Goal: Task Accomplishment & Management: Complete application form

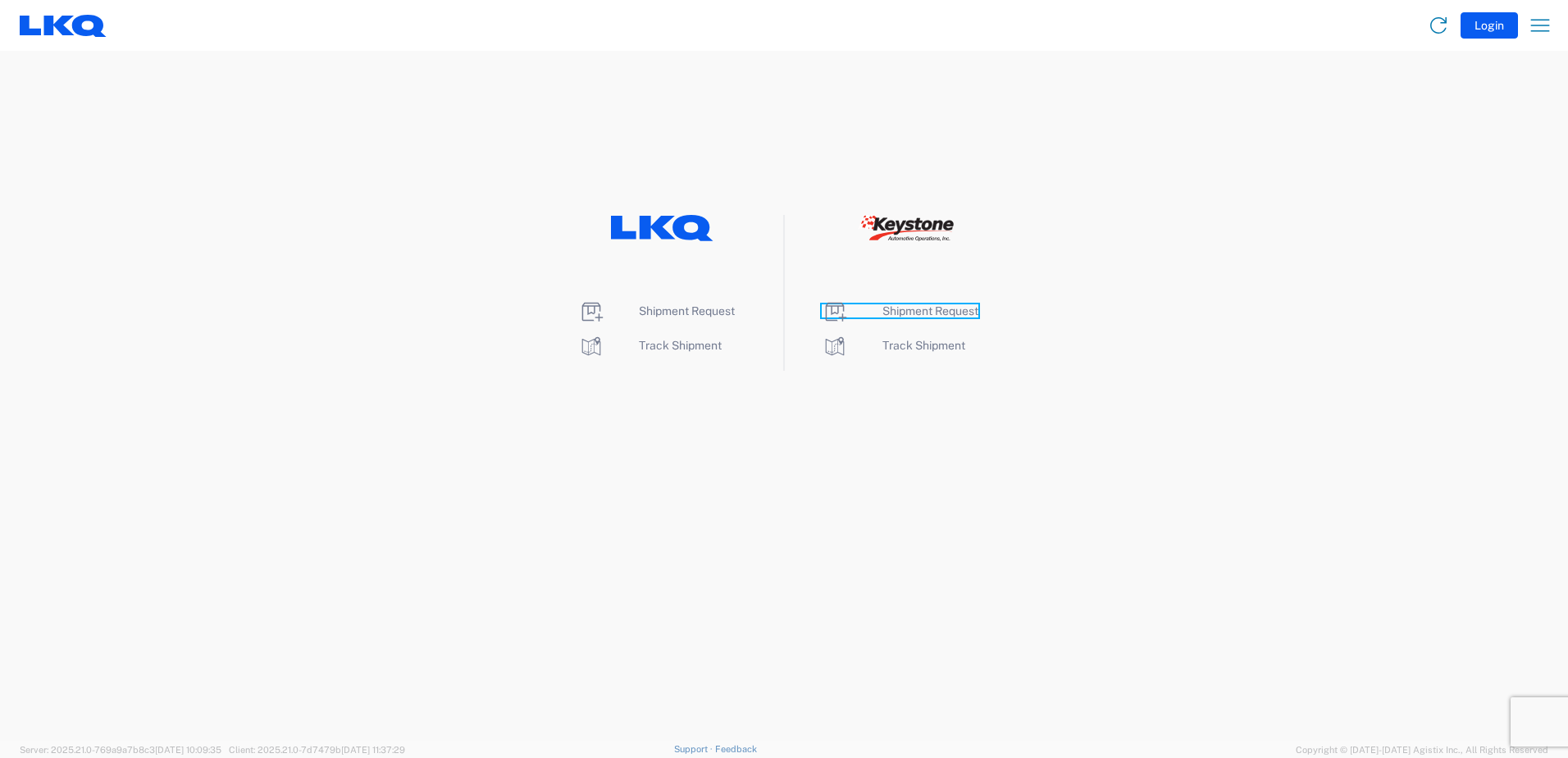
click at [947, 312] on span "Shipment Request" at bounding box center [930, 311] width 96 height 13
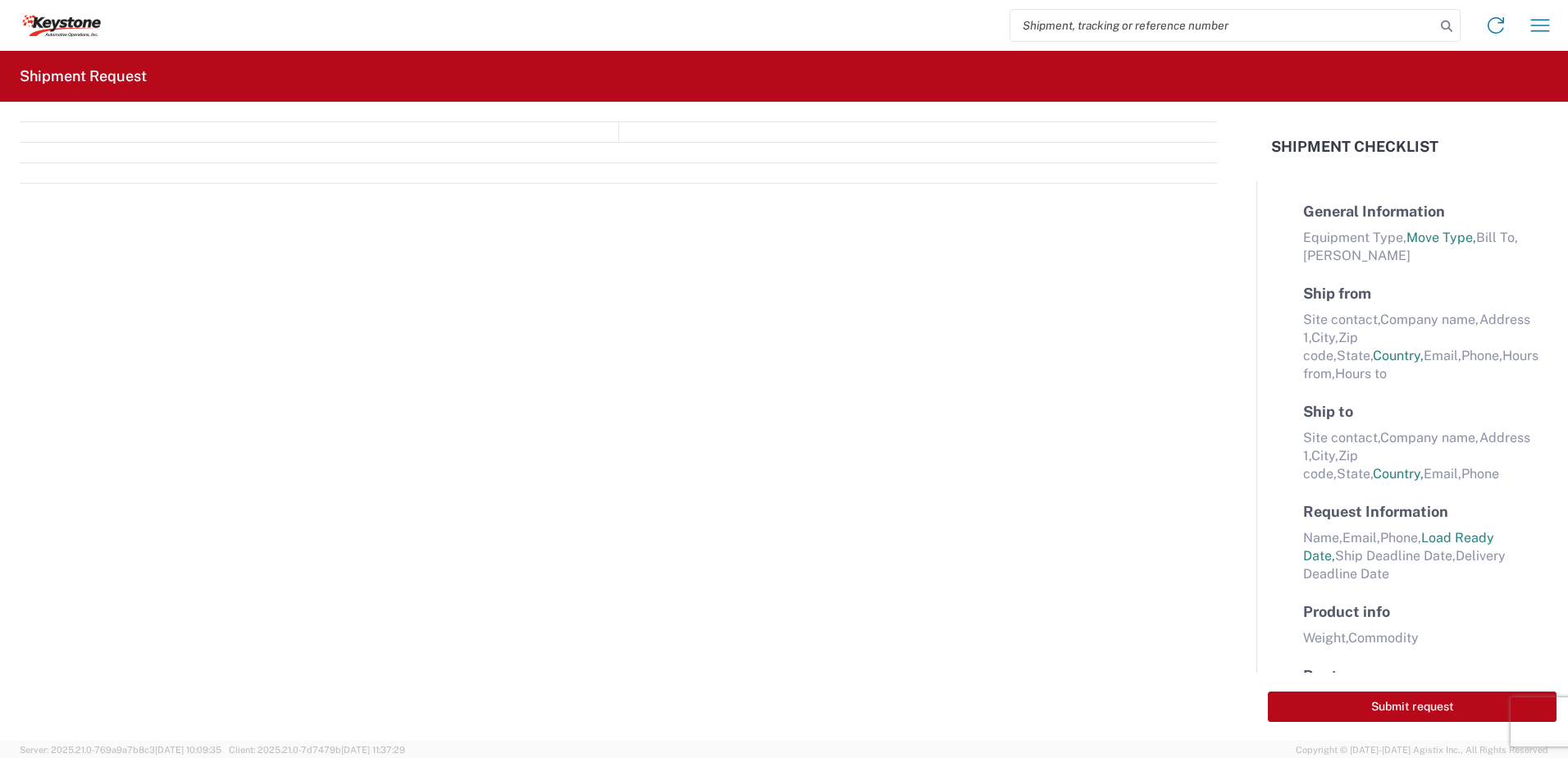
select select "FULL"
select select "LBS"
select select "IN"
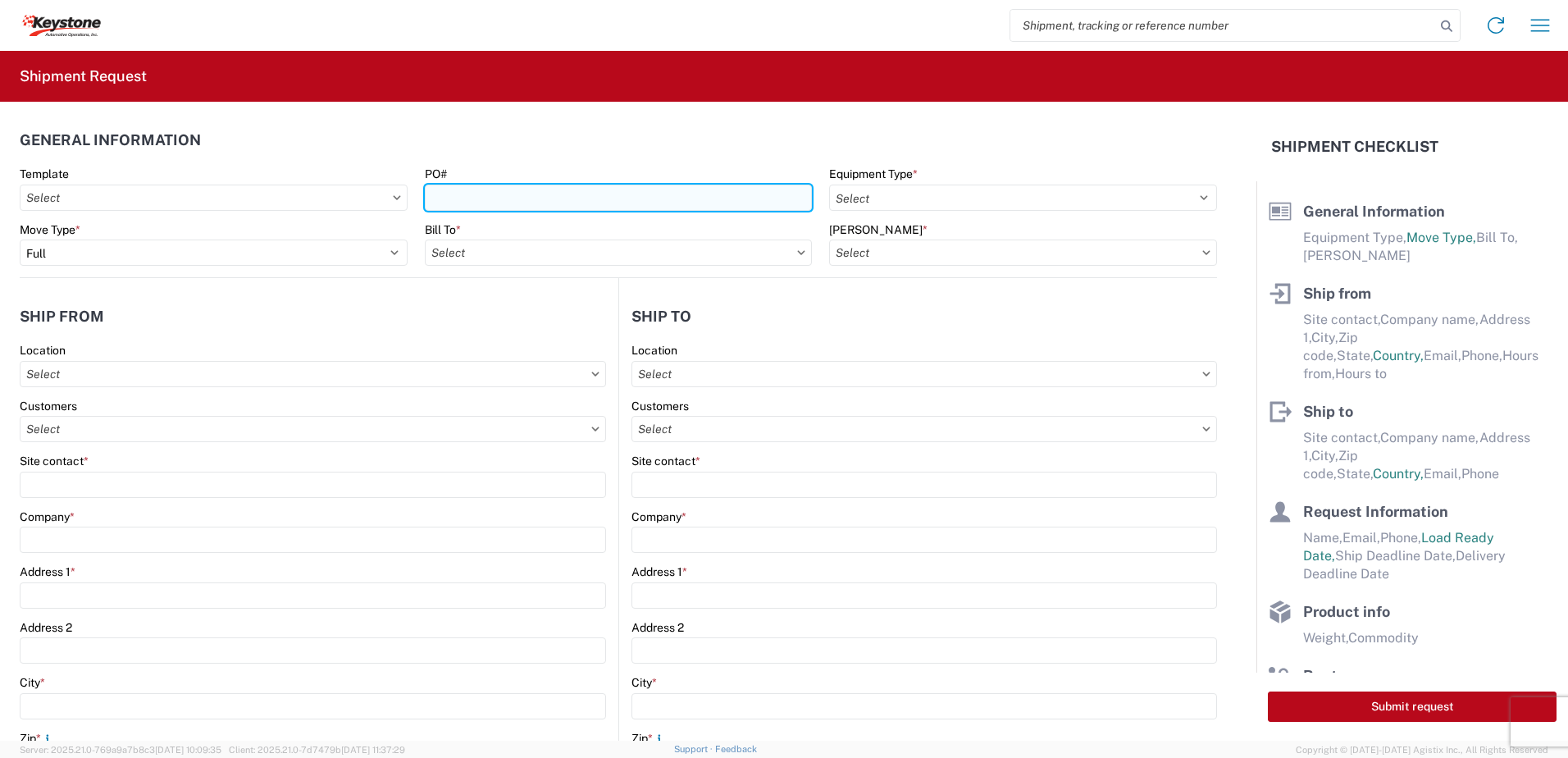
click at [524, 198] on input "PO#" at bounding box center [619, 198] width 388 height 26
type input "Mass [DATE]"
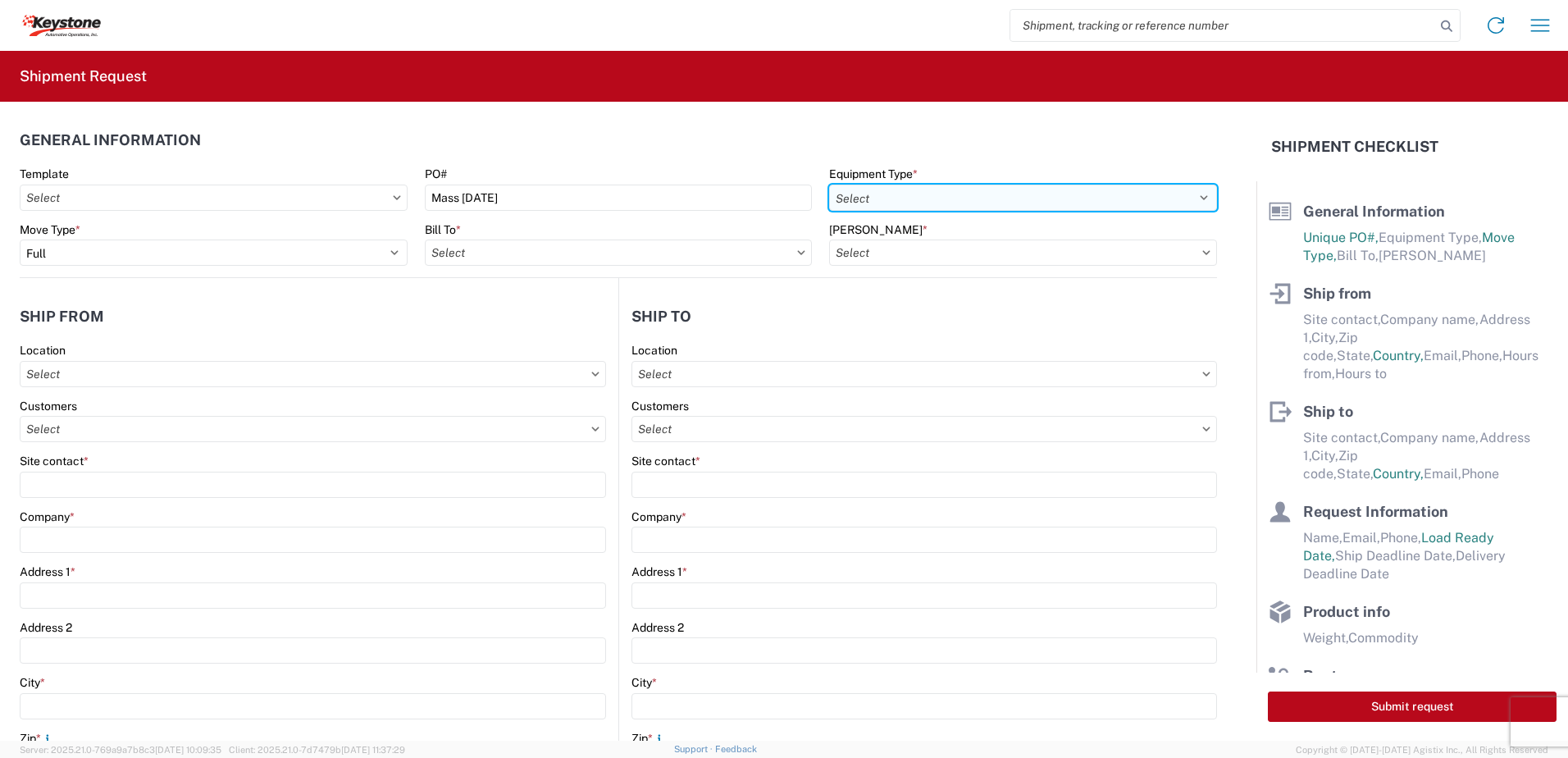
click at [902, 196] on select "Select 53’ Dry Van Flatbed Dropdeck (van) Lowboy (flatbed) Rail" at bounding box center [1024, 198] width 388 height 26
select select "STDV"
click at [830, 185] on select "Select 53’ Dry Van Flatbed Dropdeck (van) Lowboy (flatbed) Rail" at bounding box center [1024, 198] width 388 height 26
click at [717, 250] on input "text" at bounding box center [619, 252] width 388 height 26
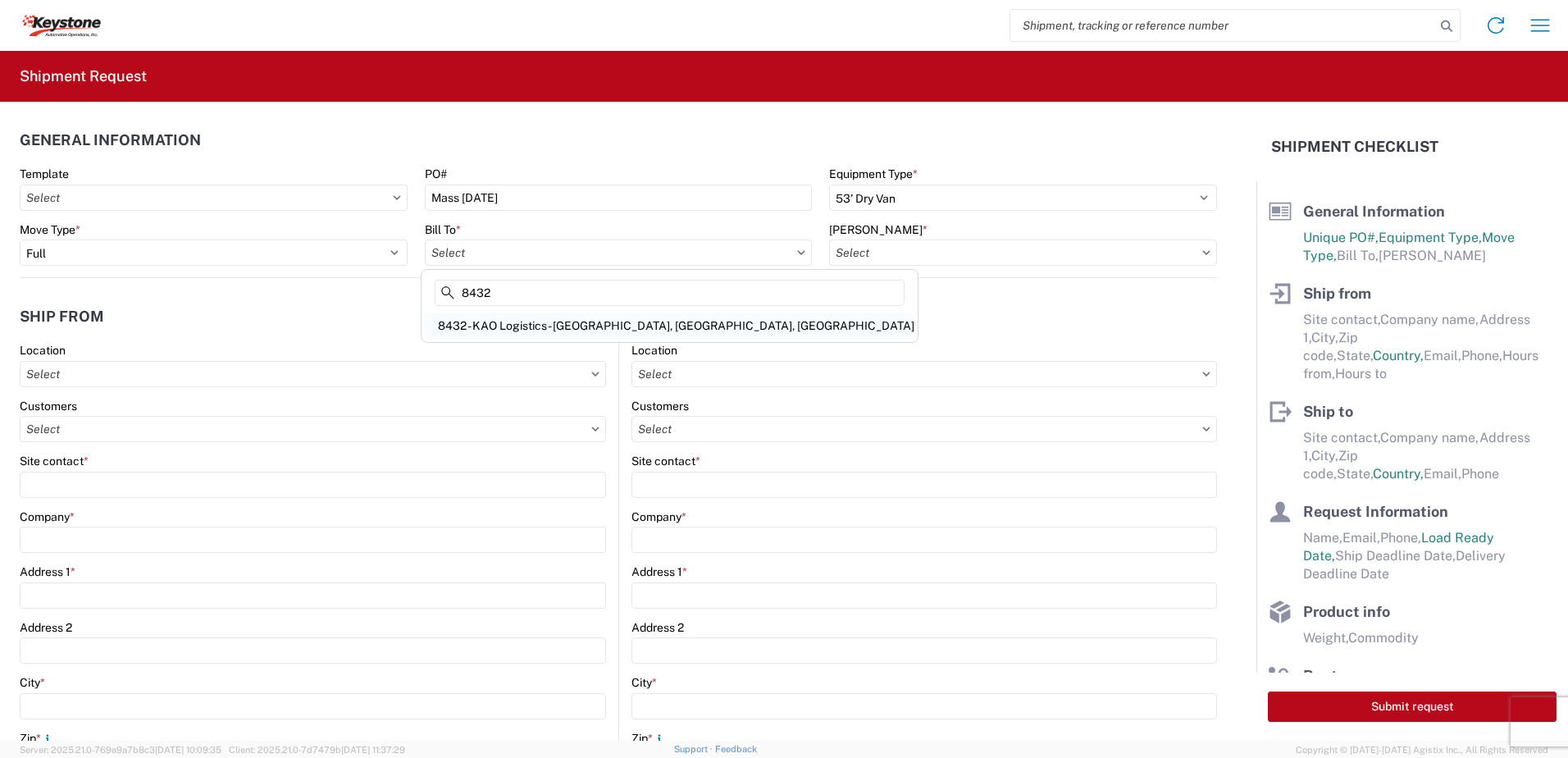
type input "8432"
click at [517, 327] on div "8432 - KAO Logistics - [GEOGRAPHIC_DATA], [GEOGRAPHIC_DATA], [GEOGRAPHIC_DATA]" at bounding box center [670, 325] width 490 height 26
type input "8432 - KAO Logistics - [GEOGRAPHIC_DATA], [GEOGRAPHIC_DATA], [GEOGRAPHIC_DATA]"
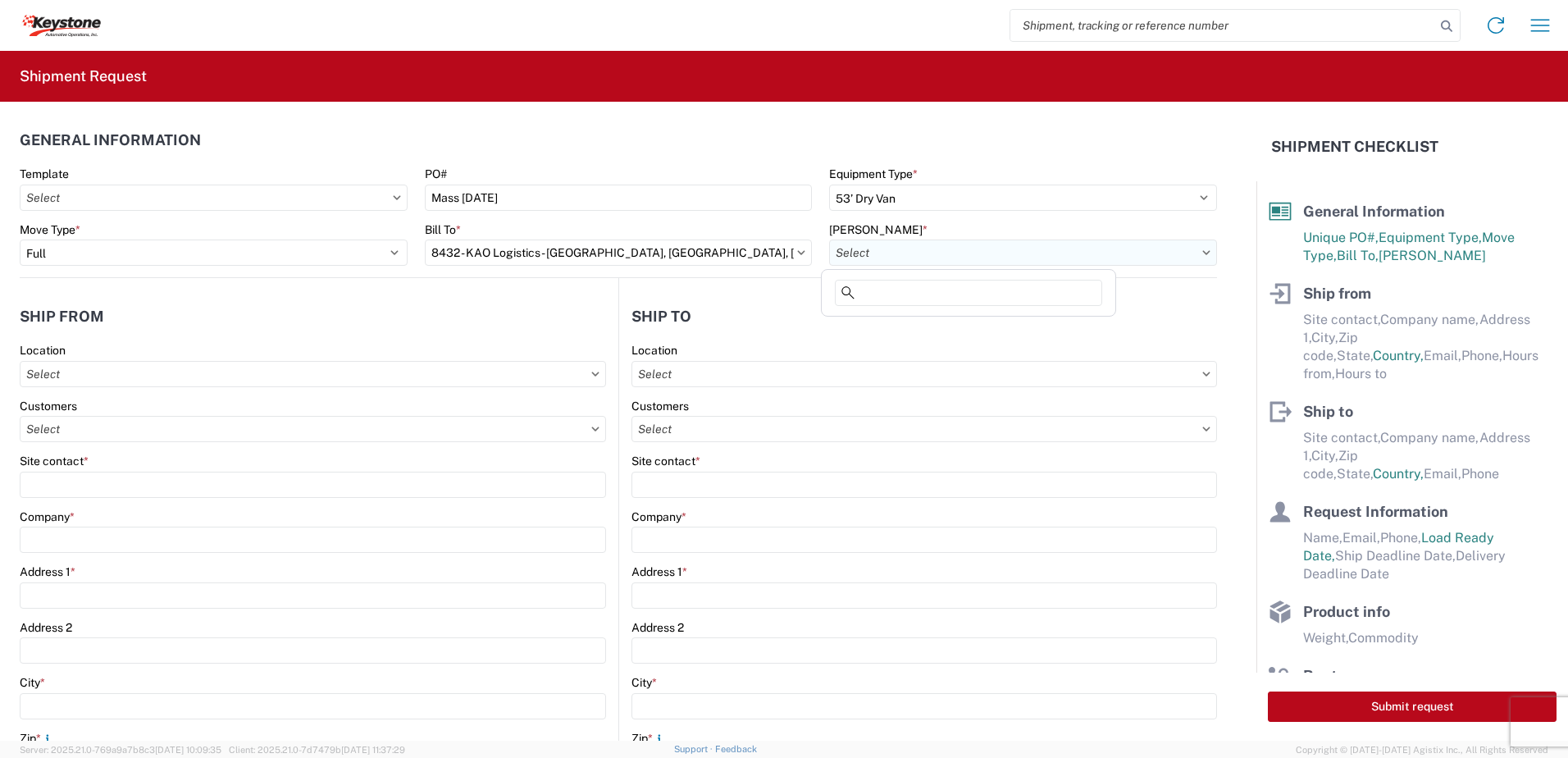
click at [958, 255] on input "text" at bounding box center [1024, 252] width 388 height 26
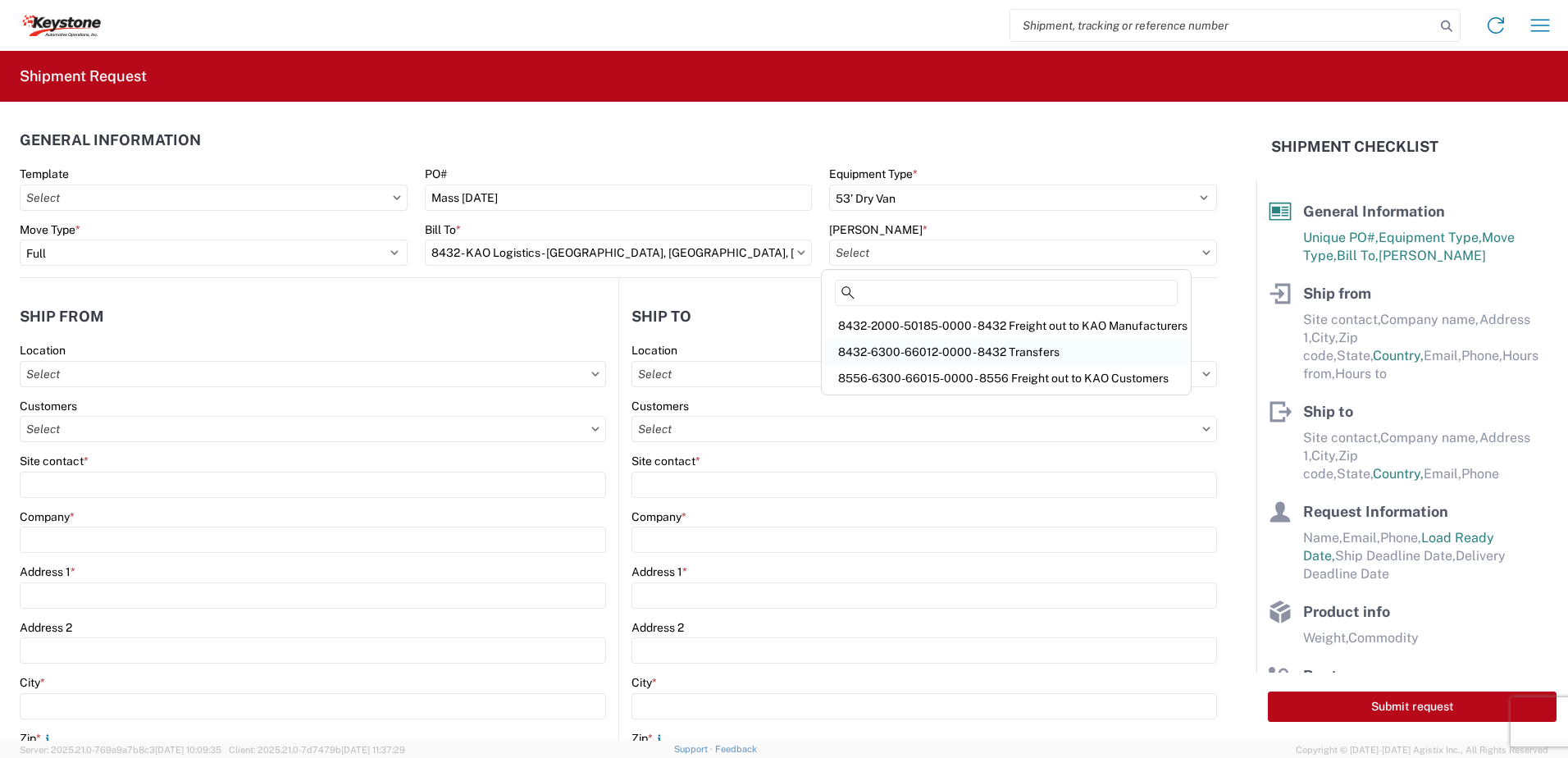
click at [955, 360] on div "8432-6300-66012-0000 - 8432 Transfers" at bounding box center [1006, 352] width 362 height 26
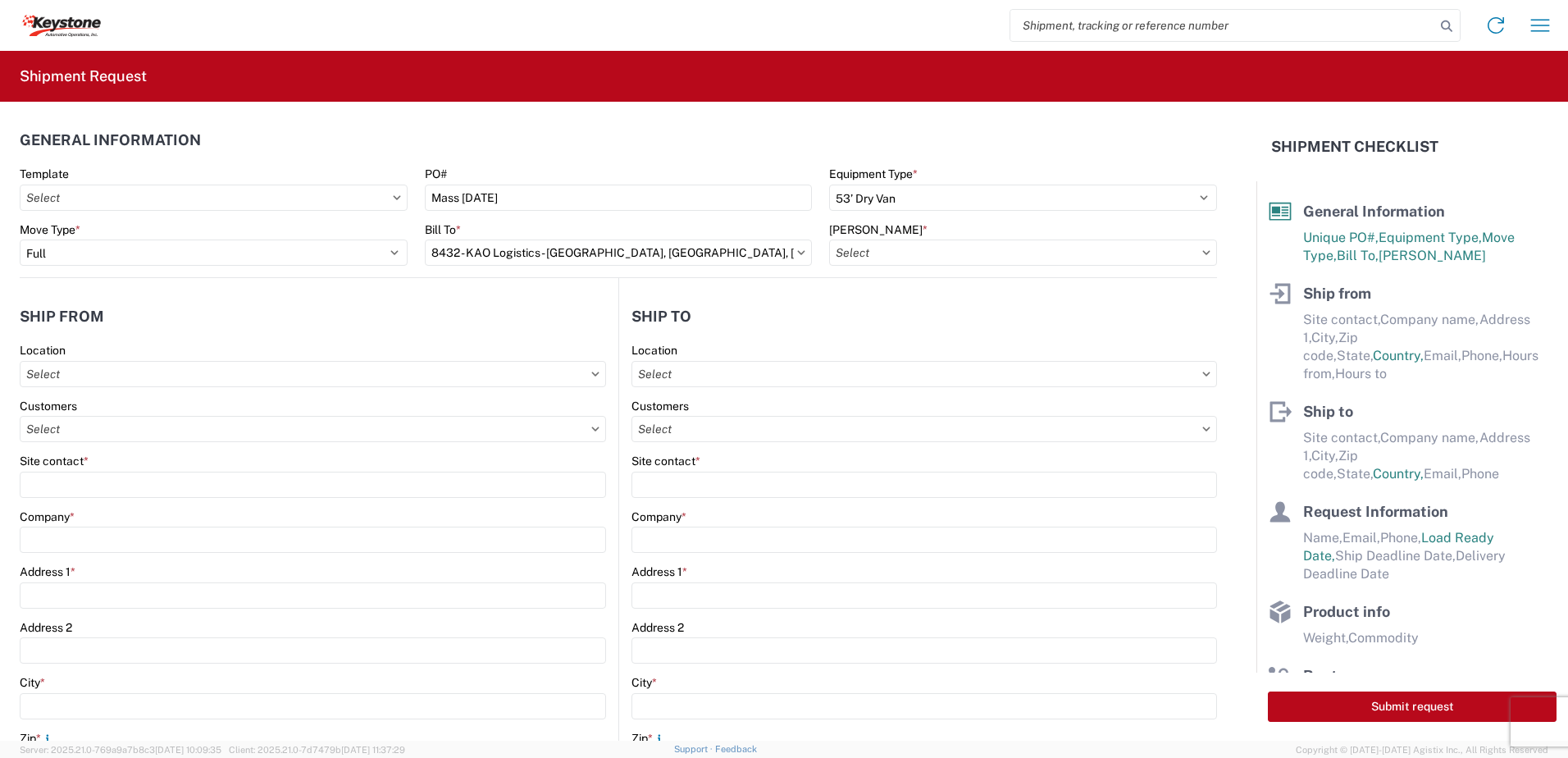
type input "8432-6300-66012-0000 - 8432 Transfers, 8432-6300-66012-0000 - 8432 Transfers"
click at [92, 376] on input "text" at bounding box center [312, 374] width 587 height 26
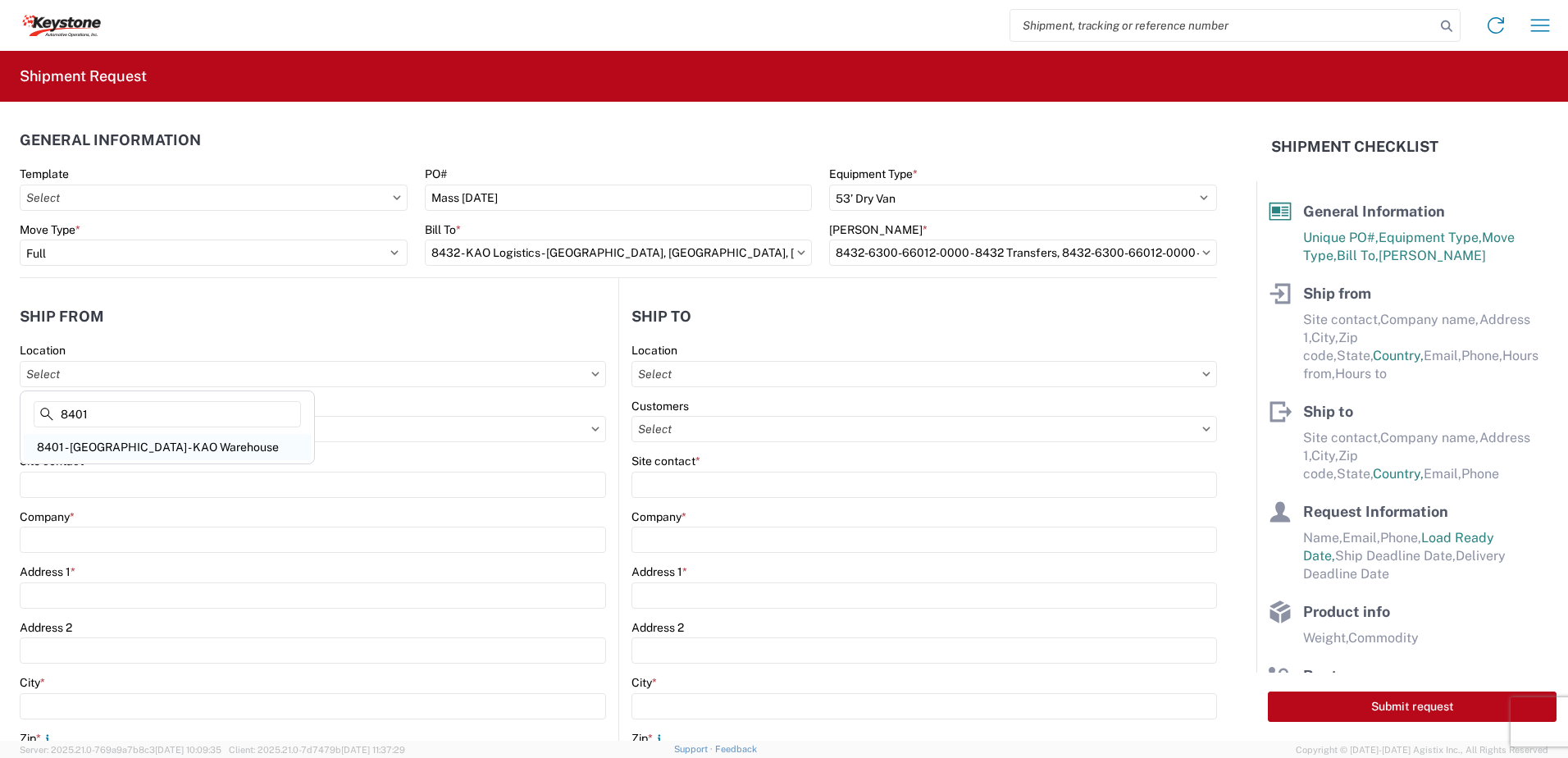
type input "8401"
click at [114, 448] on div "8401 - [GEOGRAPHIC_DATA] - KAO Warehouse" at bounding box center [167, 447] width 287 height 26
type input "8401 - [GEOGRAPHIC_DATA] - KAO Warehouse"
type input "KAO"
type input "[STREET_ADDRESS][PERSON_NAME]"
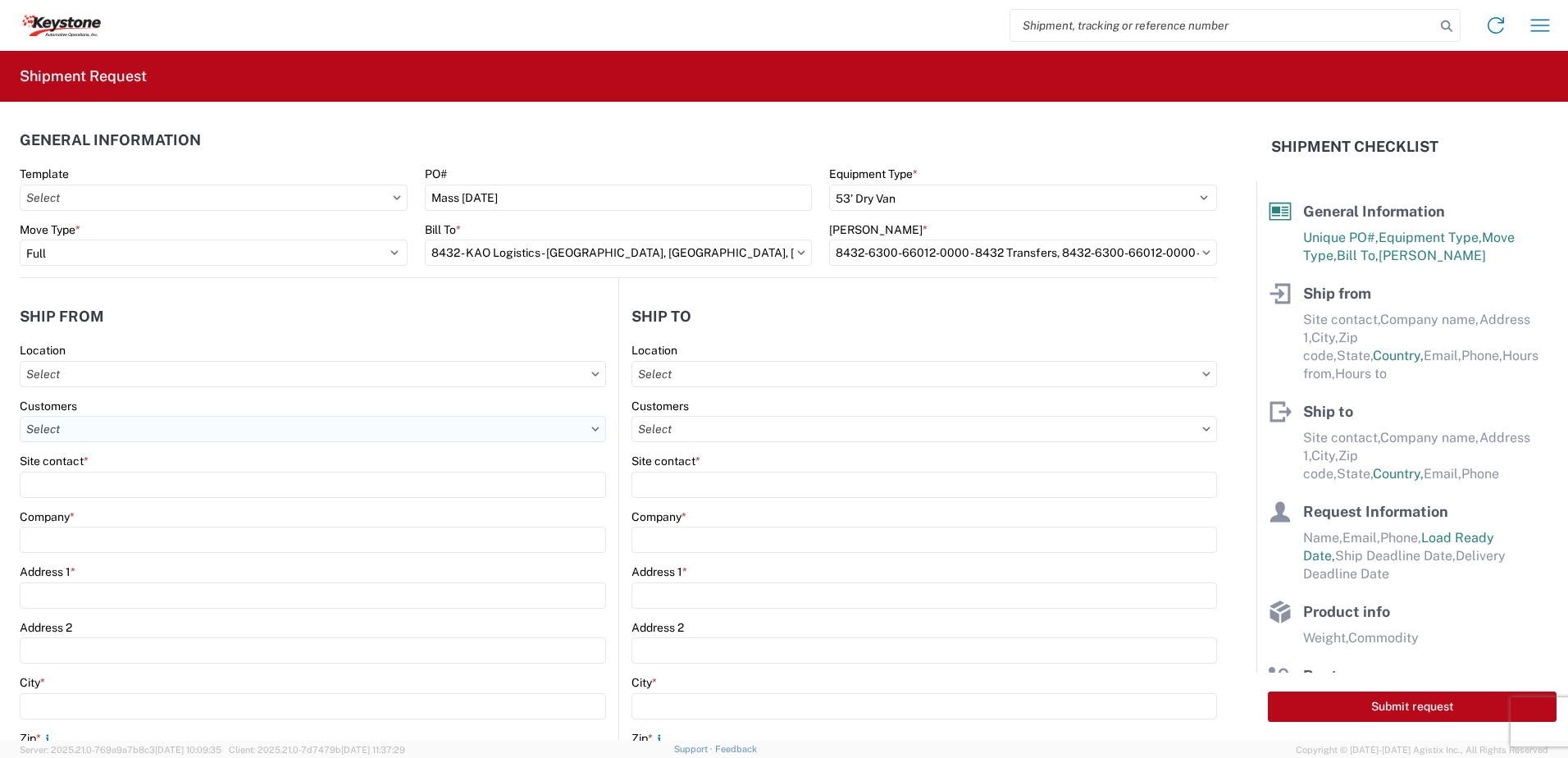
type input "[GEOGRAPHIC_DATA]"
type input "18643"
select select "PA"
select select "US"
type input "07:00"
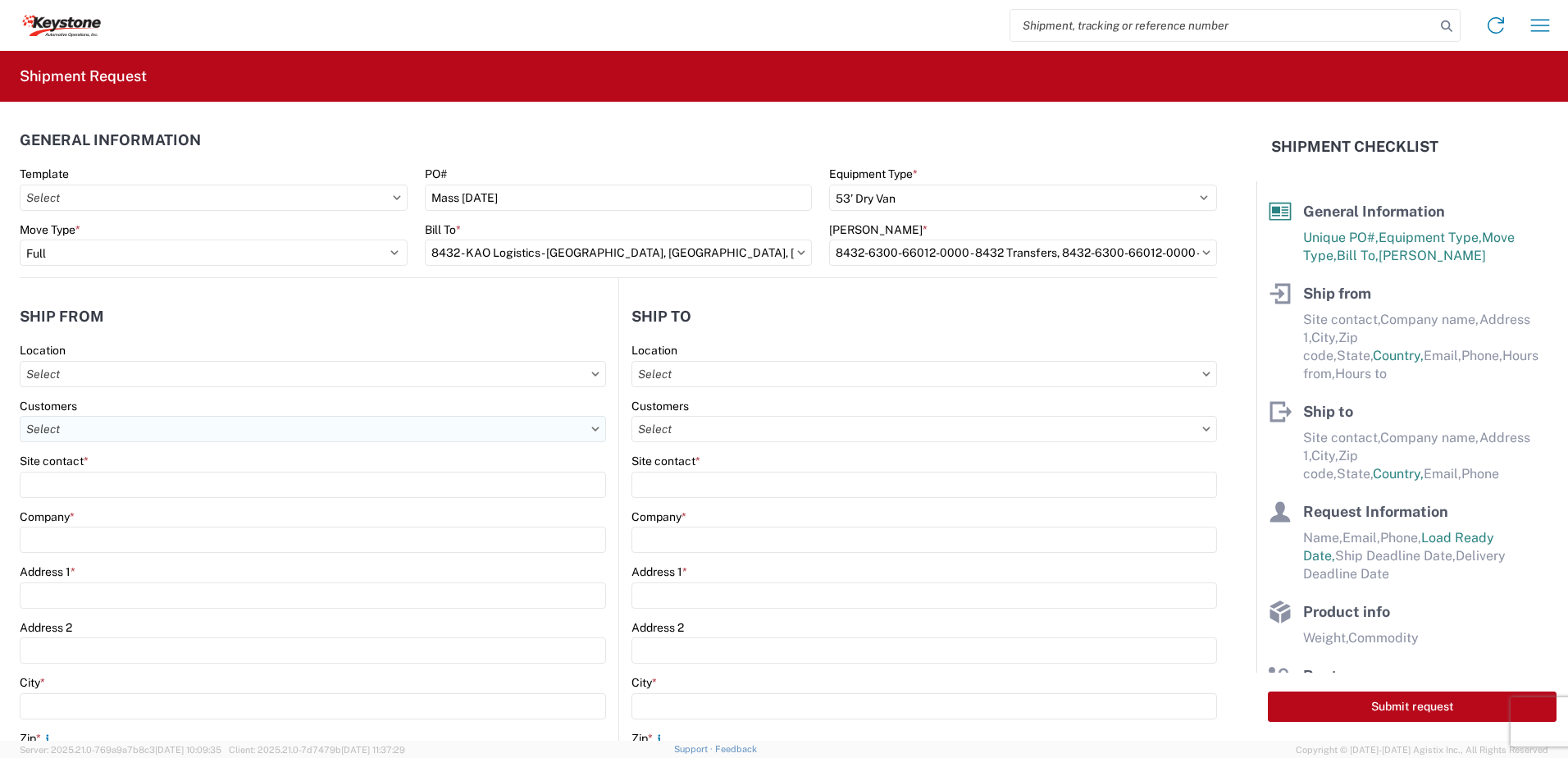
type input "17:00"
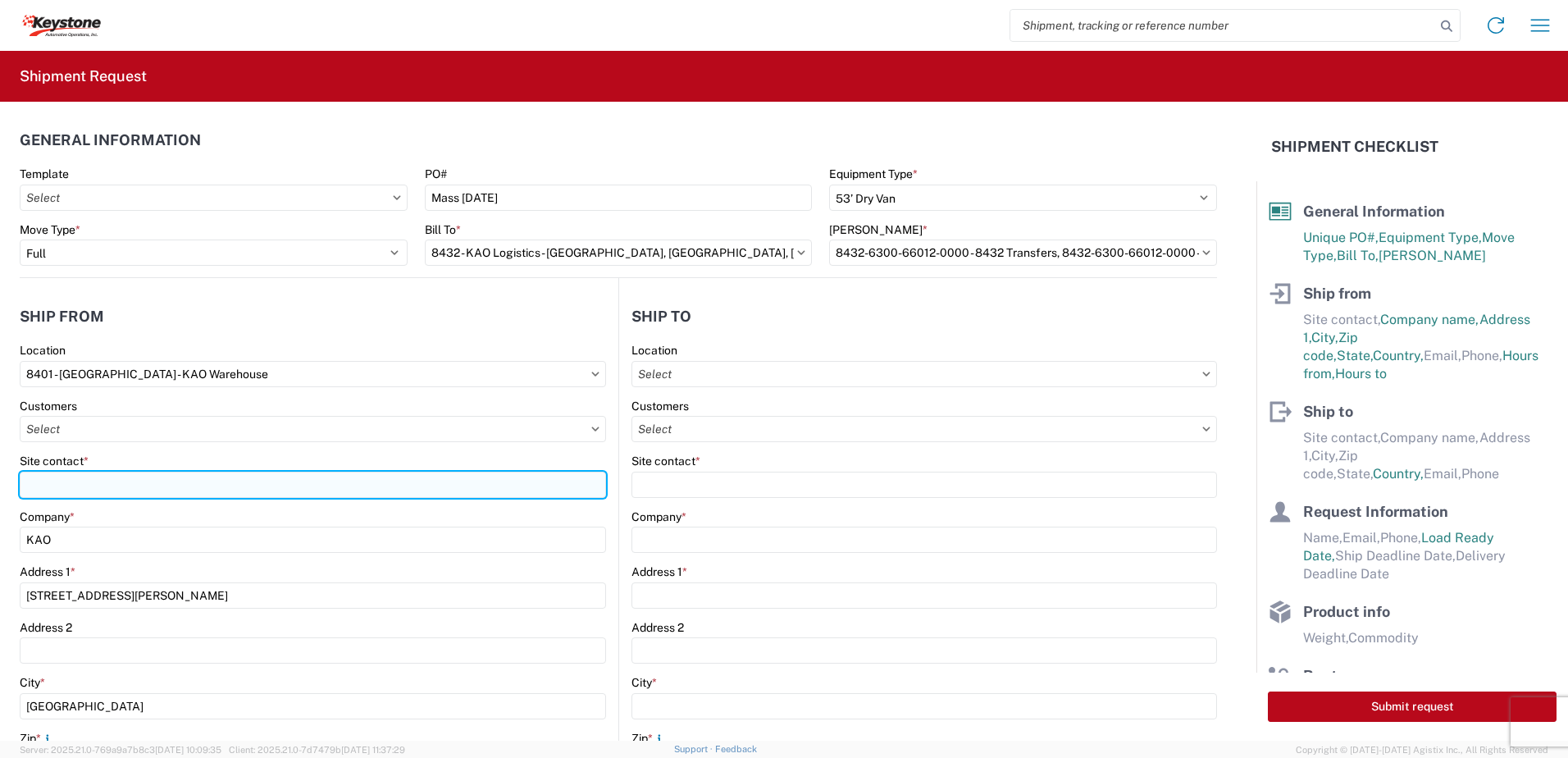
click at [71, 485] on input "Site contact *" at bounding box center [312, 484] width 587 height 26
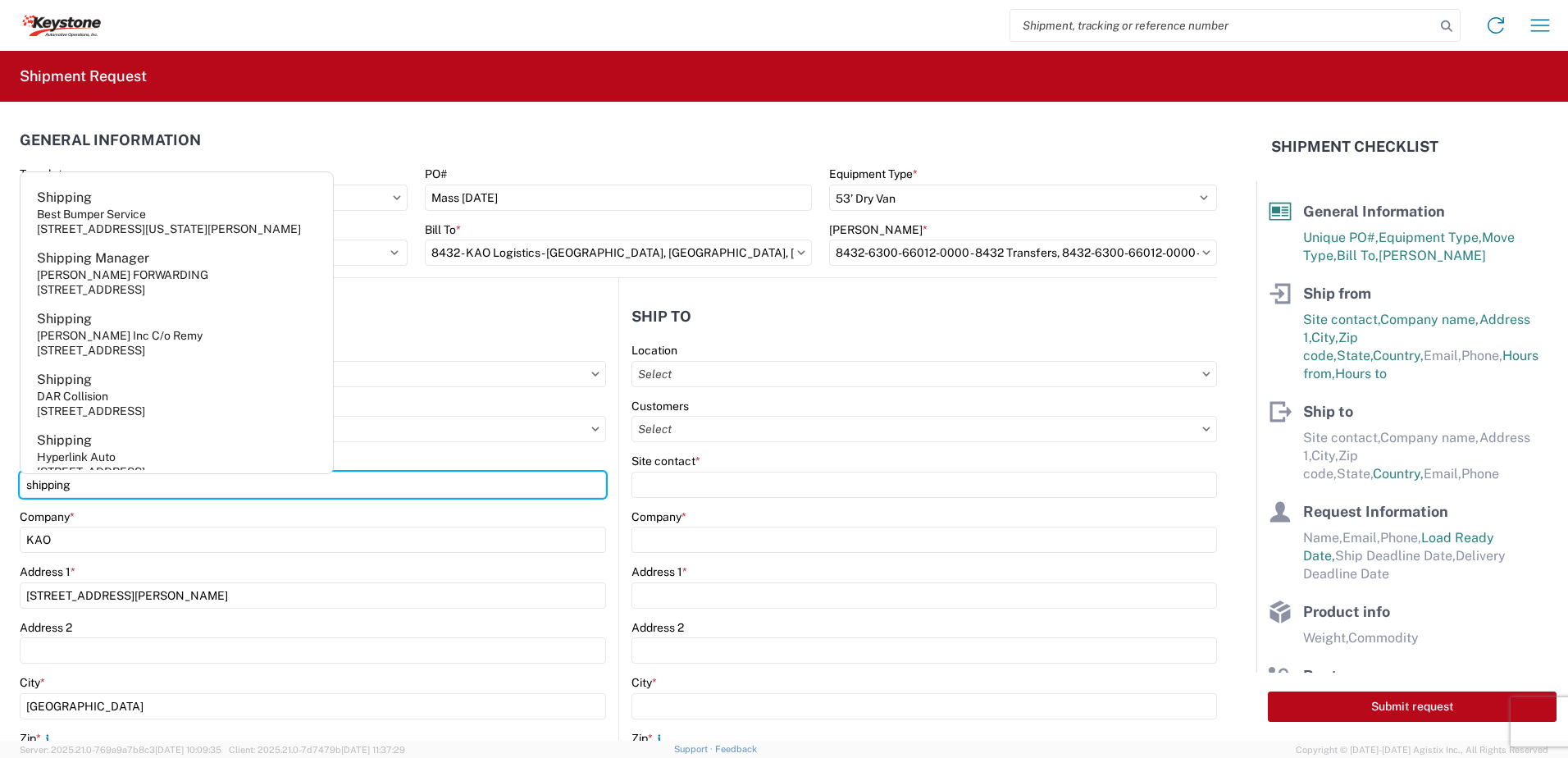
type input "shipping"
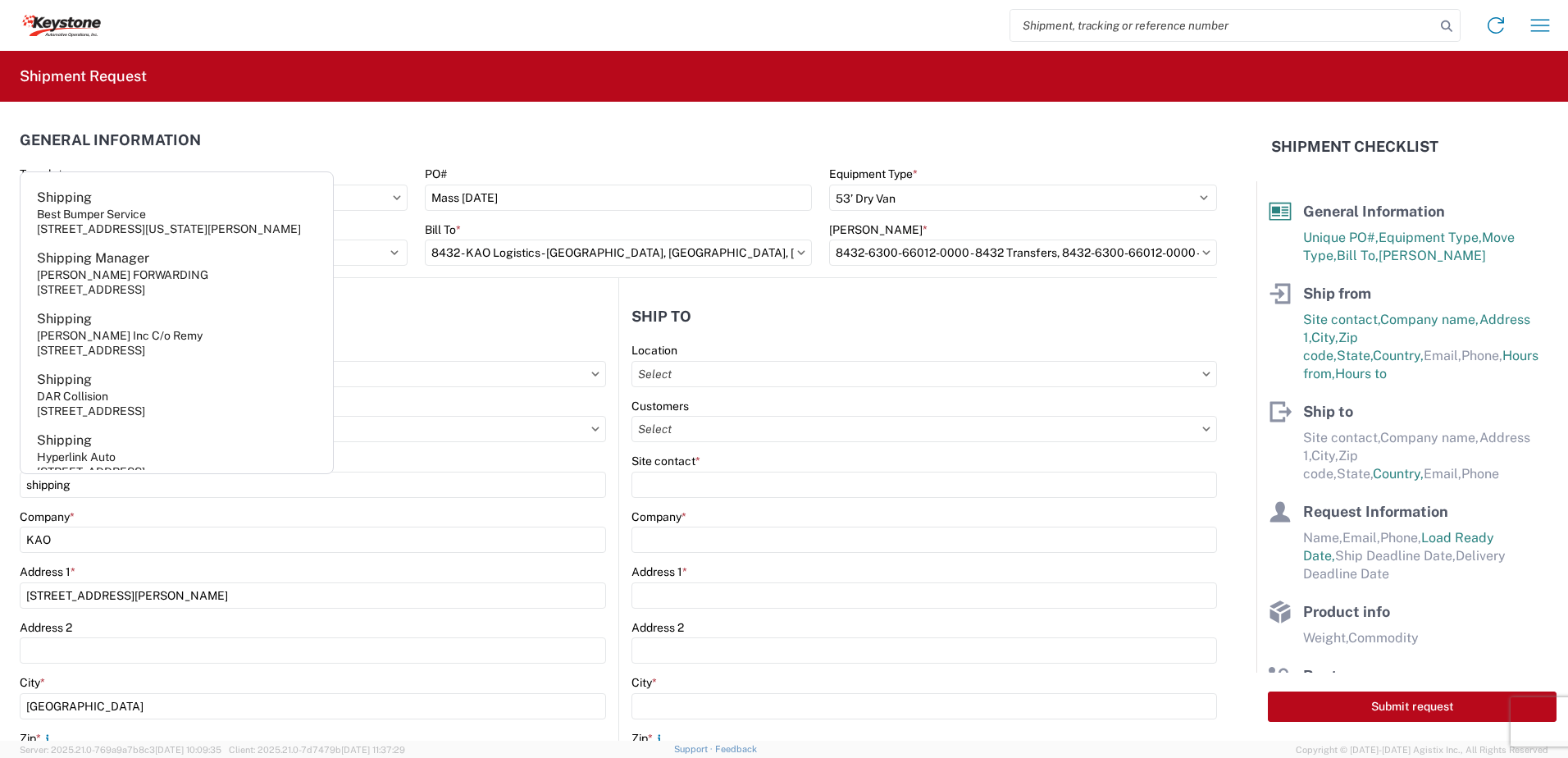
click at [395, 317] on header "Ship from" at bounding box center [319, 316] width 599 height 37
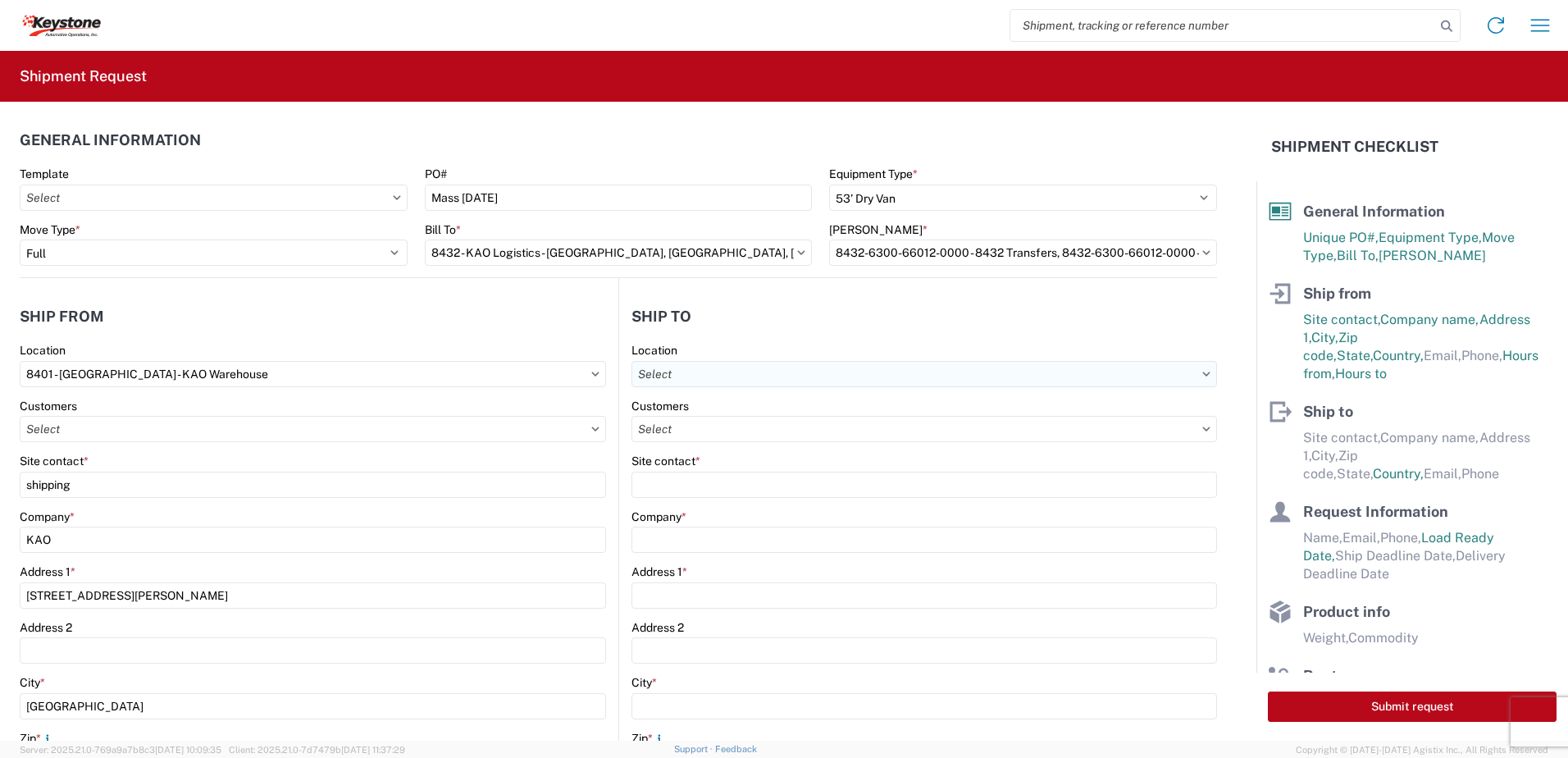
click at [723, 371] on input "text" at bounding box center [925, 374] width 586 height 26
type input "8413"
click at [733, 451] on div "8413 - [PERSON_NAME] Logistics Auburn" at bounding box center [773, 447] width 287 height 26
type input "8413 - [PERSON_NAME] Logistics Auburn"
type input "KAO"
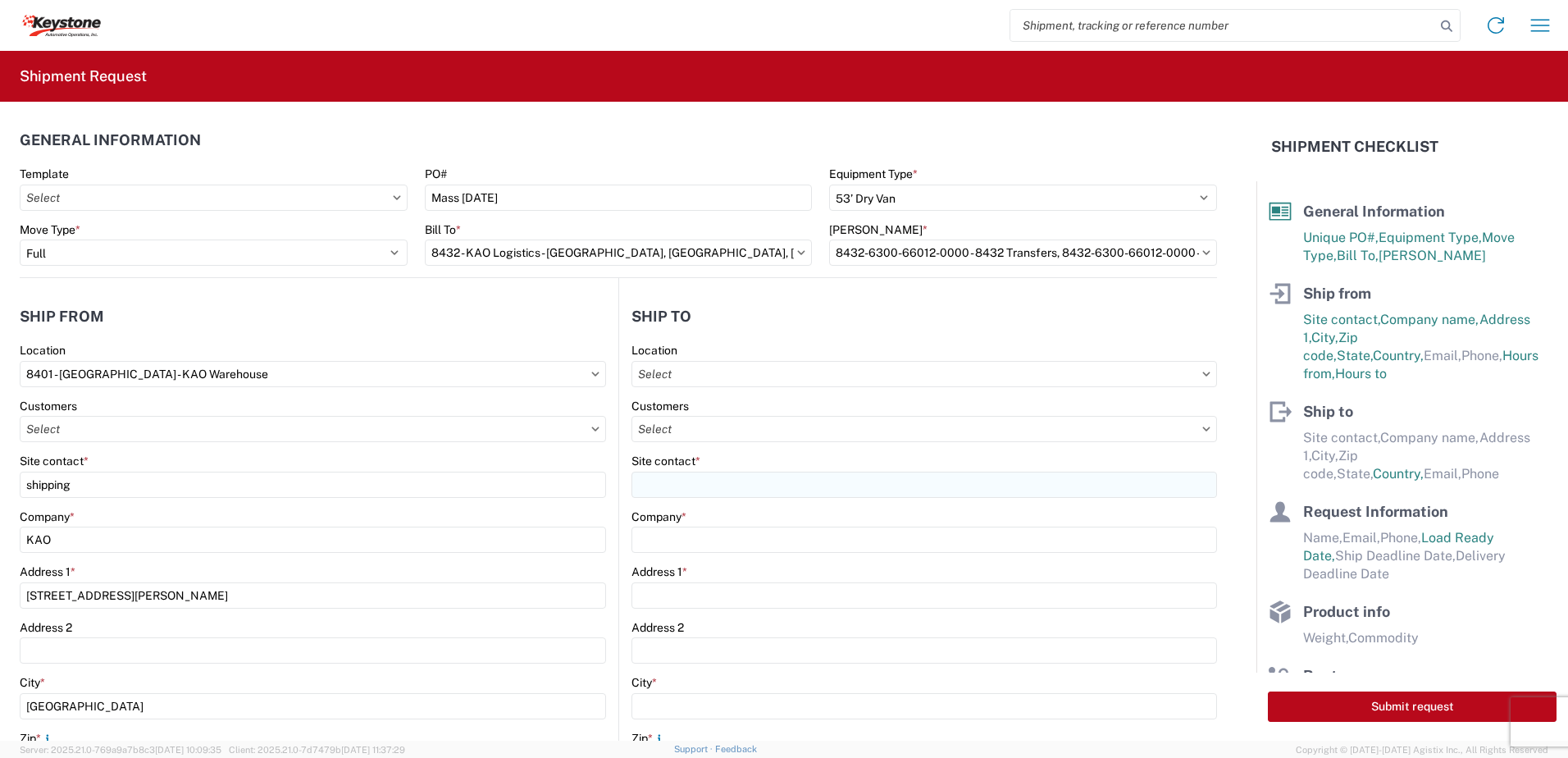
type input "[STREET_ADDRESS]"
type input "Sterling"
type input "01564"
select select "US"
type input "07:00"
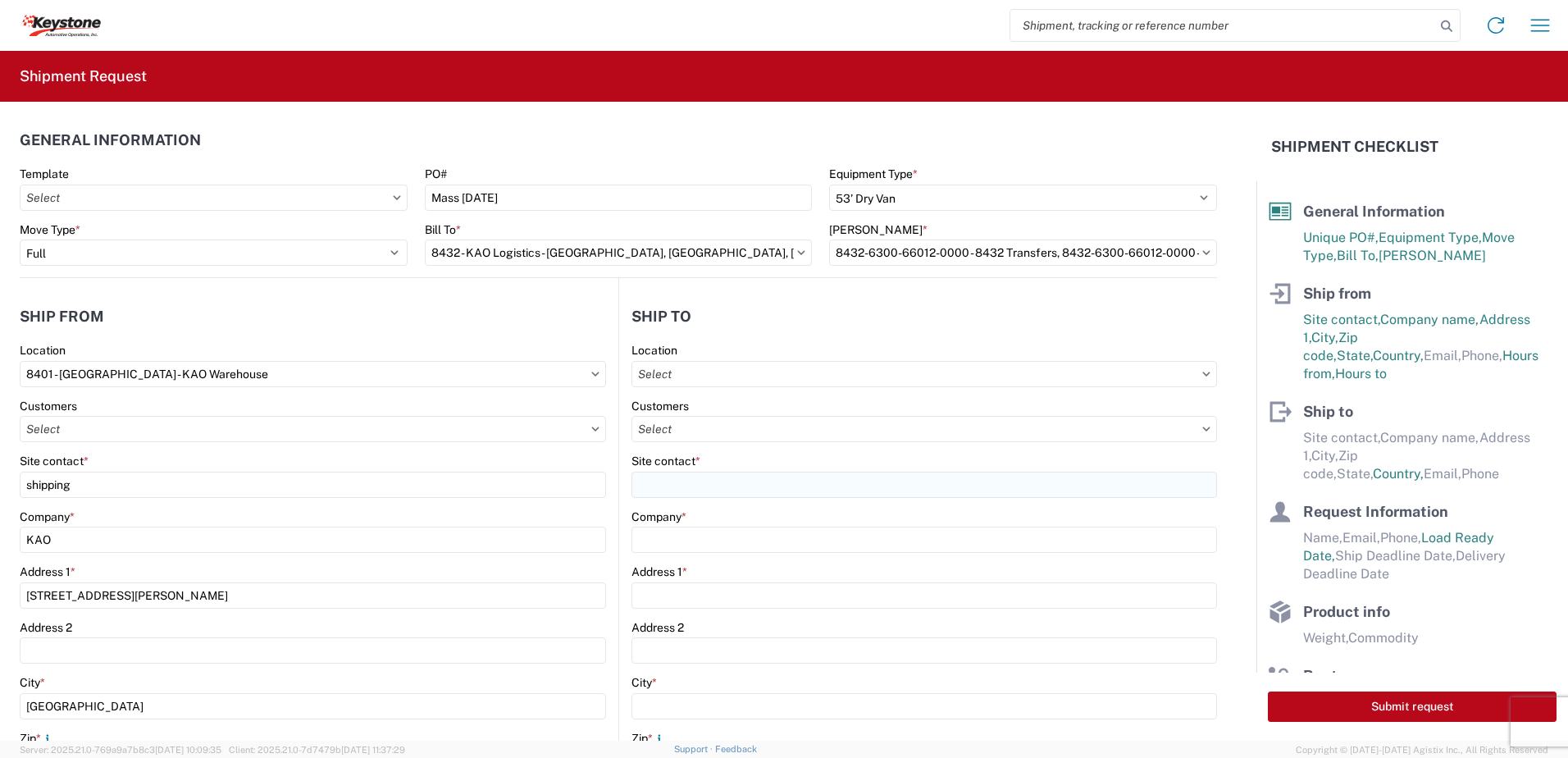
type input "17:00"
select select
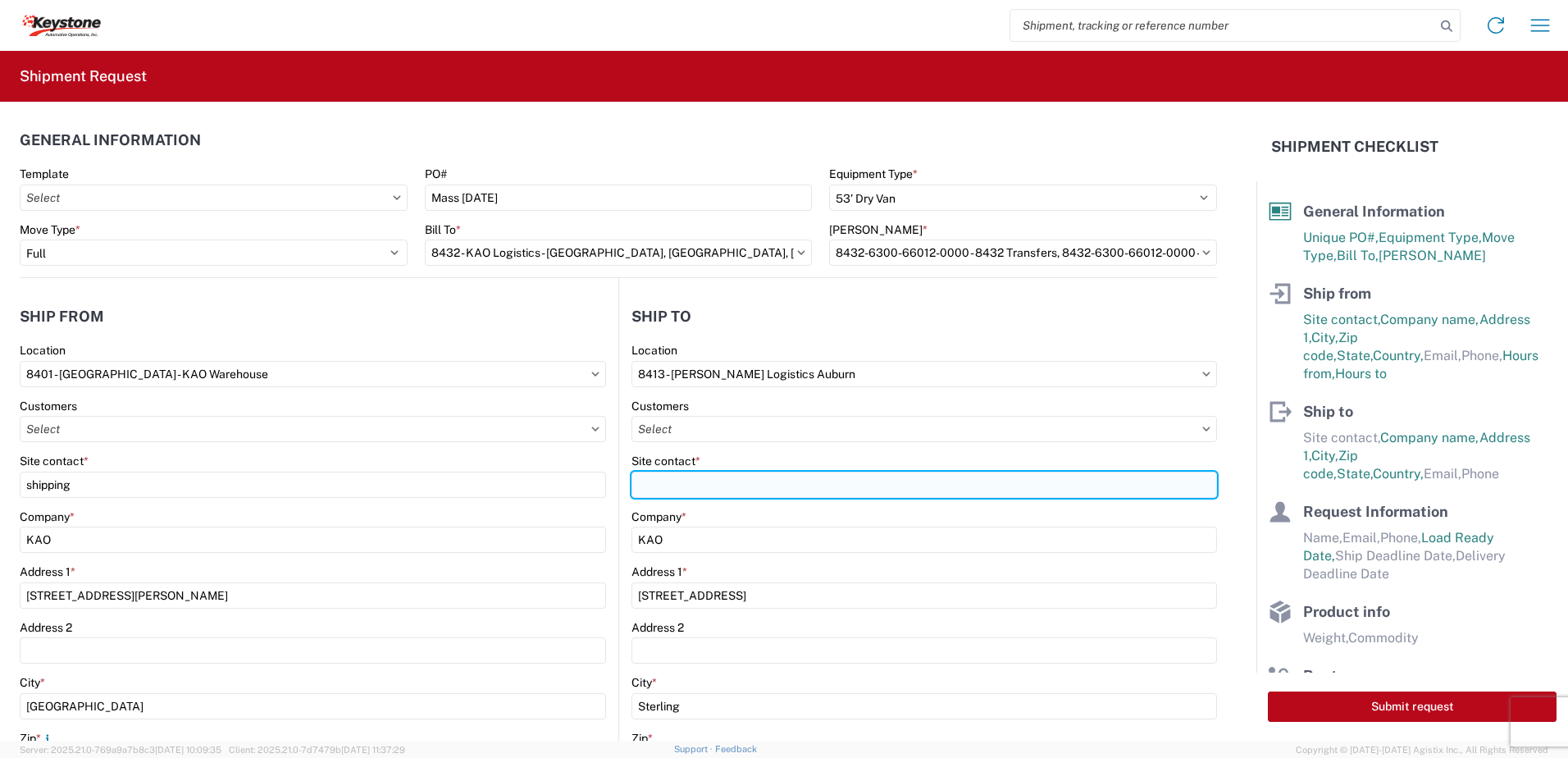
click at [679, 490] on input "Site contact *" at bounding box center [925, 484] width 586 height 26
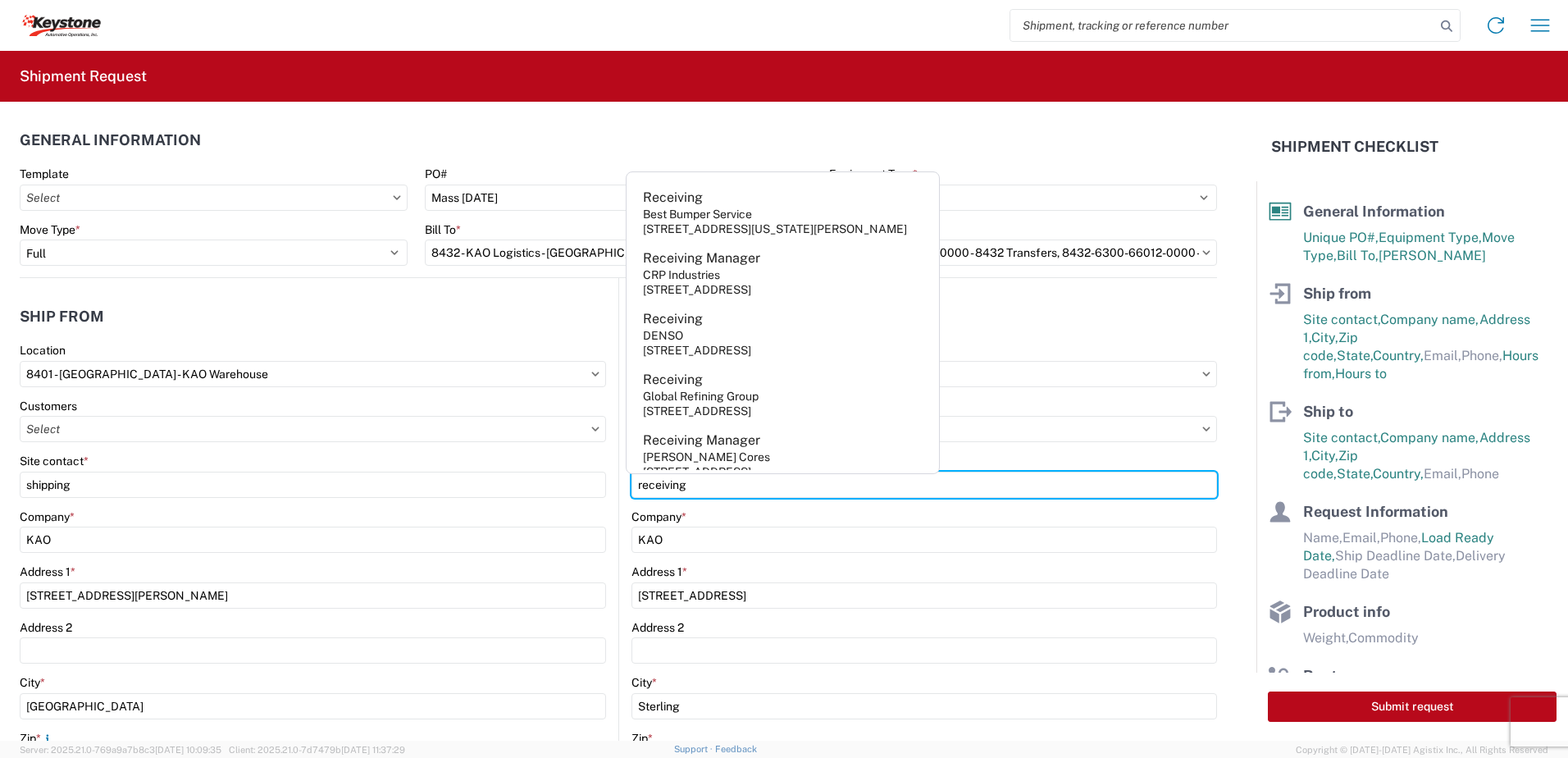
type input "receiving"
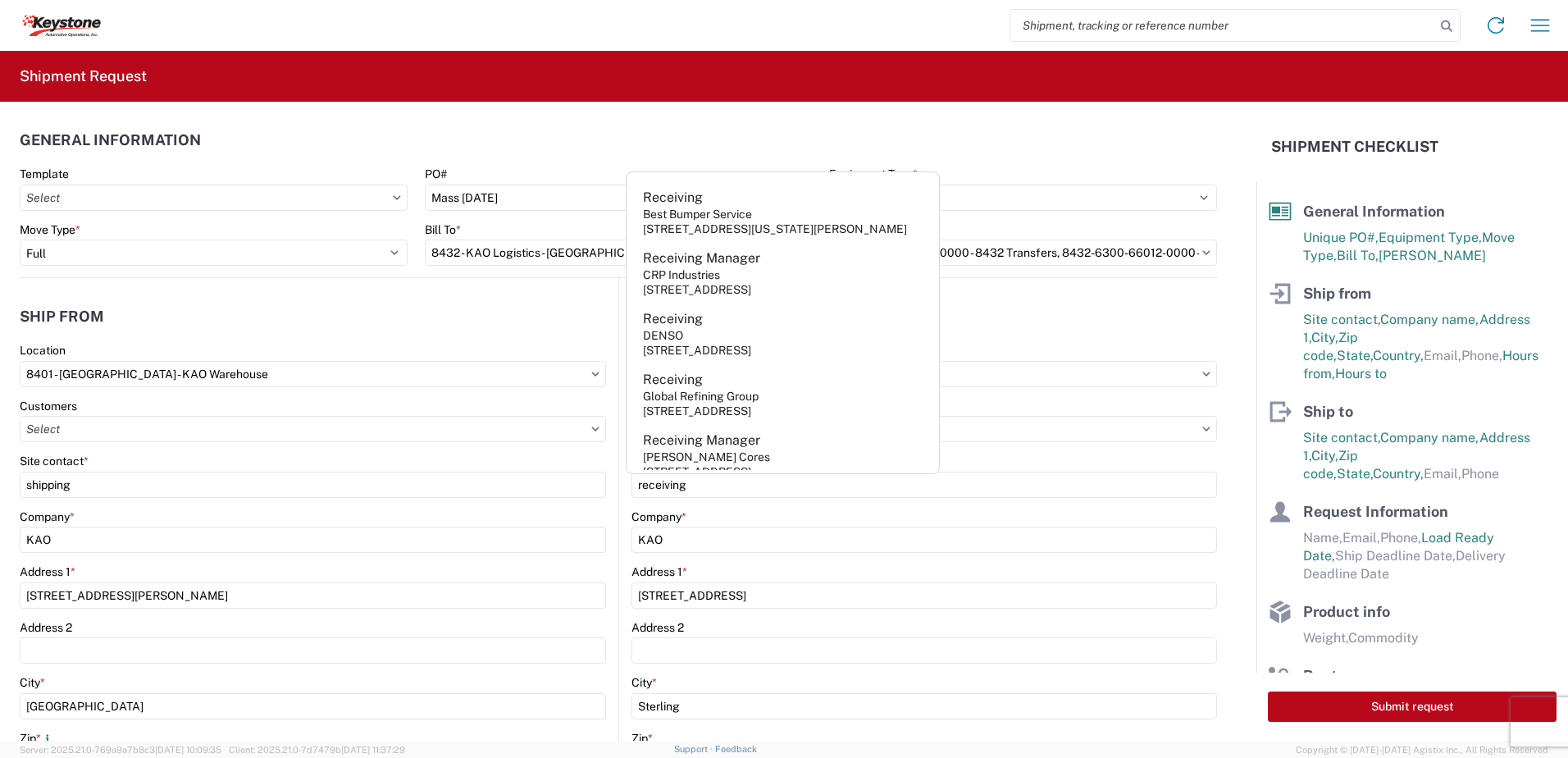
click at [841, 315] on agx-address-suggestion-item "Receiving DENSO [STREET_ADDRESS]" at bounding box center [783, 334] width 306 height 61
type input "Receiving"
type input "DENSO"
type input "[STREET_ADDRESS]"
type input "Murrieta"
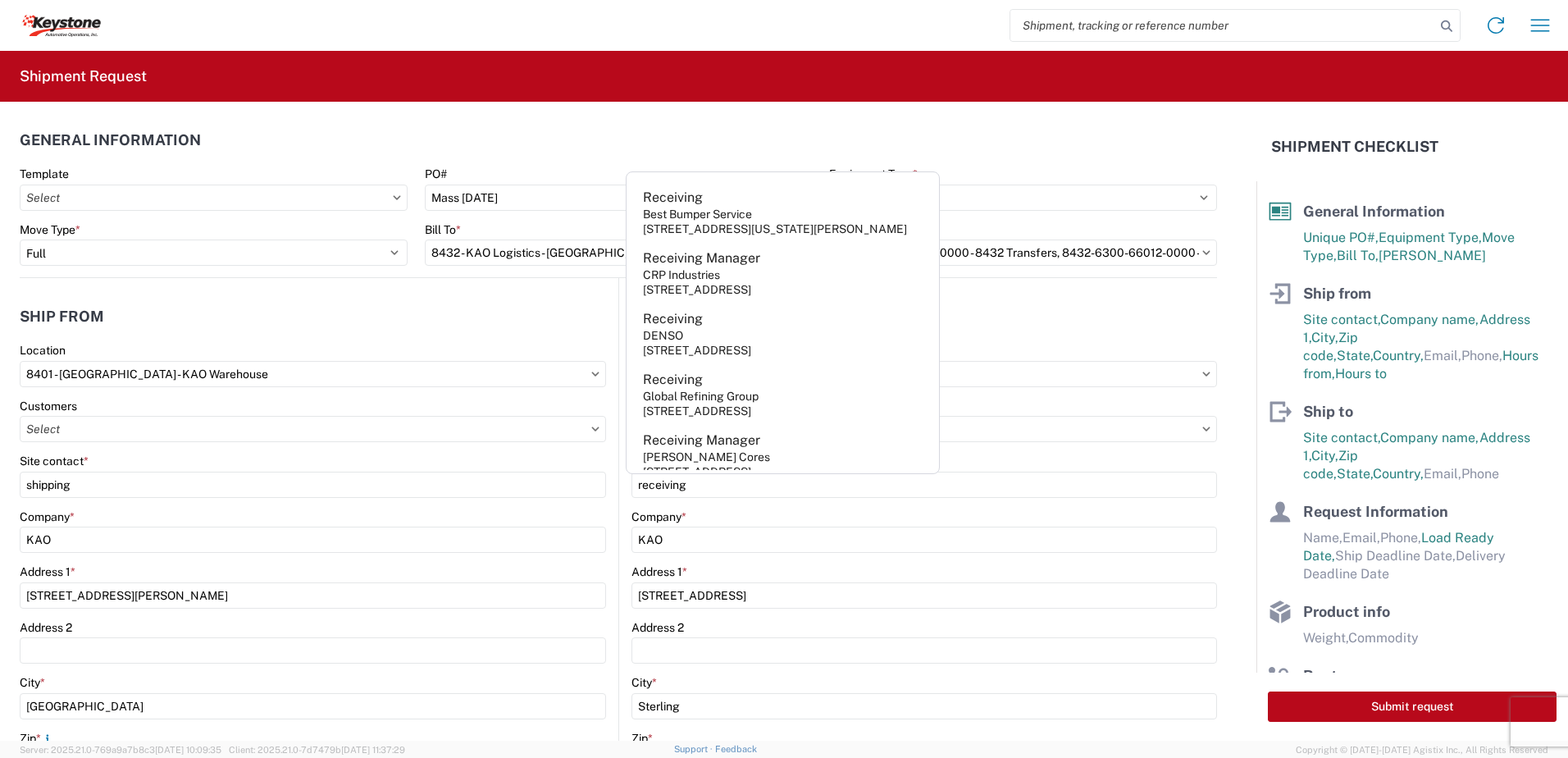
type input "92562"
select select "CA"
type input "[PHONE_NUMBER]"
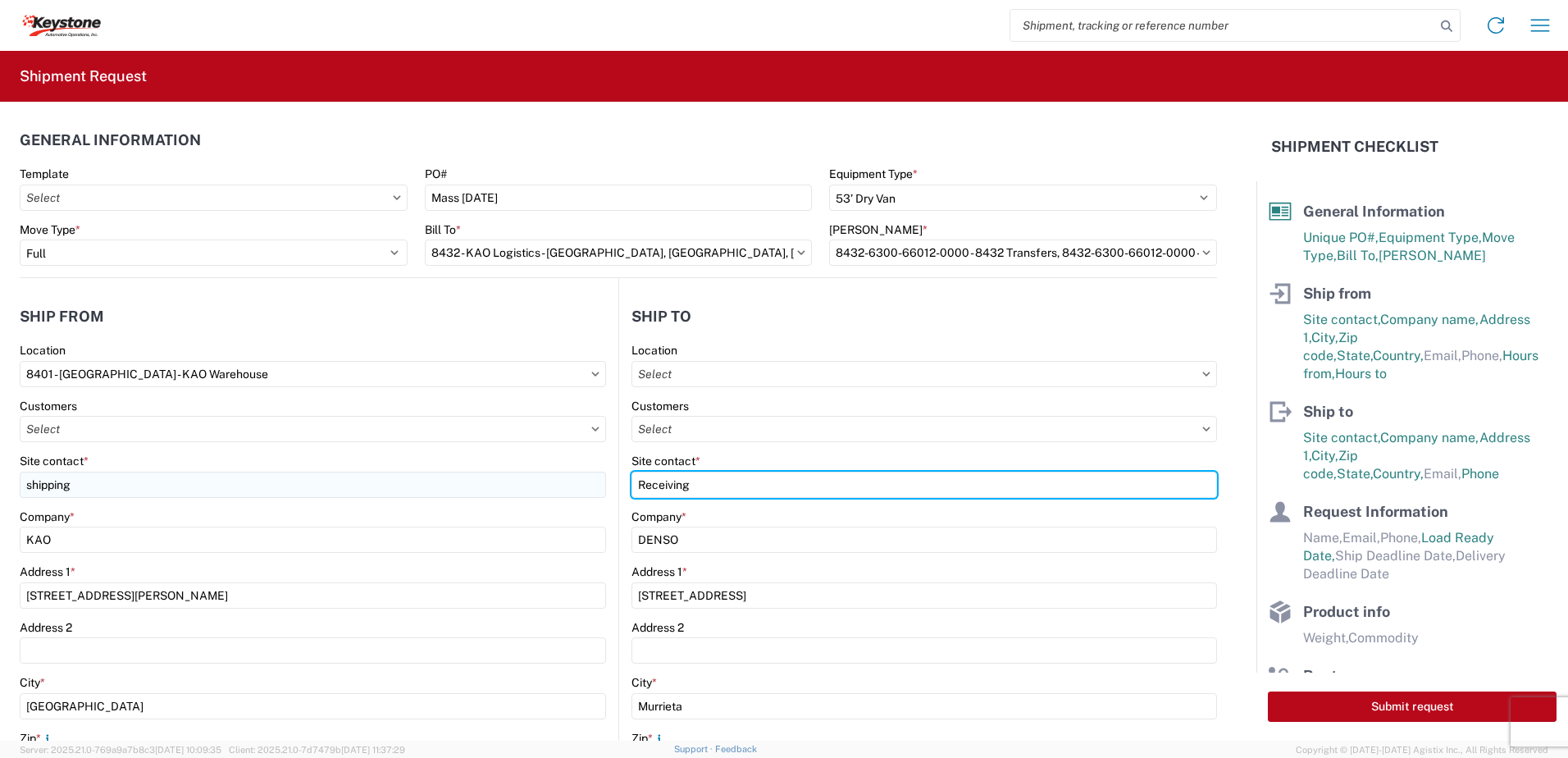
drag, startPoint x: 710, startPoint y: 489, endPoint x: 590, endPoint y: 486, distance: 120.0
click at [590, 486] on div "Ship from 8401 Location 8401 - [GEOGRAPHIC_DATA] - KAO Warehouse Customers Site…" at bounding box center [618, 671] width 1197 height 786
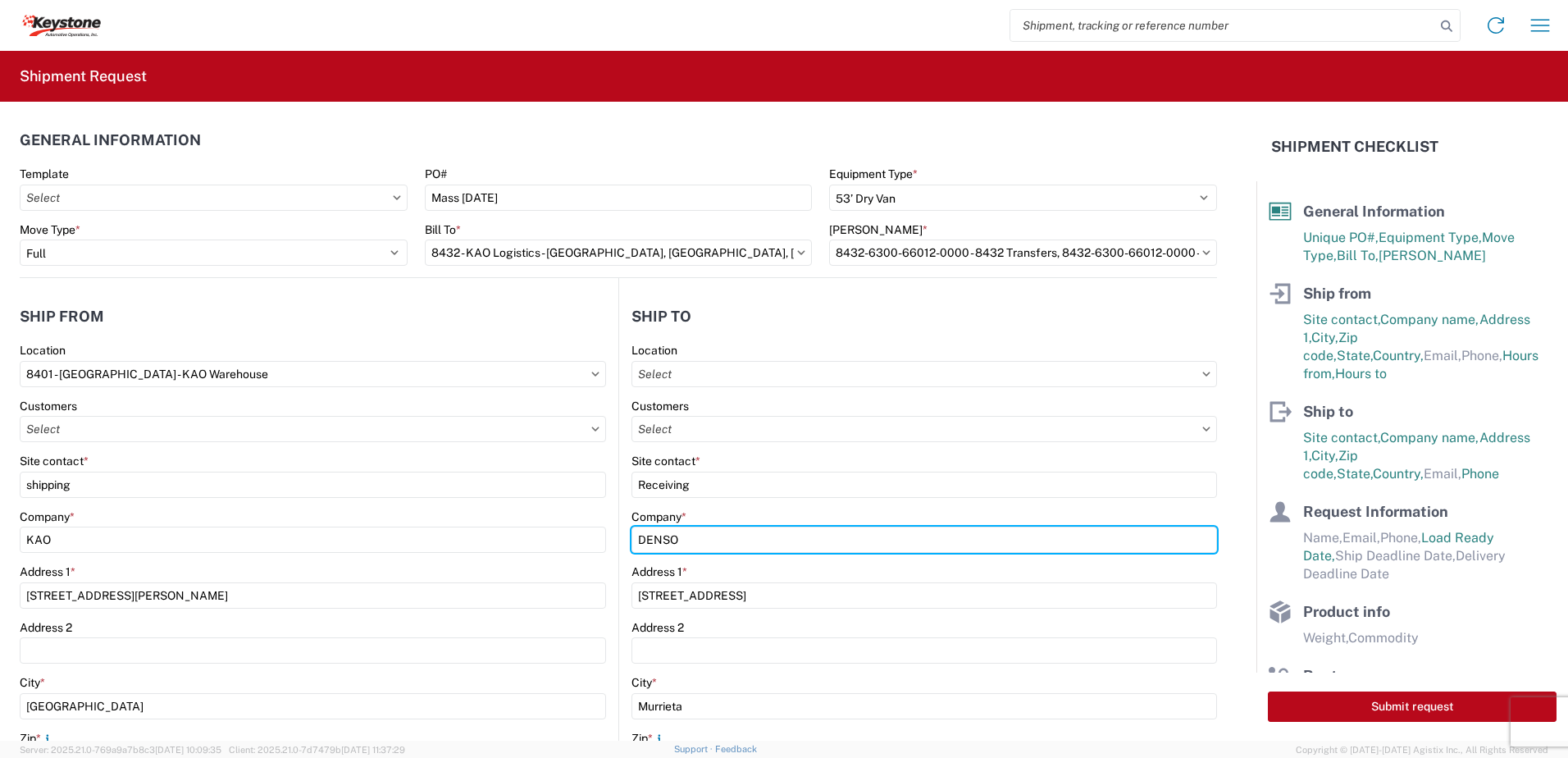
drag, startPoint x: 662, startPoint y: 538, endPoint x: 613, endPoint y: 531, distance: 49.5
click at [619, 531] on main "8413 Location Customers Site contact * Receiving Company * DENSO Address 1 * [G…" at bounding box center [918, 703] width 598 height 720
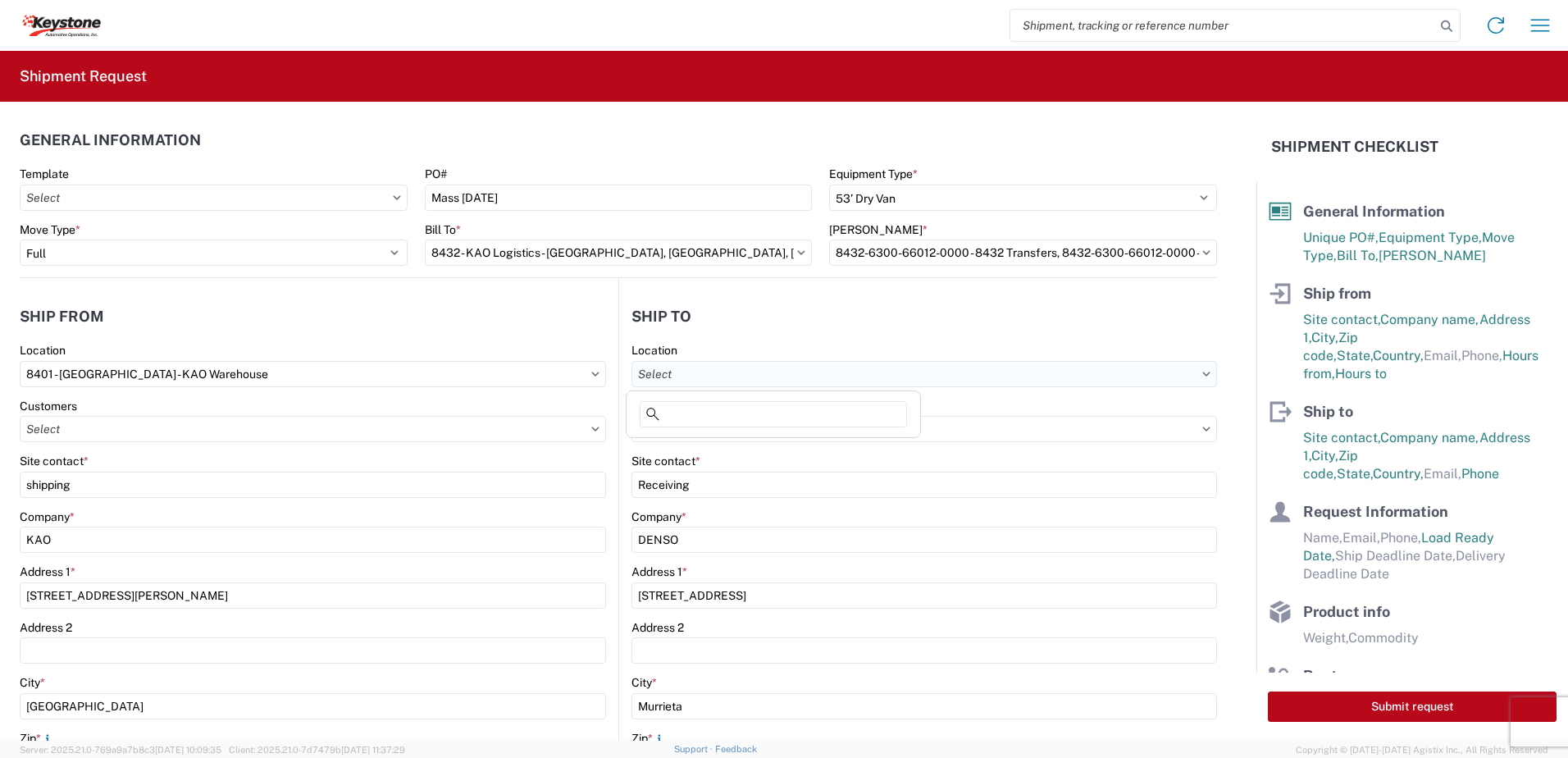
click at [705, 376] on input "text" at bounding box center [925, 374] width 586 height 26
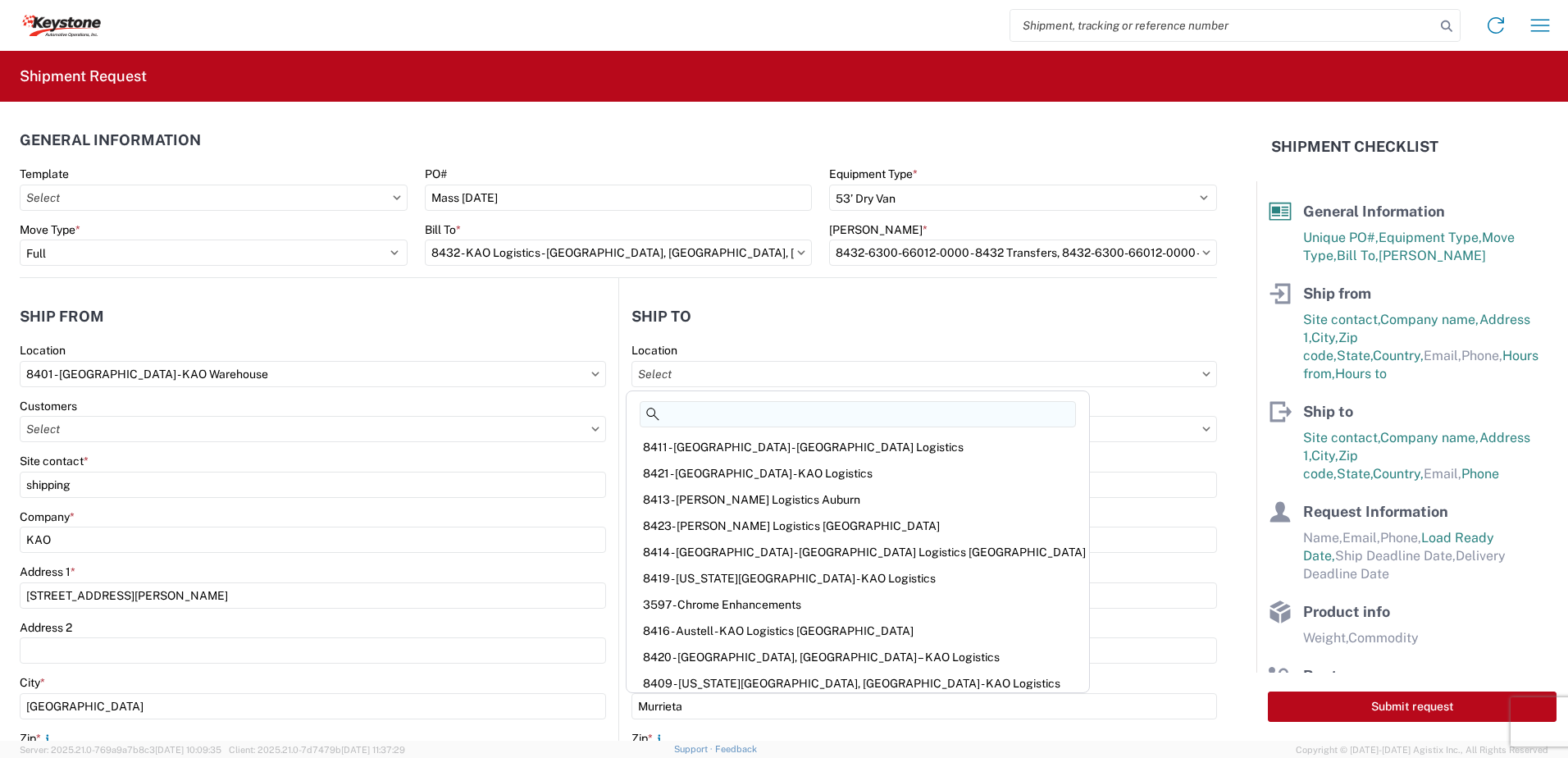
type input "6"
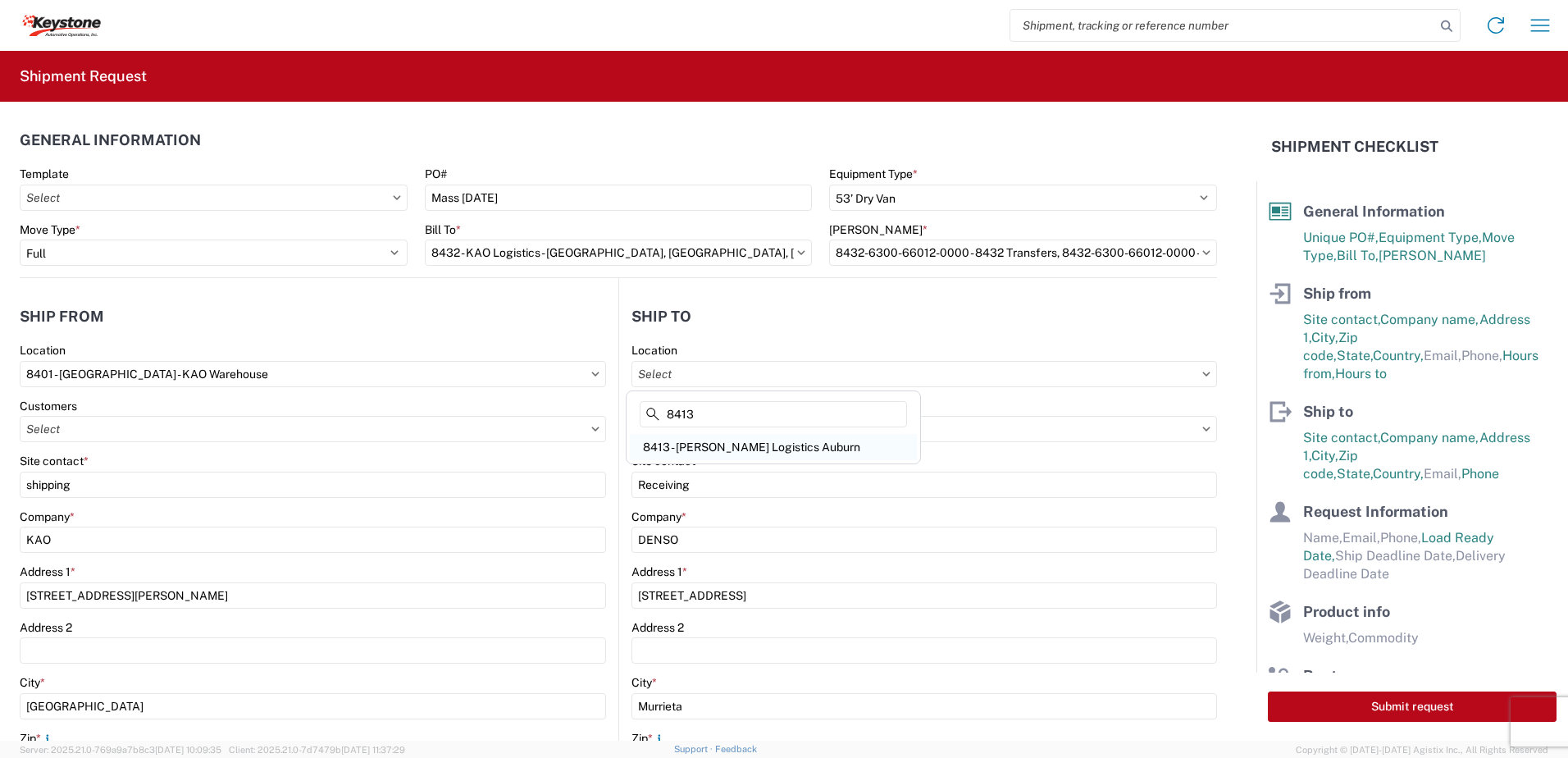
type input "8413"
click at [710, 442] on div "8413 - [PERSON_NAME] Logistics Auburn" at bounding box center [773, 447] width 287 height 26
type input "8413 - [PERSON_NAME] Logistics Auburn"
type input "KAO"
type input "[STREET_ADDRESS]"
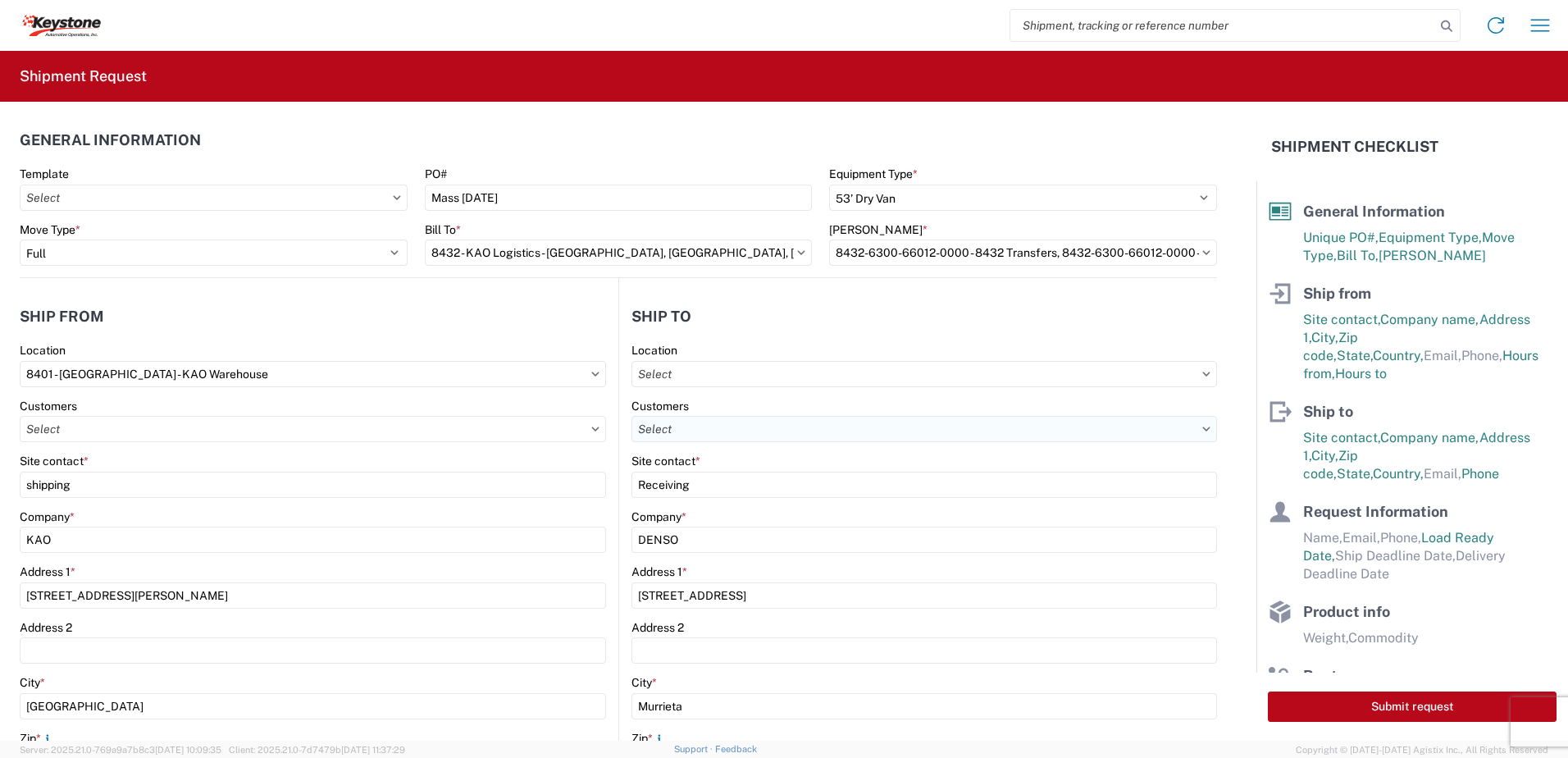
type input "Sterling"
type input "01564"
select select
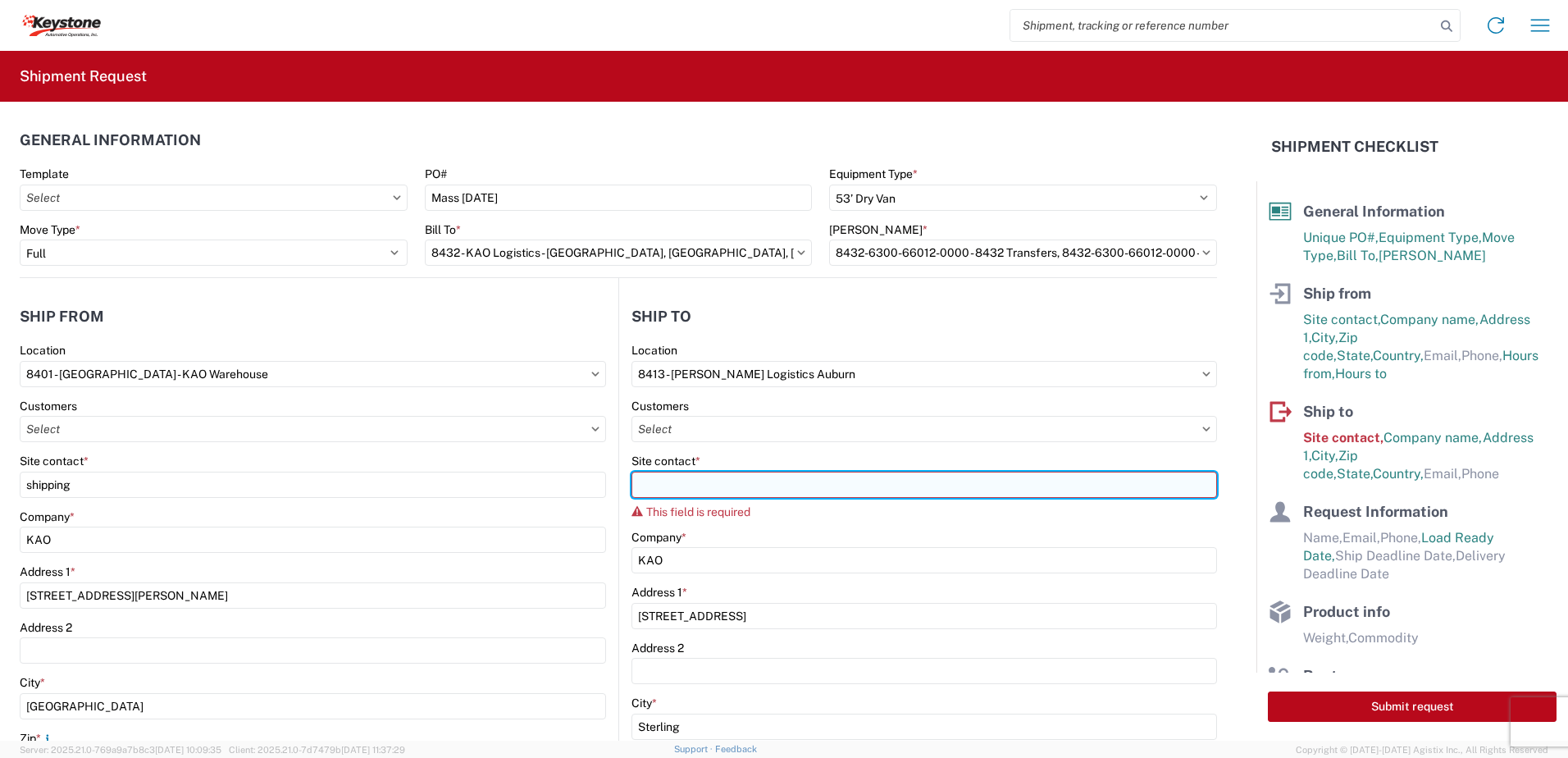
click at [691, 483] on input "Site contact *" at bounding box center [925, 484] width 586 height 26
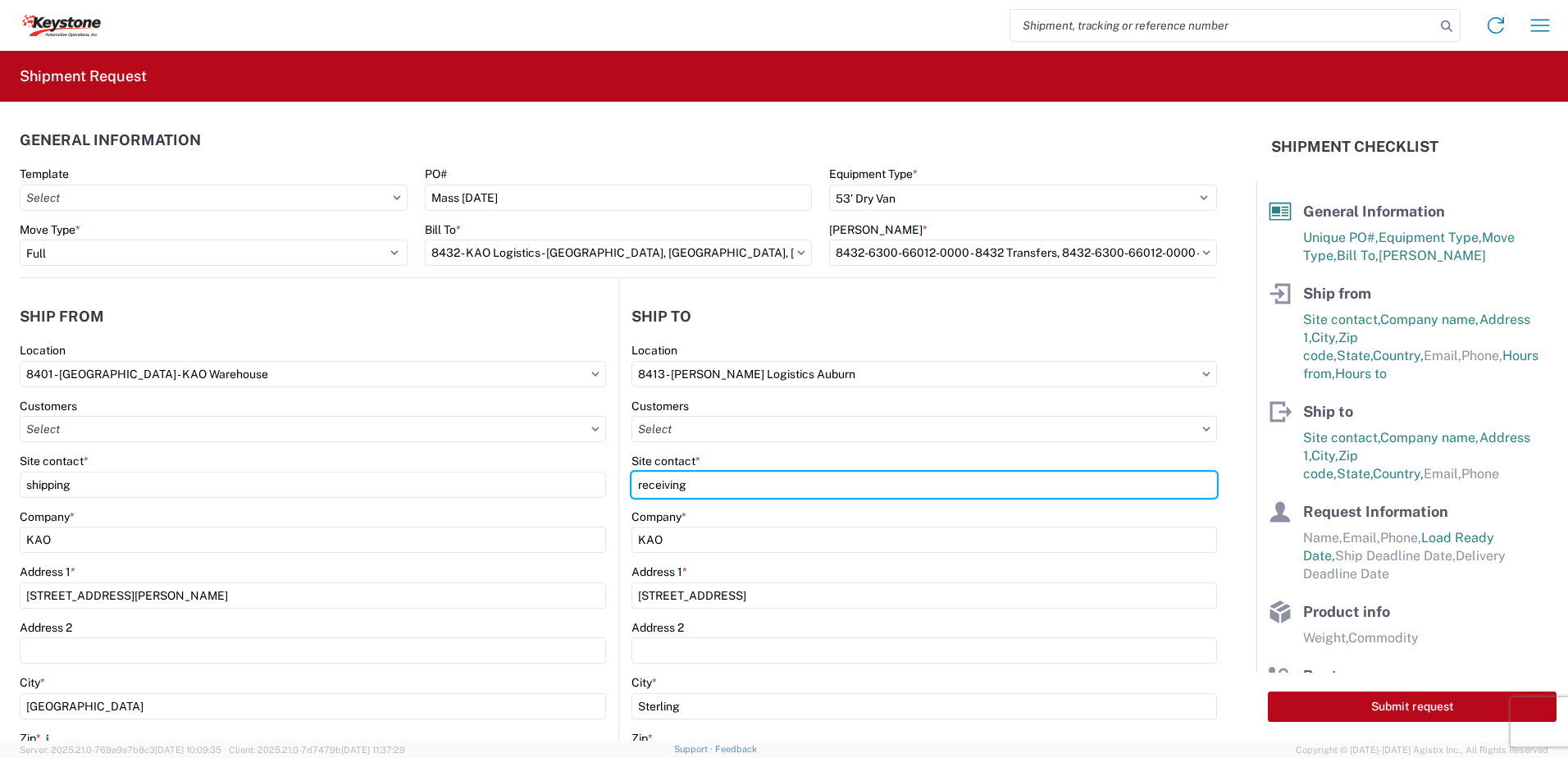
type input "receiving"
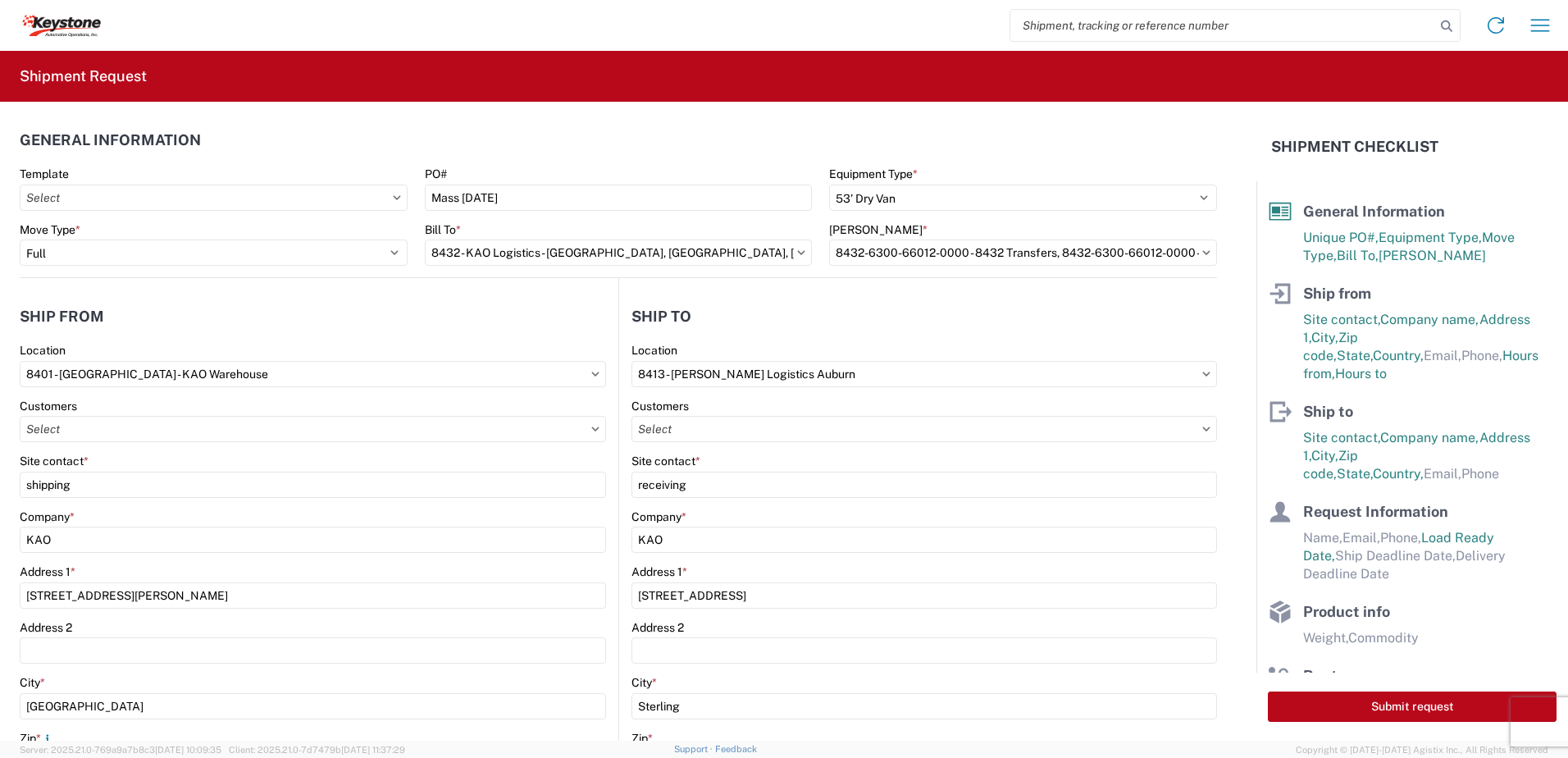
click at [814, 312] on header "Ship to" at bounding box center [918, 316] width 598 height 37
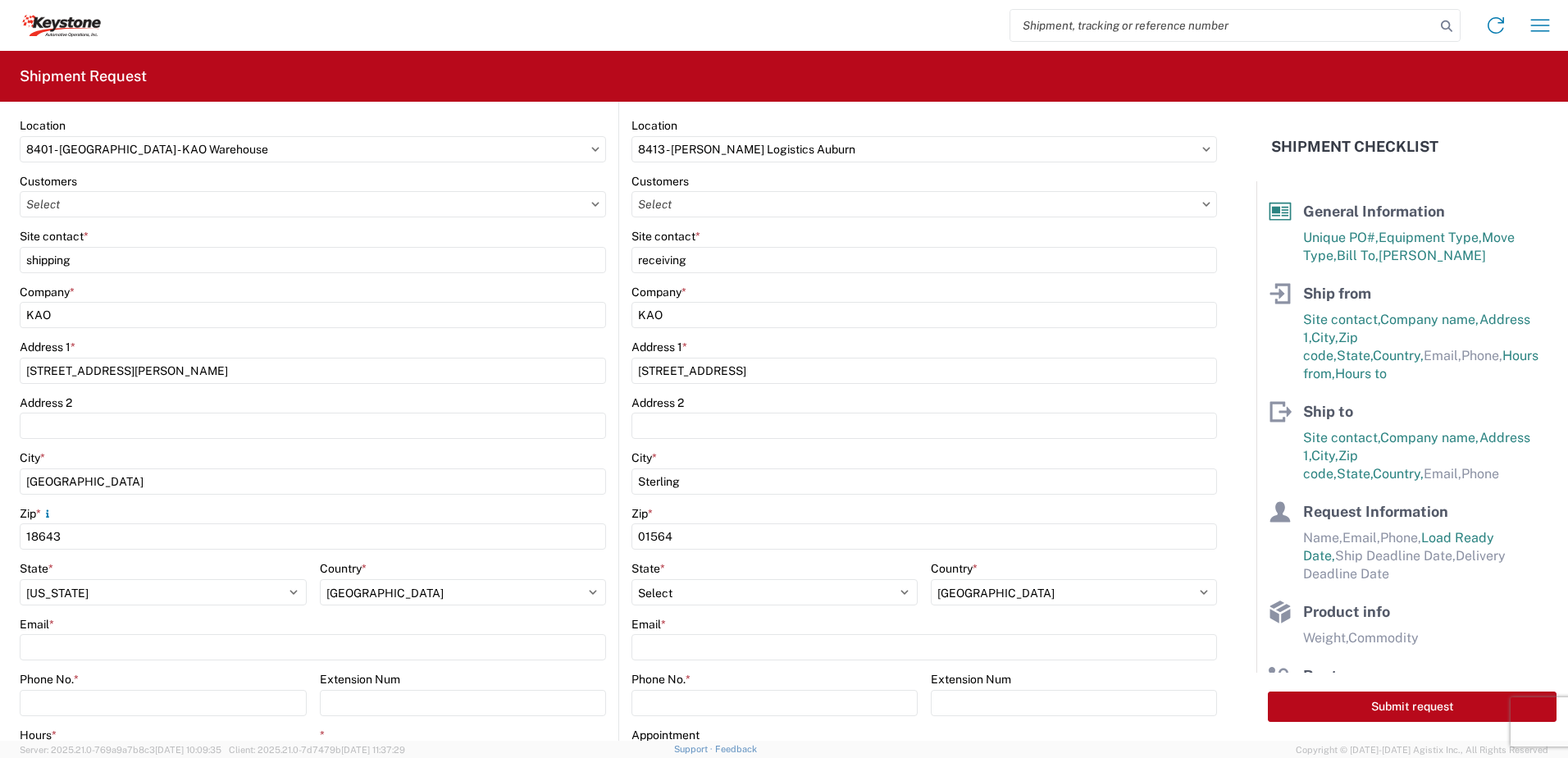
scroll to position [328, 0]
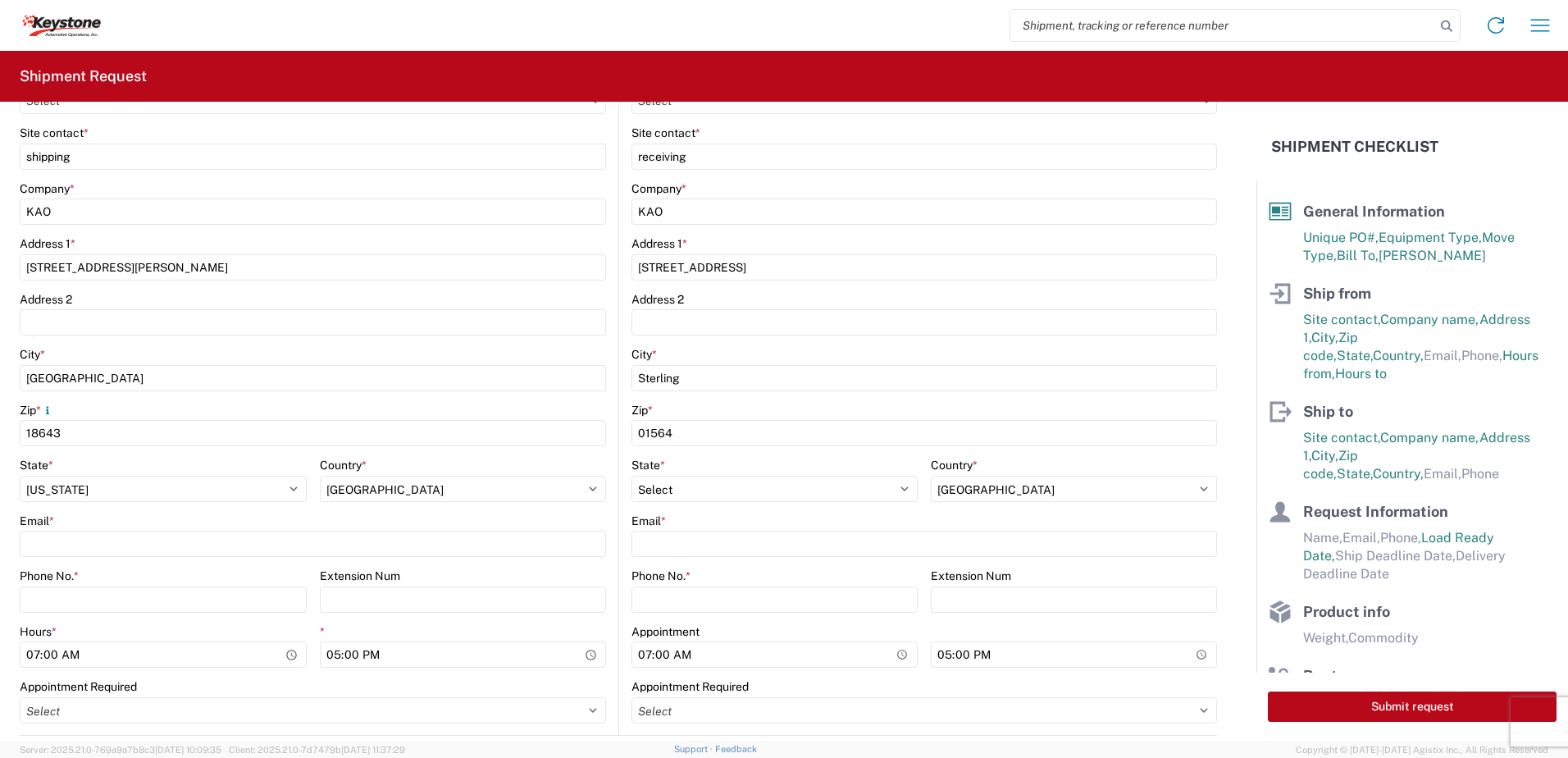
click at [61, 558] on agx-form-control-wrapper-v2 "Email *" at bounding box center [312, 542] width 587 height 55
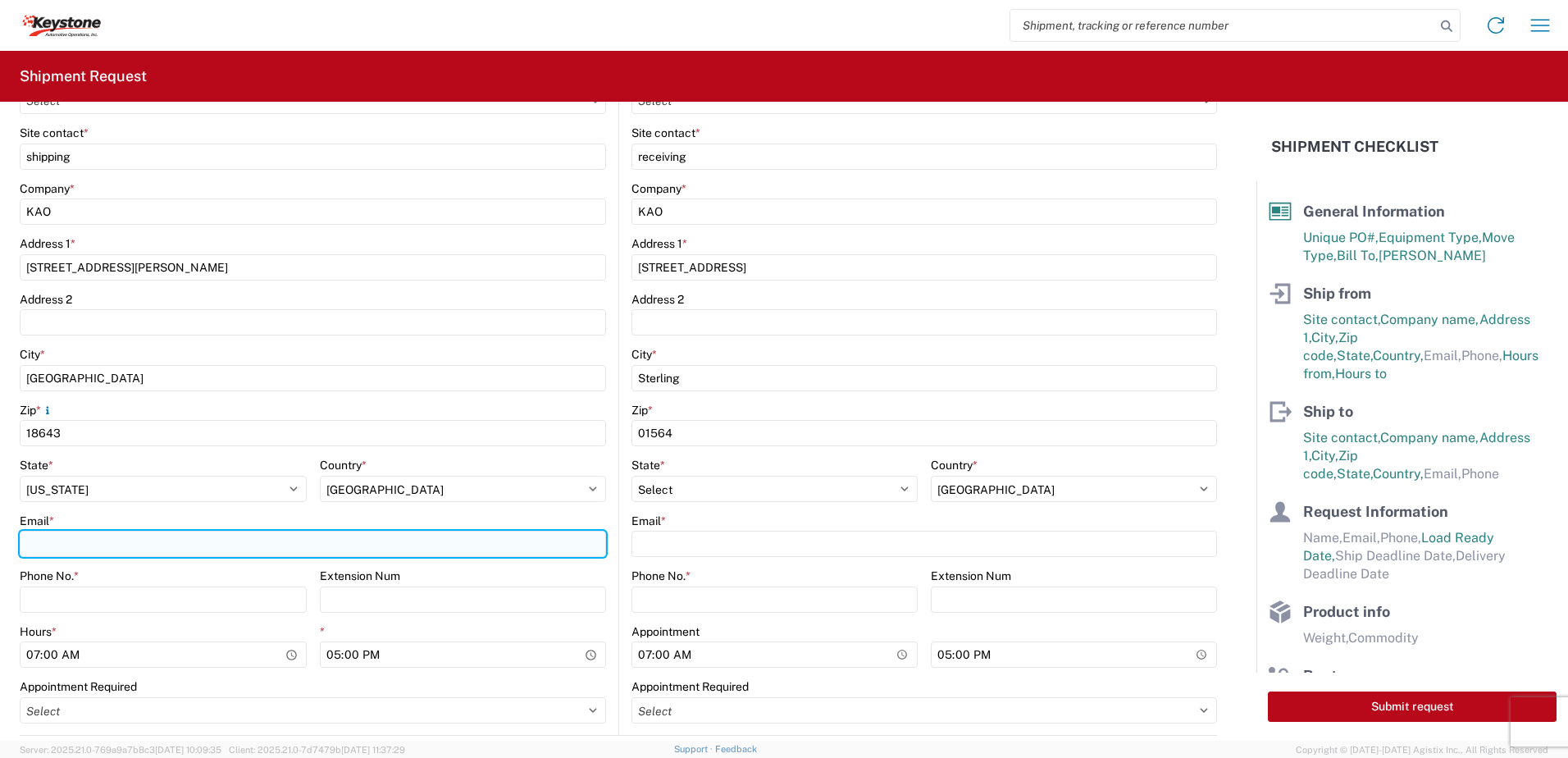
click at [66, 533] on input "Email *" at bounding box center [312, 544] width 587 height 26
type input "[EMAIL_ADDRESS][DOMAIN_NAME]"
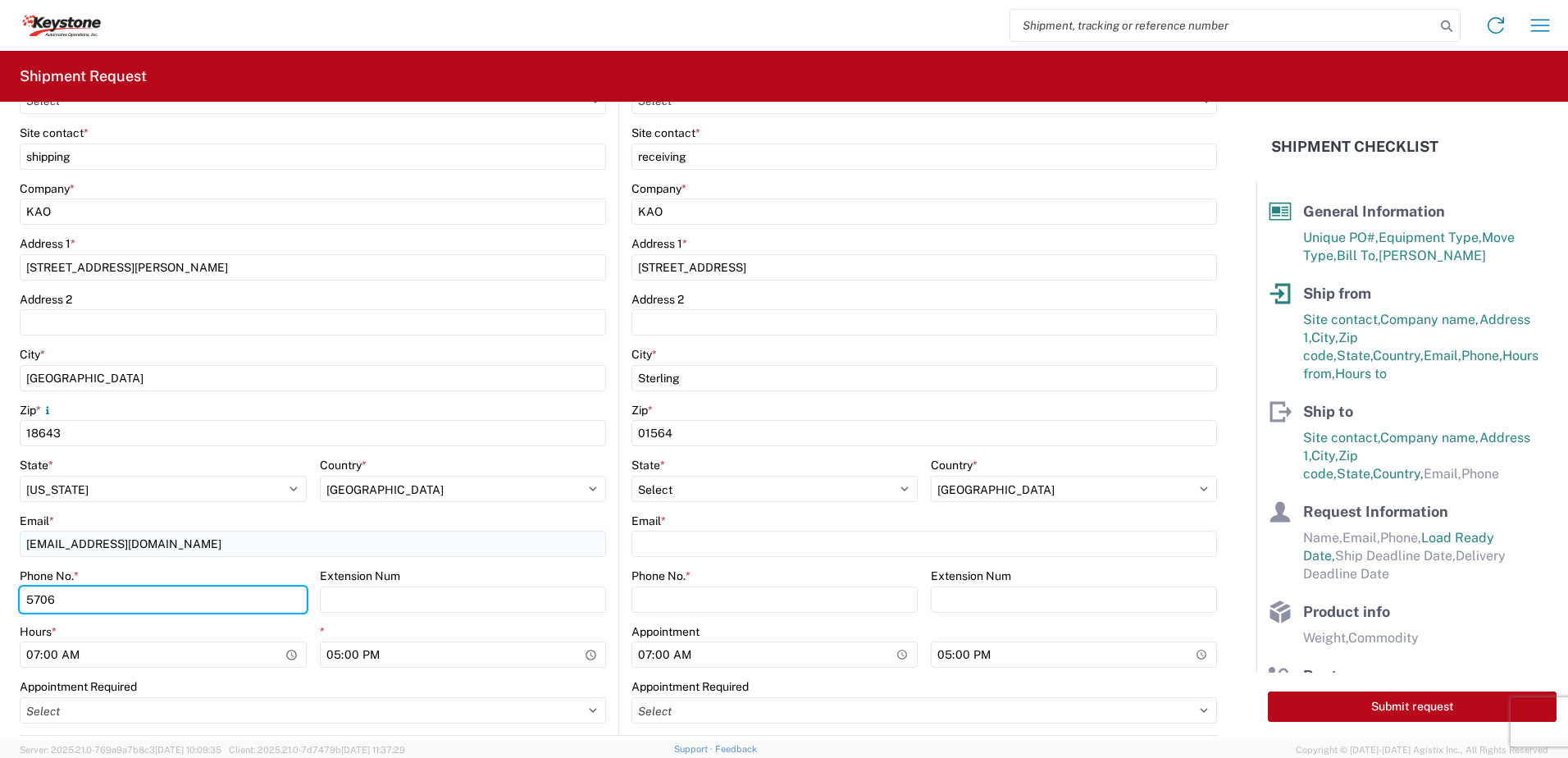
type input "5706554514"
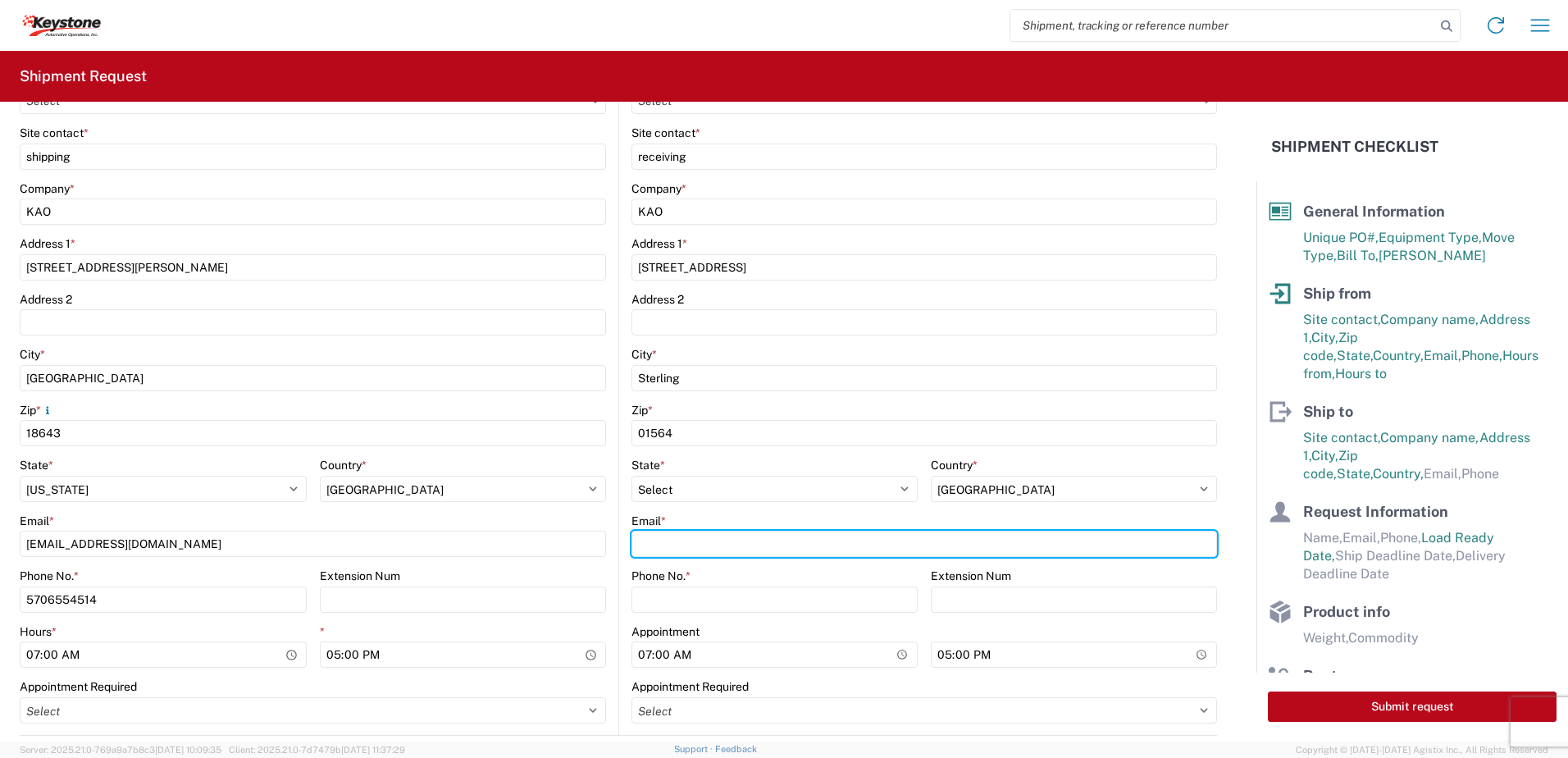
drag, startPoint x: 658, startPoint y: 542, endPoint x: 621, endPoint y: 537, distance: 37.3
click at [658, 542] on input "Email *" at bounding box center [925, 544] width 586 height 26
type input "[EMAIL_ADDRESS][DOMAIN_NAME]"
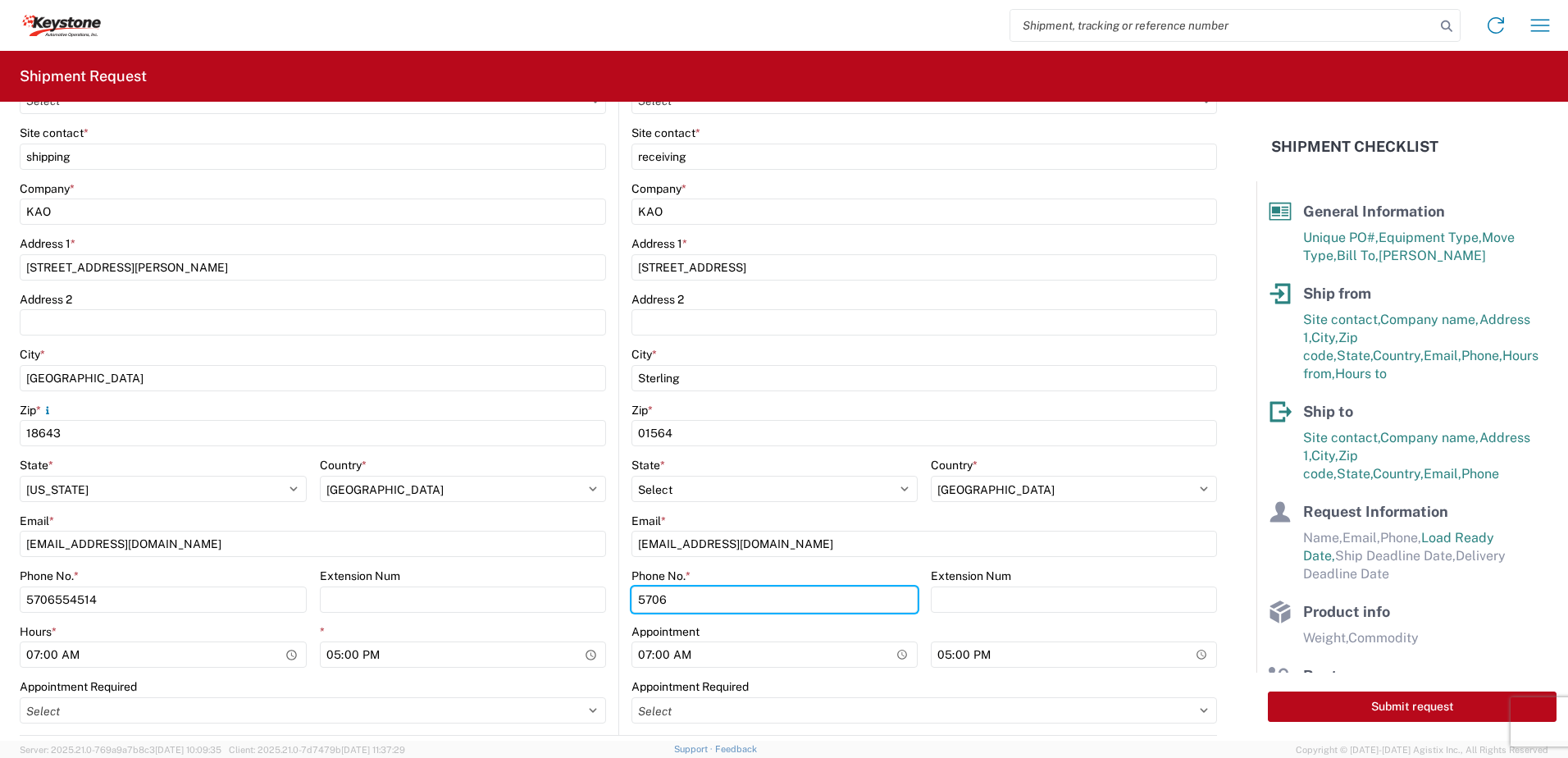
type input "5706554514"
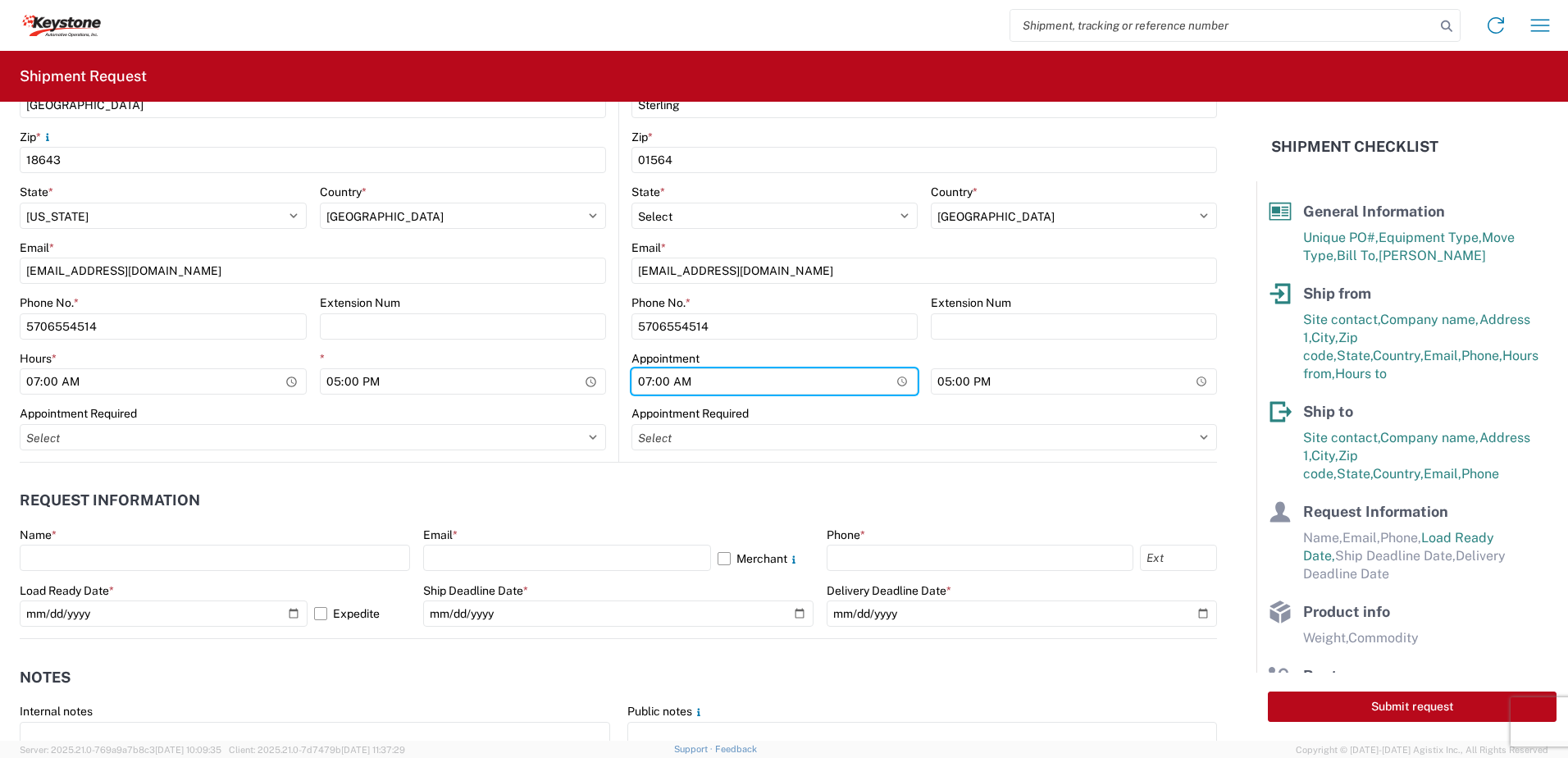
scroll to position [656, 0]
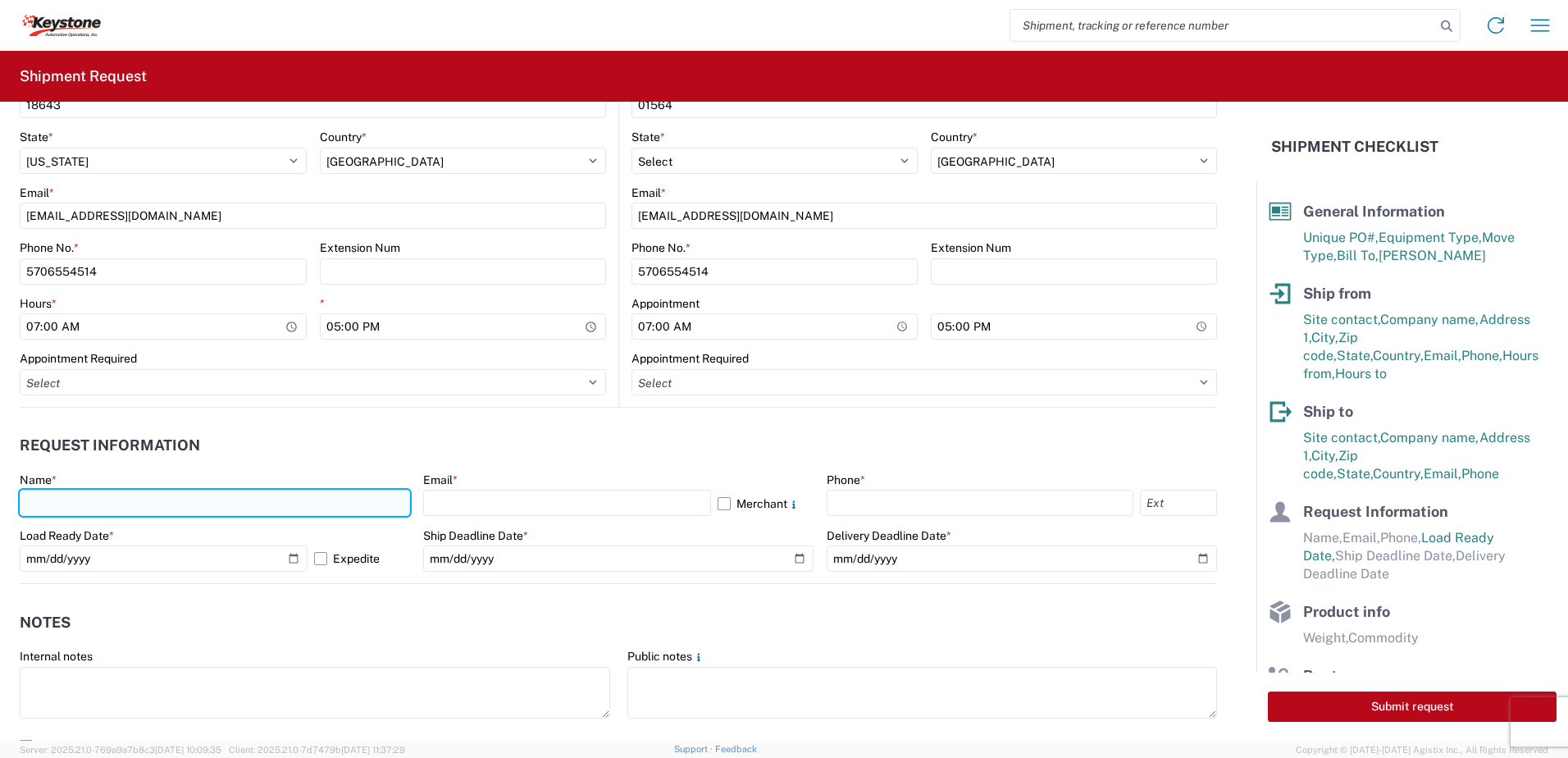
click at [107, 511] on input "text" at bounding box center [214, 503] width 391 height 26
type input "[PERSON_NAME]"
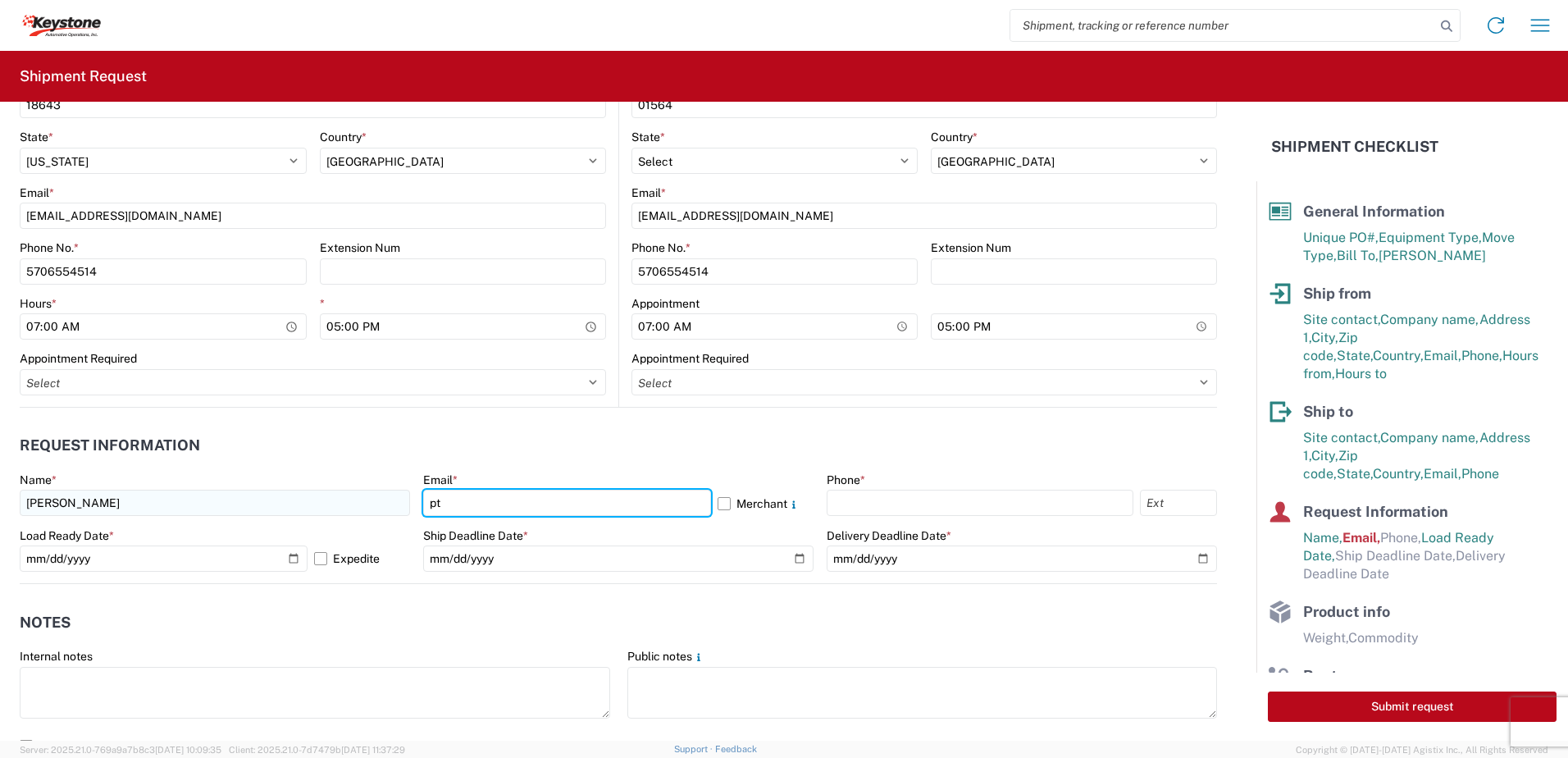
type input "[EMAIL_ADDRESS][DOMAIN_NAME]"
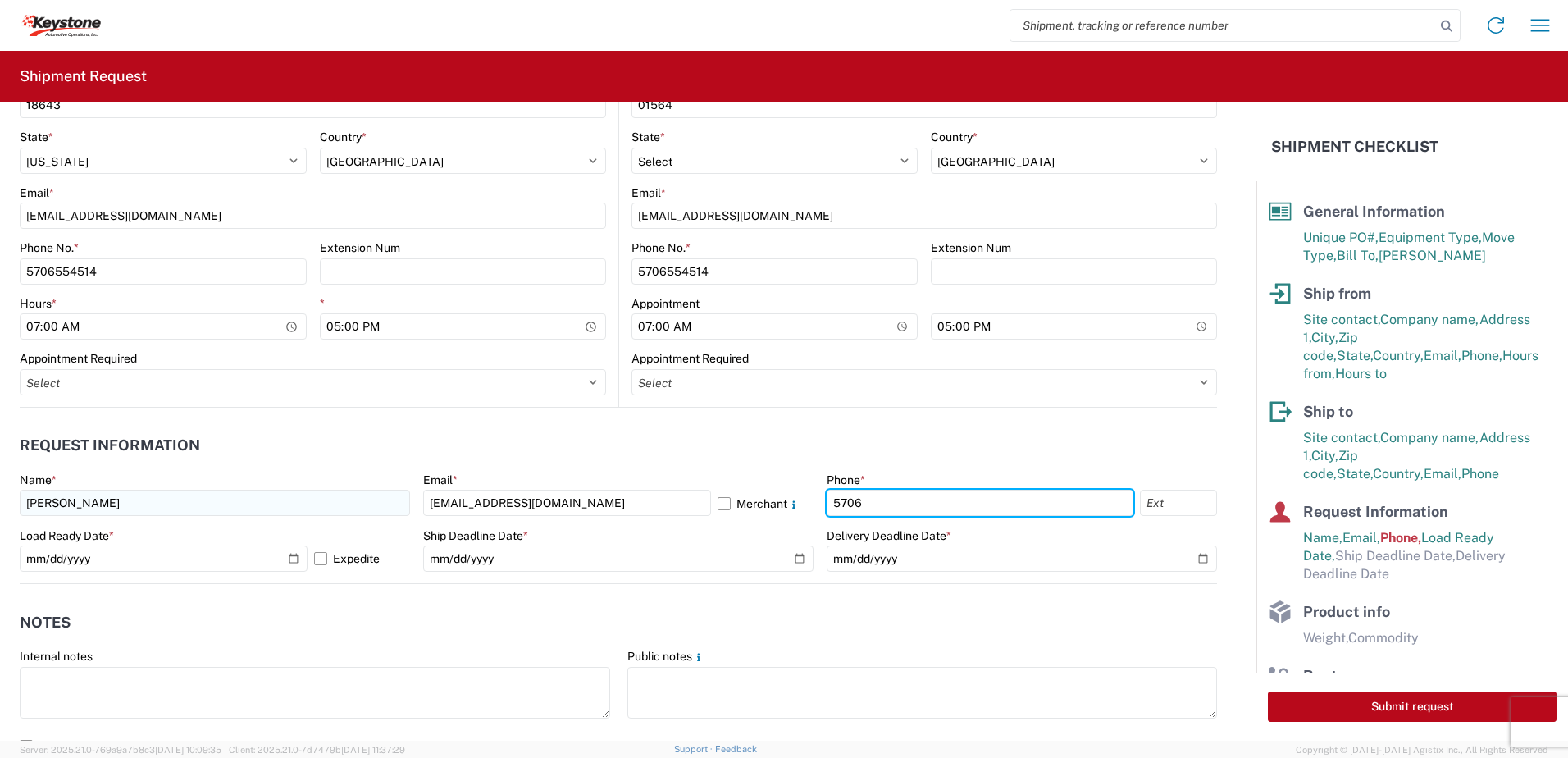
type input "5706554514"
click at [319, 559] on label "Expedite" at bounding box center [362, 558] width 96 height 26
click at [0, 0] on input "Expedite" at bounding box center [0, 0] width 0 height 0
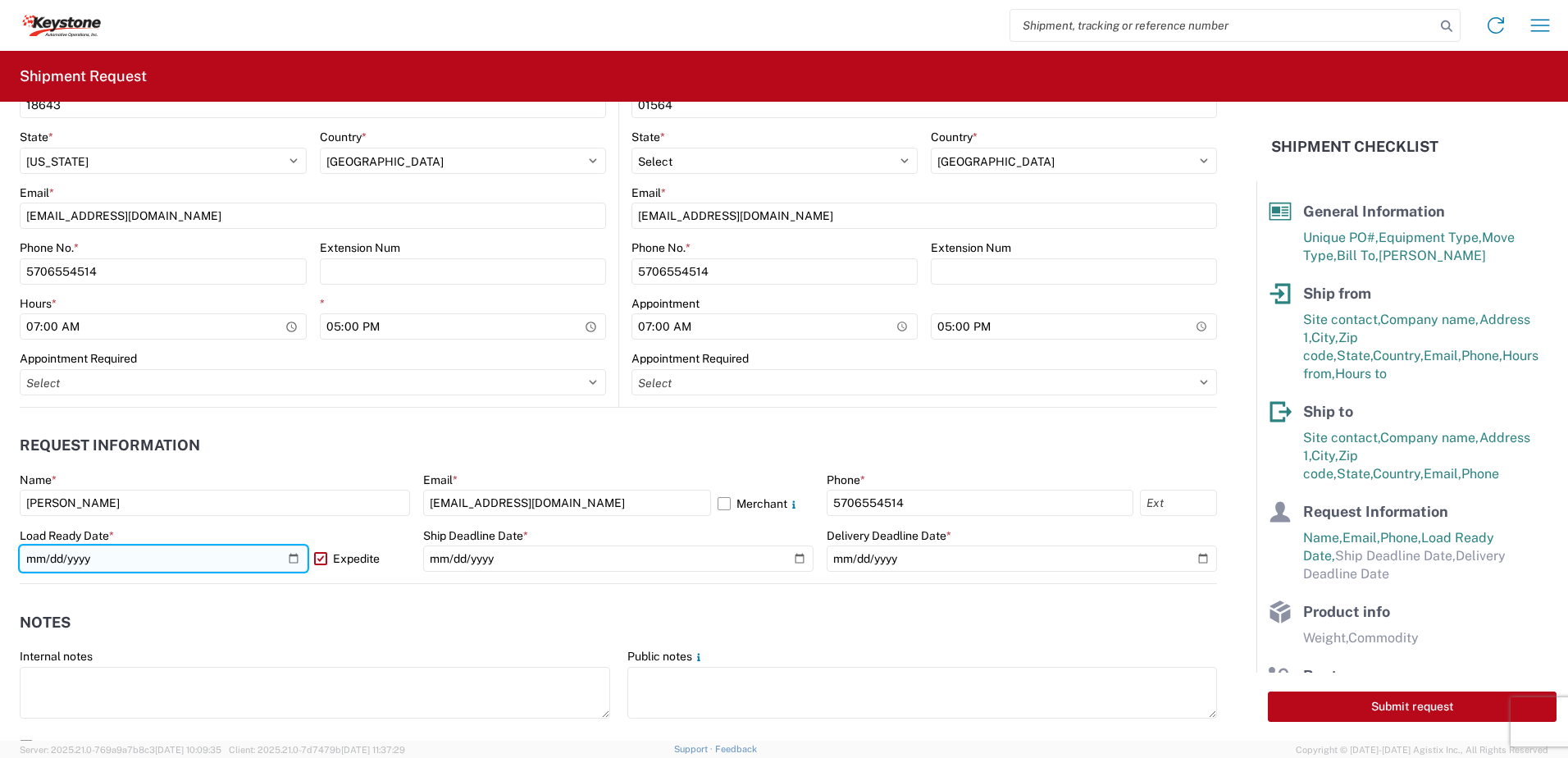
click at [292, 561] on input "[DATE]" at bounding box center [164, 558] width 288 height 26
type input "[DATE]"
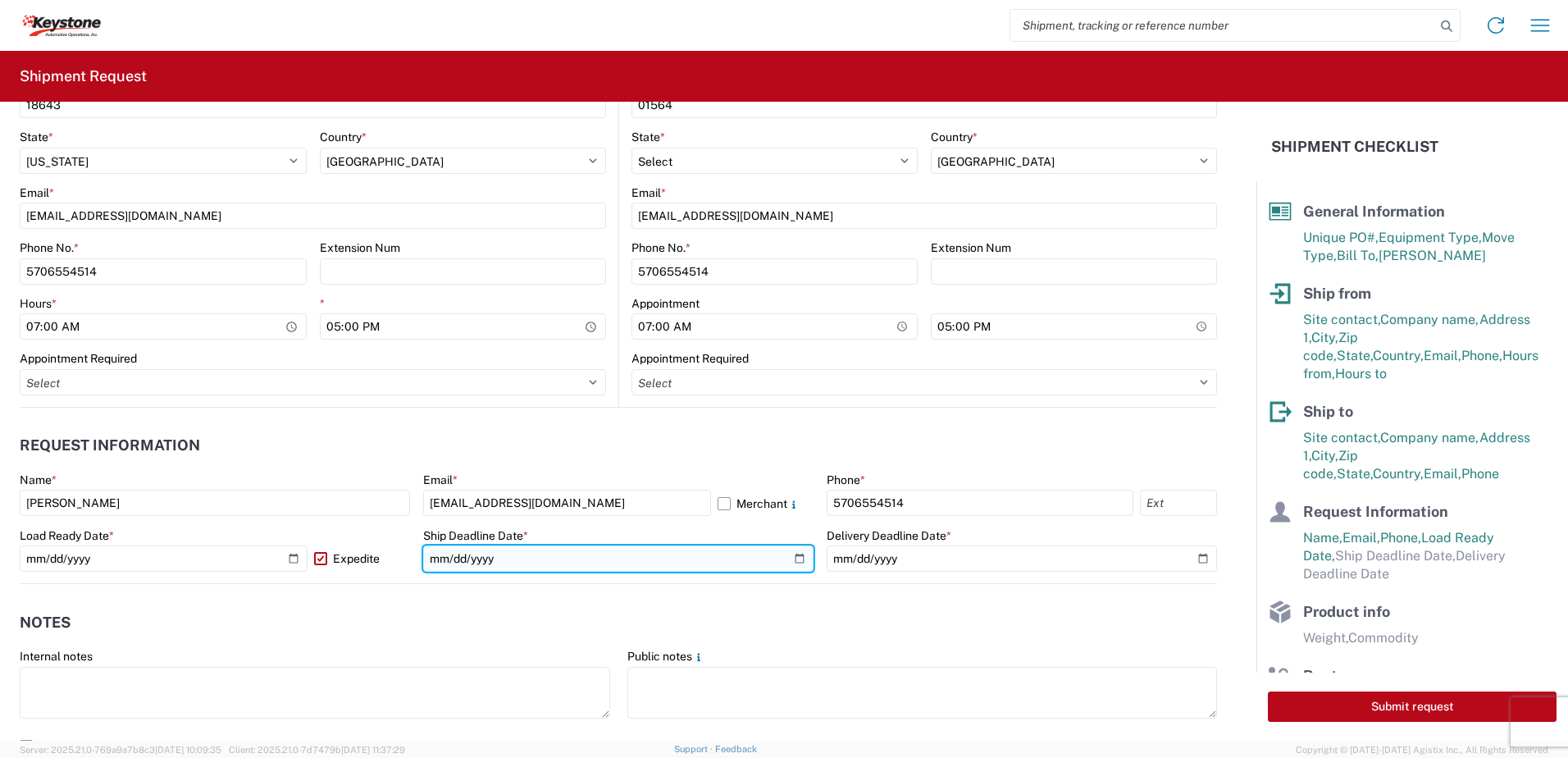
click at [794, 563] on input "date" at bounding box center [618, 558] width 391 height 26
type input "[DATE]"
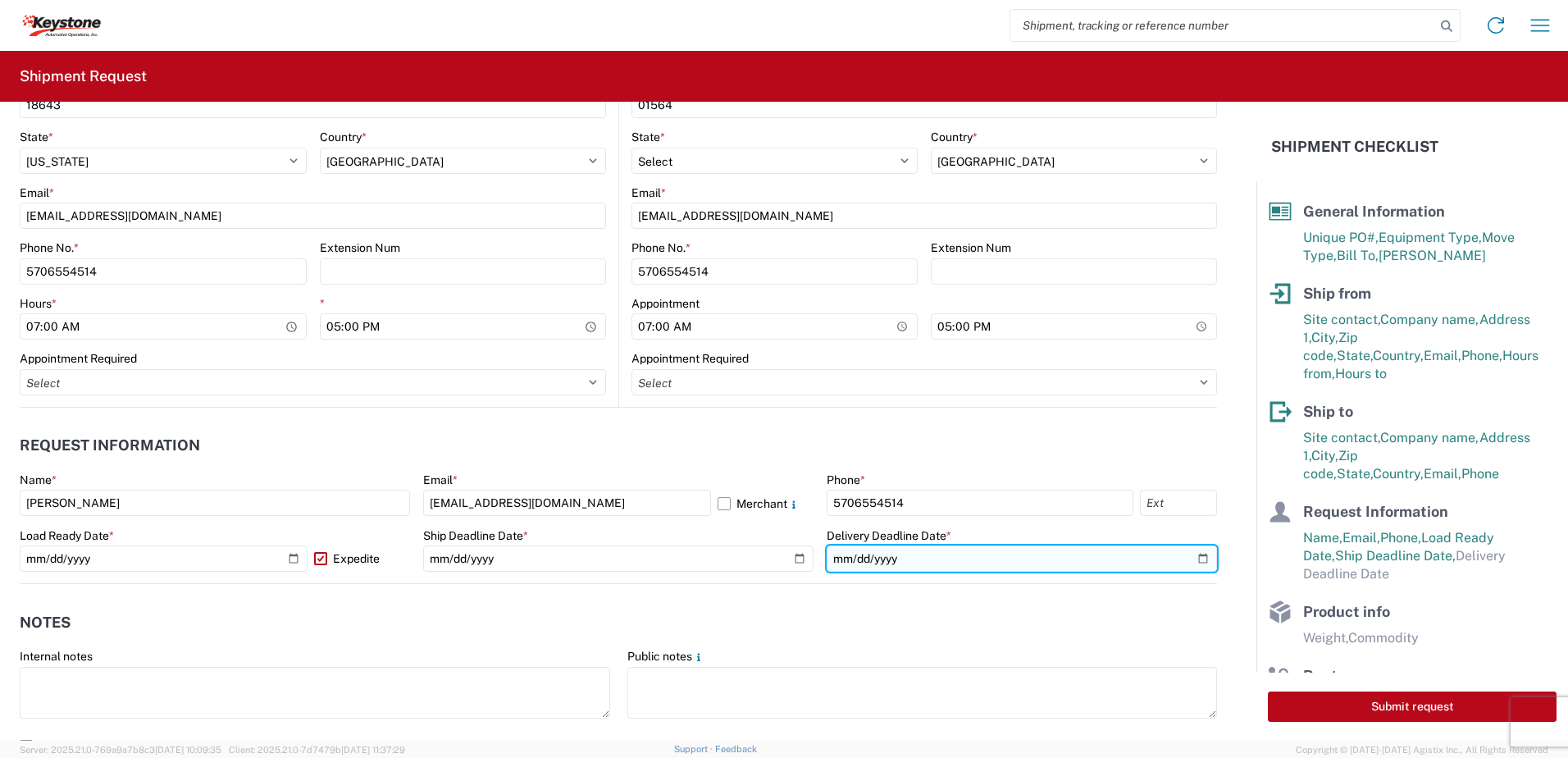
click at [1189, 560] on input "date" at bounding box center [1022, 558] width 391 height 26
type input "[DATE]"
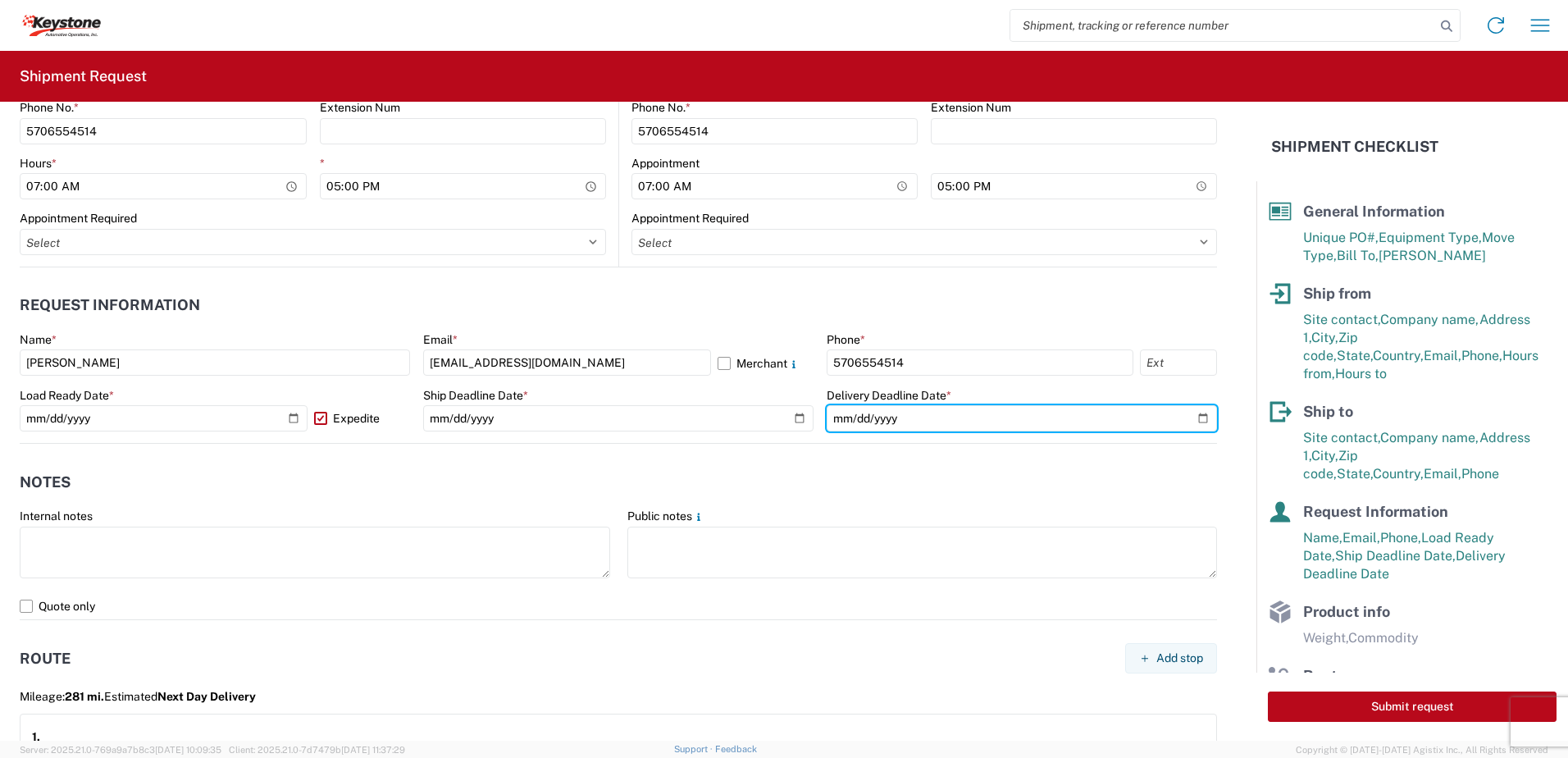
scroll to position [984, 0]
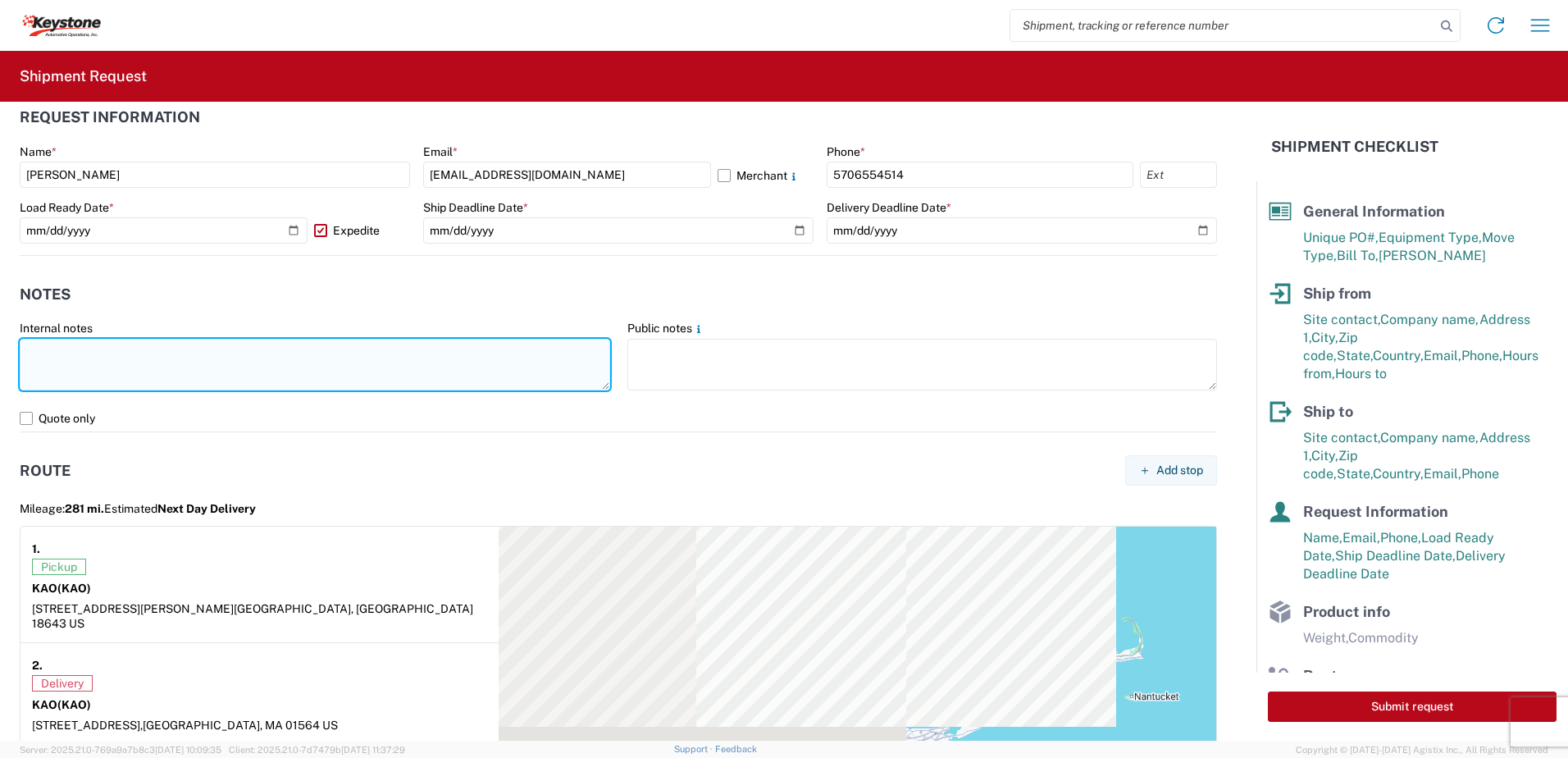
click at [207, 362] on textarea at bounding box center [314, 365] width 590 height 52
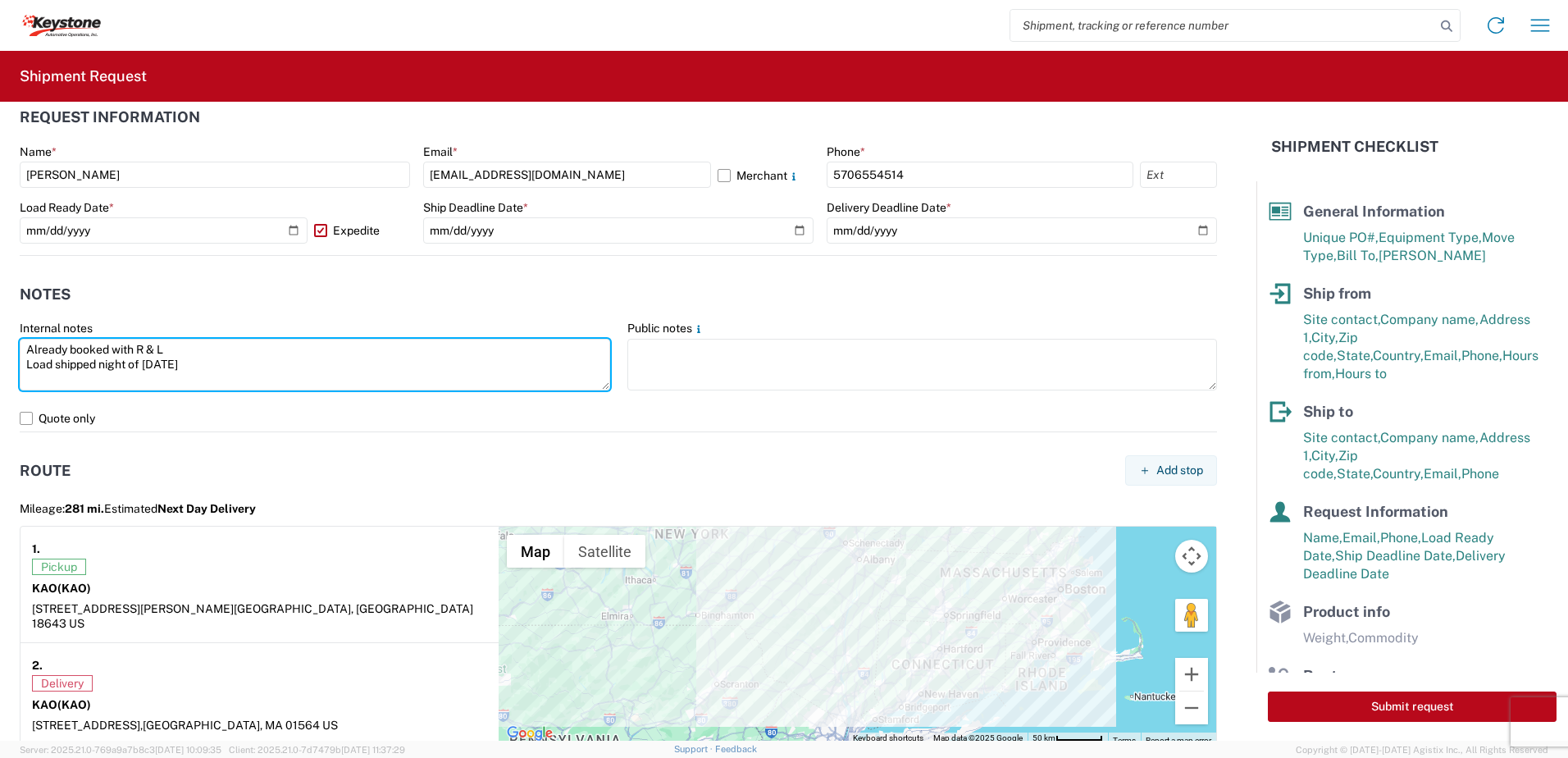
type textarea "Already booked with R & L Load shipped night of [DATE]"
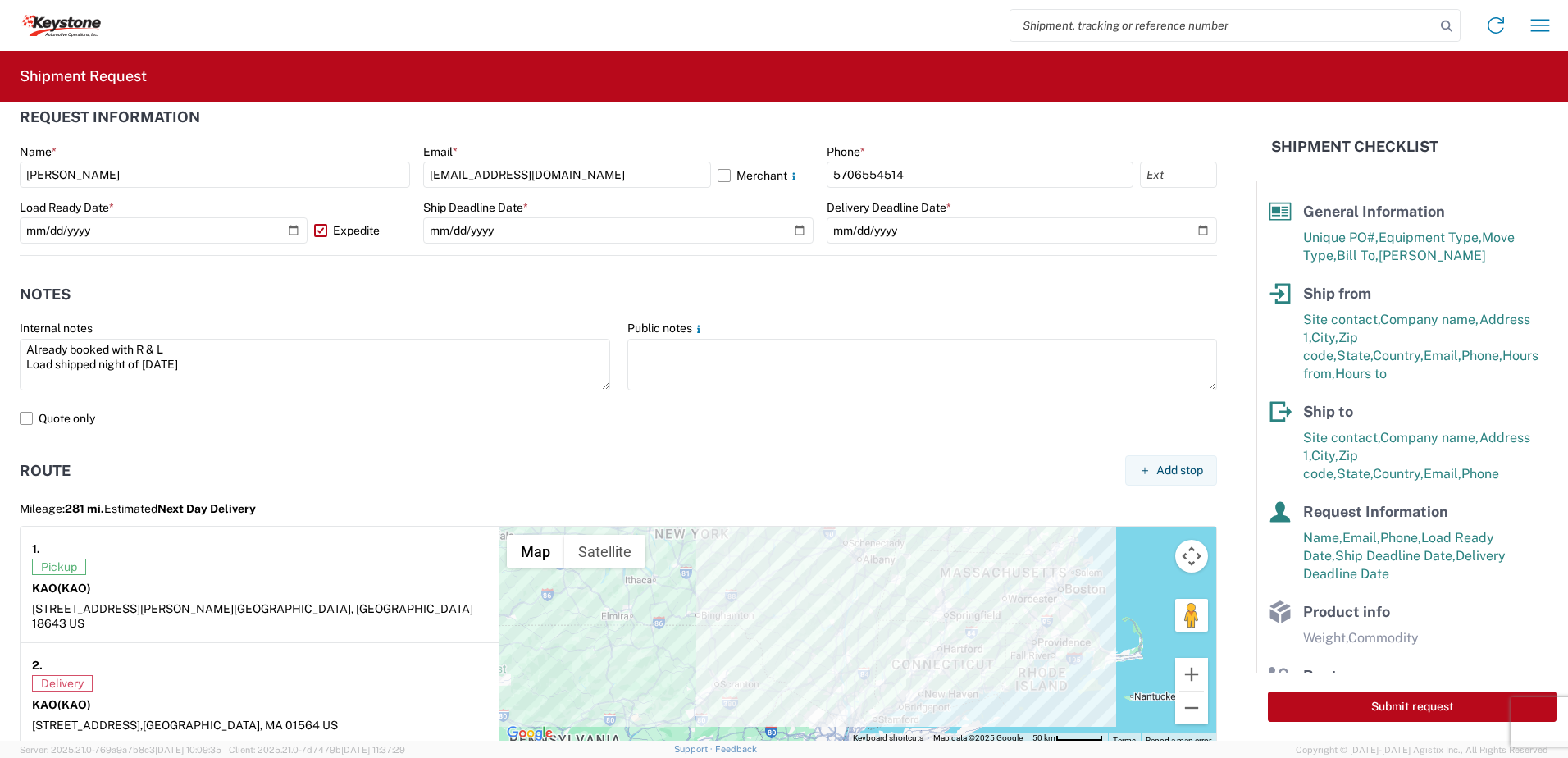
click at [299, 514] on div "Mileage: 281 mi. Estimated Next Day Delivery" at bounding box center [618, 508] width 1197 height 23
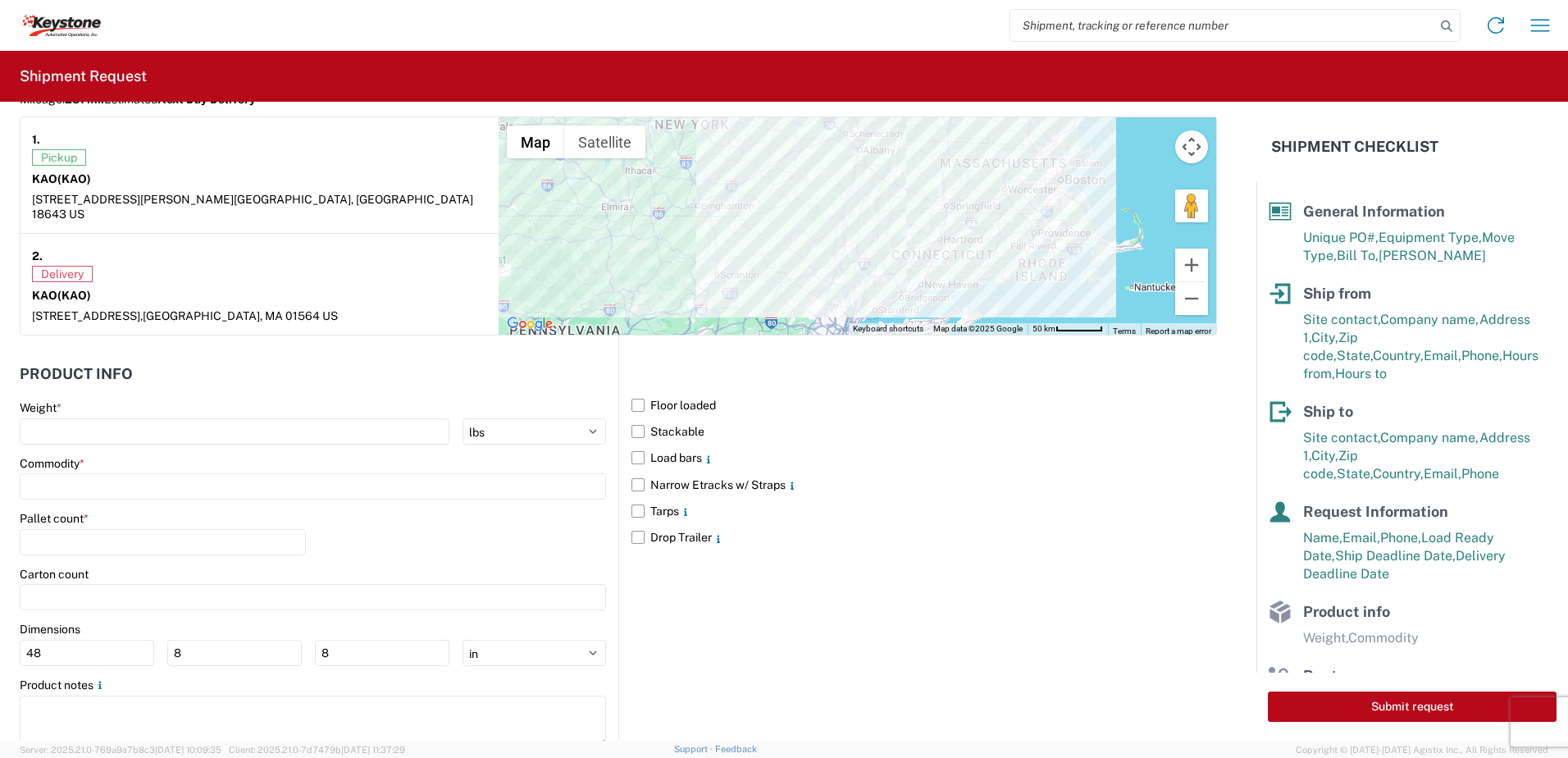
scroll to position [1395, 0]
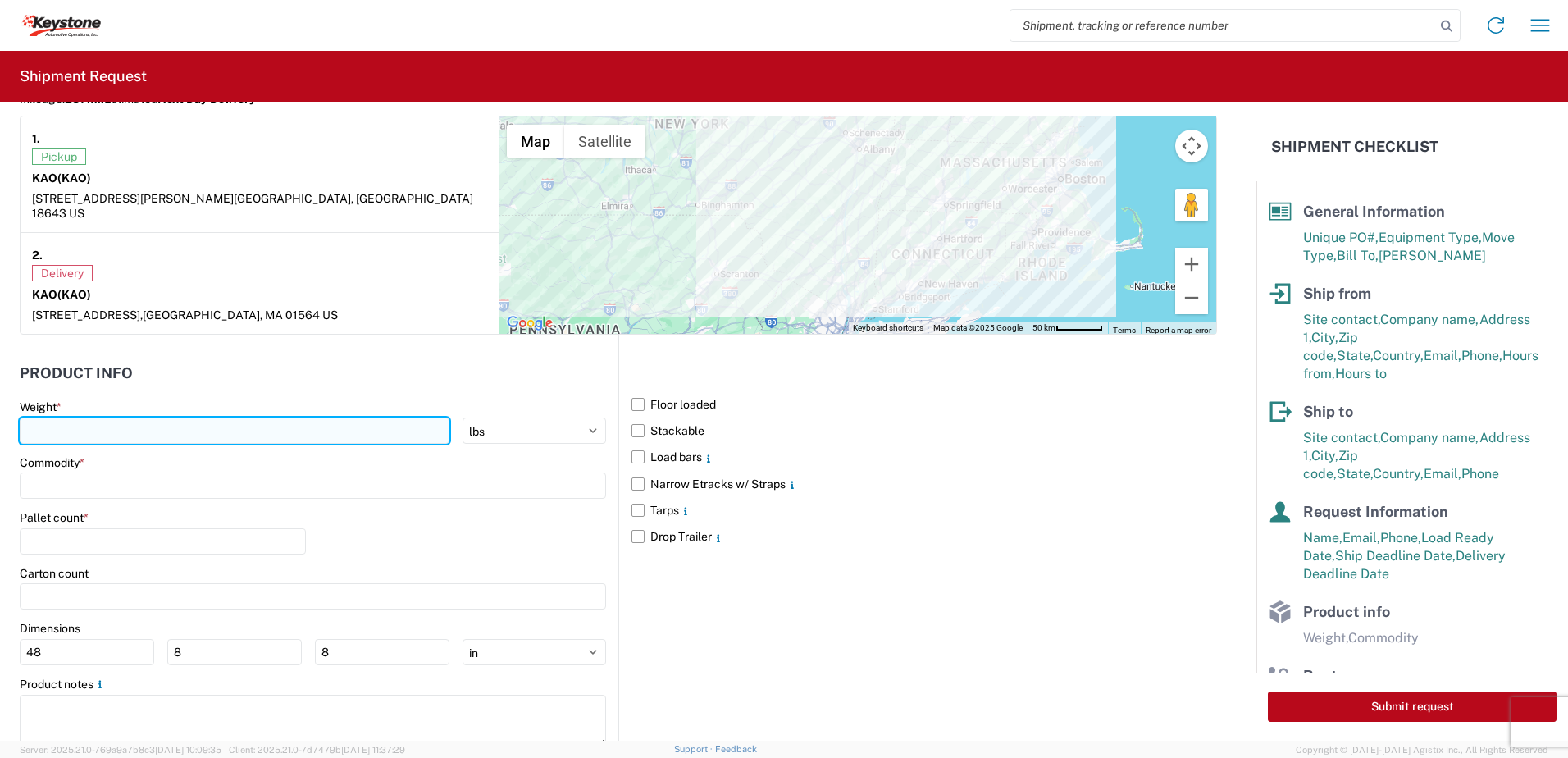
click at [99, 421] on input "number" at bounding box center [234, 431] width 430 height 26
type input "28000"
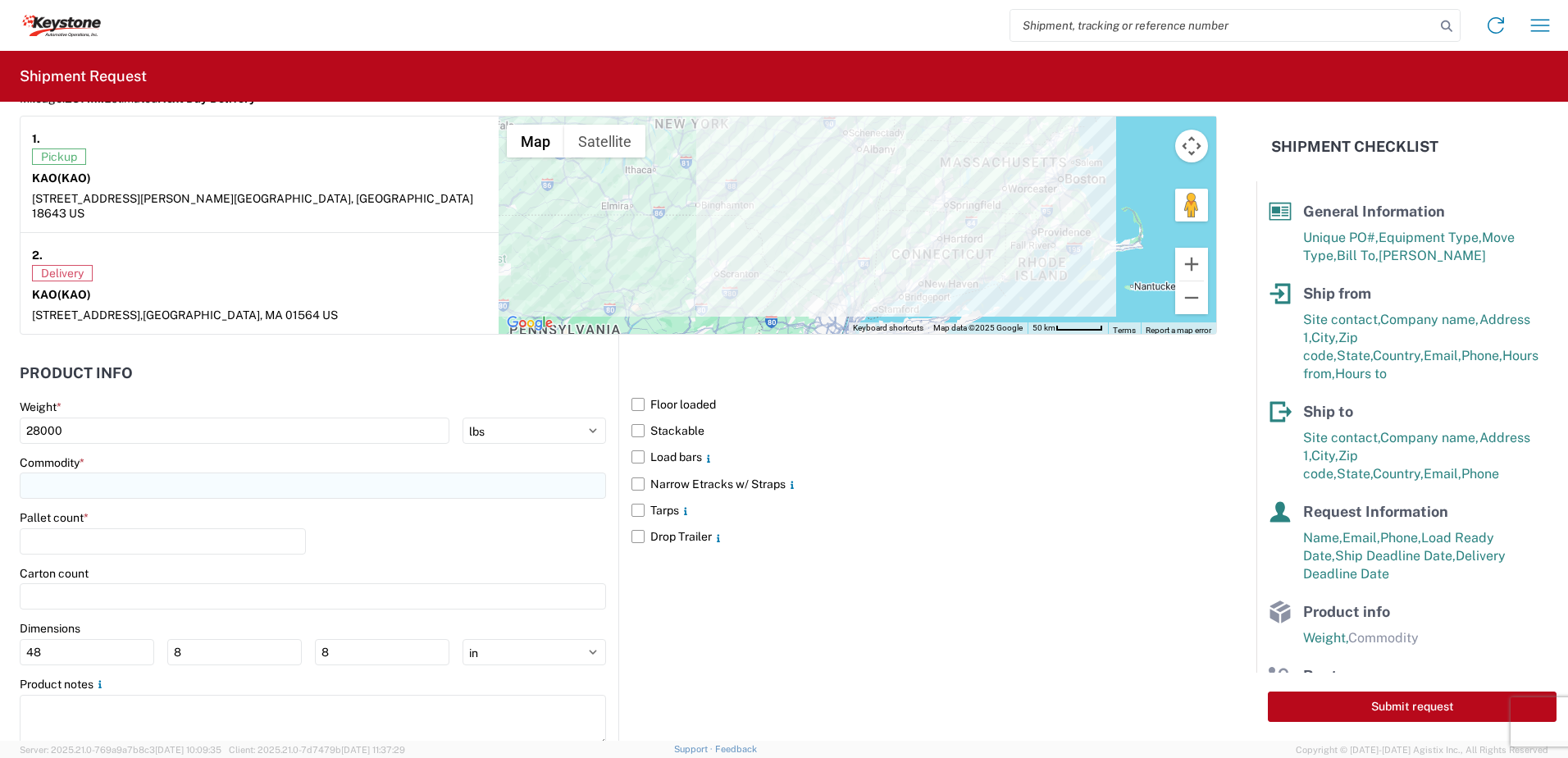
click at [111, 475] on input at bounding box center [312, 485] width 587 height 26
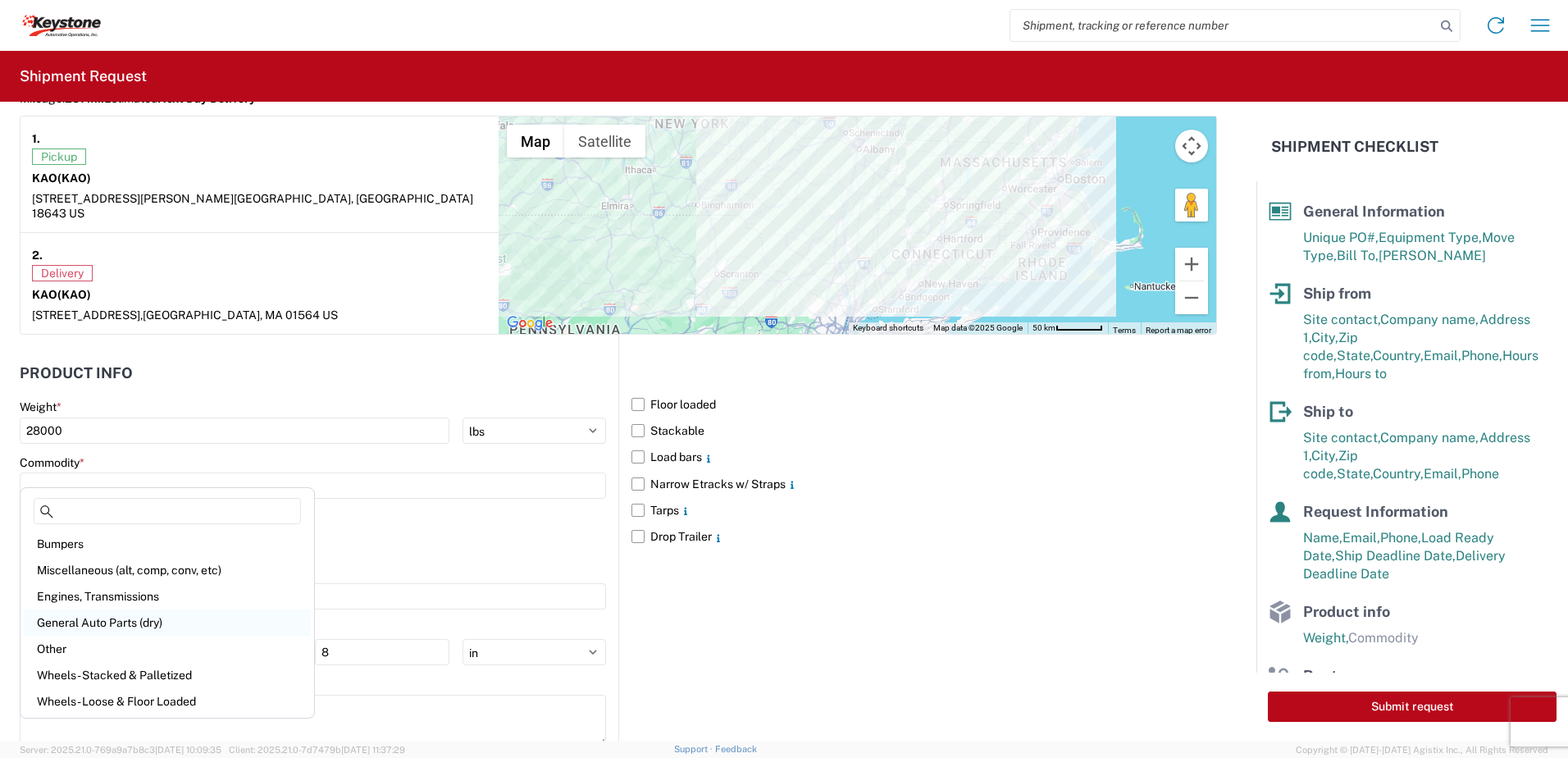
click at [126, 616] on div "General Auto Parts (dry)" at bounding box center [167, 623] width 287 height 26
type input "General Auto Parts (dry)"
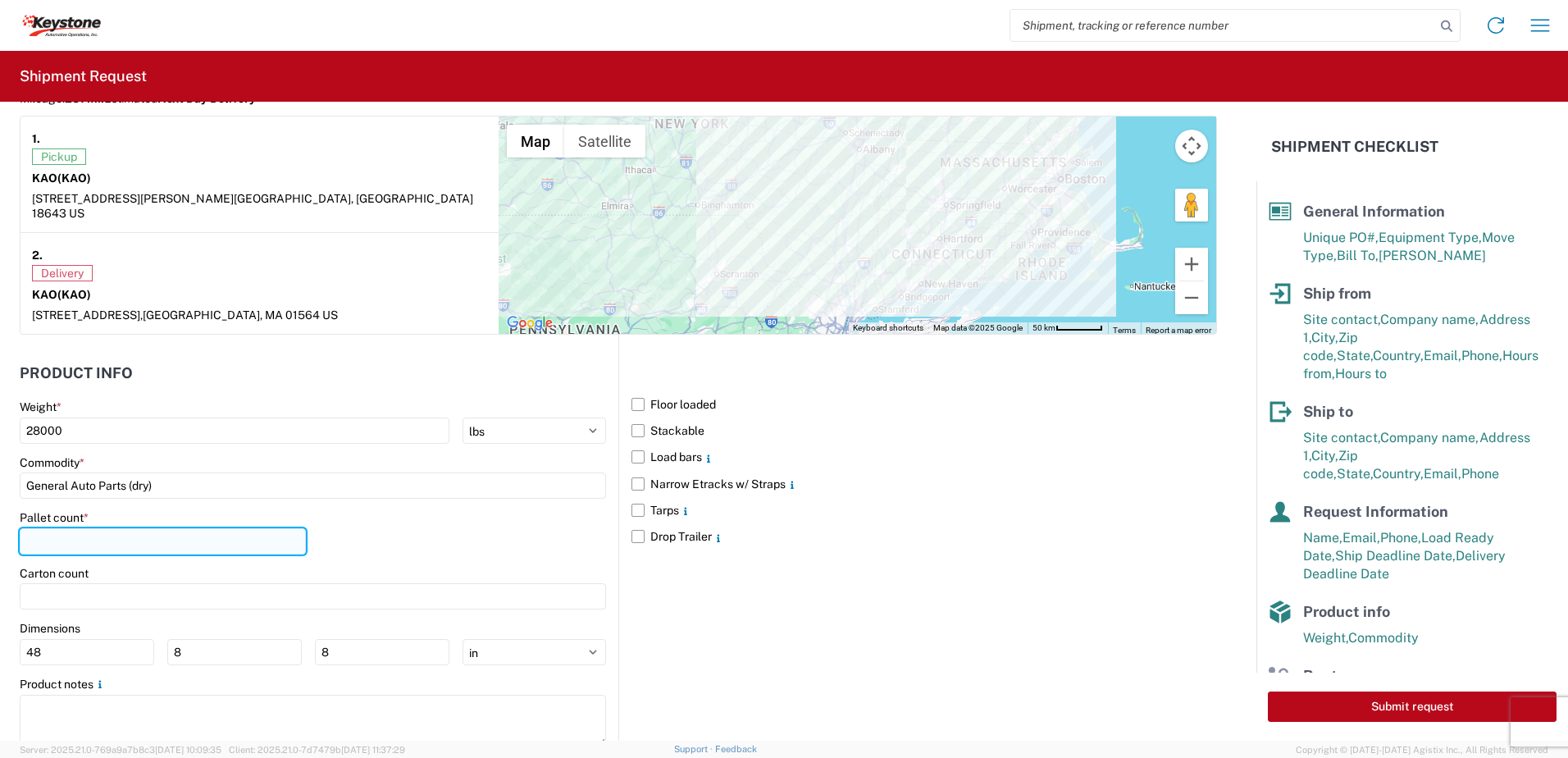
click at [81, 537] on input "number" at bounding box center [163, 542] width 286 height 26
type input "22"
click at [477, 537] on div "Pallet count * 22" at bounding box center [312, 538] width 587 height 55
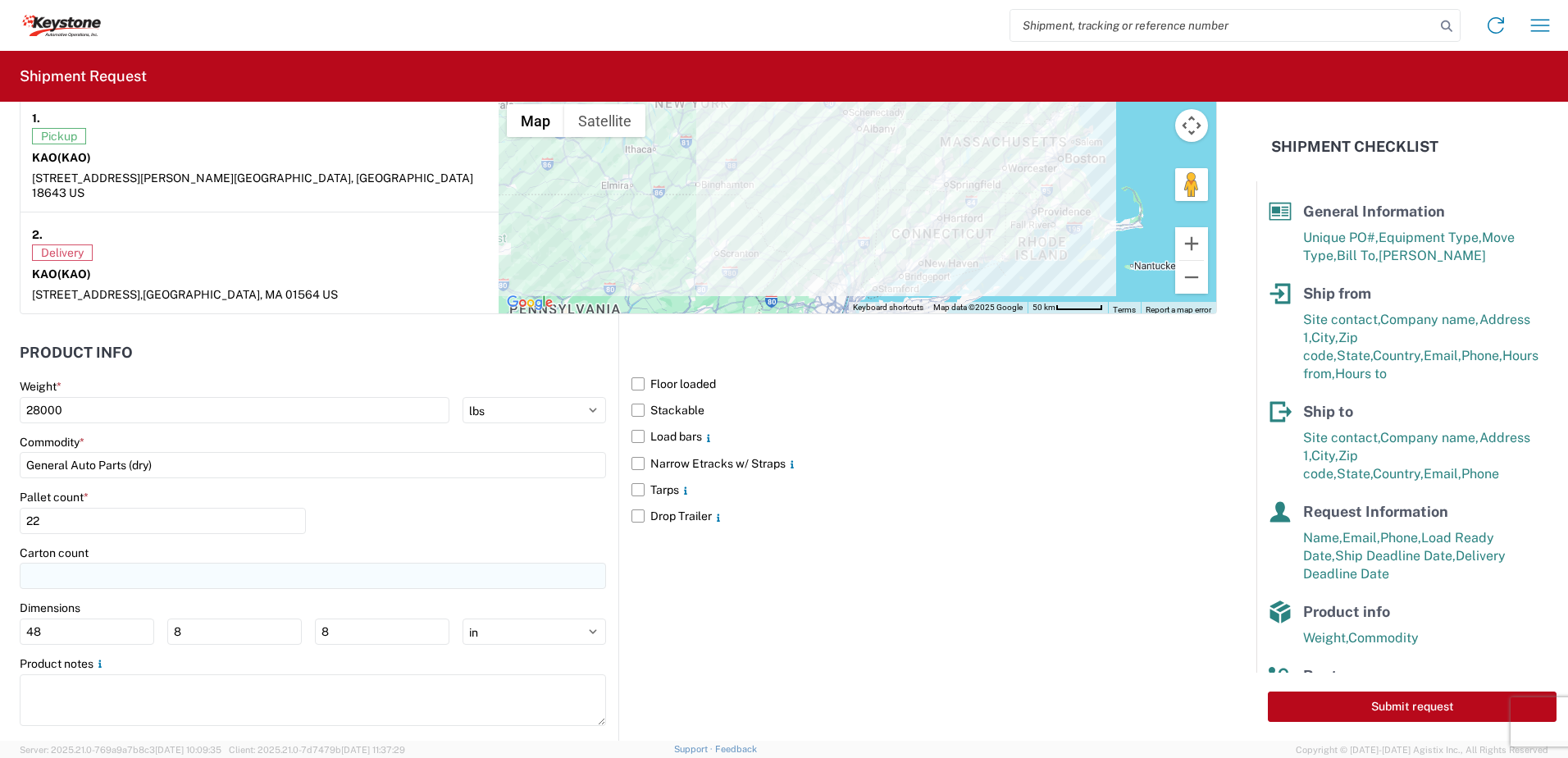
scroll to position [1427, 0]
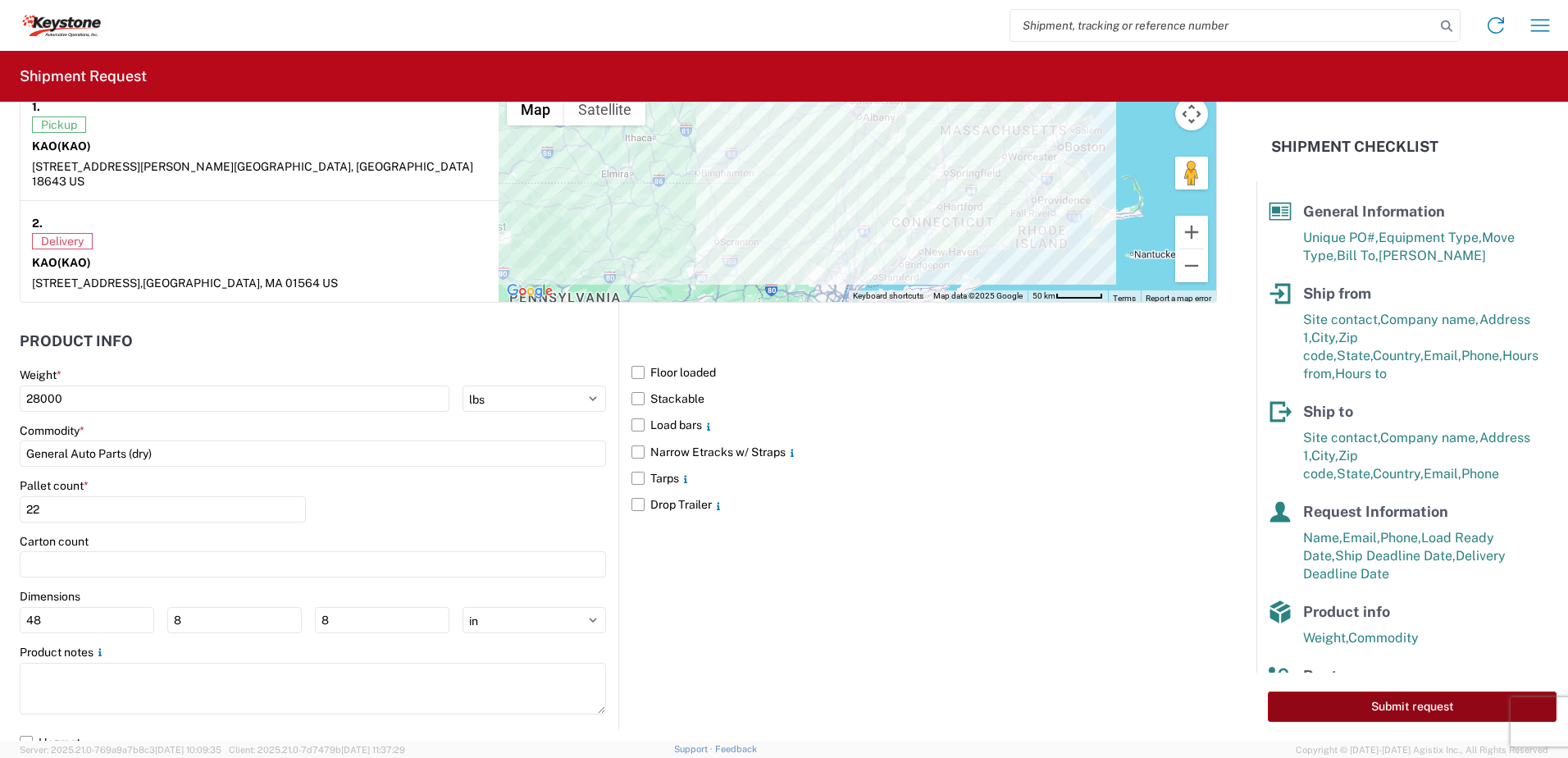
click at [1438, 705] on button "Submit request" at bounding box center [1412, 706] width 288 height 31
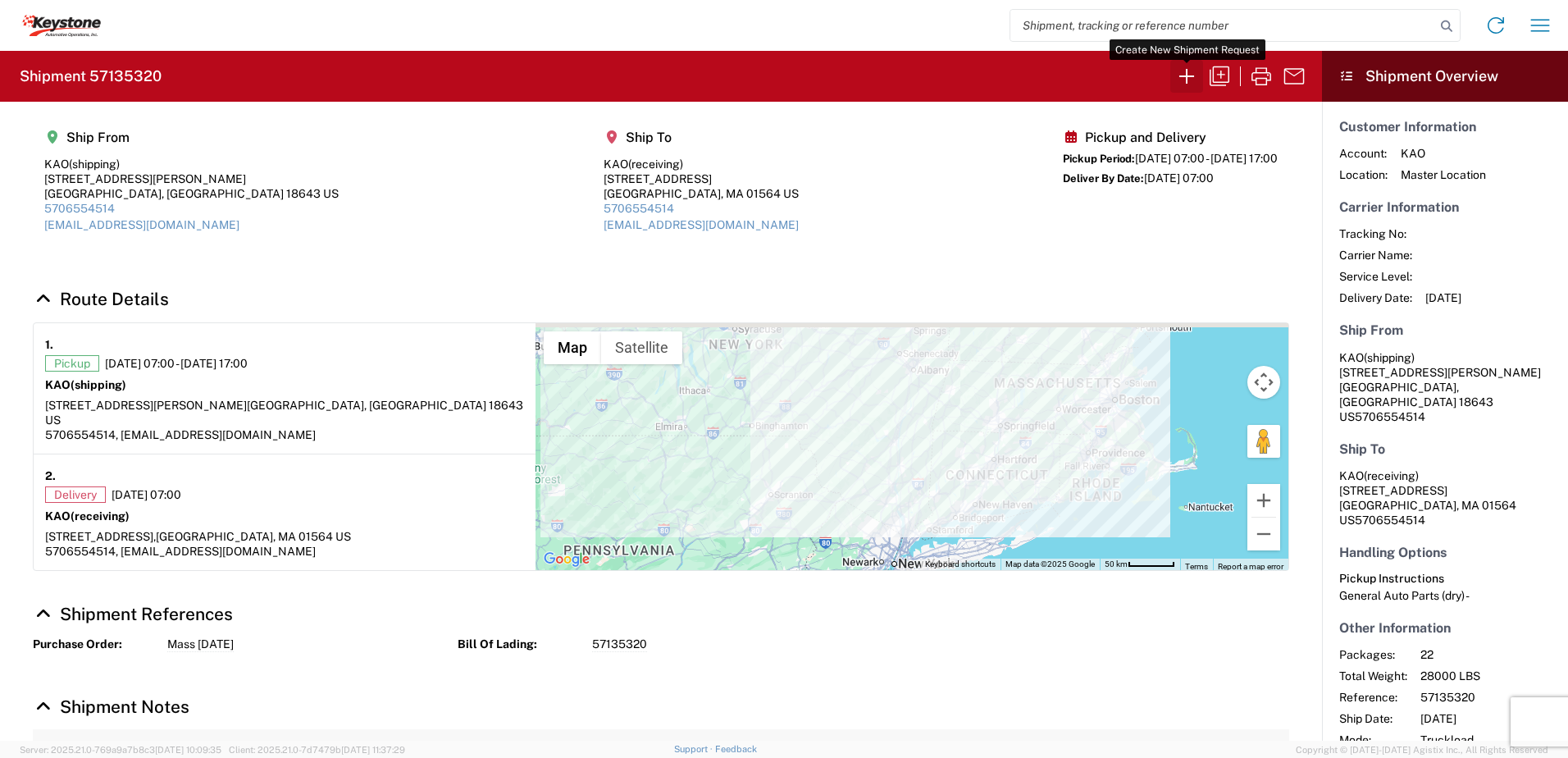
click at [1197, 69] on icon "button" at bounding box center [1186, 76] width 26 height 26
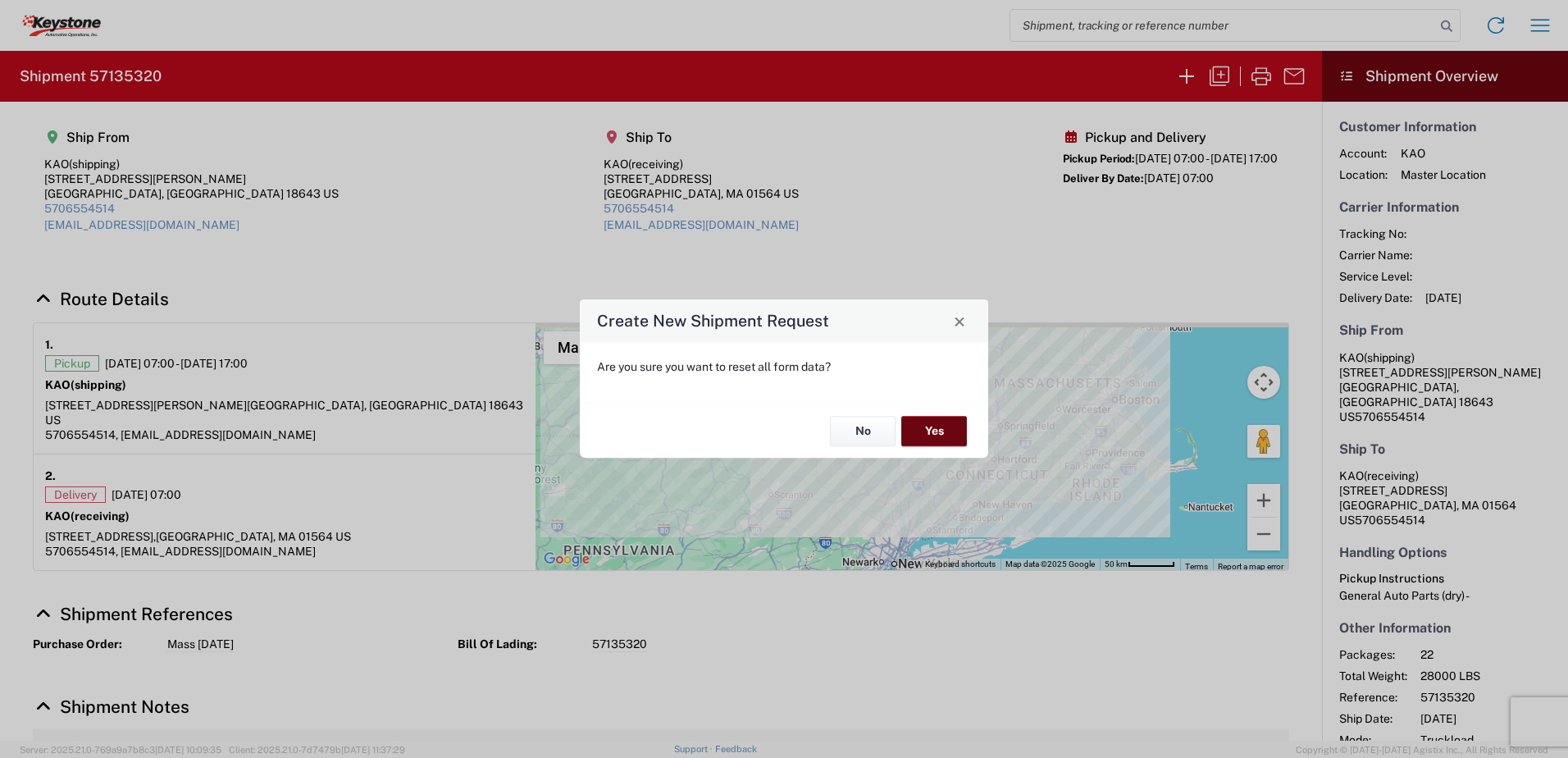
click at [955, 440] on button "Yes" at bounding box center [934, 431] width 66 height 31
select select "FULL"
select select "US"
select select "LBS"
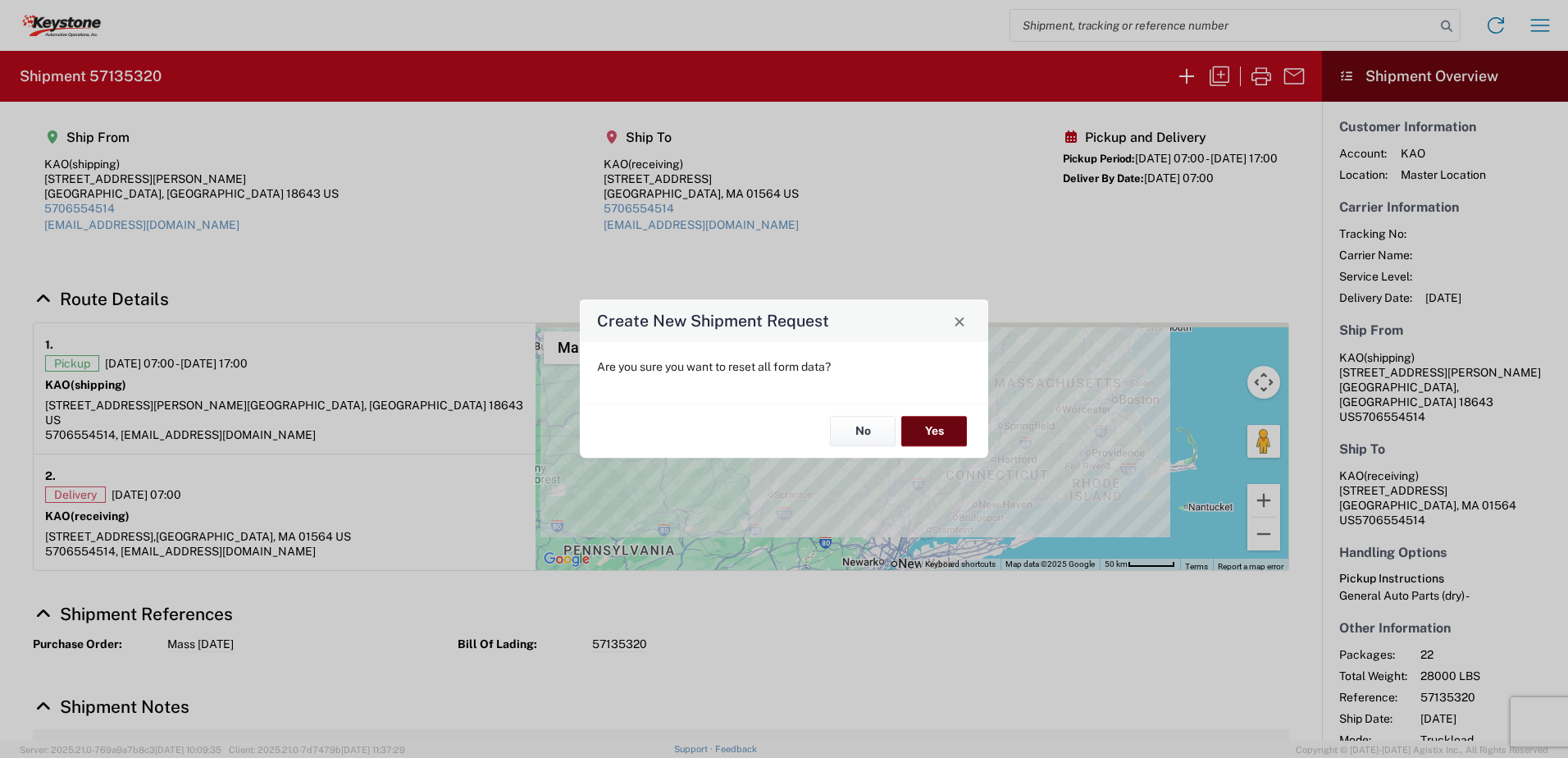
select select "IN"
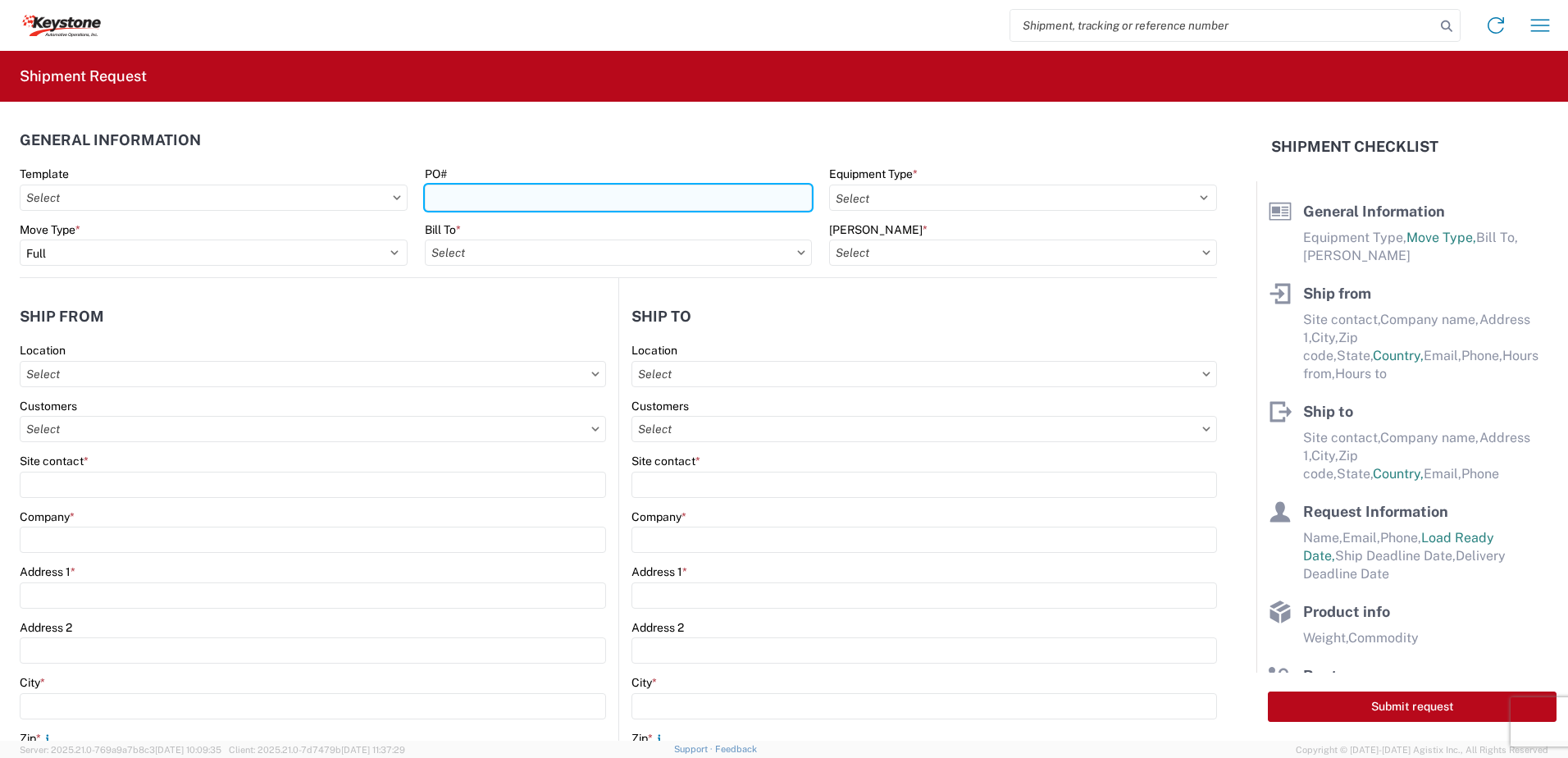
click at [465, 198] on input "PO#" at bounding box center [619, 198] width 388 height 26
type input "Cornwall [DATE]"
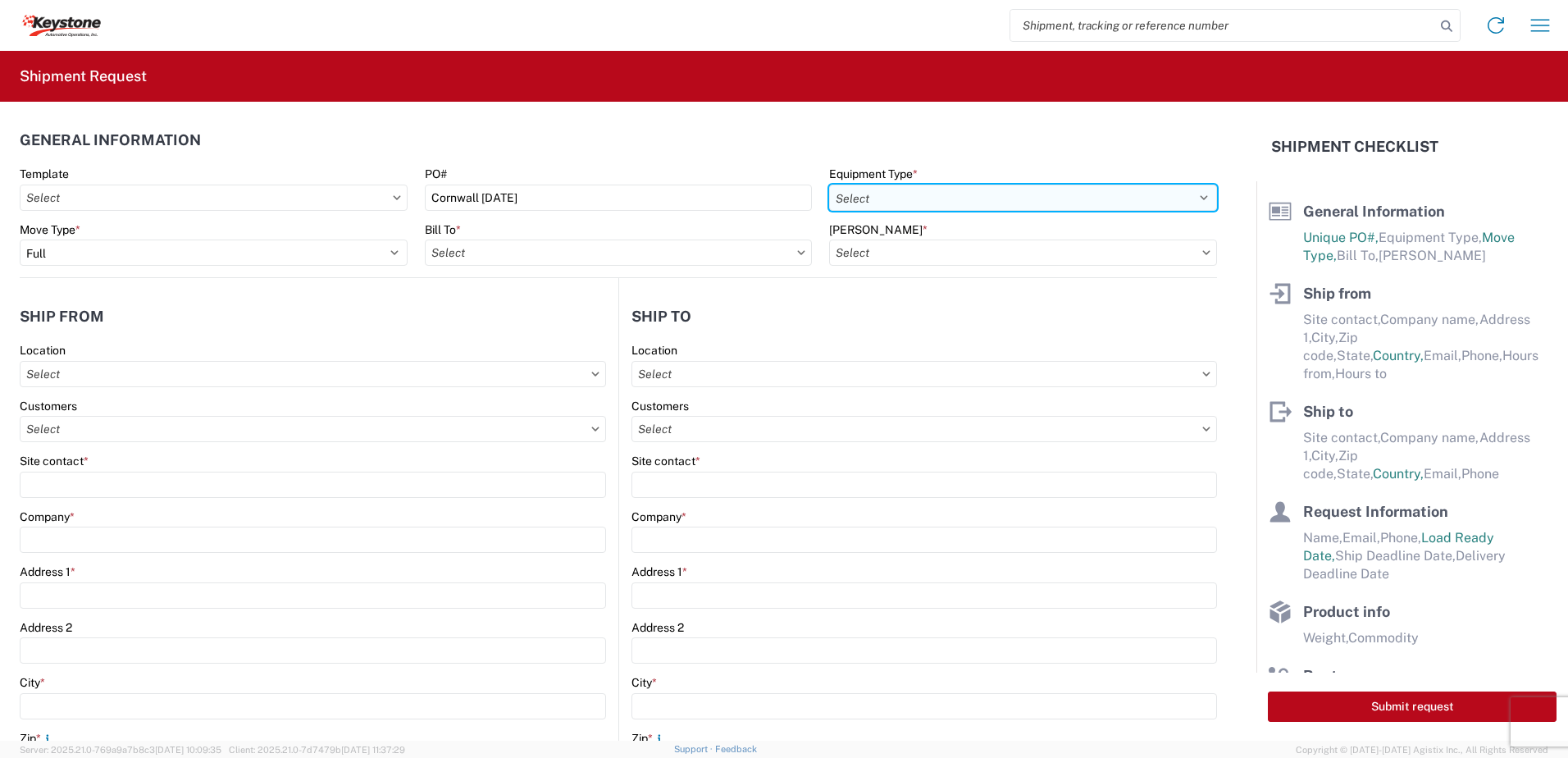
click at [863, 195] on select "Select 53’ Dry Van Flatbed Dropdeck (van) Lowboy (flatbed) Rail" at bounding box center [1024, 198] width 388 height 26
select select "STDV"
click at [830, 185] on select "Select 53’ Dry Van Flatbed Dropdeck (van) Lowboy (flatbed) Rail" at bounding box center [1024, 198] width 388 height 26
click at [537, 261] on input "text" at bounding box center [619, 252] width 388 height 26
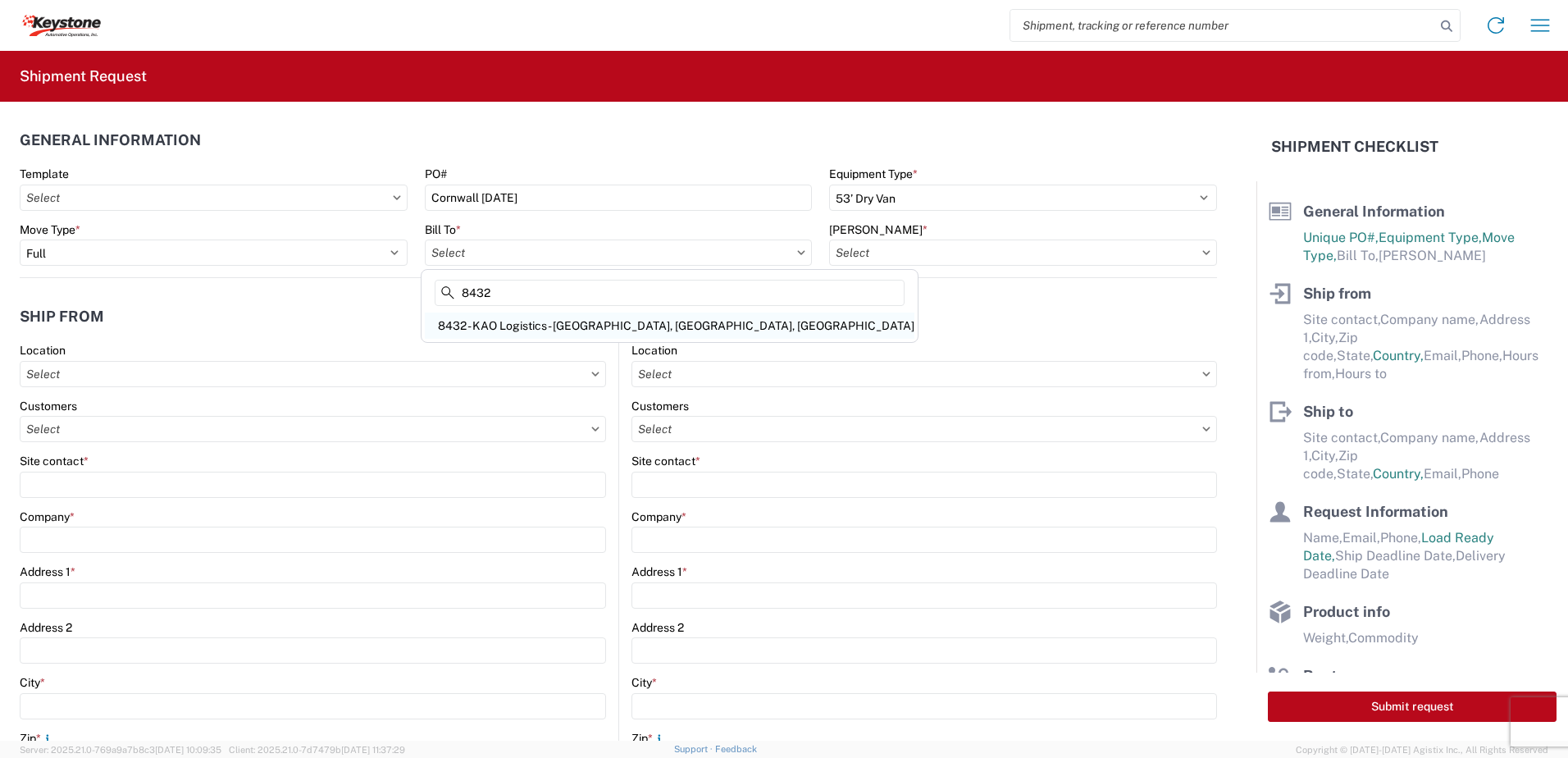
type input "8432"
click at [524, 331] on div "8432 - KAO Logistics - [GEOGRAPHIC_DATA], [GEOGRAPHIC_DATA], [GEOGRAPHIC_DATA]" at bounding box center [670, 325] width 490 height 26
type input "8432 - KAO Logistics - [GEOGRAPHIC_DATA], [GEOGRAPHIC_DATA], [GEOGRAPHIC_DATA]"
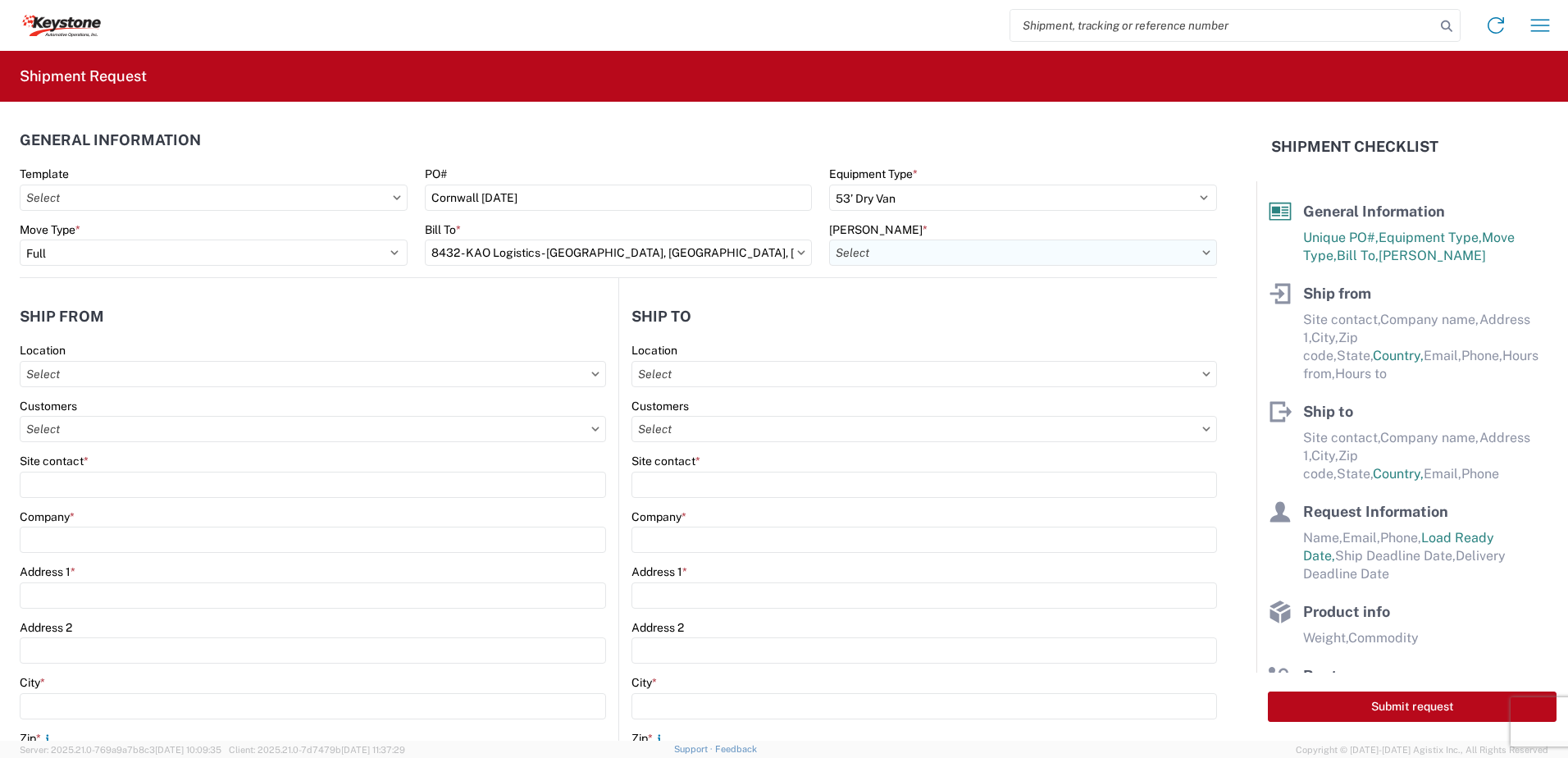
click at [935, 256] on input "text" at bounding box center [1024, 252] width 388 height 26
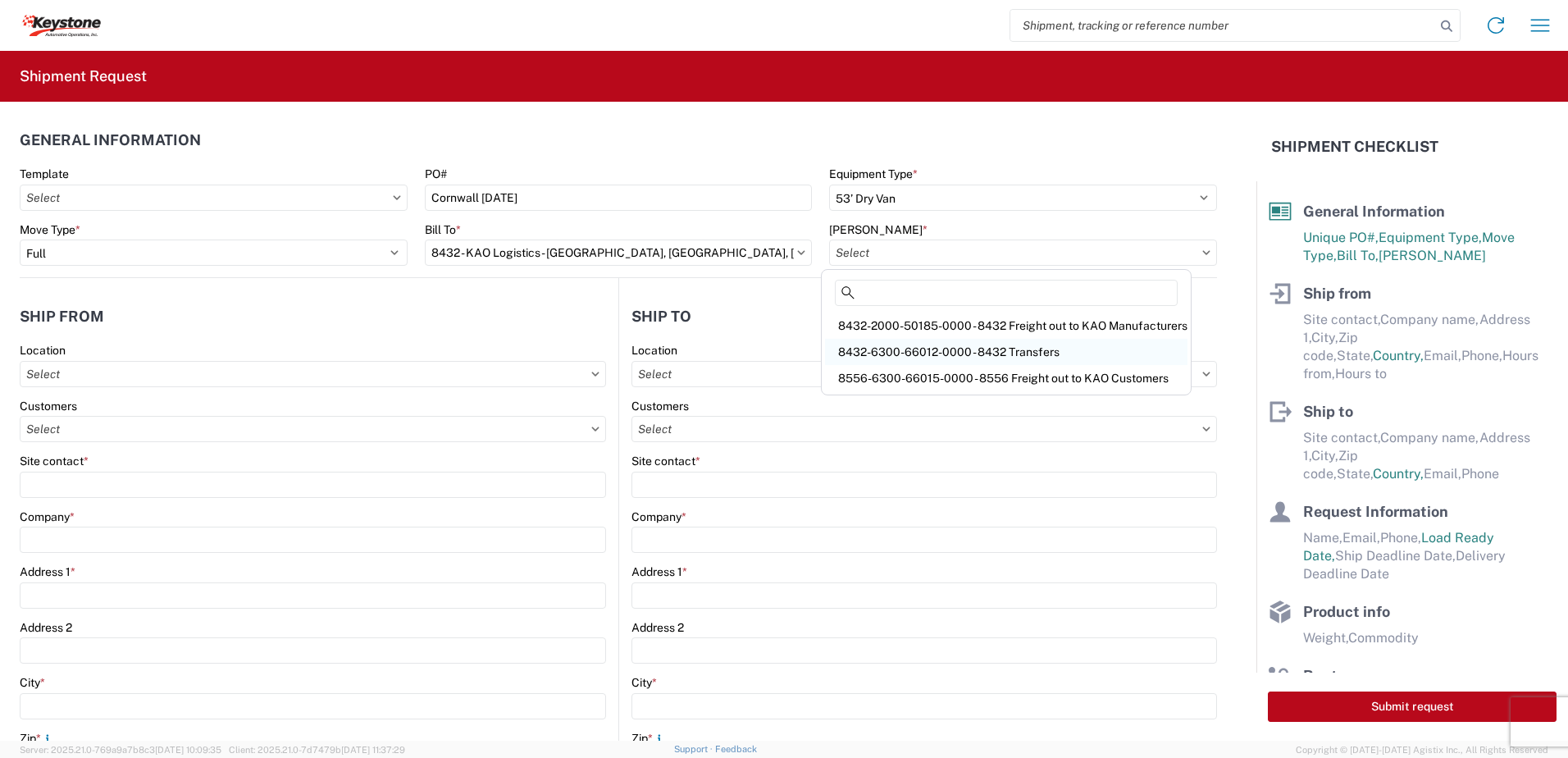
click at [991, 347] on div "8432-6300-66012-0000 - 8432 Transfers" at bounding box center [1006, 352] width 362 height 26
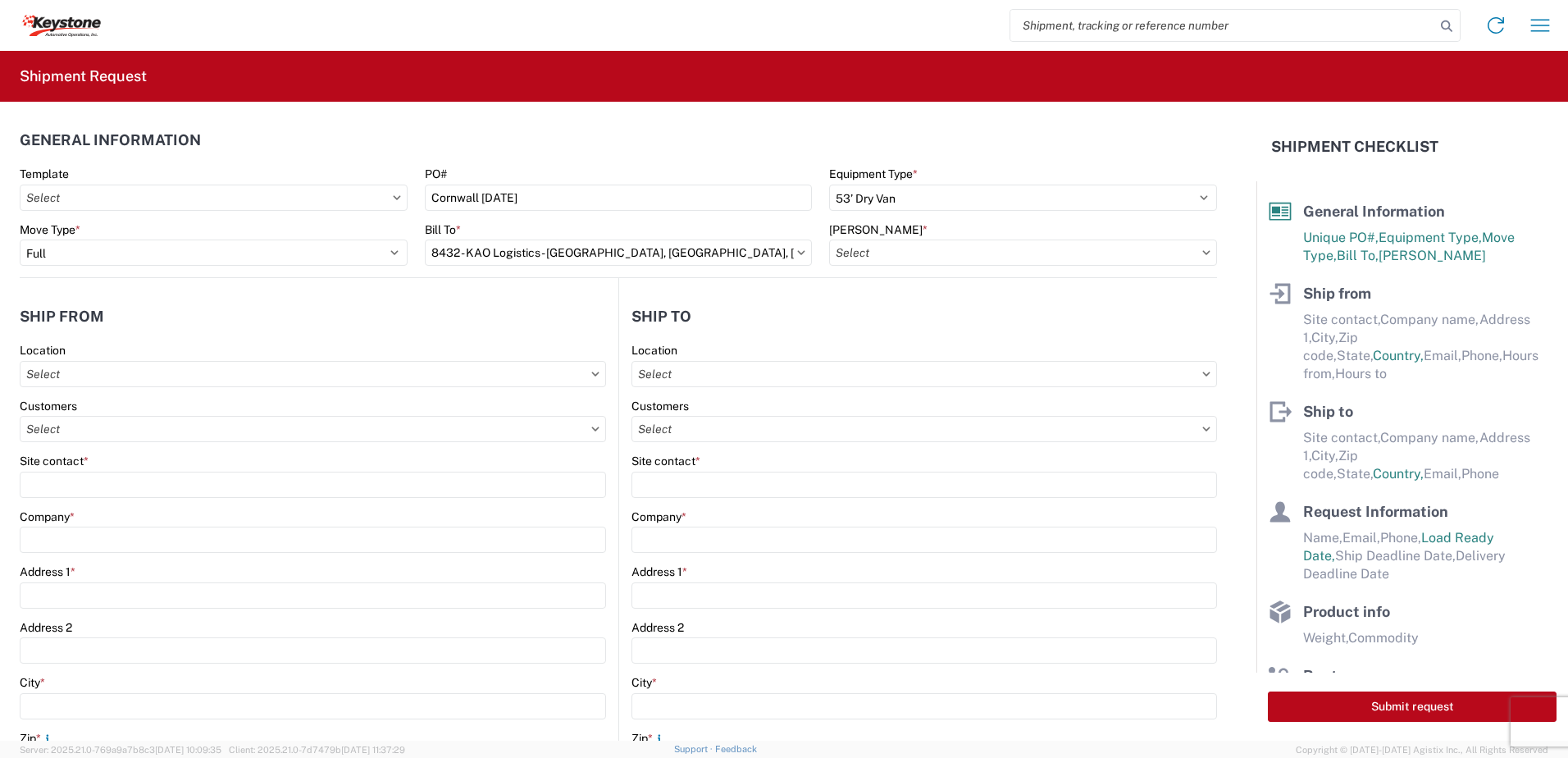
type input "8432-6300-66012-0000 - 8432 Transfers, 8432-6300-66012-0000 - 8432 Transfers"
click at [109, 376] on input "text" at bounding box center [312, 374] width 587 height 26
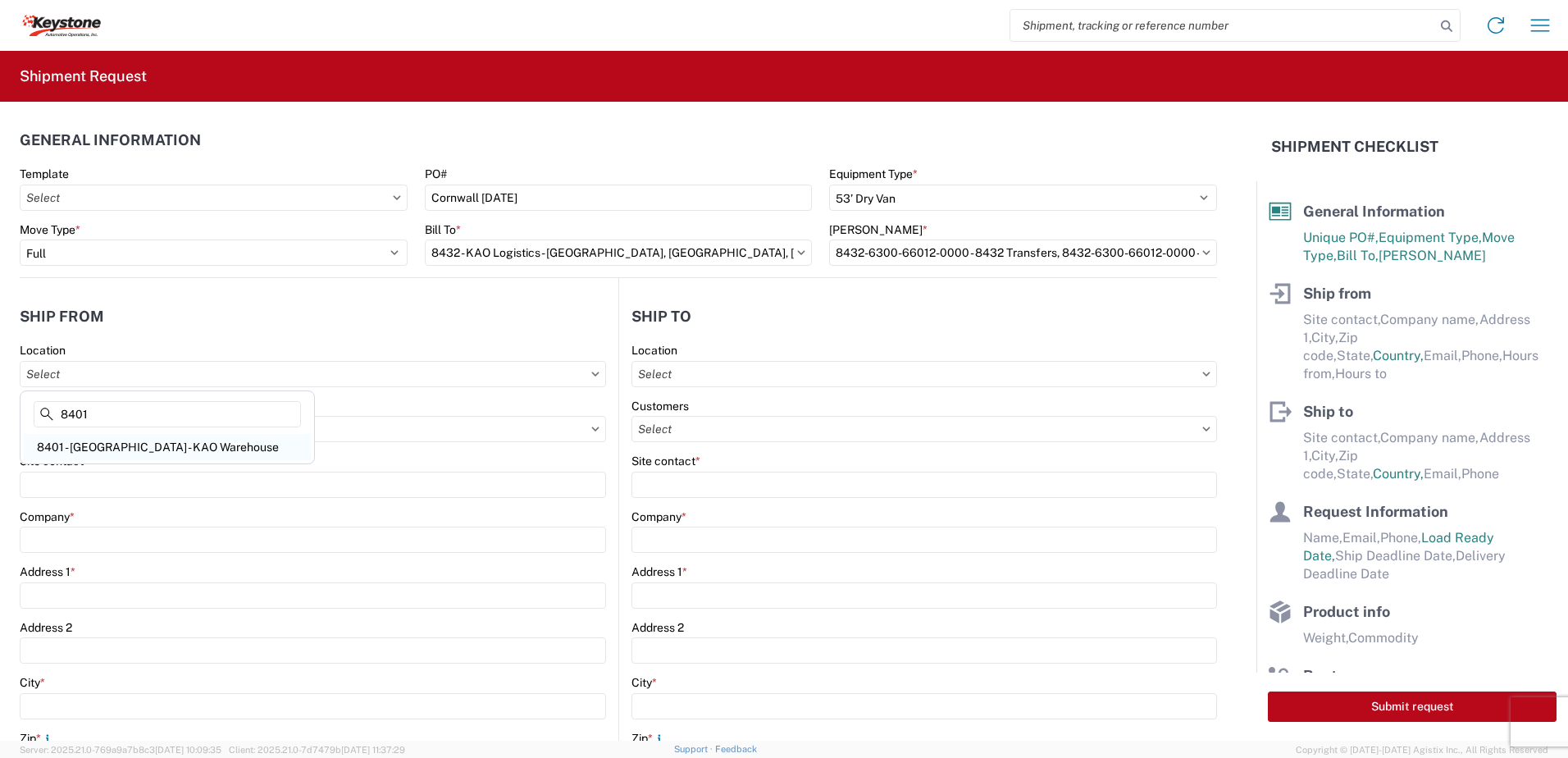
type input "8401"
click at [135, 443] on div "8401 - [GEOGRAPHIC_DATA] - KAO Warehouse" at bounding box center [167, 447] width 287 height 26
type input "8401 - [GEOGRAPHIC_DATA] - KAO Warehouse"
type input "KAO"
type input "[STREET_ADDRESS][PERSON_NAME]"
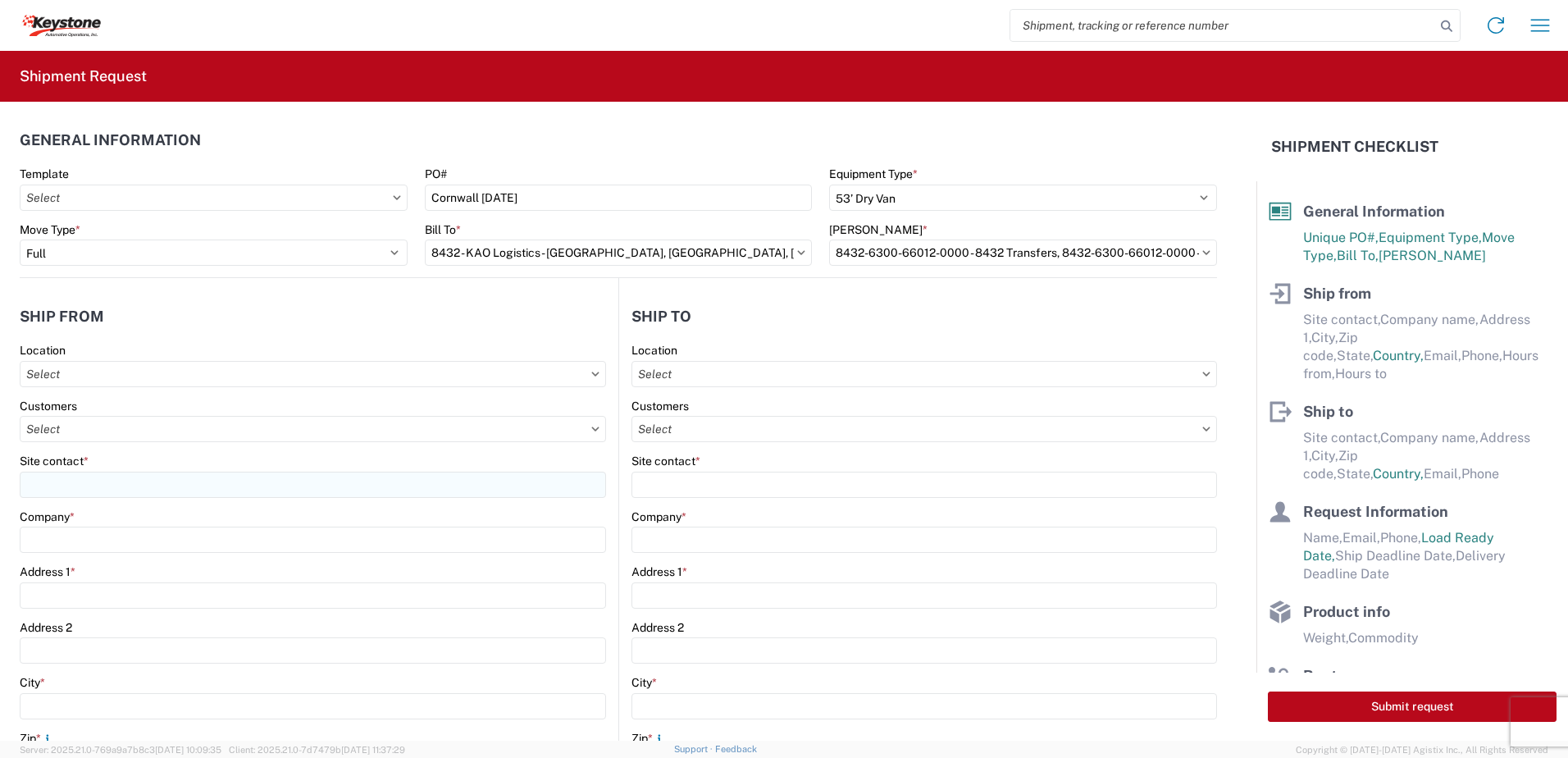
type input "[GEOGRAPHIC_DATA]"
type input "18643"
select select "PA"
type input "07:00"
type input "17:00"
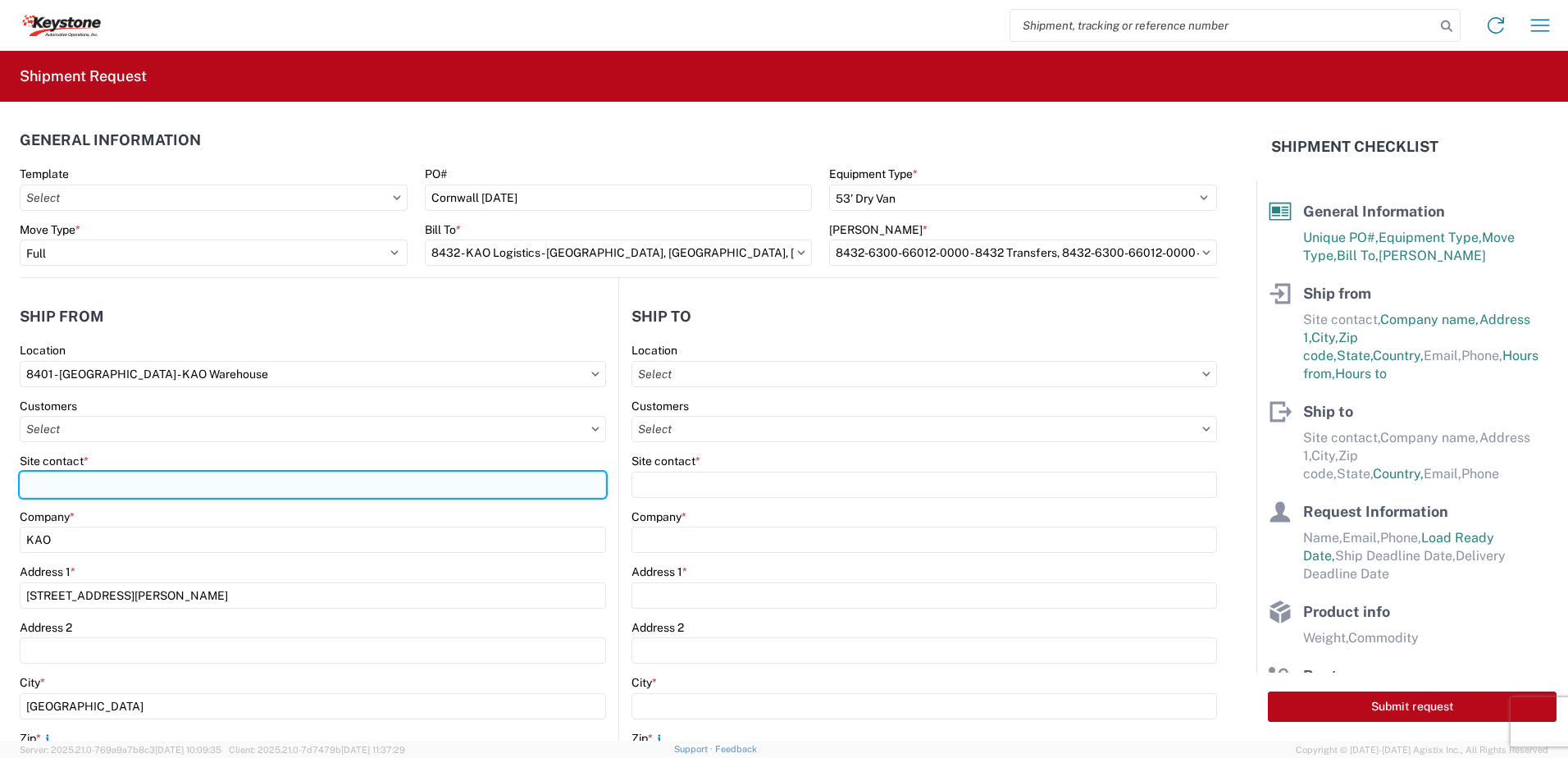
click at [57, 485] on input "Site contact *" at bounding box center [312, 484] width 587 height 26
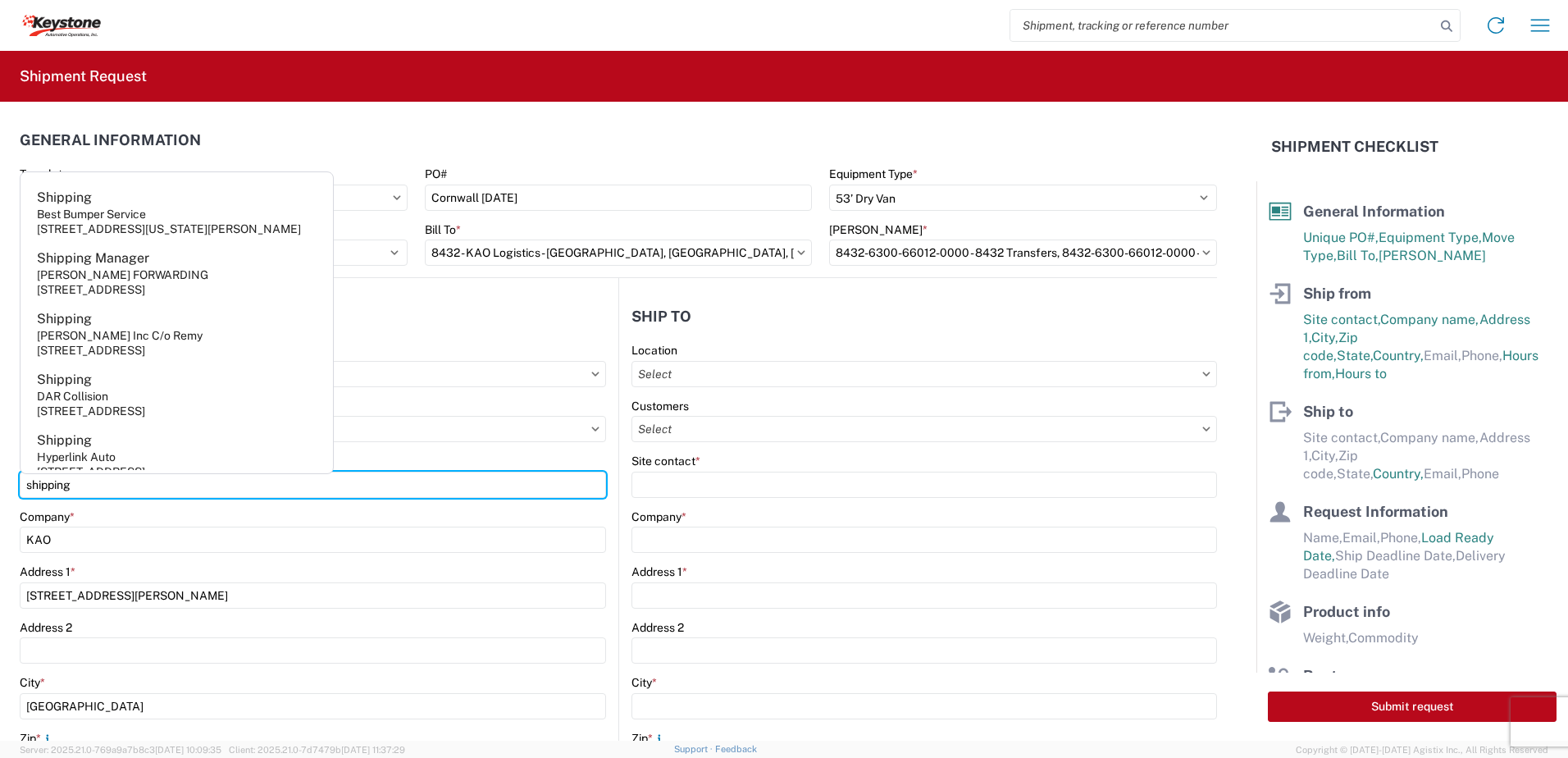
type input "shipping"
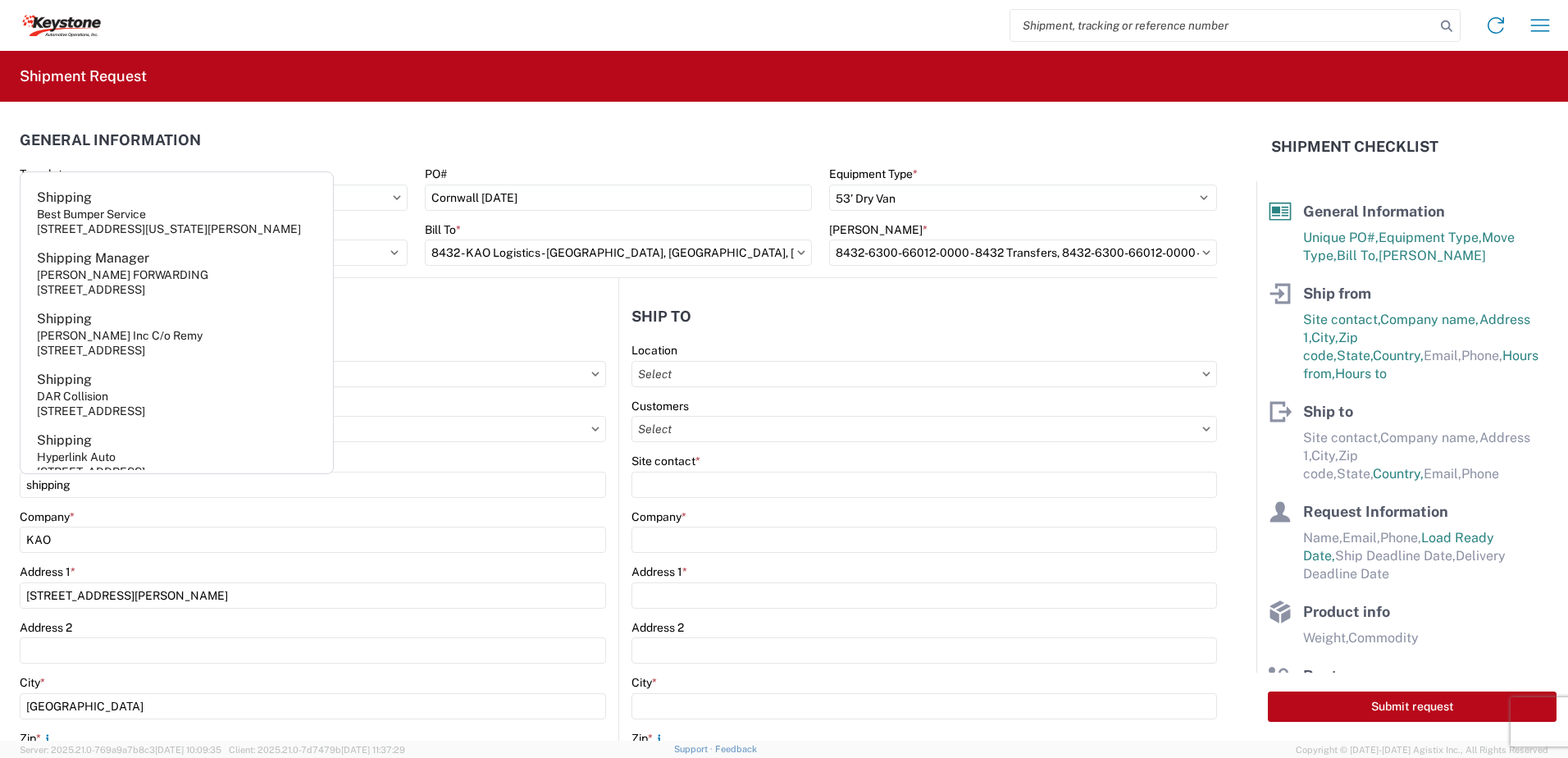
click at [426, 325] on header "Ship from" at bounding box center [319, 316] width 599 height 37
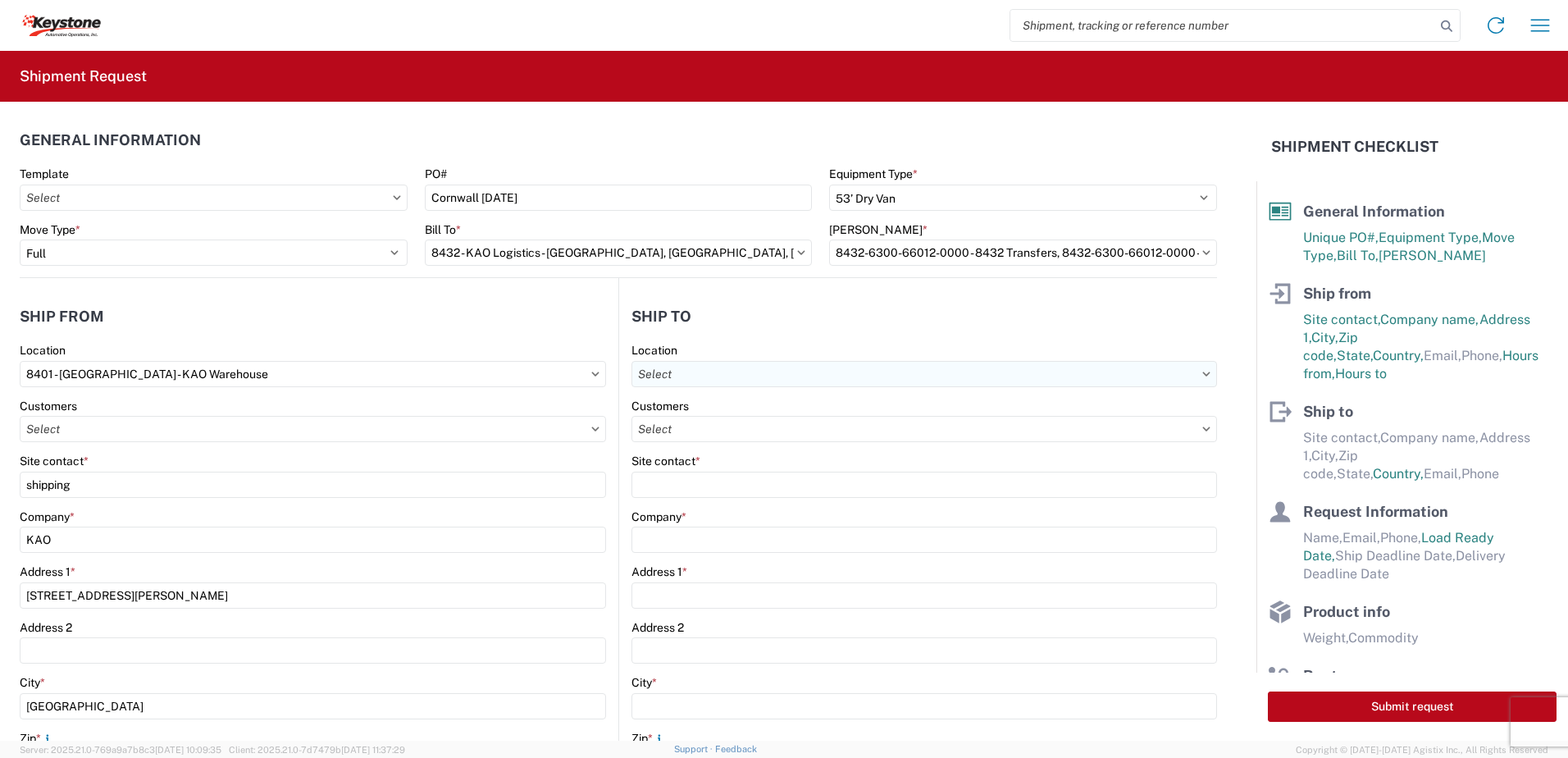
click at [705, 377] on input "text" at bounding box center [925, 374] width 586 height 26
type input "8476"
click at [738, 455] on div "8476 - [GEOGRAPHIC_DATA] - [GEOGRAPHIC_DATA]" at bounding box center [774, 447] width 288 height 26
type input "8476 - [GEOGRAPHIC_DATA] - [GEOGRAPHIC_DATA]"
type input "KAO"
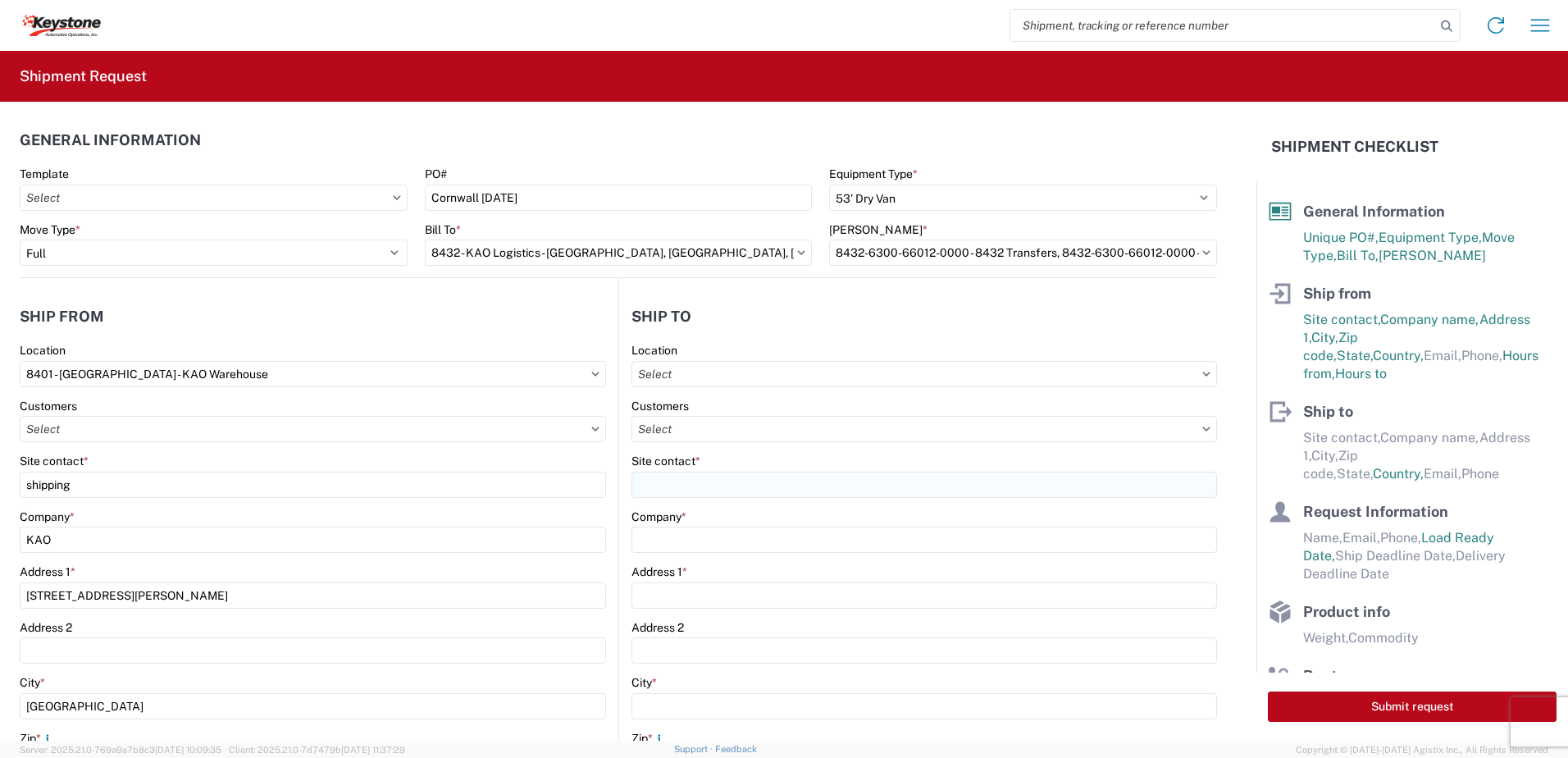
type input "[STREET_ADDRESS]"
type input "[GEOGRAPHIC_DATA]"
type input "KK6J3E5"
select select "CA"
type input "07:00"
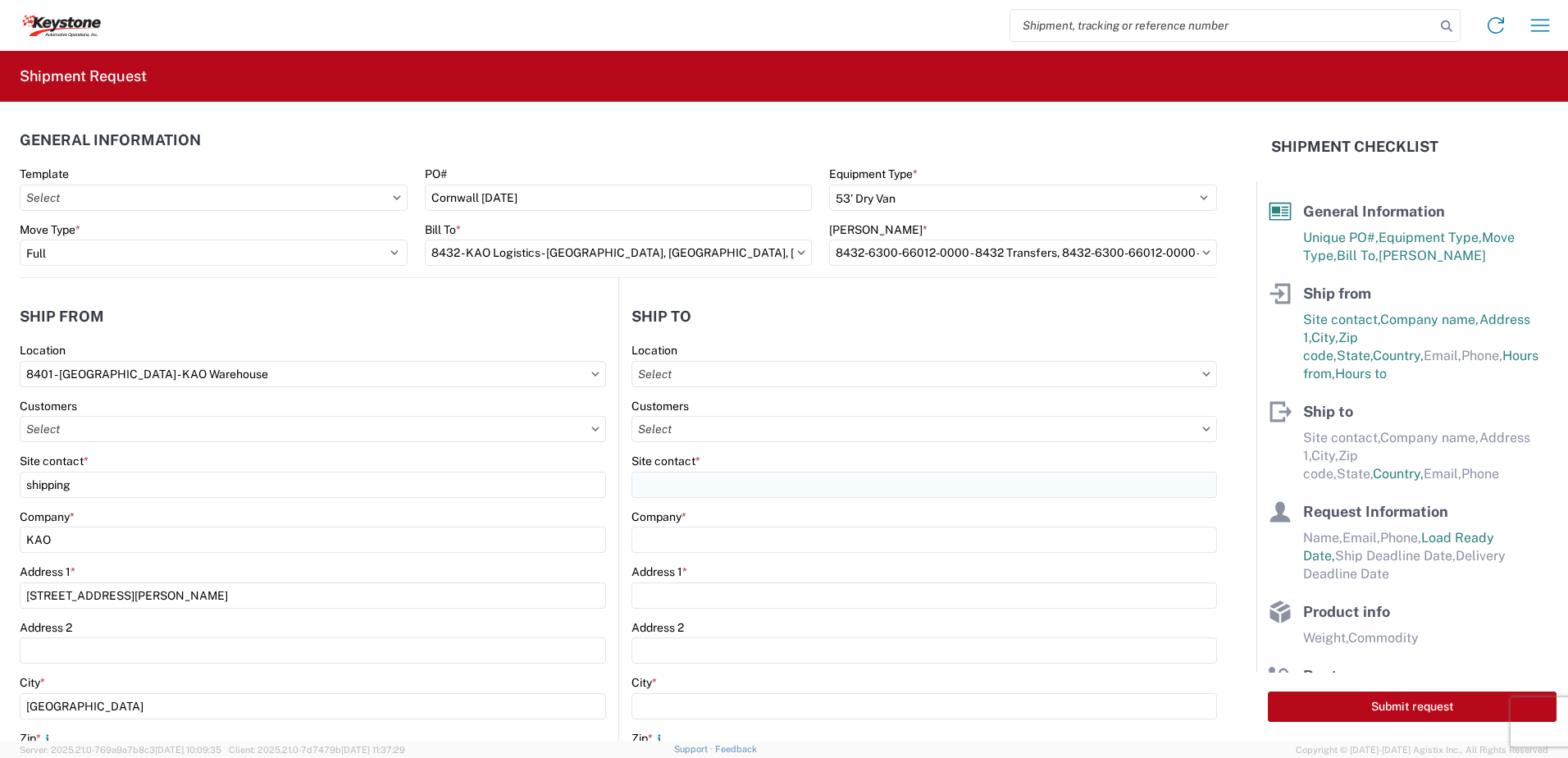
type input "17:00"
select select
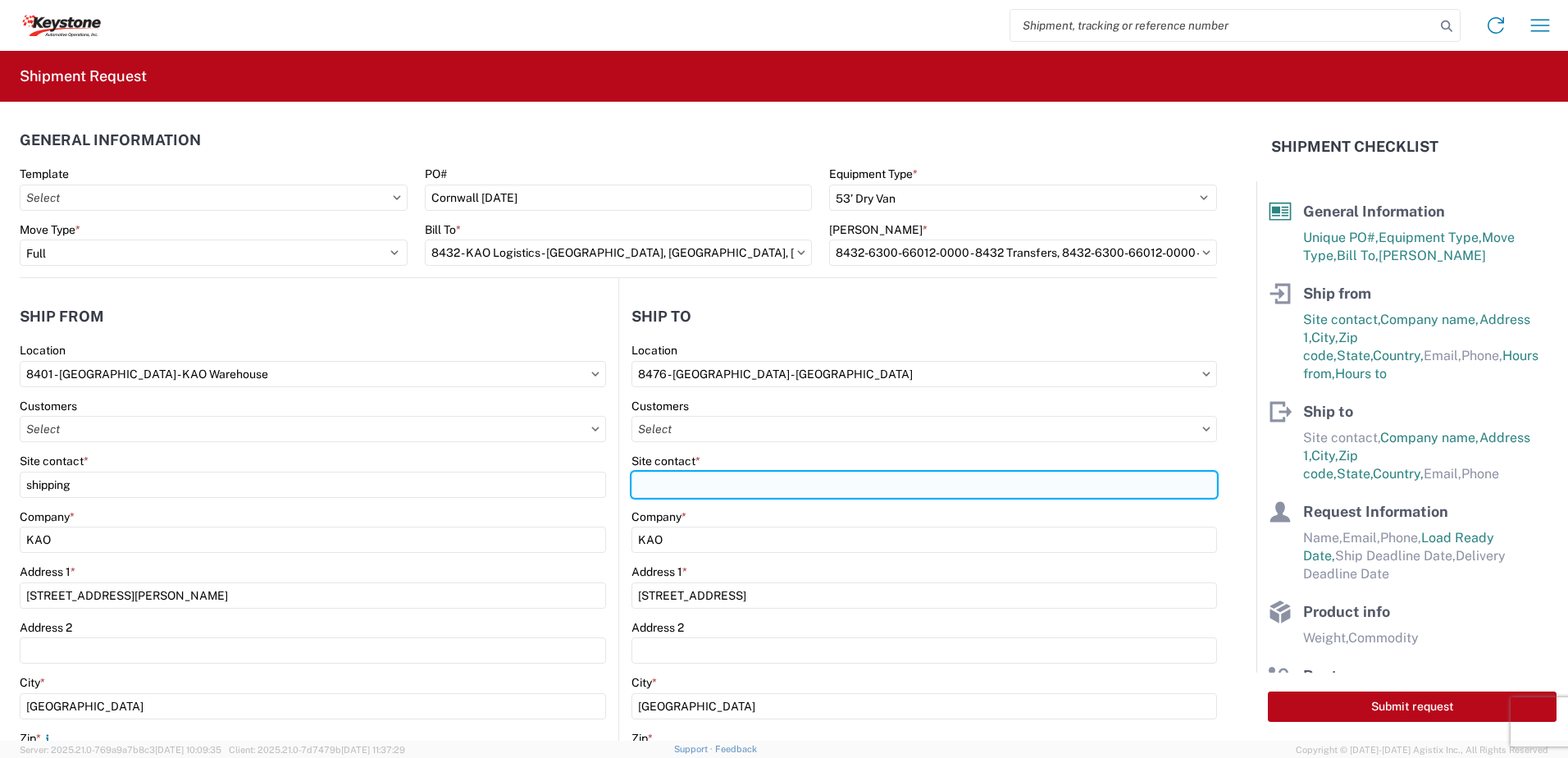
click at [690, 486] on input "Site contact *" at bounding box center [925, 484] width 586 height 26
type input "receeiving"
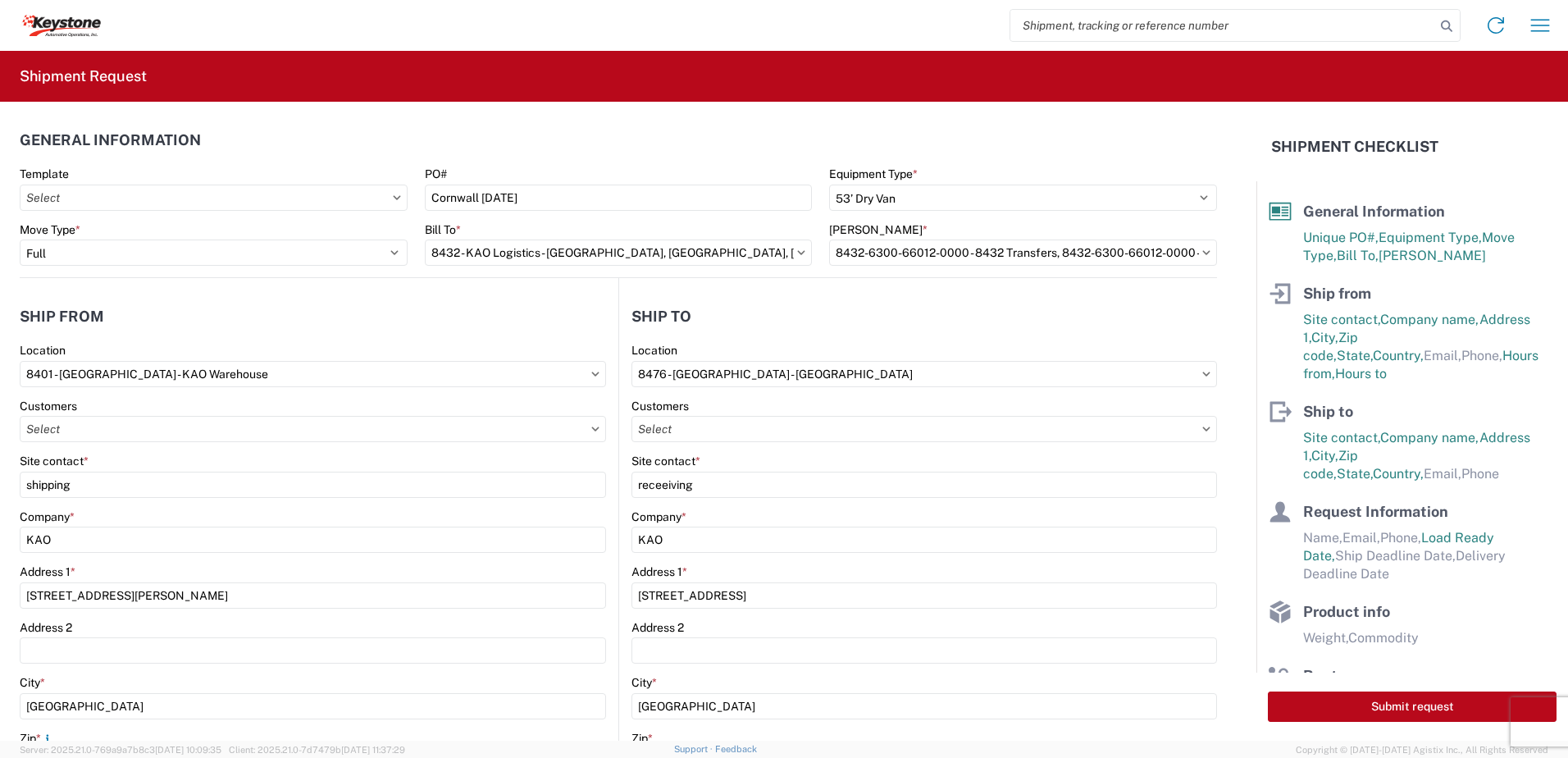
click at [747, 303] on header "Ship to" at bounding box center [918, 316] width 598 height 37
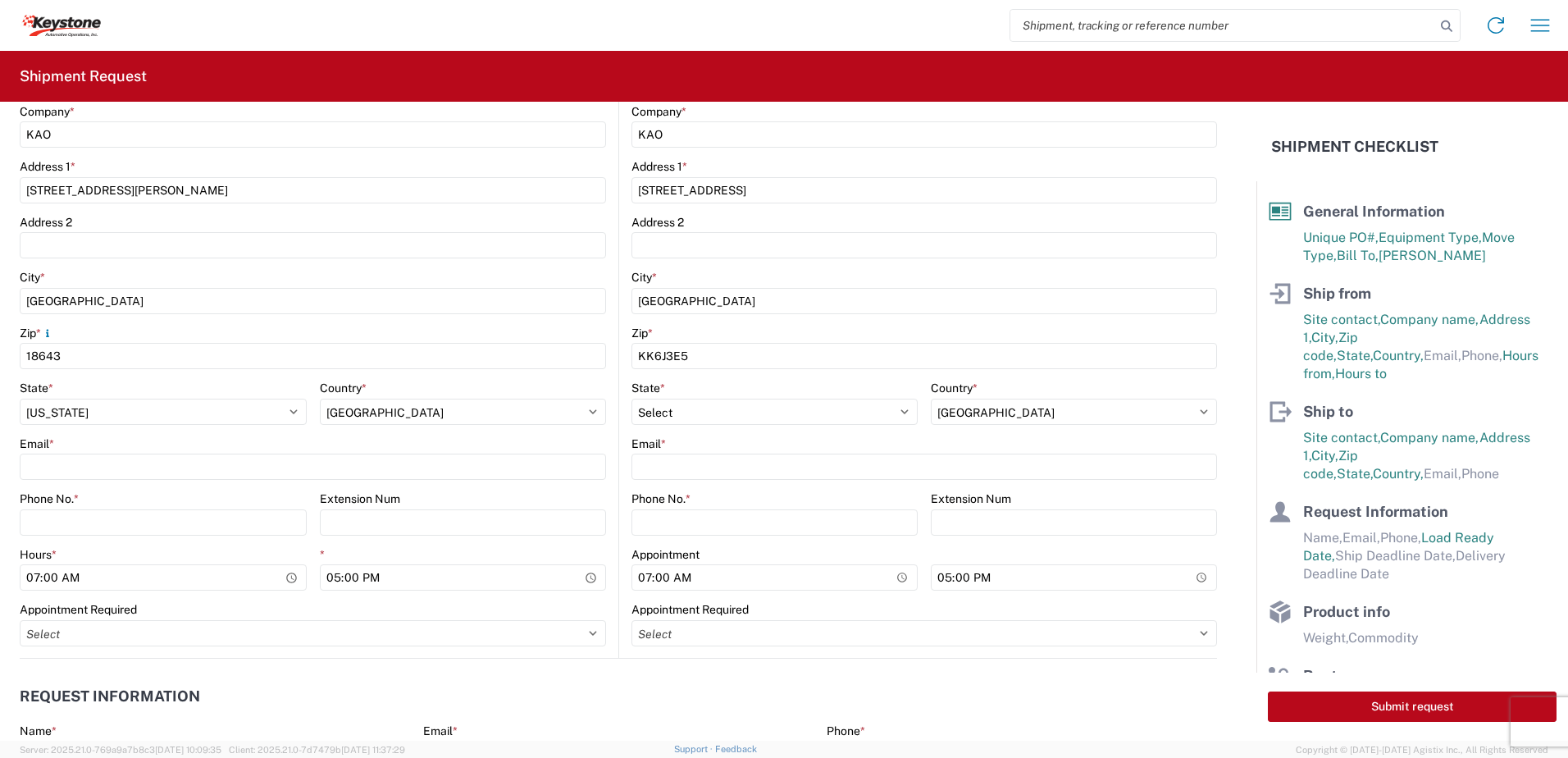
scroll to position [410, 0]
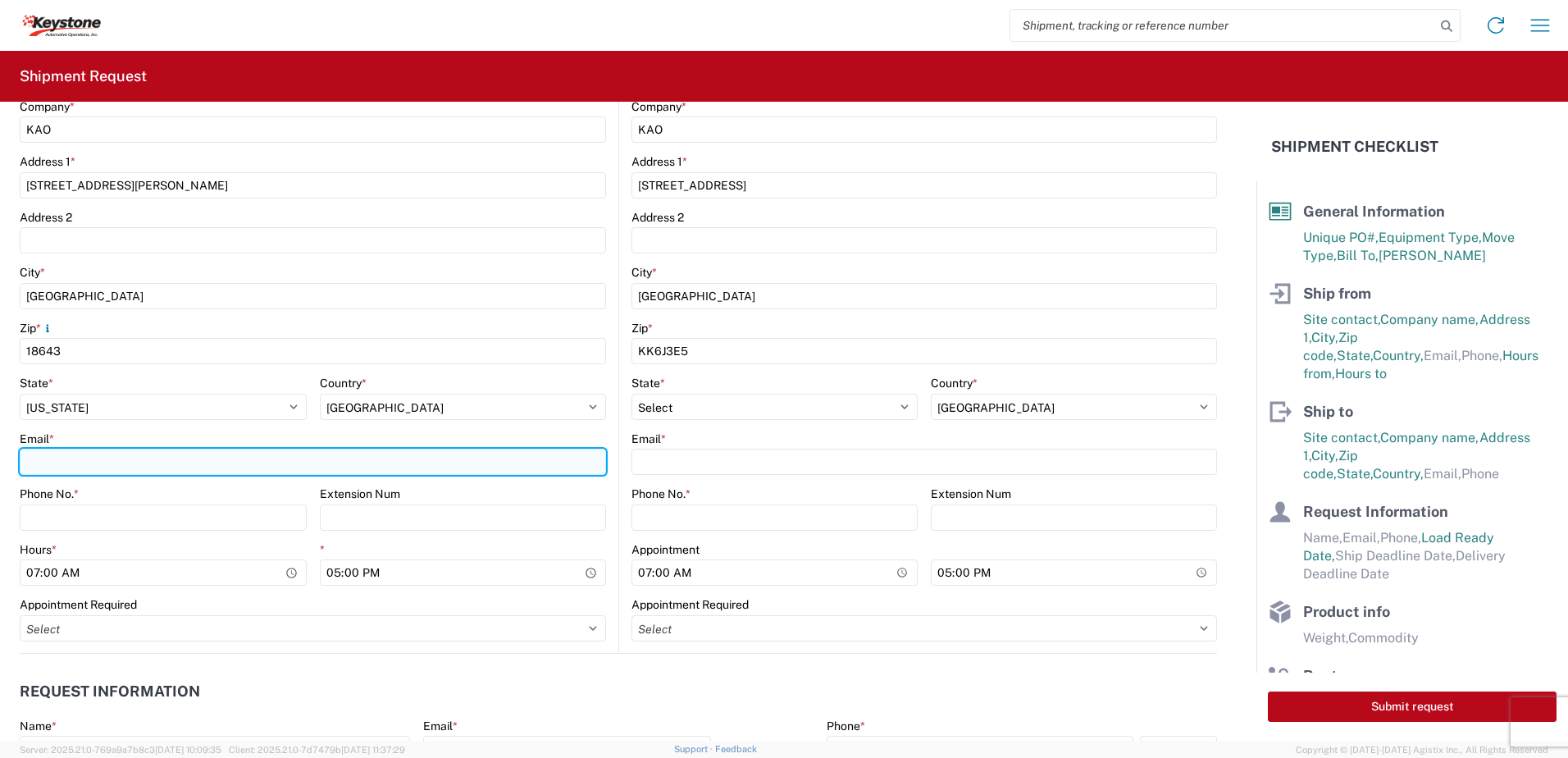
click at [96, 455] on input "Email *" at bounding box center [312, 462] width 587 height 26
type input "[EMAIL_ADDRESS][DOMAIN_NAME]"
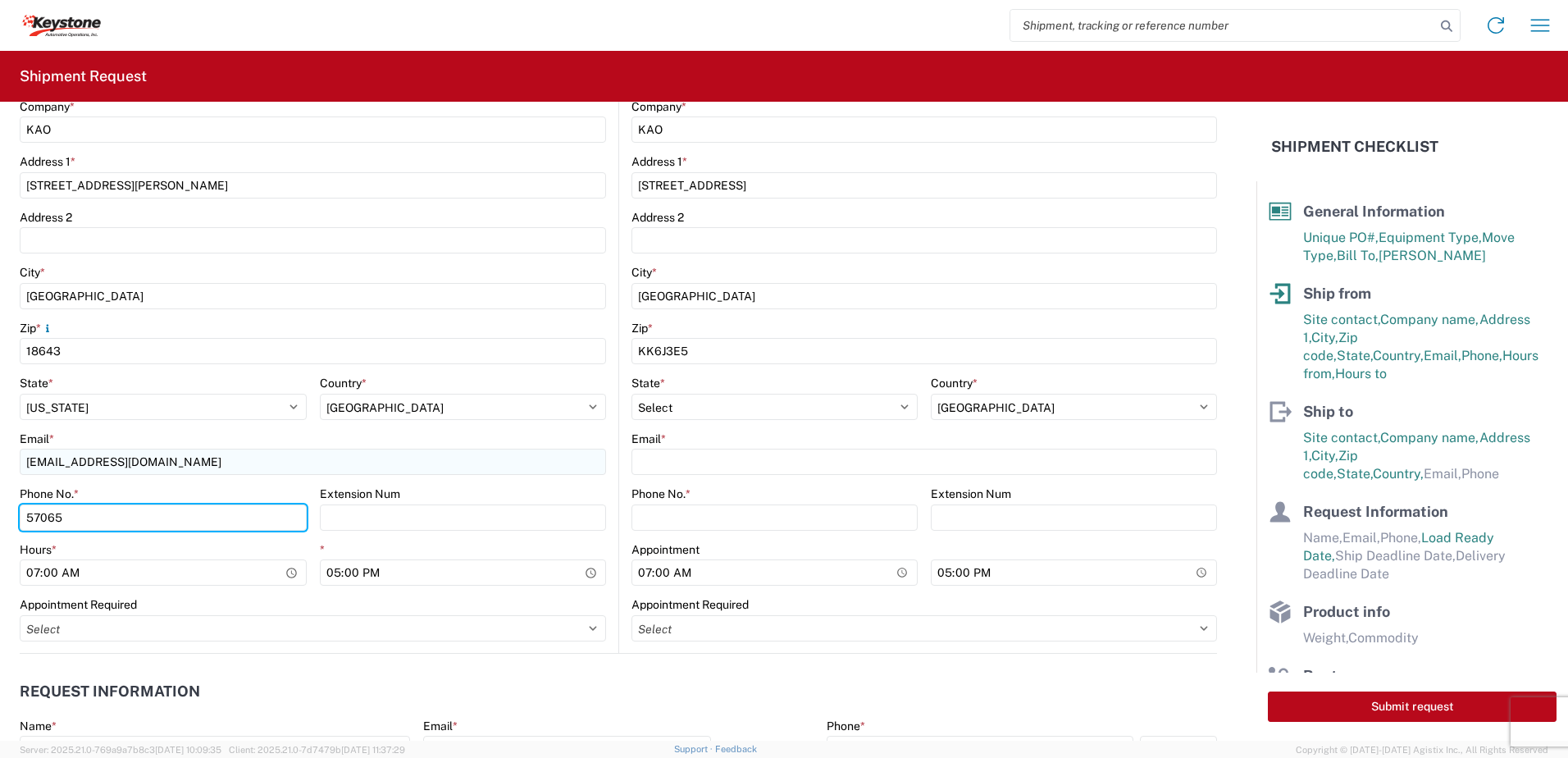
type input "5706554514"
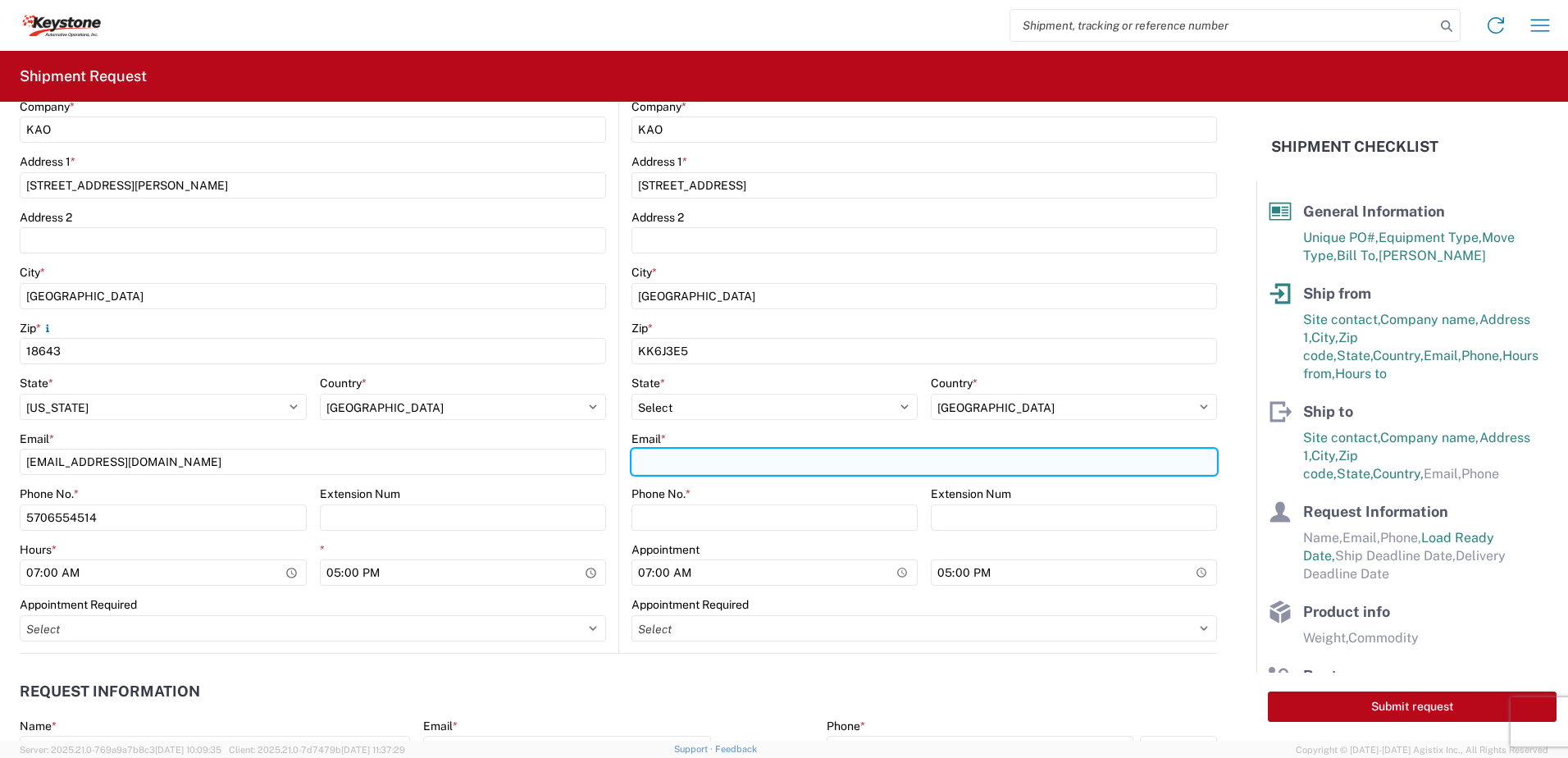
click at [707, 455] on input "Email *" at bounding box center [925, 462] width 586 height 26
type input "[EMAIL_ADDRESS][DOMAIN_NAME]"
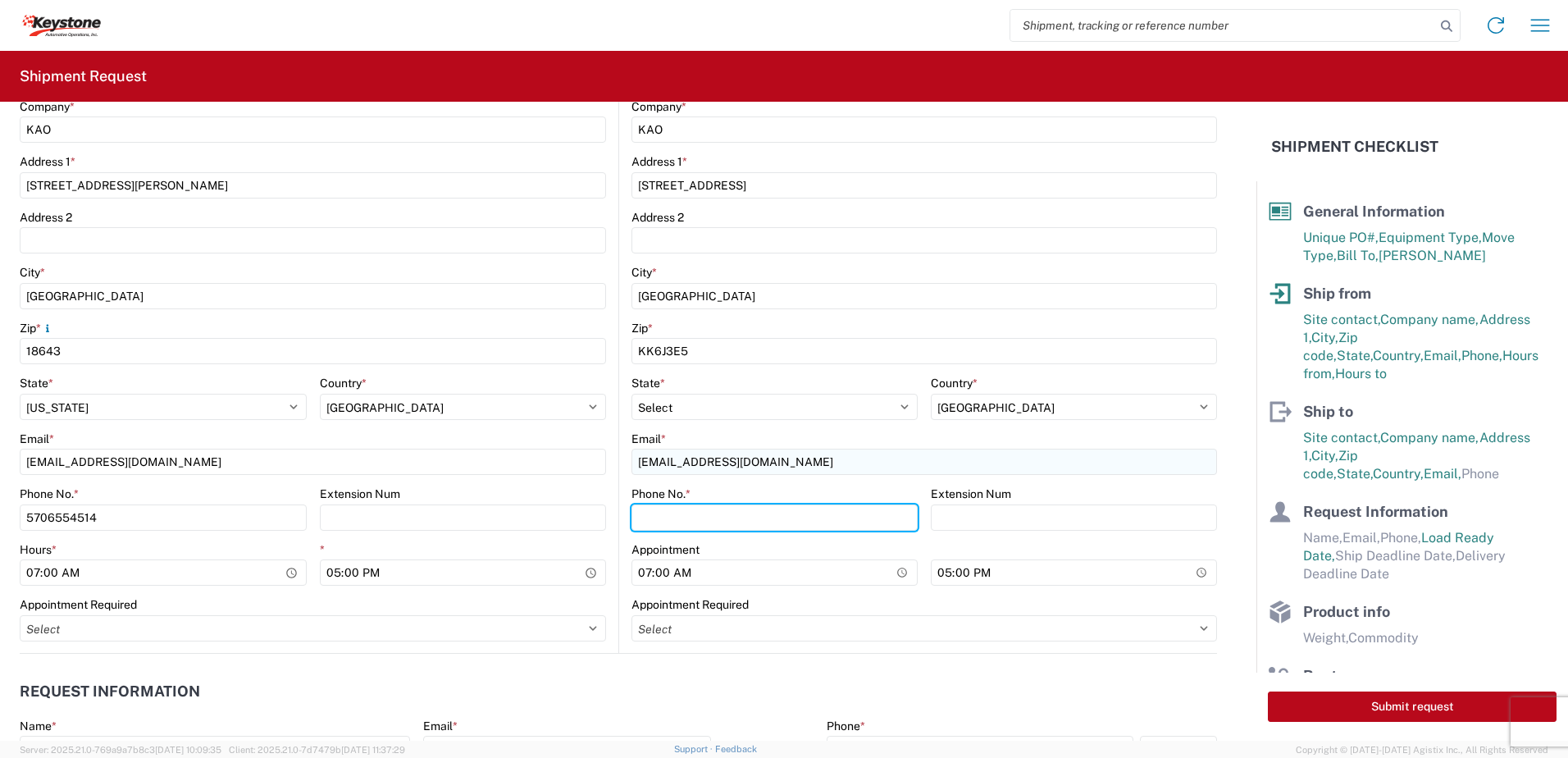
type input "6"
type input "5706554514"
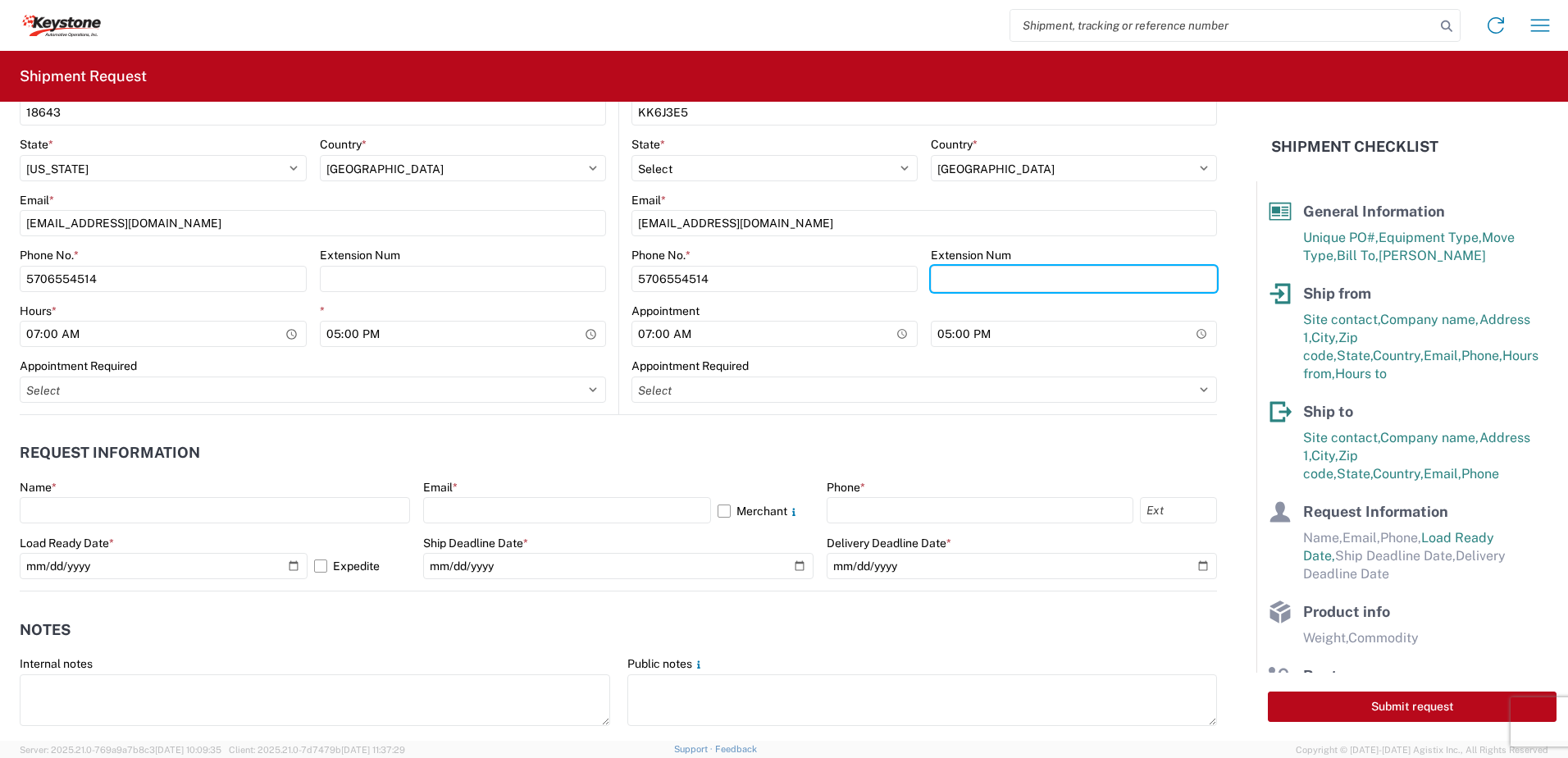
scroll to position [656, 0]
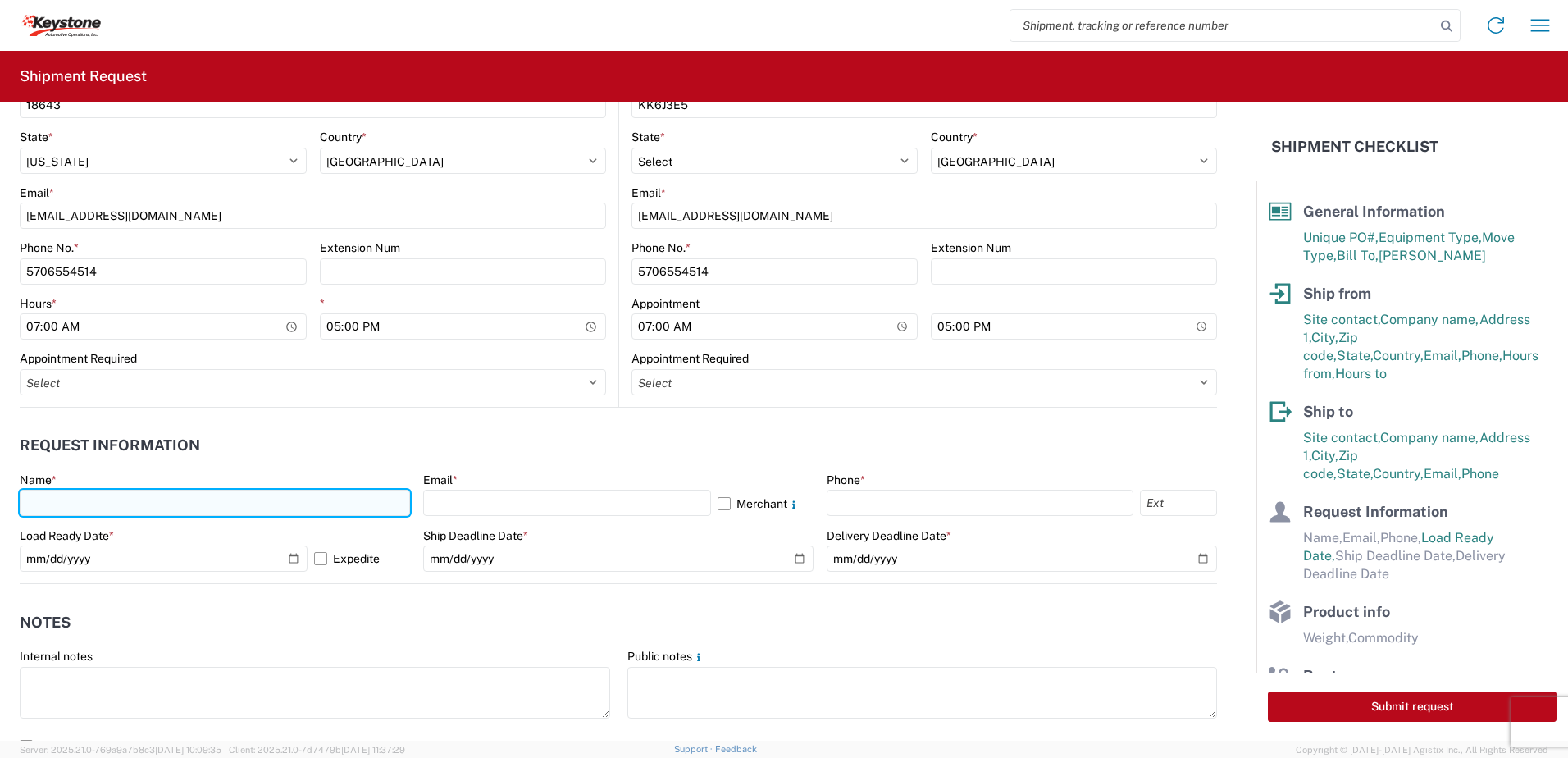
click at [109, 501] on input "text" at bounding box center [214, 503] width 391 height 26
type input "[PERSON_NAME]"
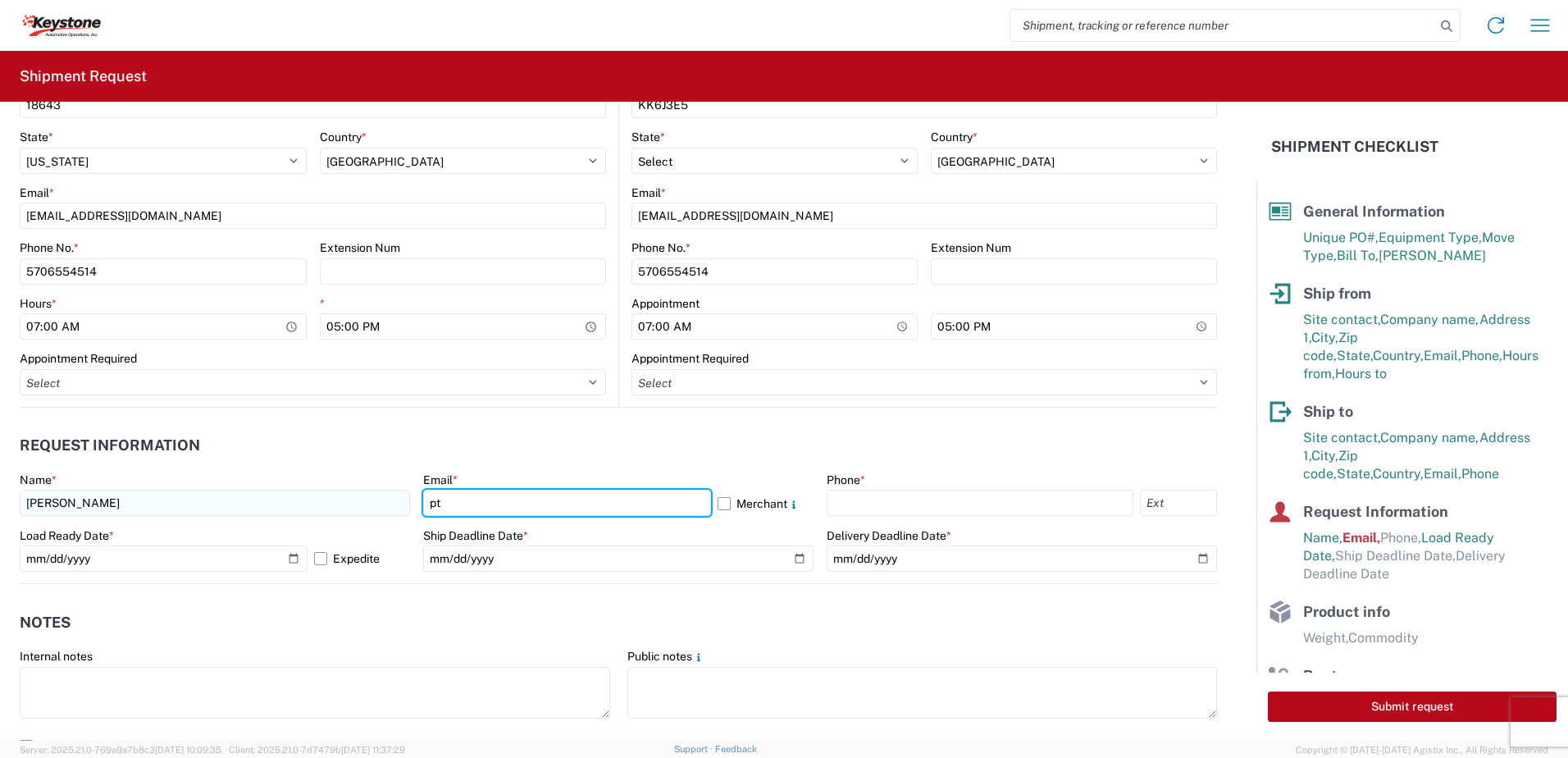
type input "[EMAIL_ADDRESS][DOMAIN_NAME]"
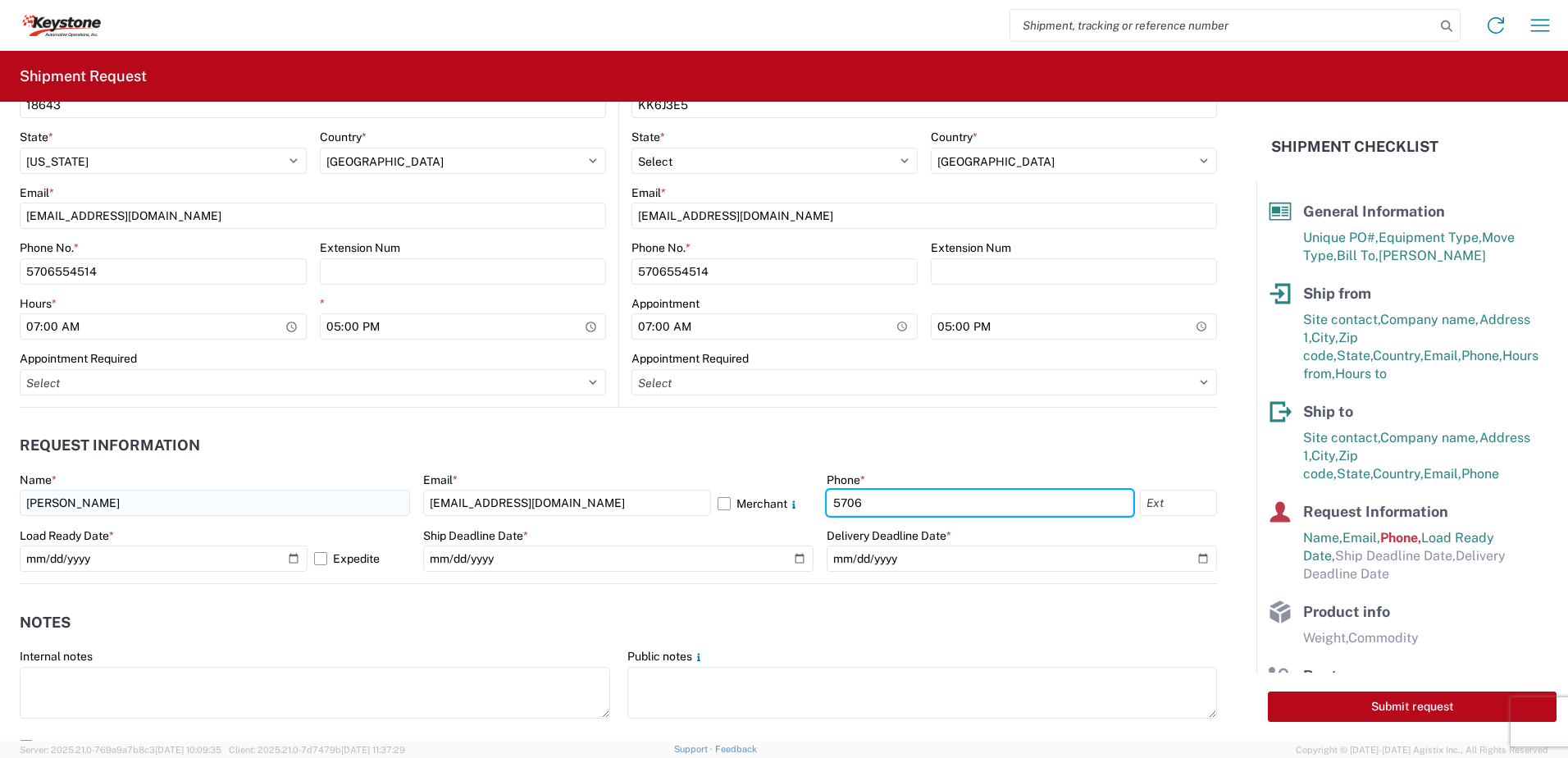
type input "5706554514"
click at [314, 559] on label "Expedite" at bounding box center [362, 558] width 96 height 26
click at [0, 0] on input "Expedite" at bounding box center [0, 0] width 0 height 0
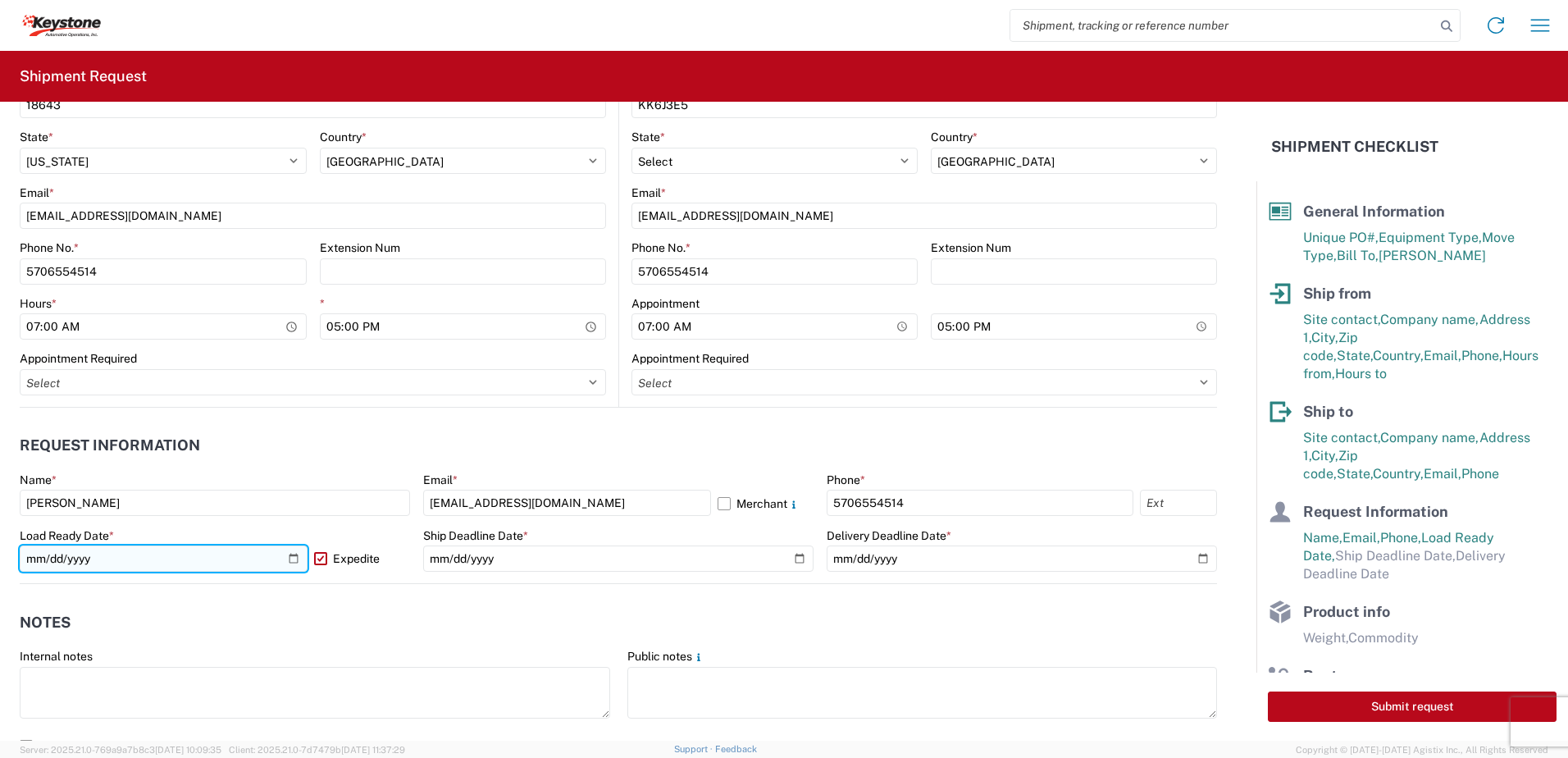
click at [287, 561] on input "[DATE]" at bounding box center [164, 558] width 288 height 26
type input "[DATE]"
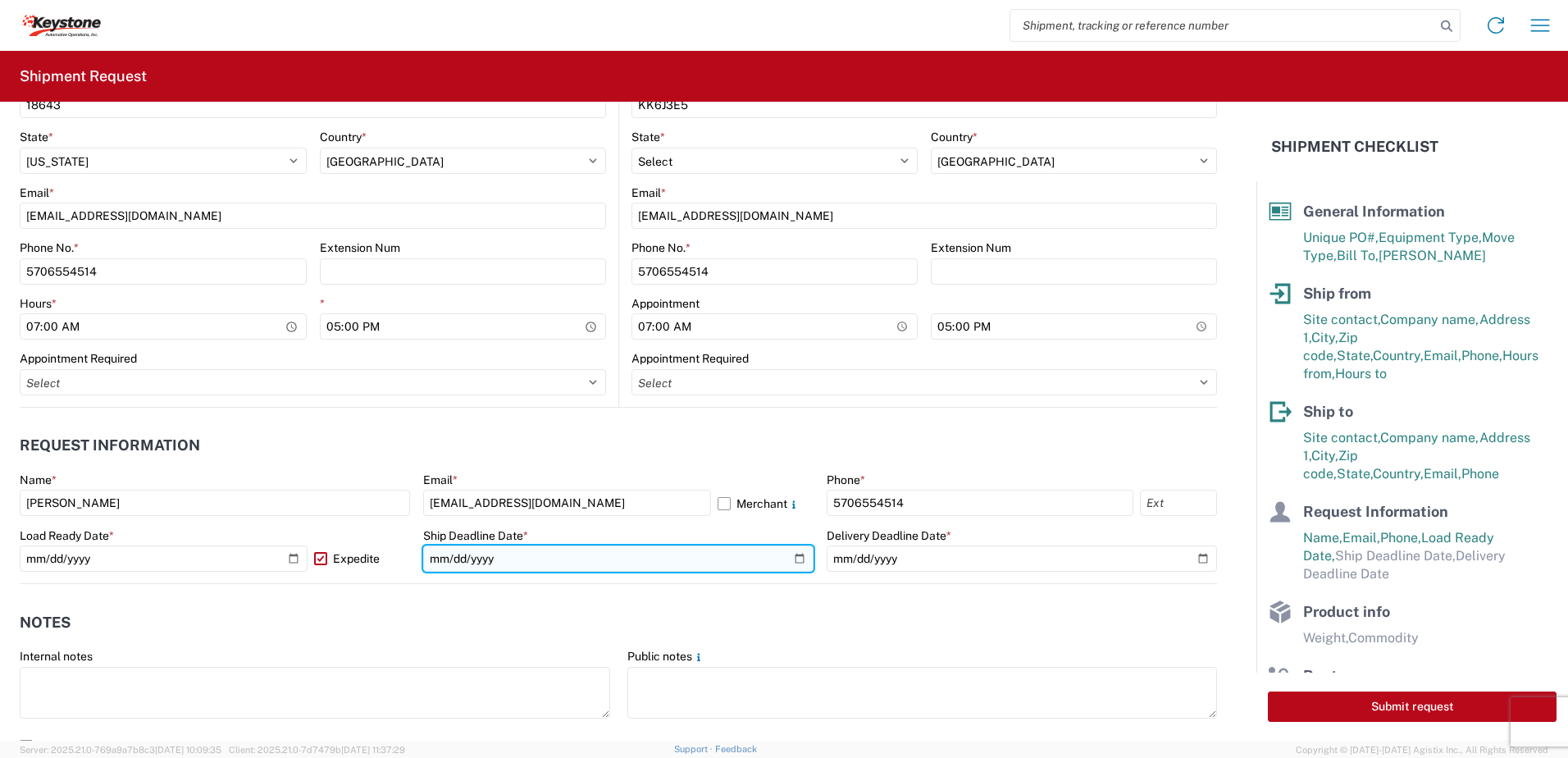
click at [786, 561] on input "date" at bounding box center [618, 558] width 391 height 26
type input "[DATE]"
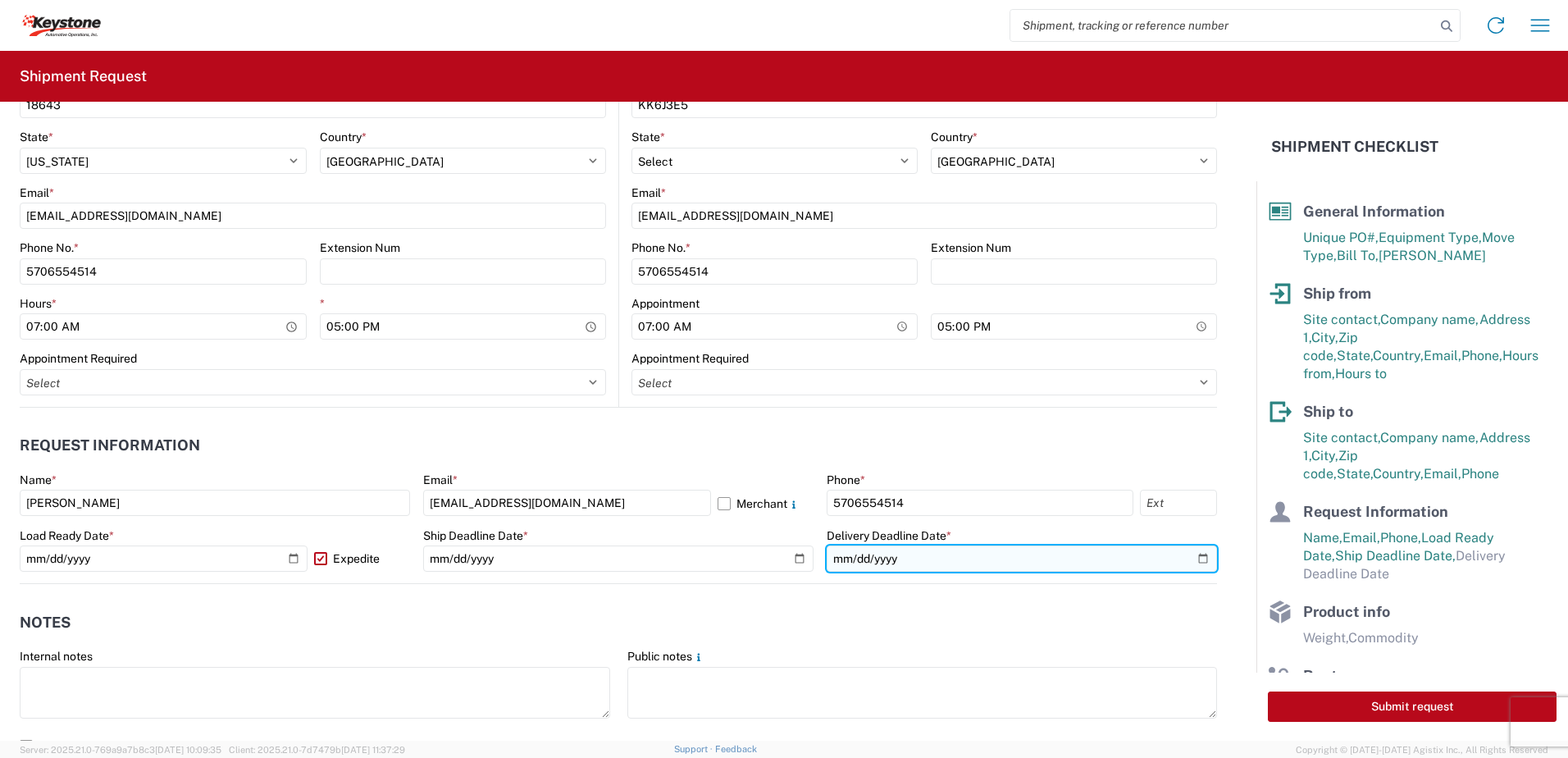
click at [1185, 562] on input "date" at bounding box center [1022, 558] width 391 height 26
type input "[DATE]"
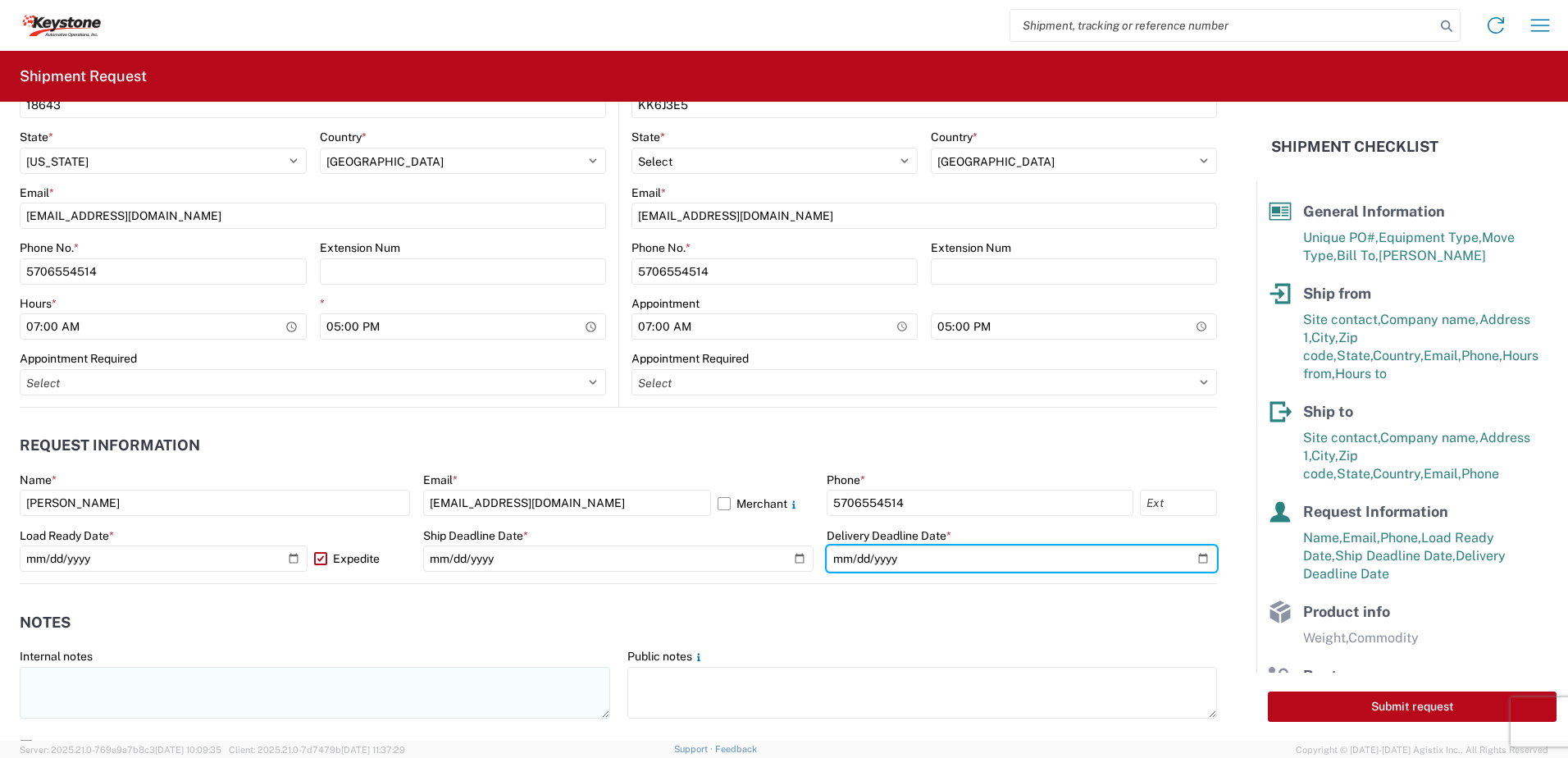
scroll to position [984, 0]
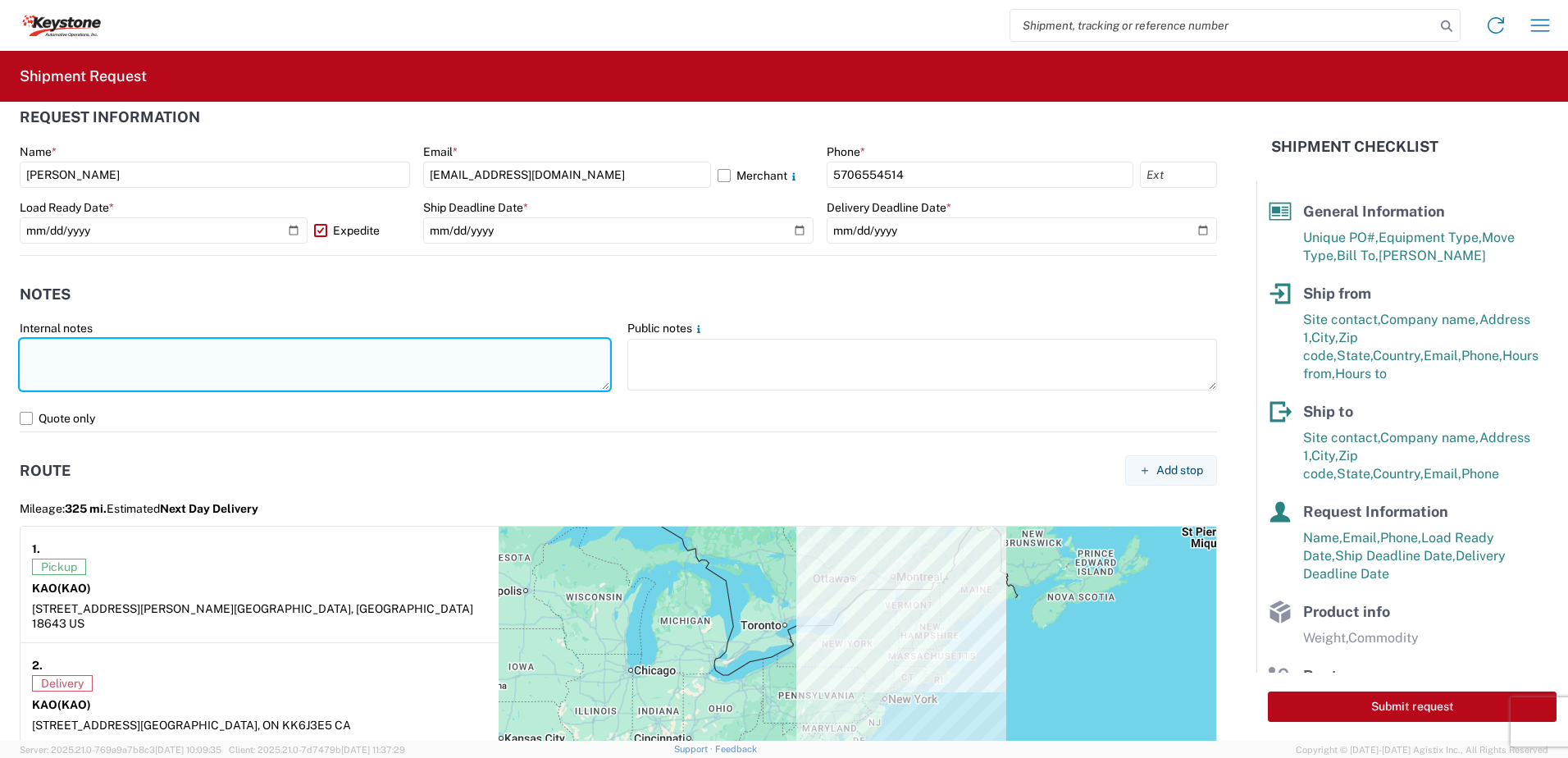
click at [91, 366] on textarea at bounding box center [314, 365] width 590 height 52
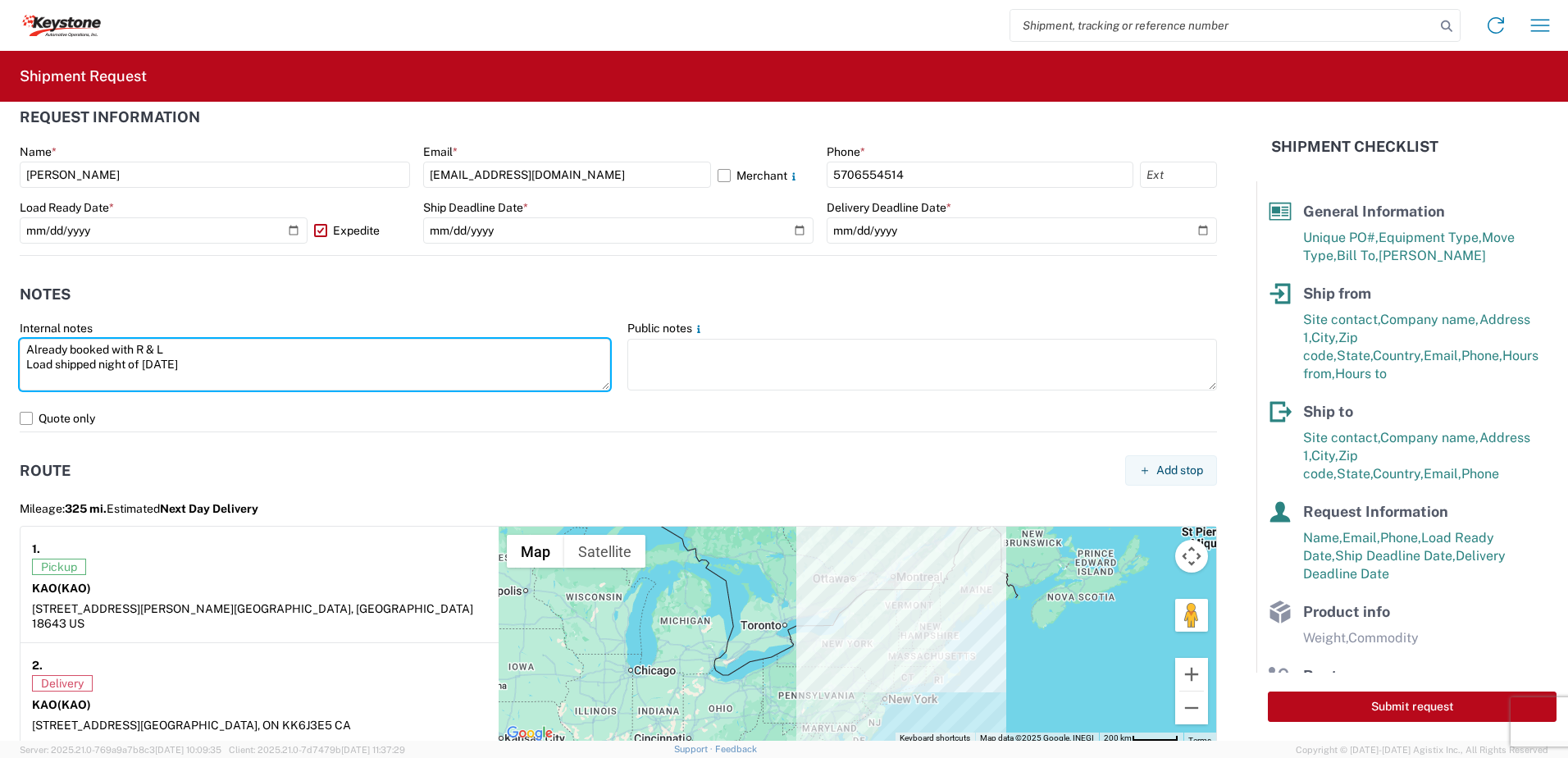
type textarea "Already booked with R & L Load shipped night of [DATE]"
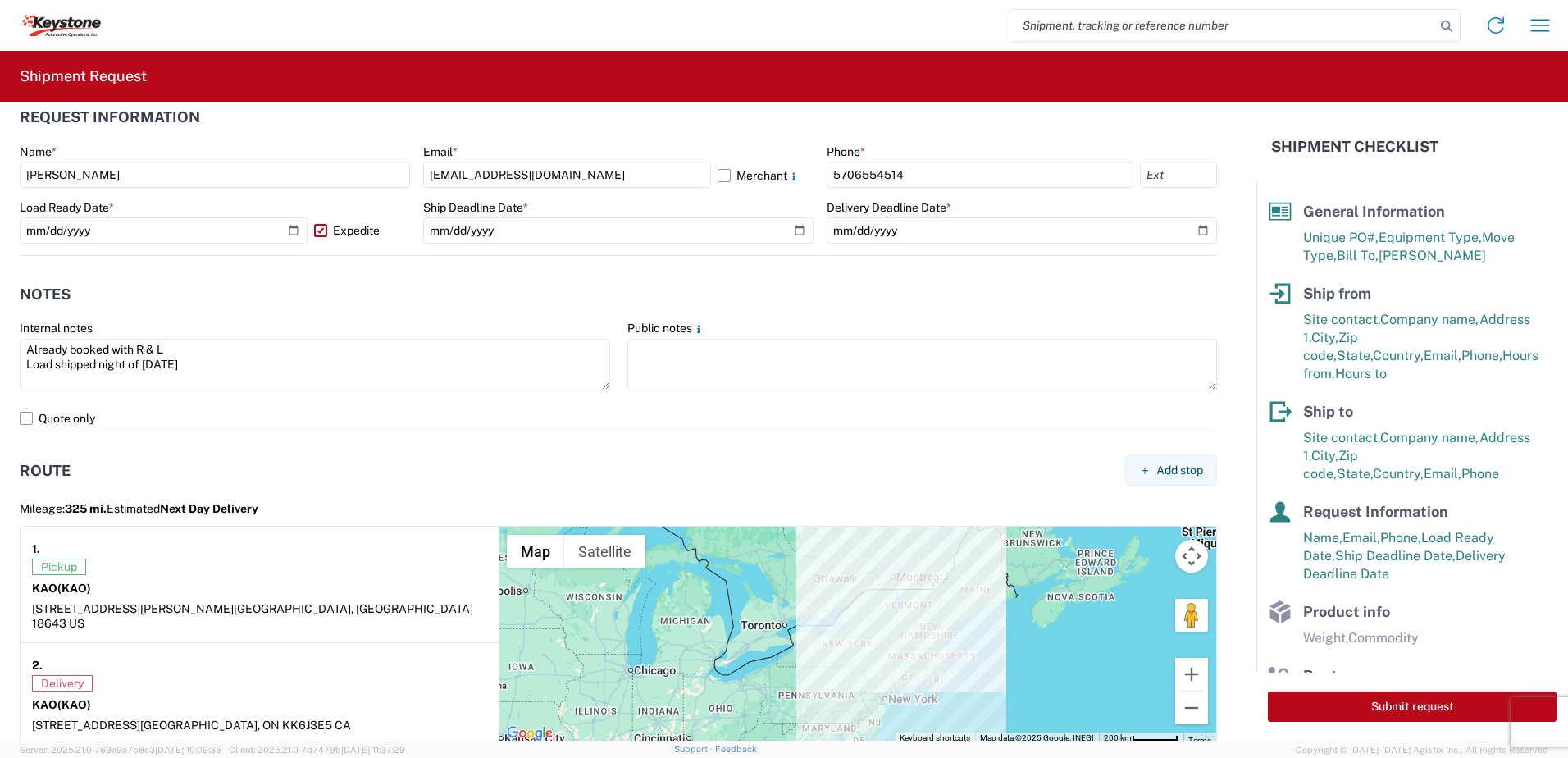
click at [151, 593] on div "KAO (KAO)" at bounding box center [260, 589] width 456 height 15
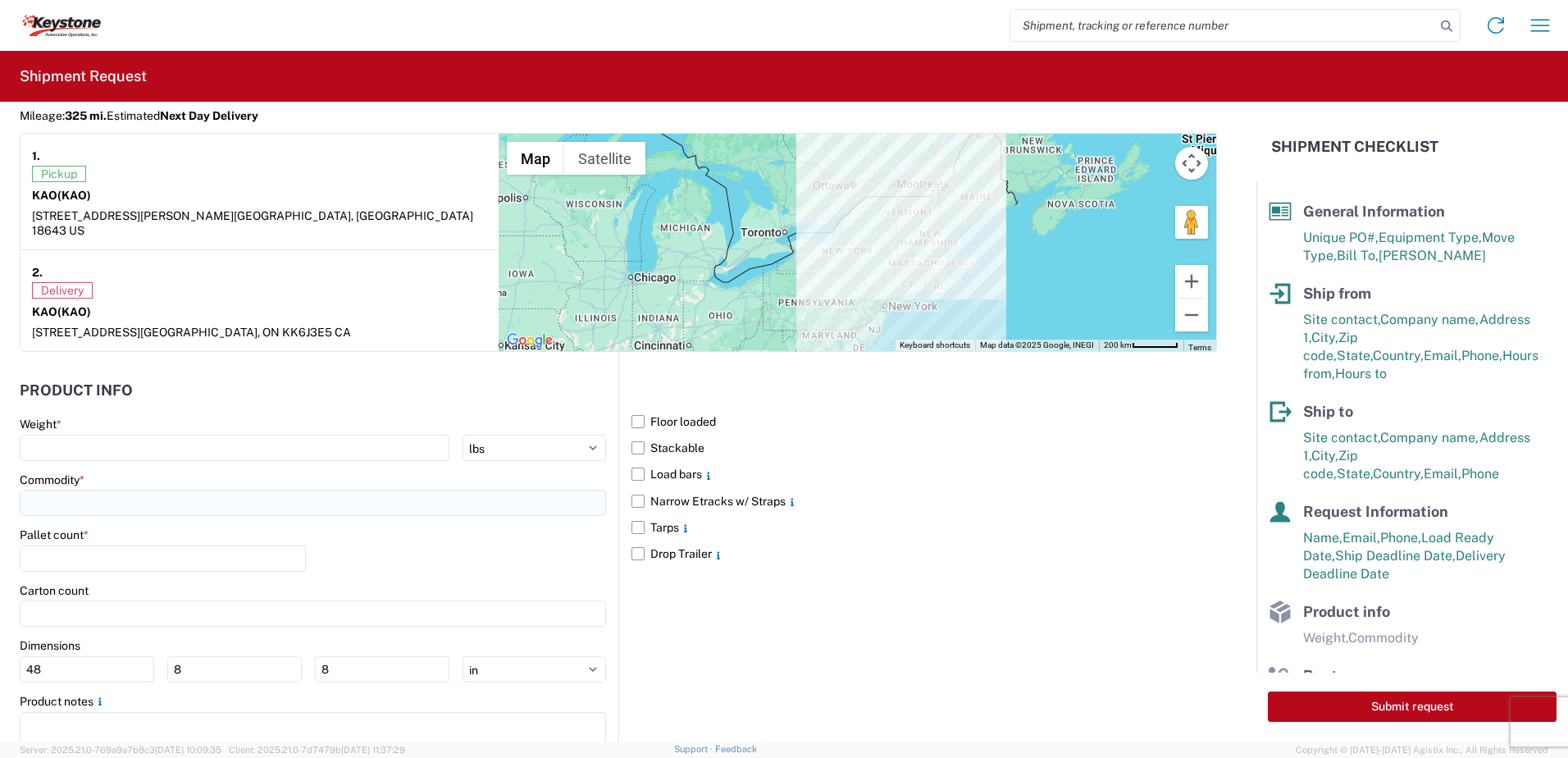
scroll to position [1395, 0]
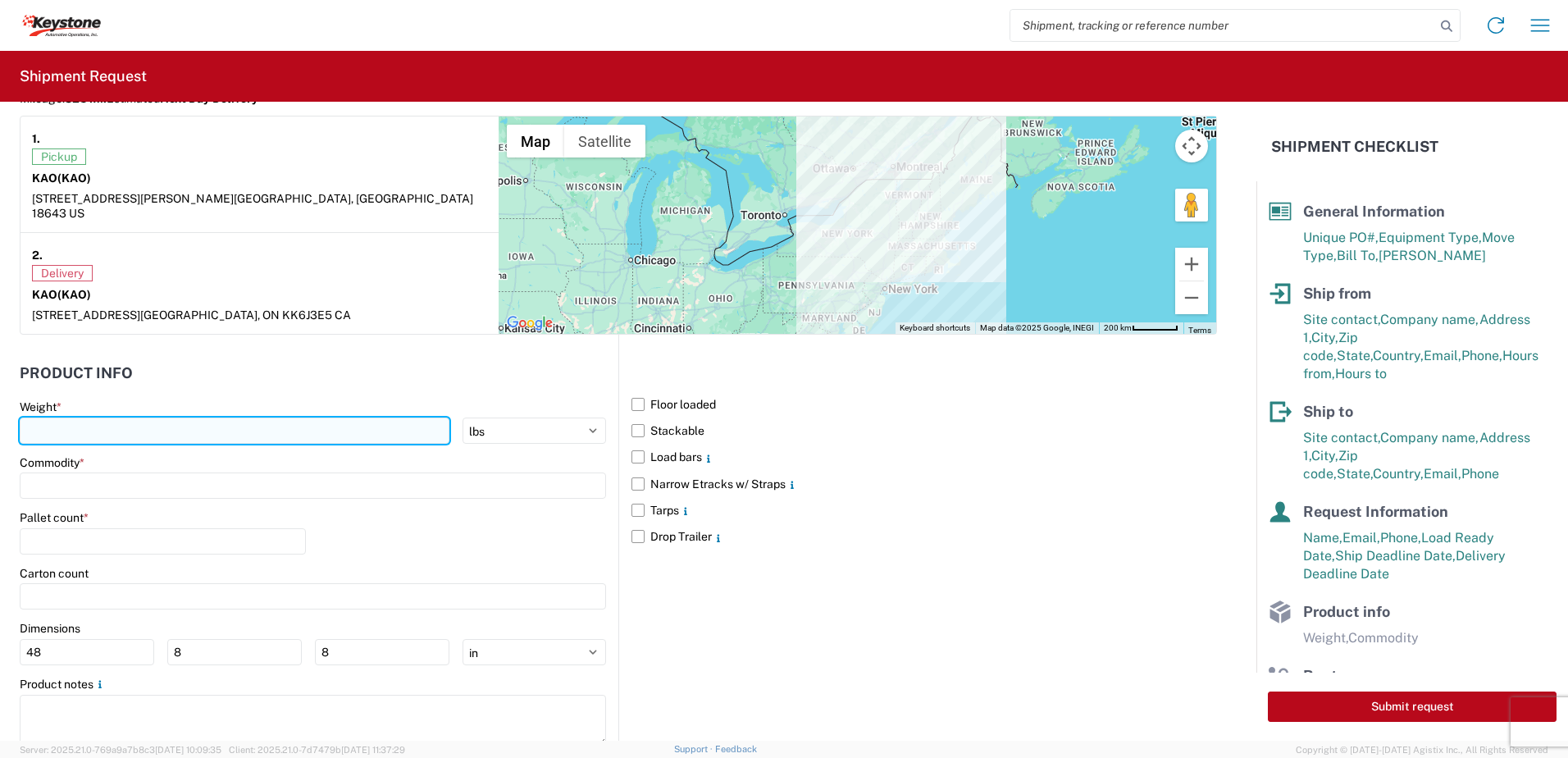
click at [79, 422] on input "number" at bounding box center [234, 431] width 430 height 26
type input "28000"
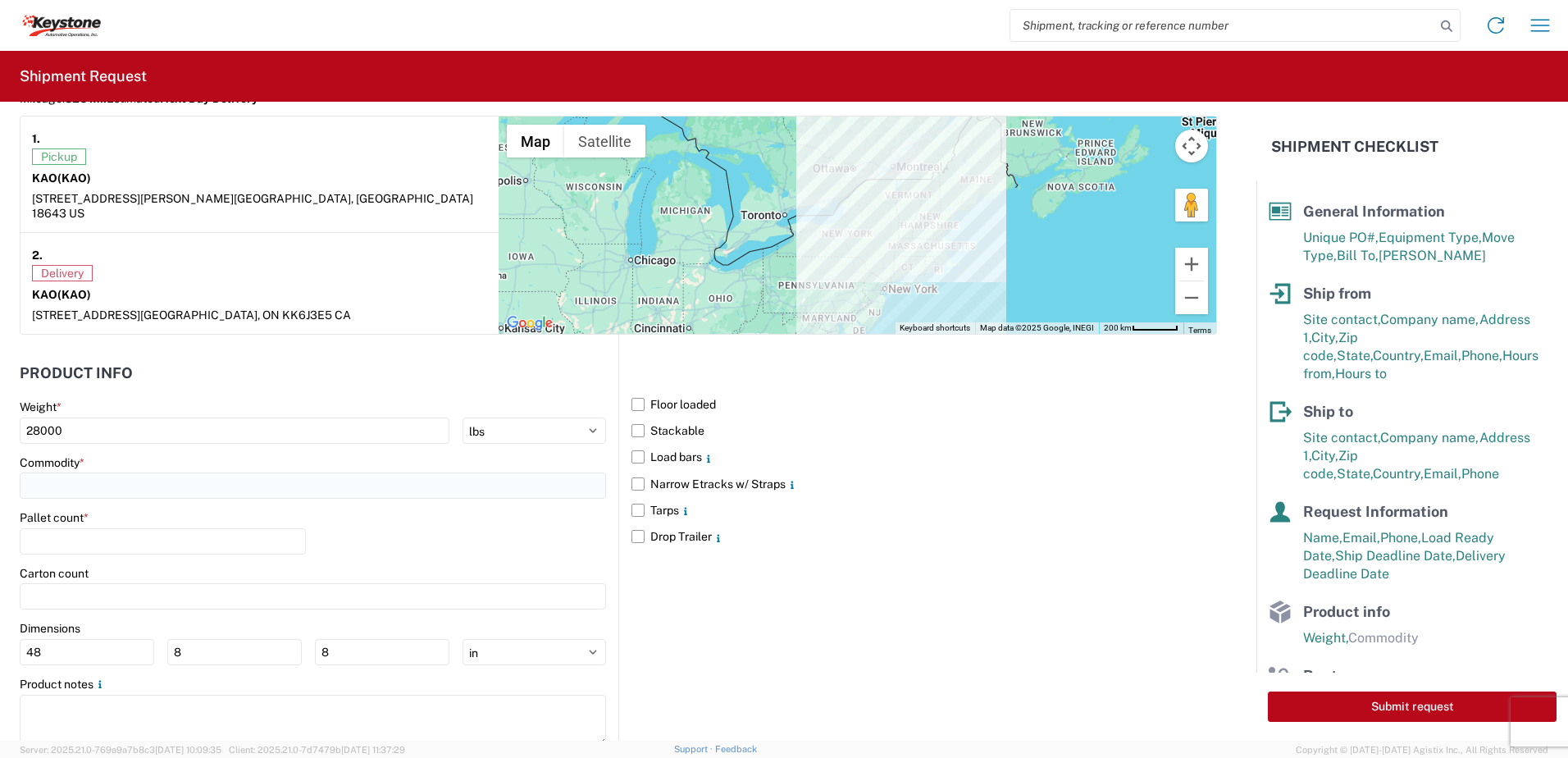
click at [74, 472] on input at bounding box center [312, 485] width 587 height 26
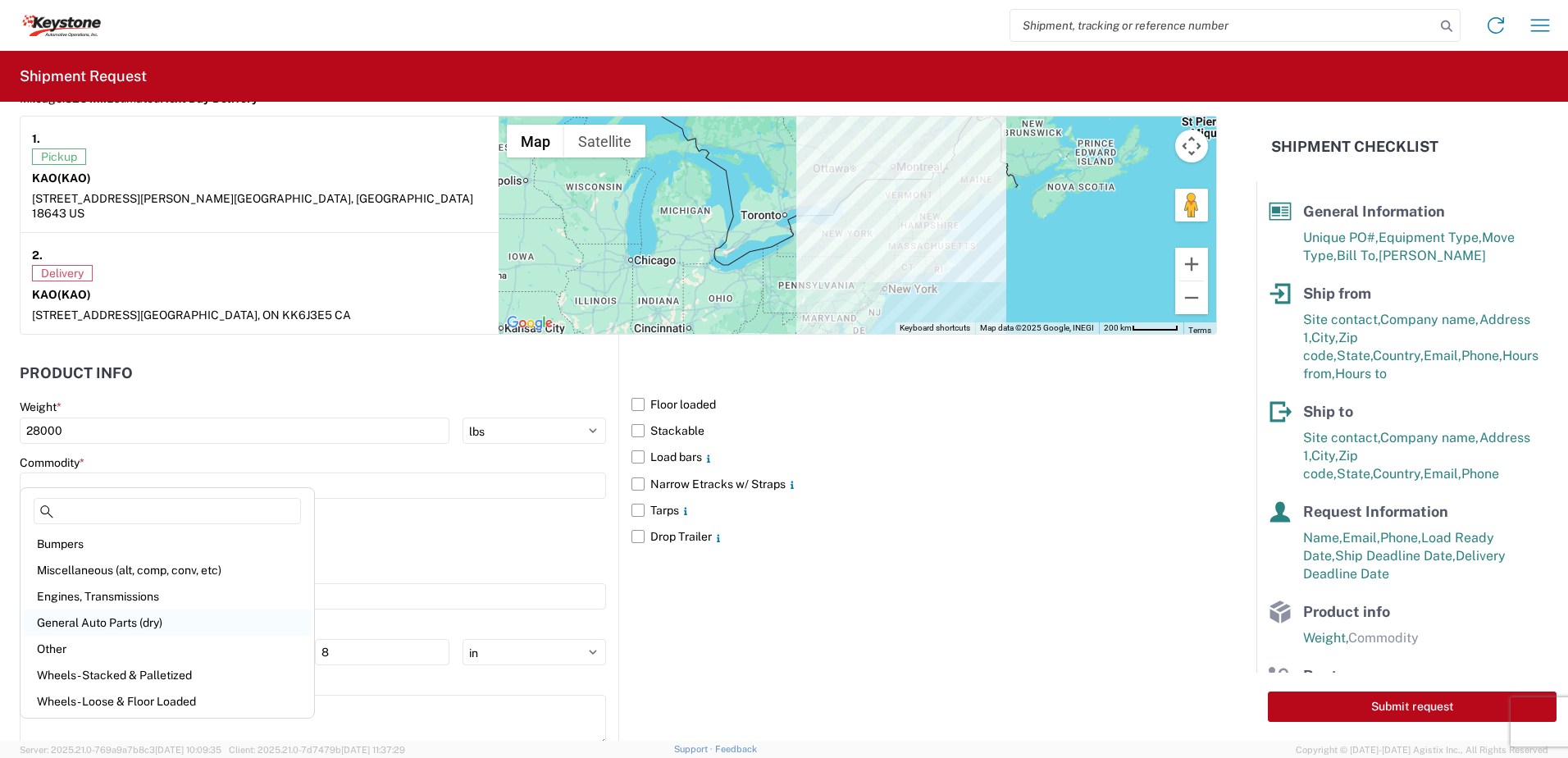
click at [110, 620] on div "General Auto Parts (dry)" at bounding box center [167, 623] width 287 height 26
type input "General Auto Parts (dry)"
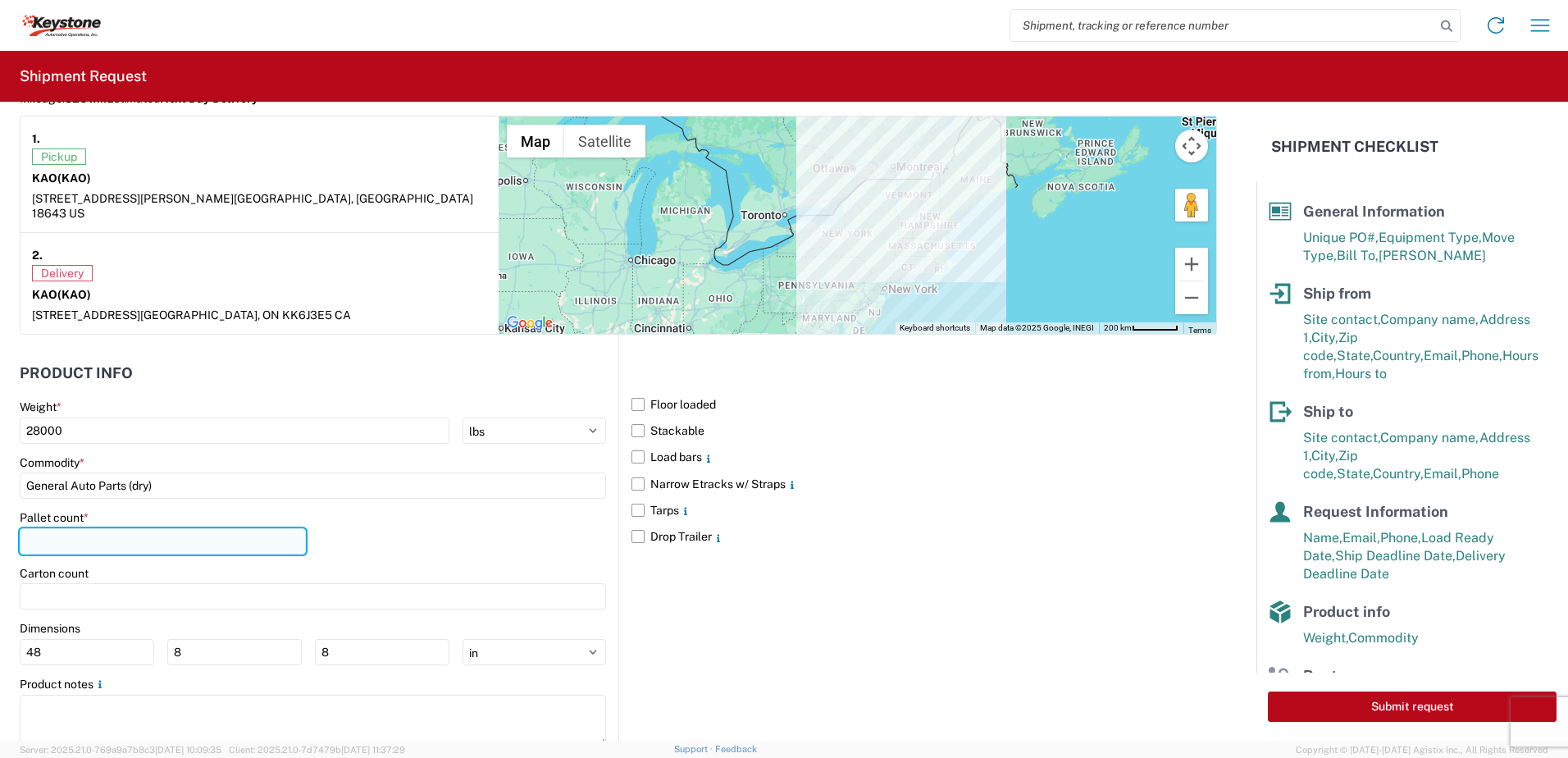
click at [77, 529] on input "number" at bounding box center [163, 542] width 286 height 26
type input "22"
click at [466, 517] on div "Pallet count * 22" at bounding box center [312, 538] width 587 height 55
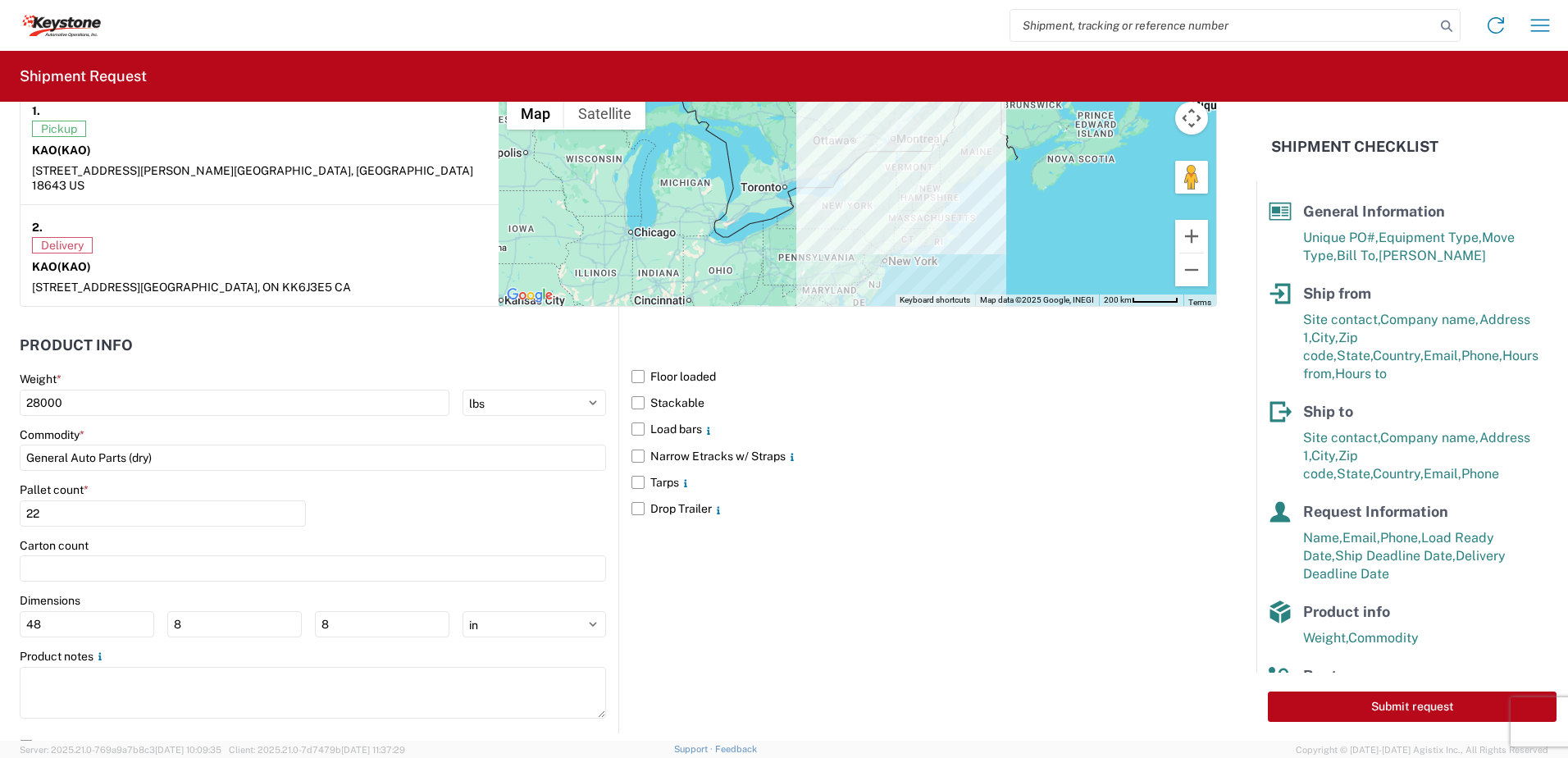
scroll to position [1427, 0]
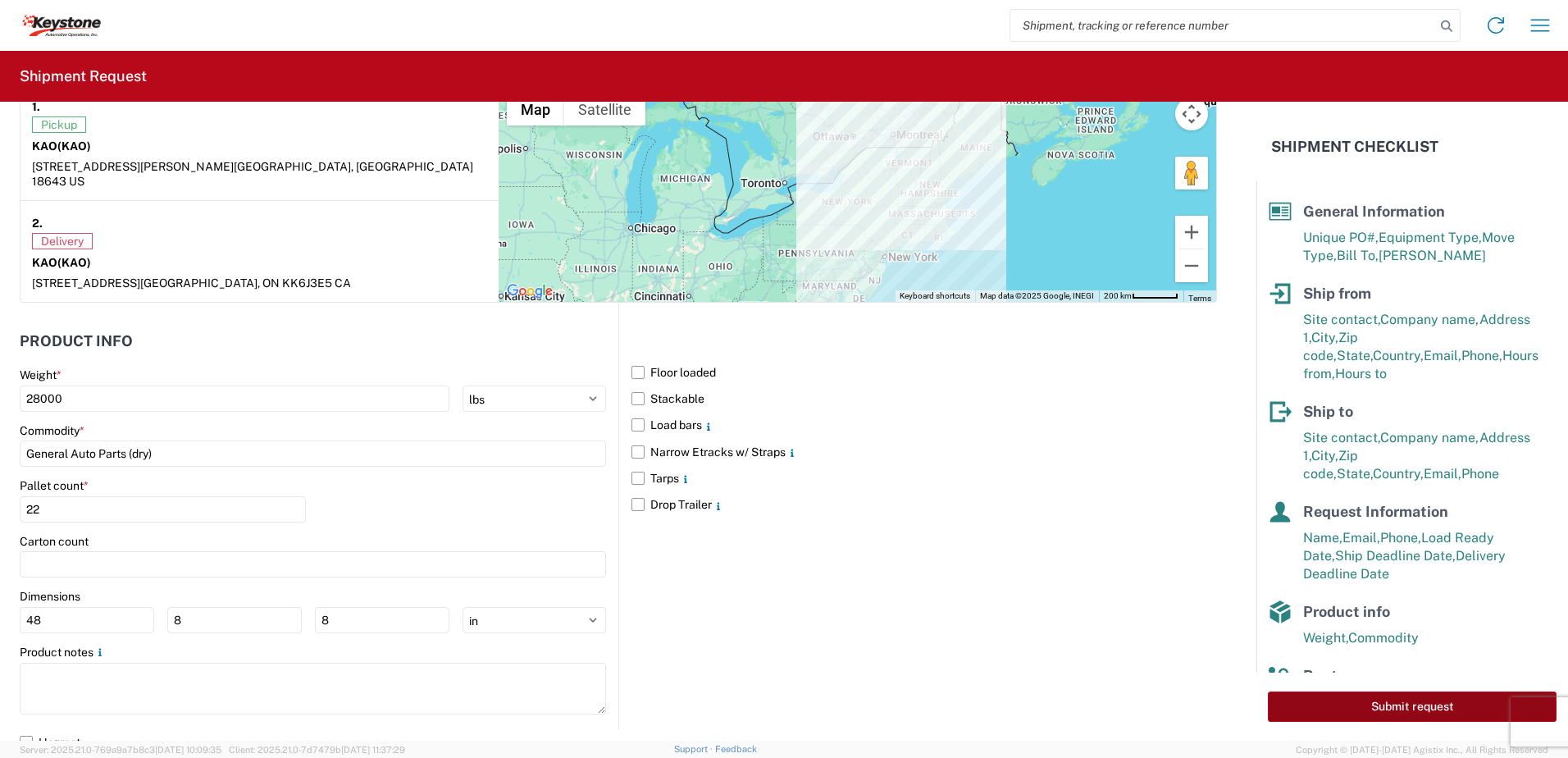
click at [1417, 711] on button "Submit request" at bounding box center [1412, 706] width 288 height 31
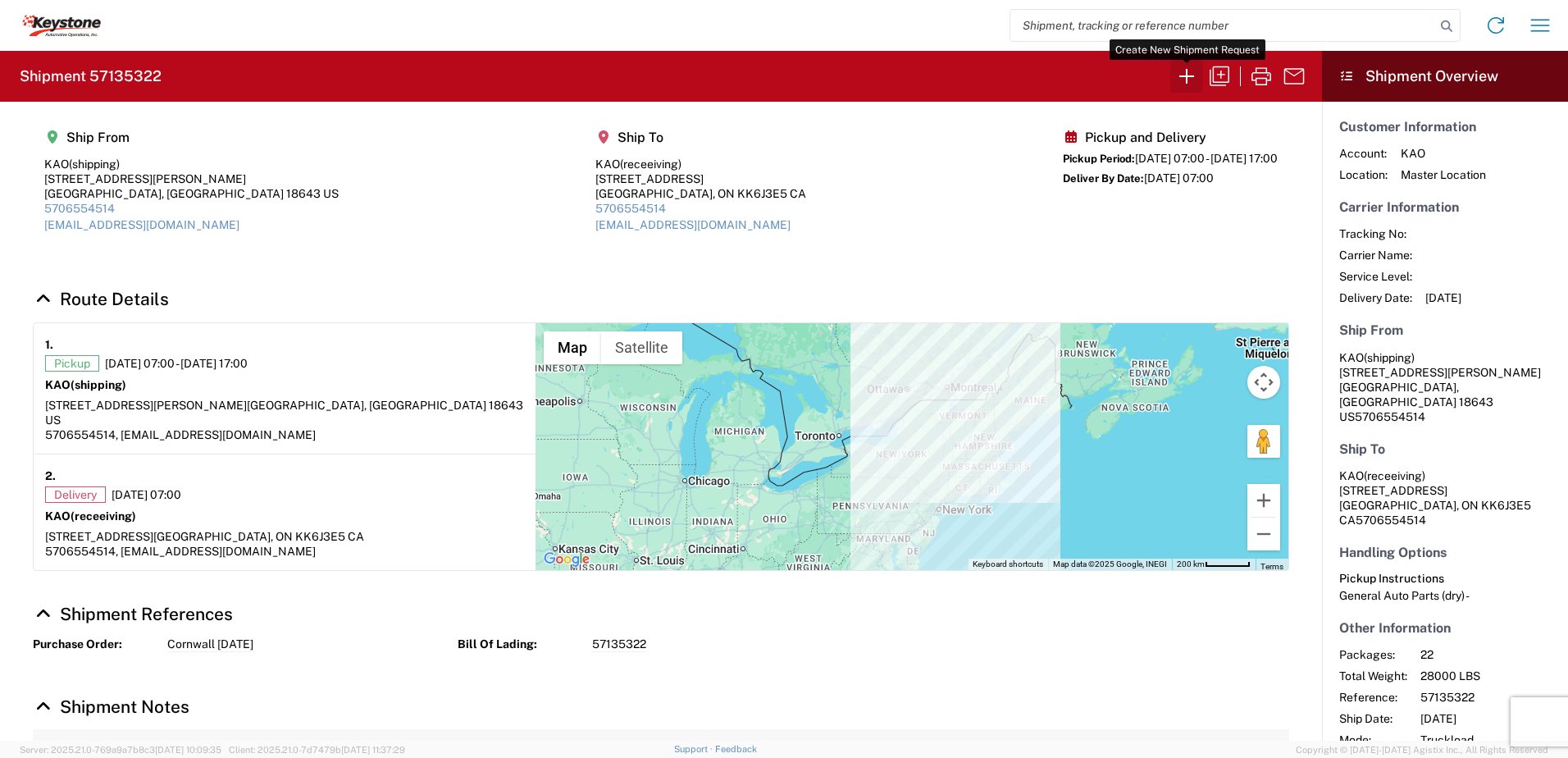
click at [1184, 82] on icon "button" at bounding box center [1186, 76] width 26 height 26
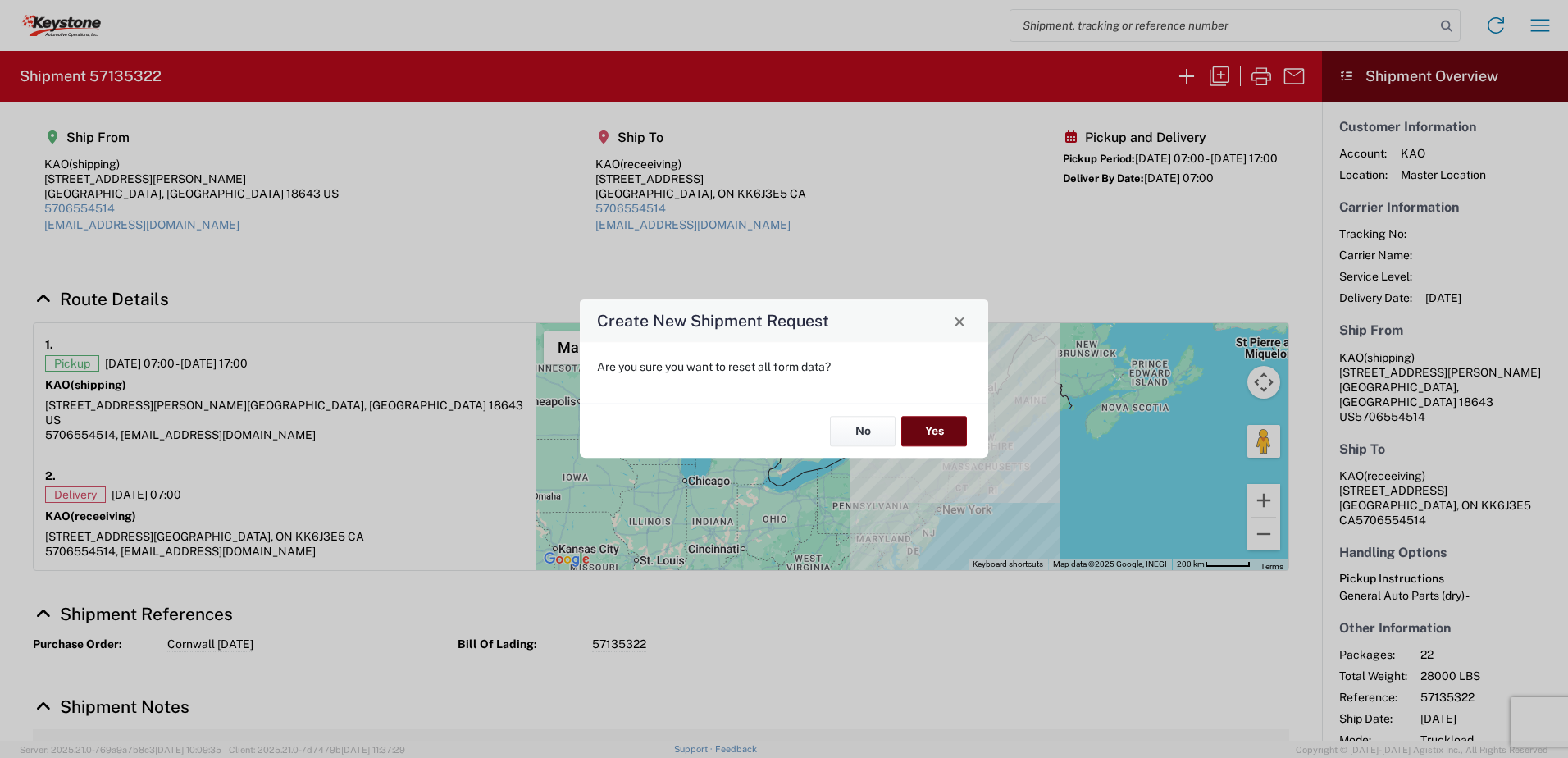
click at [960, 431] on button "Yes" at bounding box center [934, 431] width 66 height 31
select select "FULL"
select select "US"
select select "LBS"
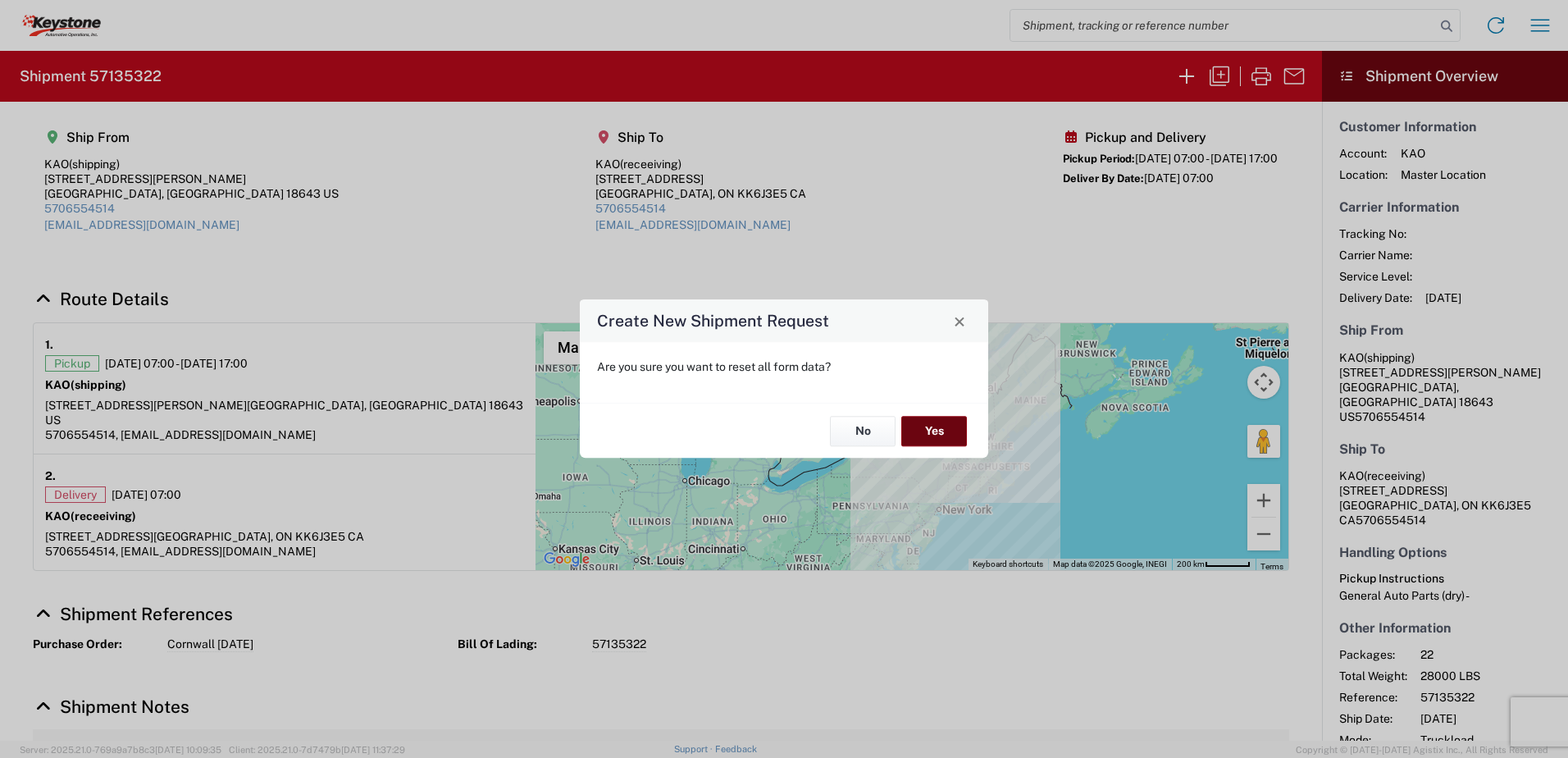
select select "IN"
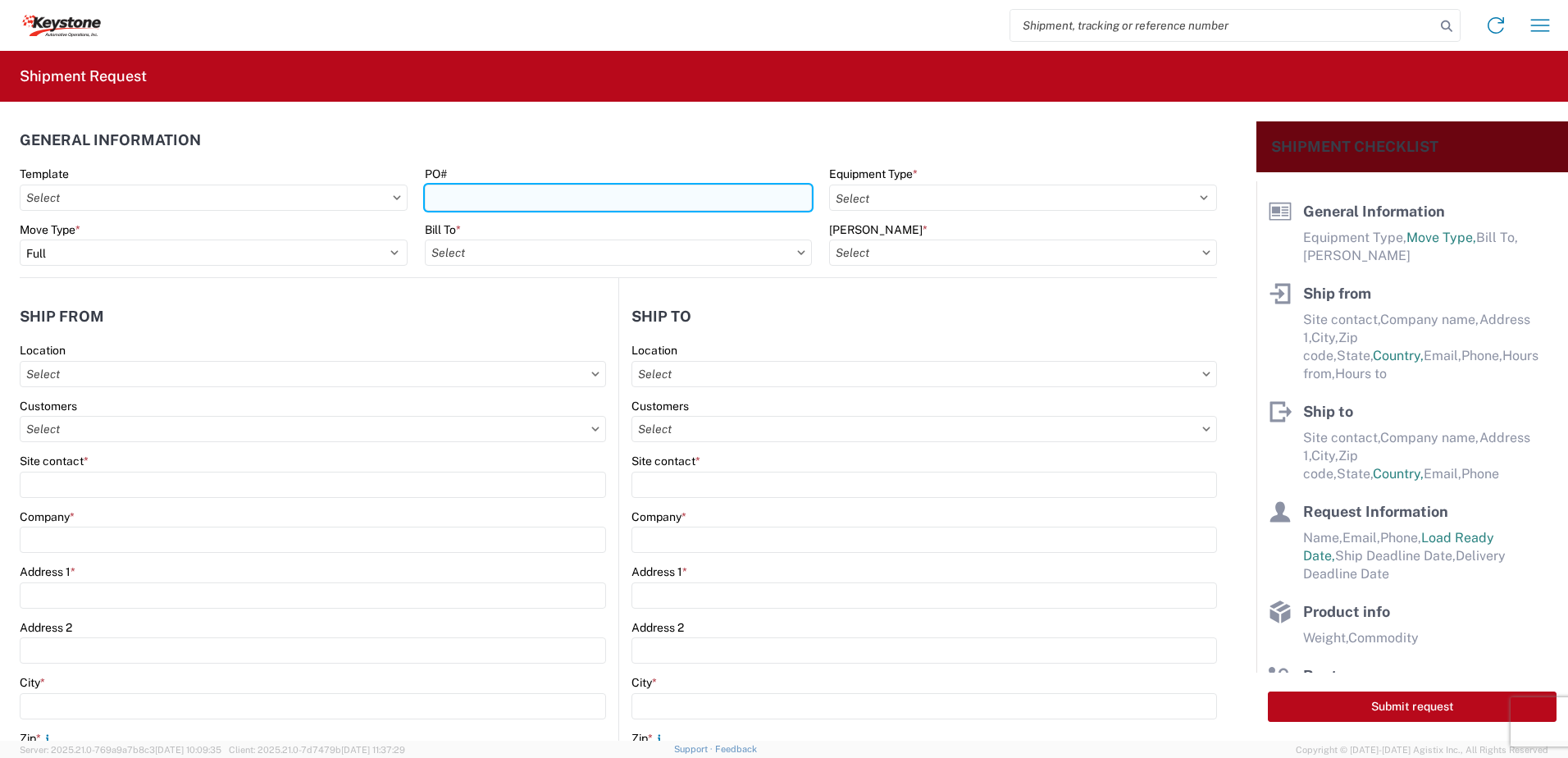
click at [446, 190] on input "PO#" at bounding box center [619, 198] width 388 height 26
type input "West Deptford [DATE]"
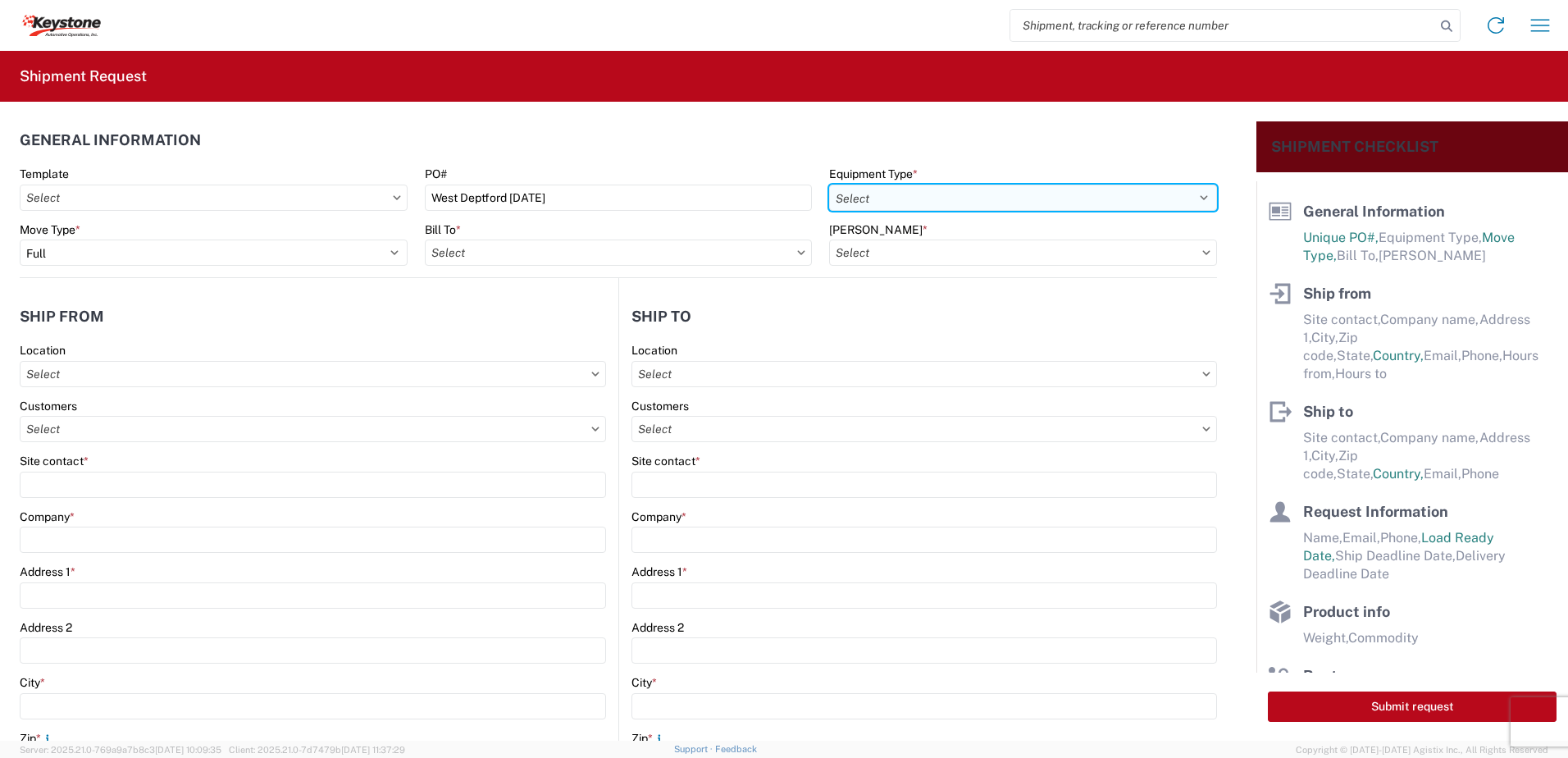
click at [879, 203] on select "Select 53’ Dry Van Flatbed Dropdeck (van) Lowboy (flatbed) Rail" at bounding box center [1024, 198] width 388 height 26
select select "STDV"
click at [830, 185] on select "Select 53’ Dry Van Flatbed Dropdeck (van) Lowboy (flatbed) Rail" at bounding box center [1024, 198] width 388 height 26
click at [523, 261] on input "text" at bounding box center [619, 252] width 388 height 26
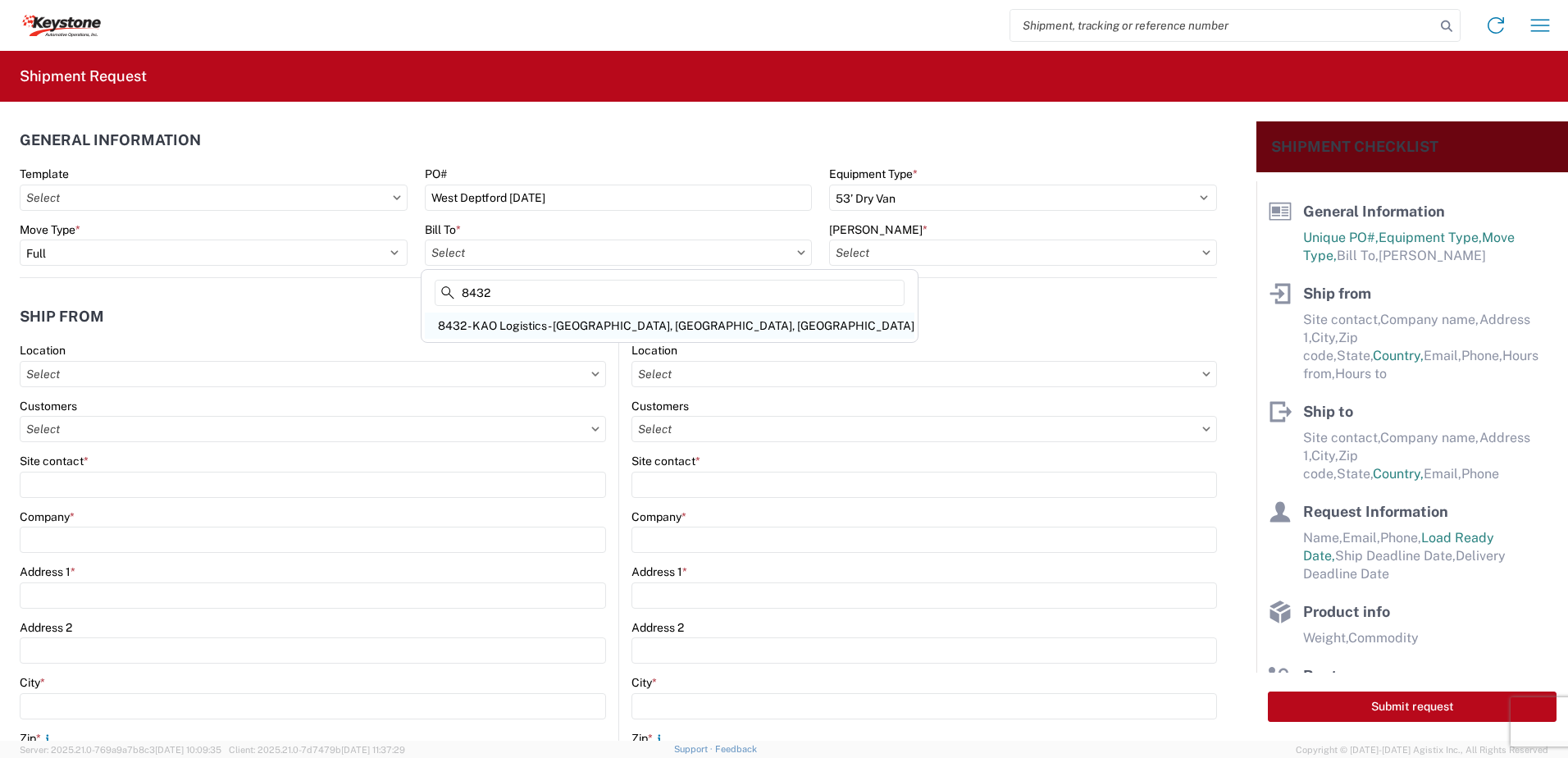
type input "8432"
click at [538, 321] on div "8432 - KAO Logistics - [GEOGRAPHIC_DATA], [GEOGRAPHIC_DATA], [GEOGRAPHIC_DATA]" at bounding box center [670, 325] width 490 height 26
type input "8432 - KAO Logistics - [GEOGRAPHIC_DATA], [GEOGRAPHIC_DATA], [GEOGRAPHIC_DATA]"
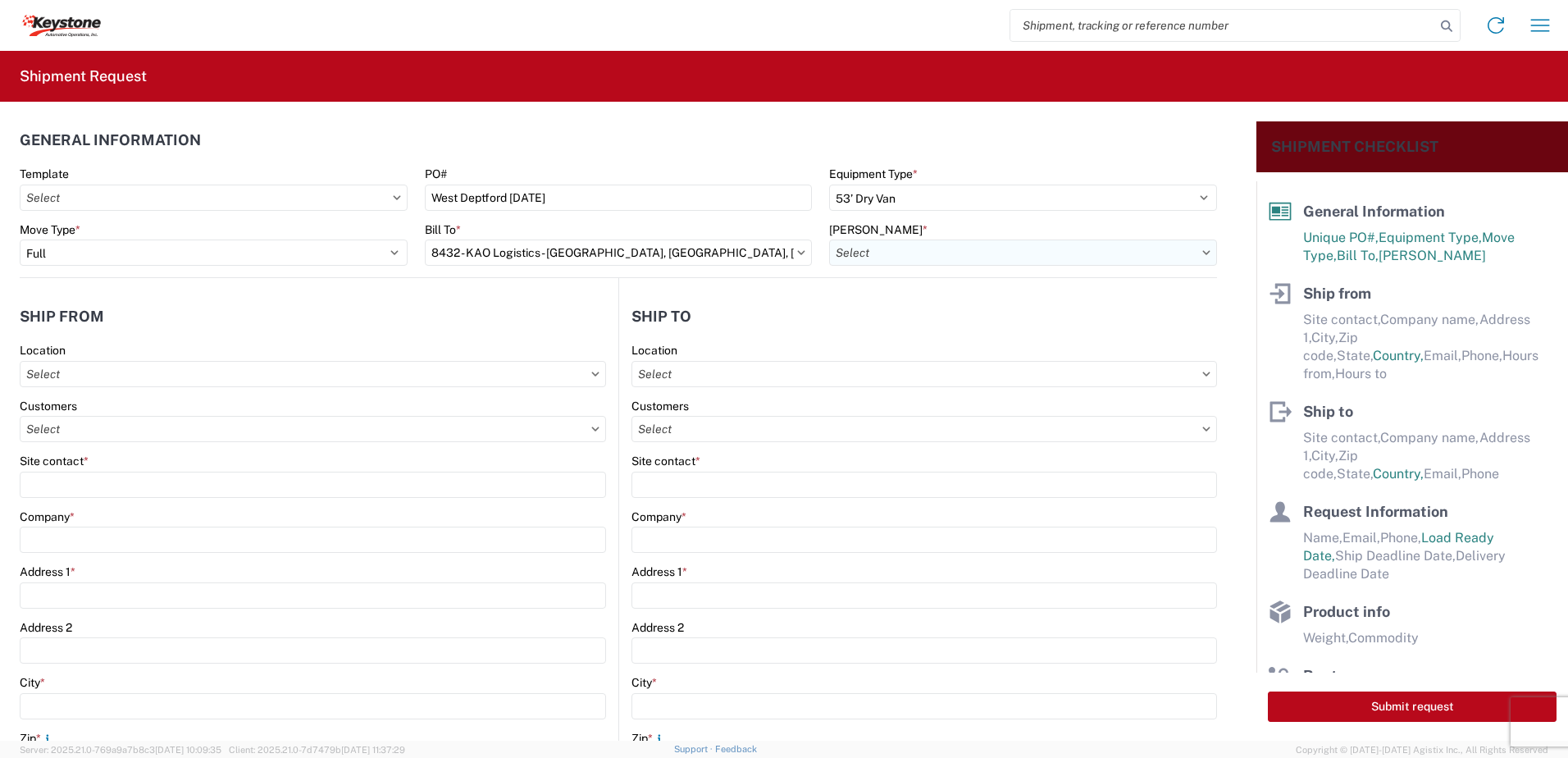
click at [918, 250] on input "text" at bounding box center [1024, 252] width 388 height 26
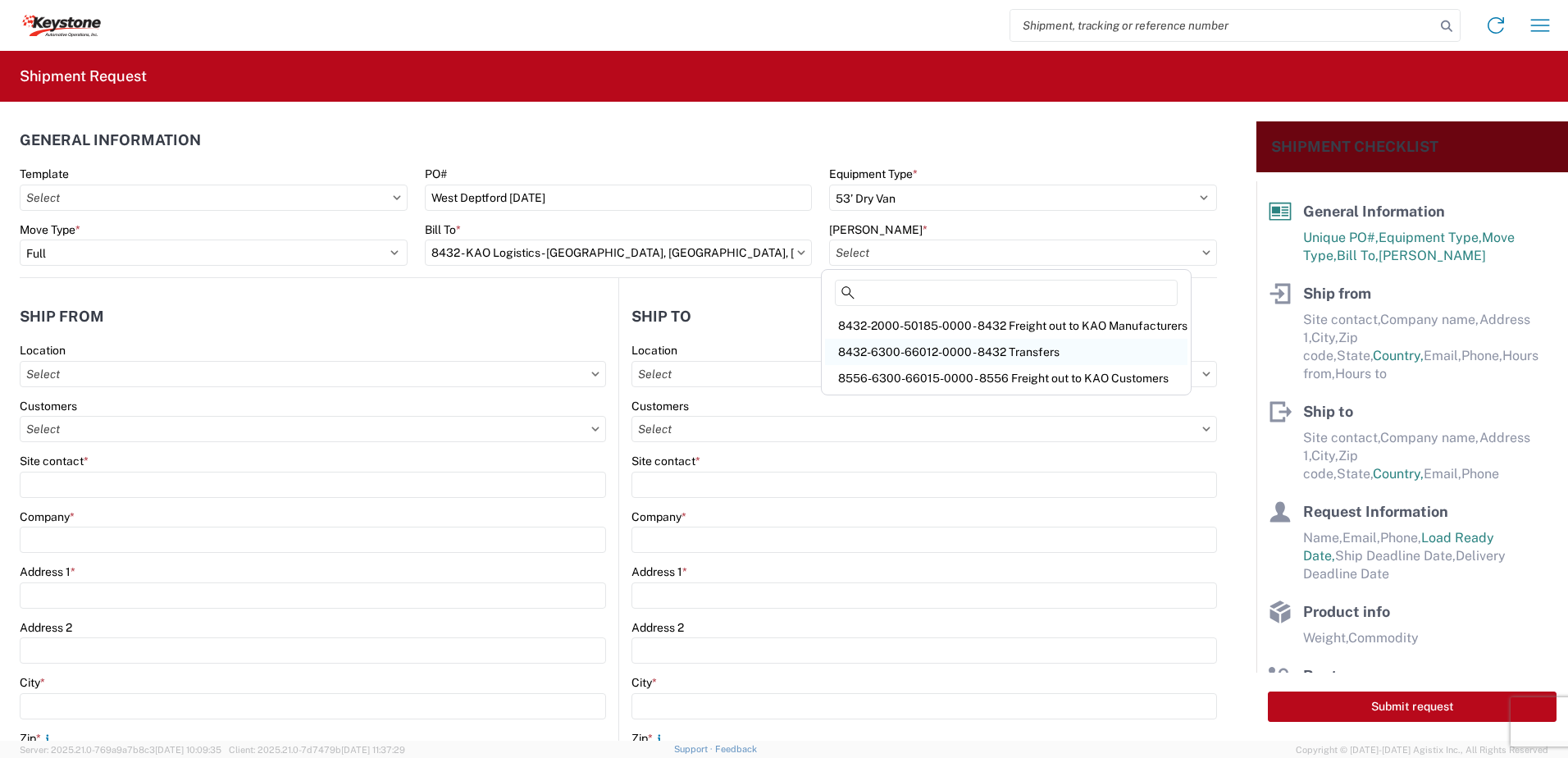
click at [940, 348] on div "8432-6300-66012-0000 - 8432 Transfers" at bounding box center [1006, 352] width 362 height 26
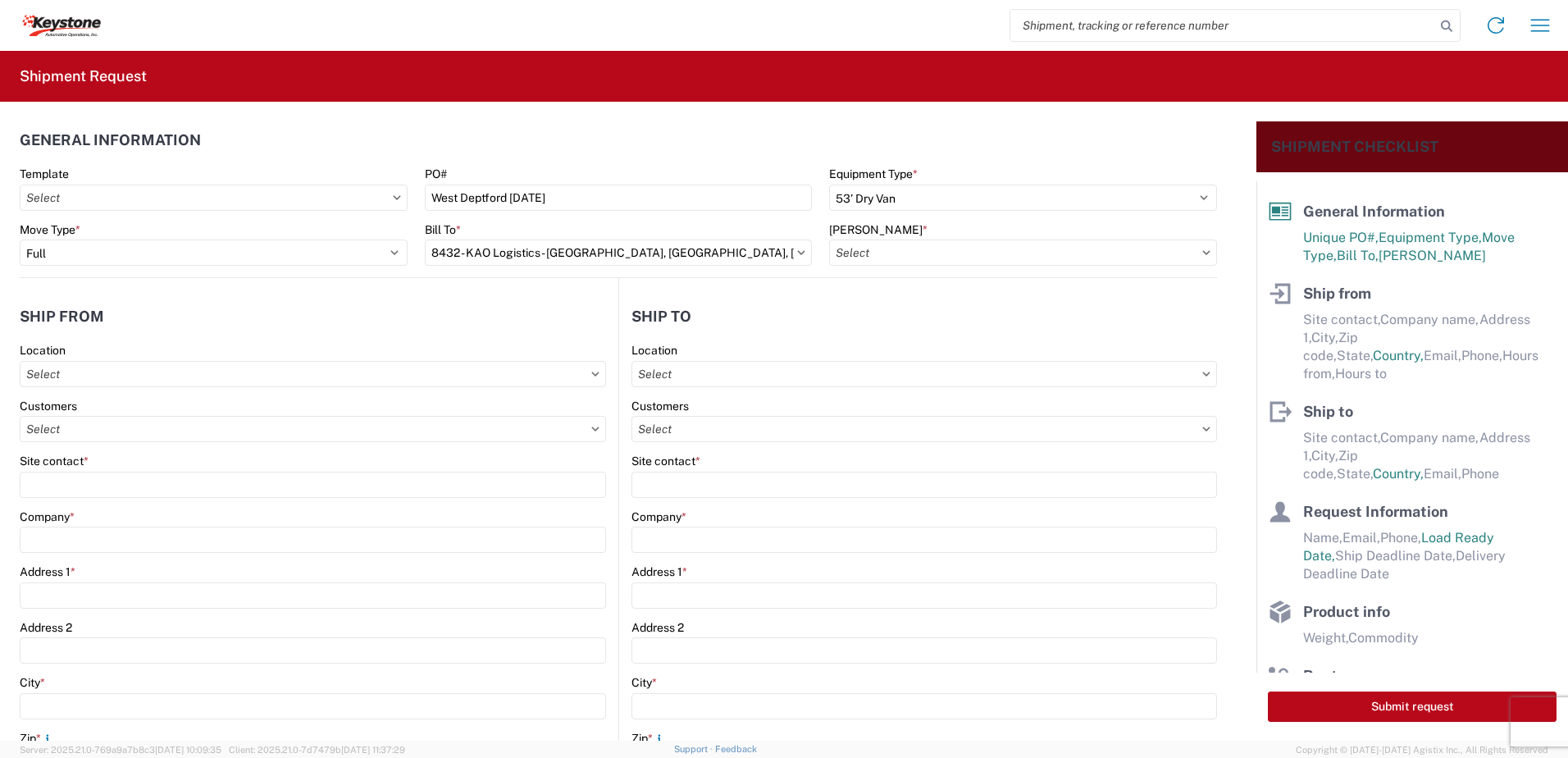
type input "8432-6300-66012-0000 - 8432 Transfers, 8432-6300-66012-0000 - 8432 Transfers"
click at [109, 383] on input "text" at bounding box center [312, 374] width 587 height 26
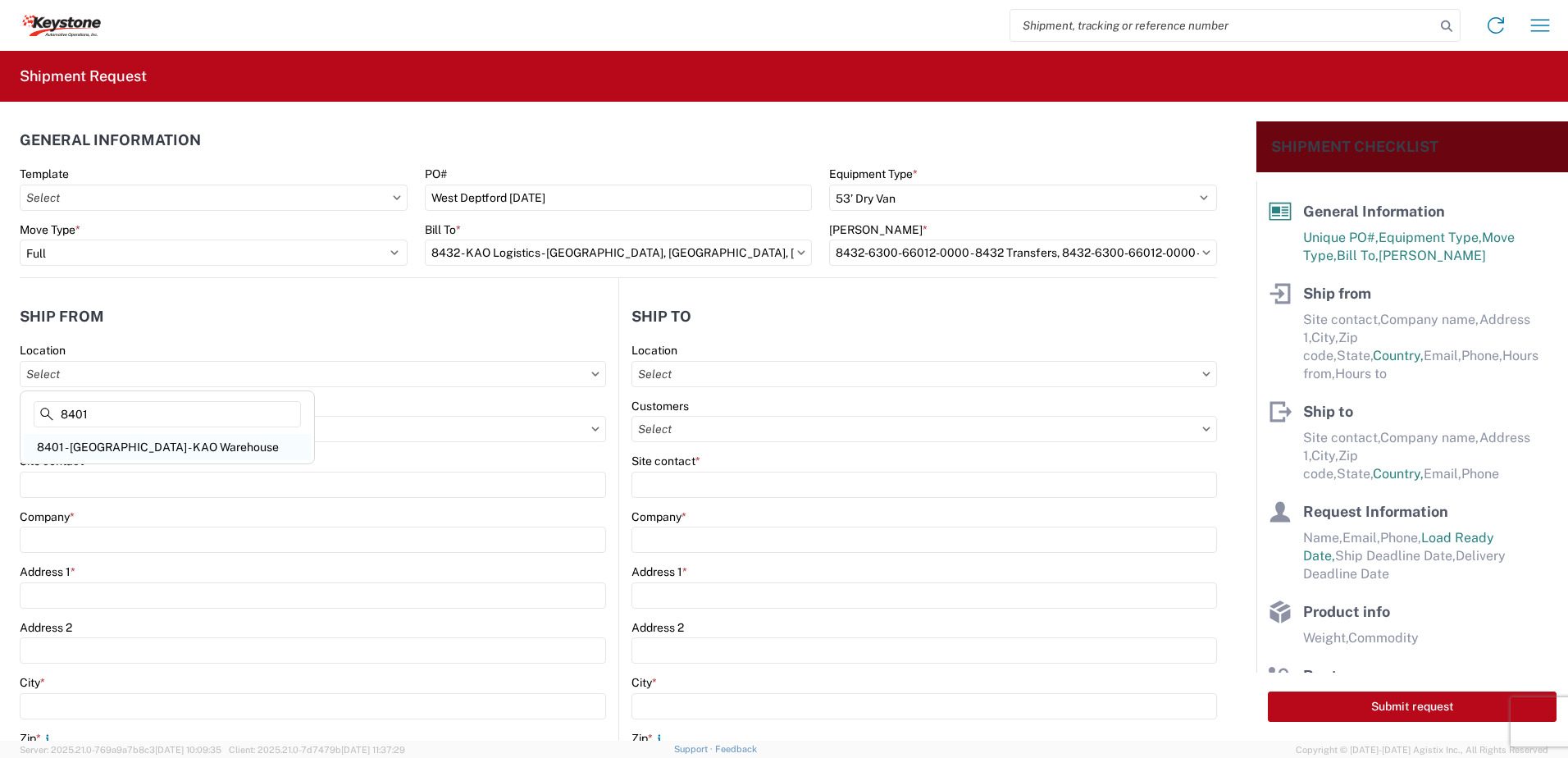
type input "8401"
click at [117, 449] on div "8401 - [GEOGRAPHIC_DATA] - KAO Warehouse" at bounding box center [167, 447] width 287 height 26
type input "8401 - [GEOGRAPHIC_DATA] - KAO Warehouse"
type input "KAO"
type input "[STREET_ADDRESS][PERSON_NAME]"
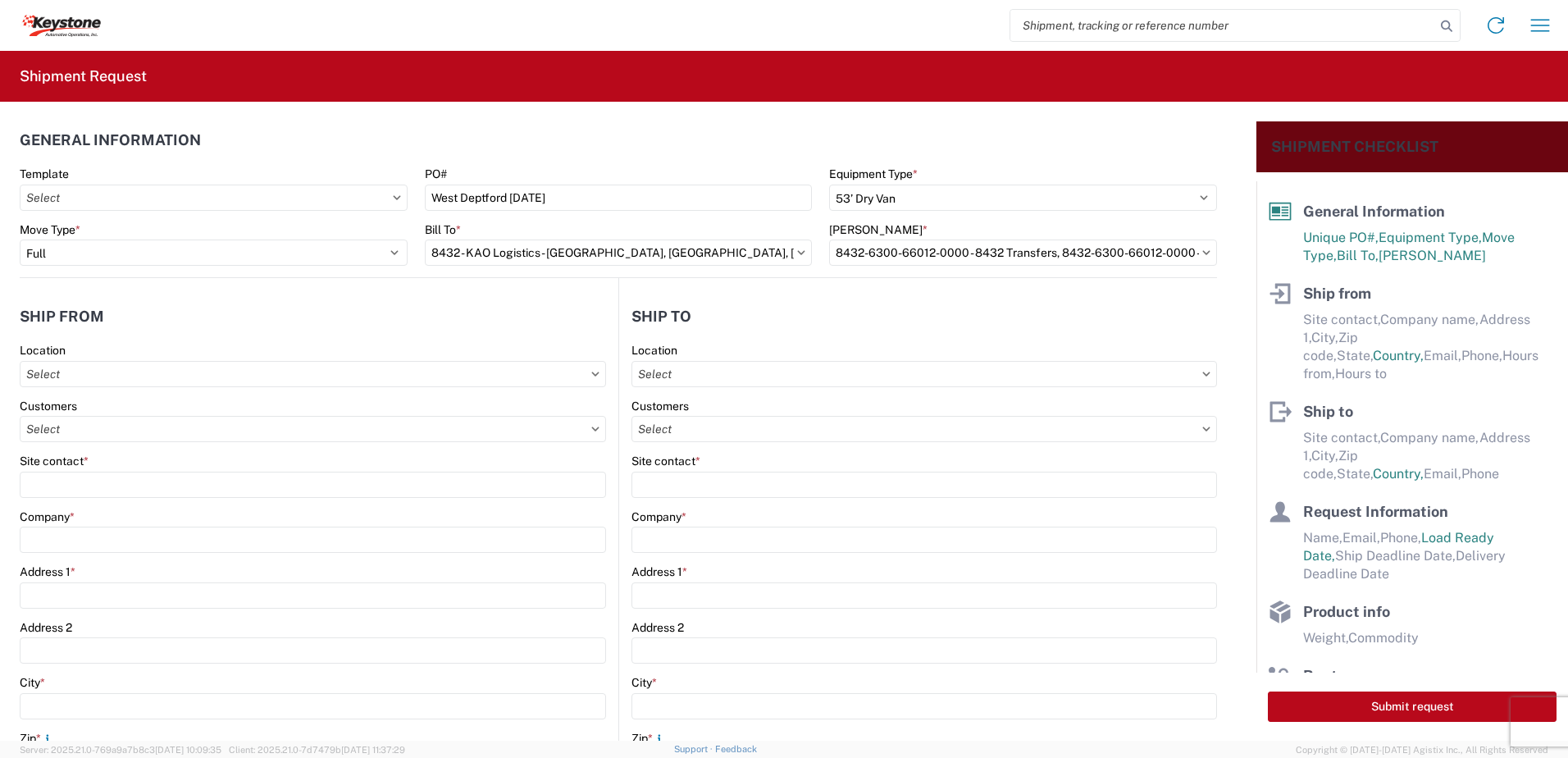
type input "[GEOGRAPHIC_DATA]"
type input "18643"
select select "PA"
type input "07:00"
type input "17:00"
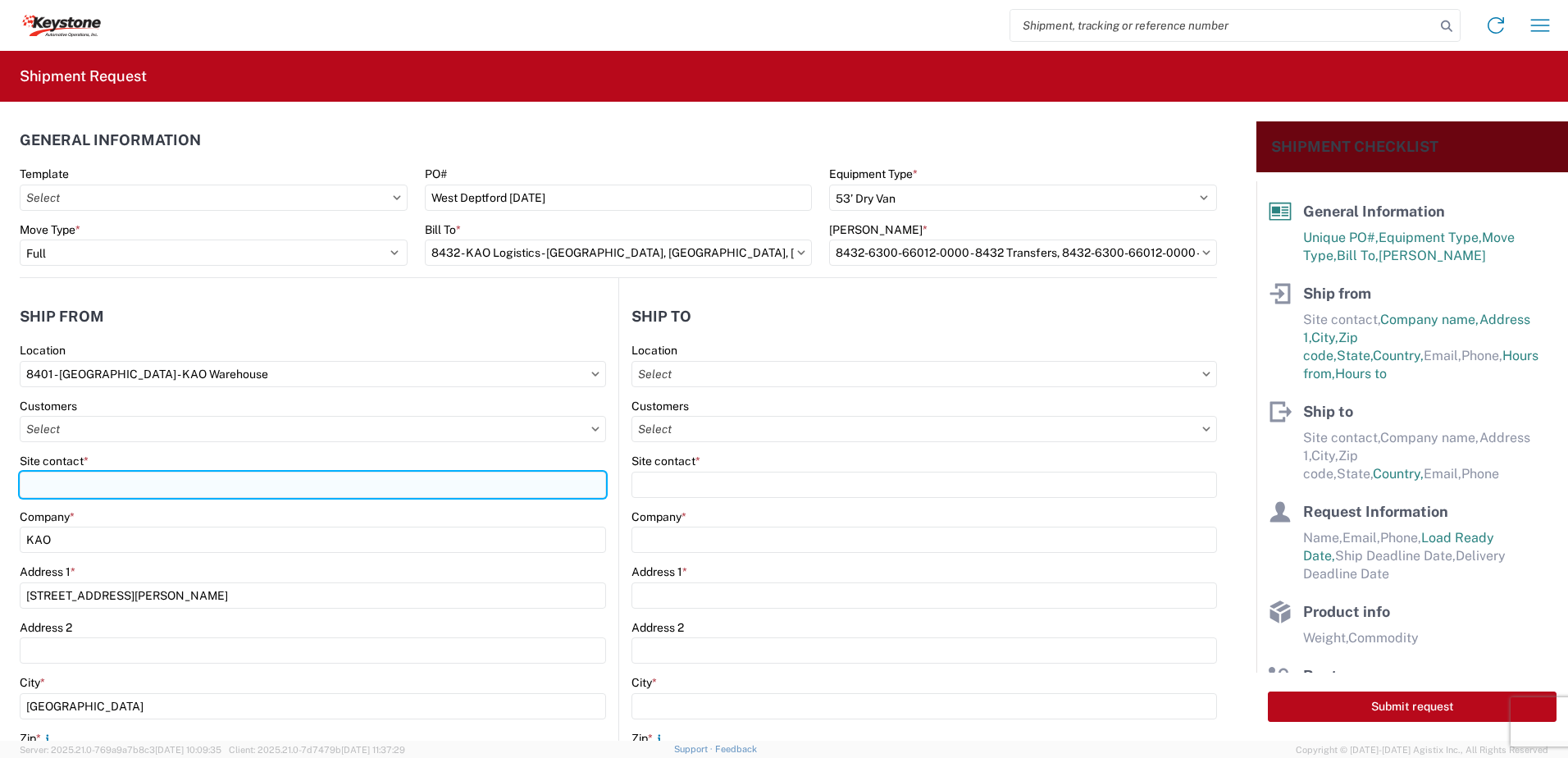
click at [55, 486] on input "Site contact *" at bounding box center [312, 484] width 587 height 26
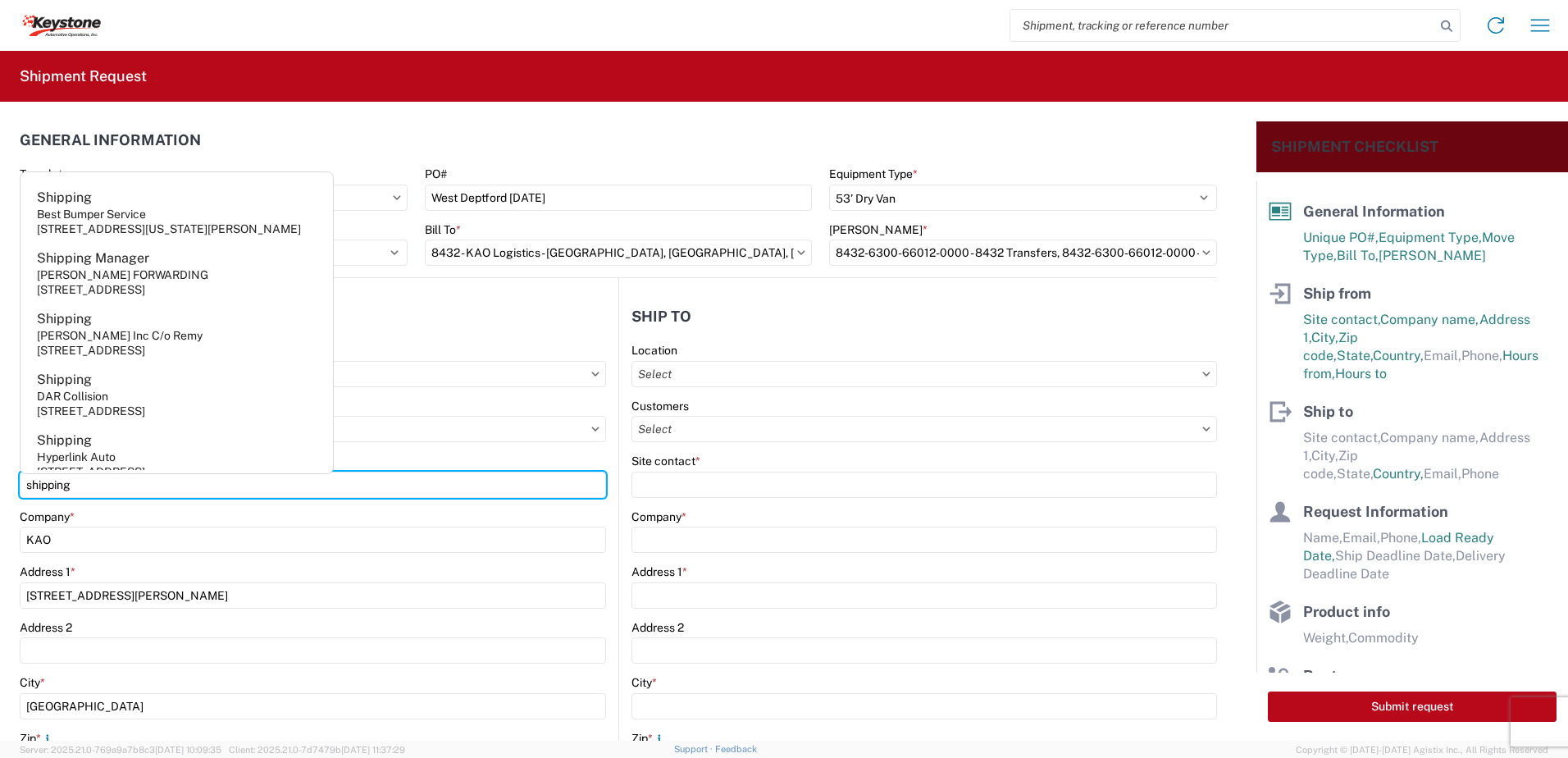
type input "shipping"
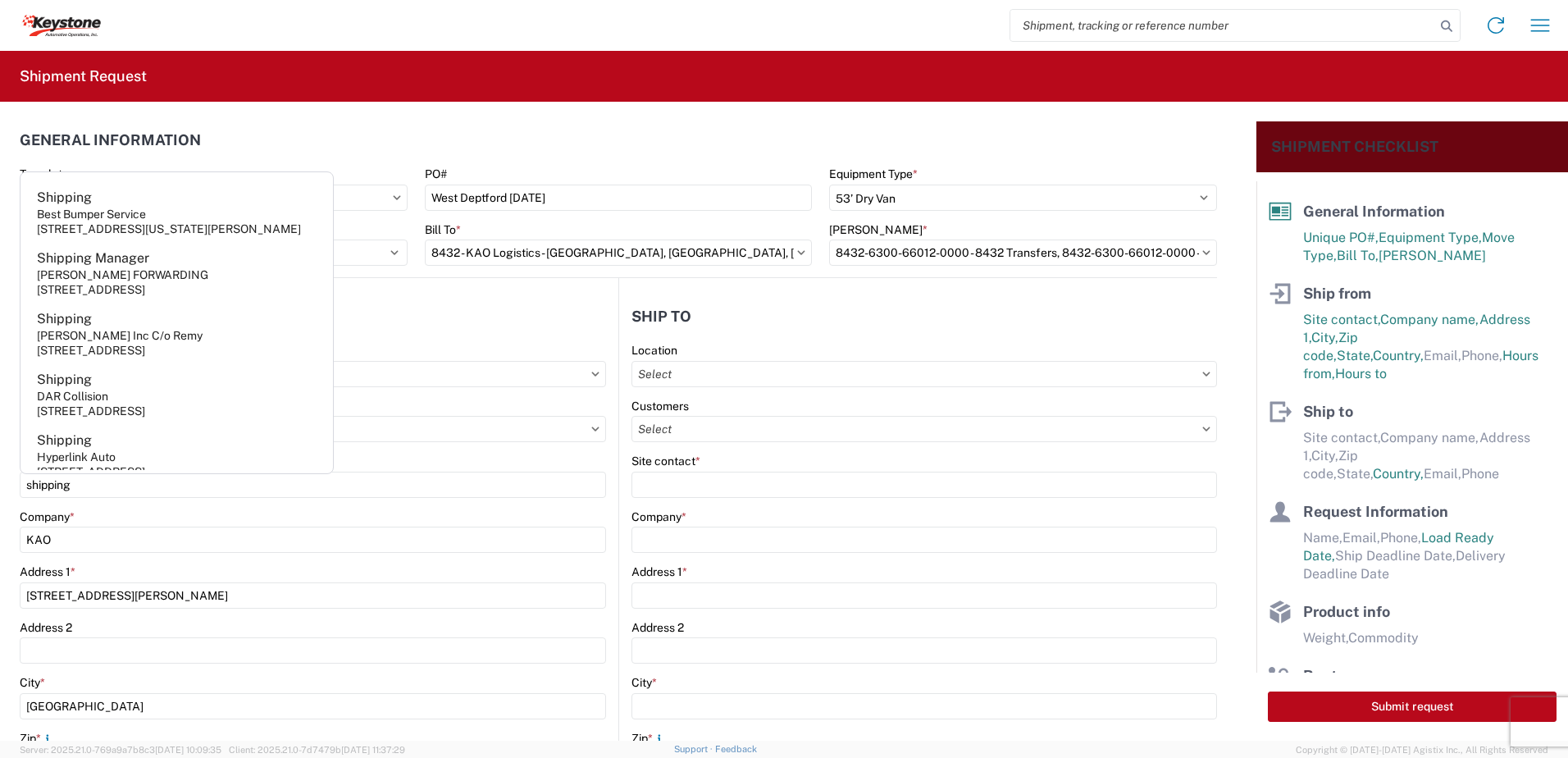
click at [551, 323] on header "Ship from" at bounding box center [319, 316] width 599 height 37
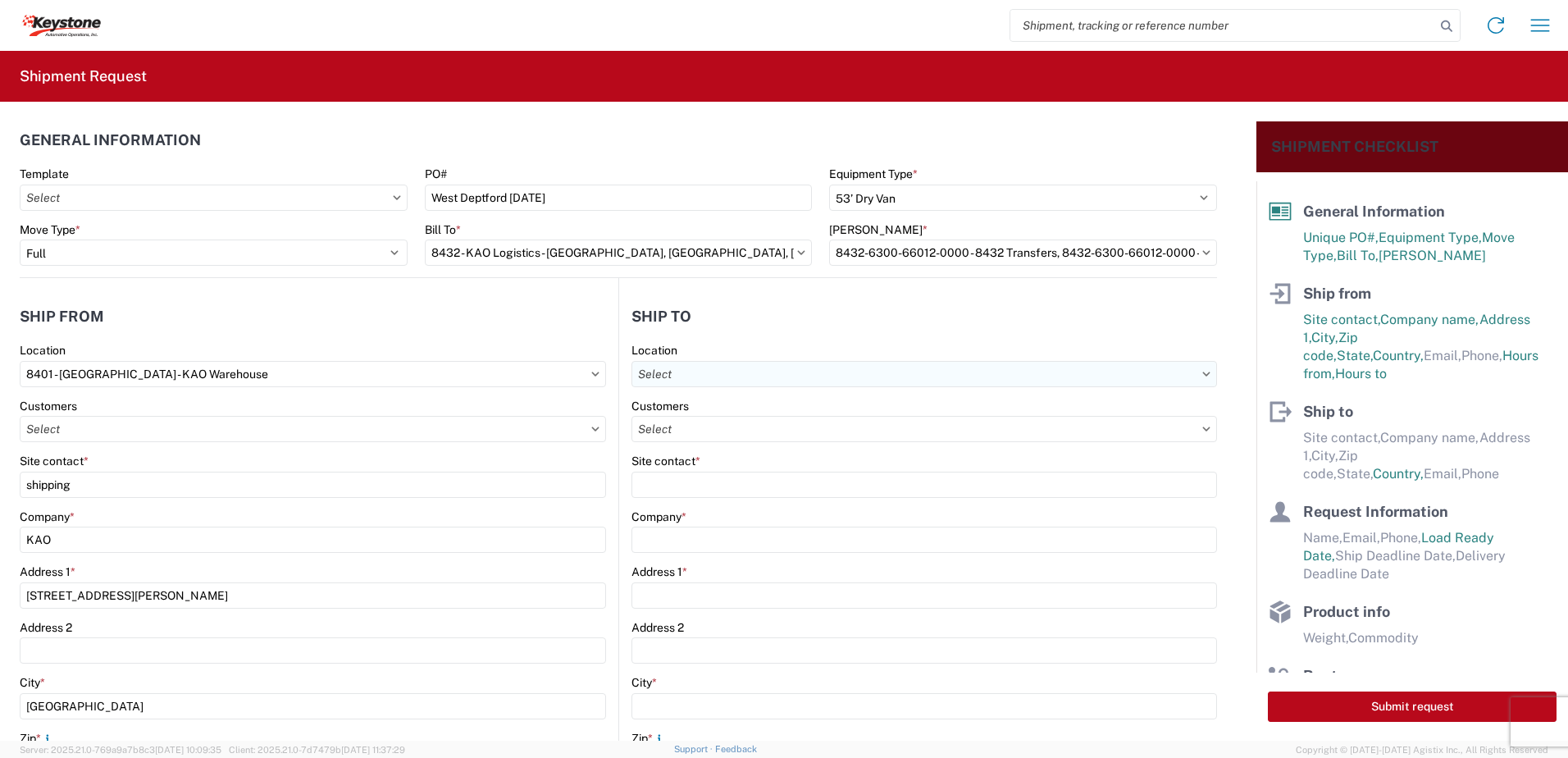
click at [728, 370] on input "text" at bounding box center [925, 374] width 586 height 26
type input "8470"
click at [685, 446] on div "8470 - [GEOGRAPHIC_DATA], [GEOGRAPHIC_DATA] - KAO Logistics" at bounding box center [814, 447] width 368 height 26
type input "8470 - [GEOGRAPHIC_DATA], [GEOGRAPHIC_DATA] - KAO Logistics"
type input "KAO"
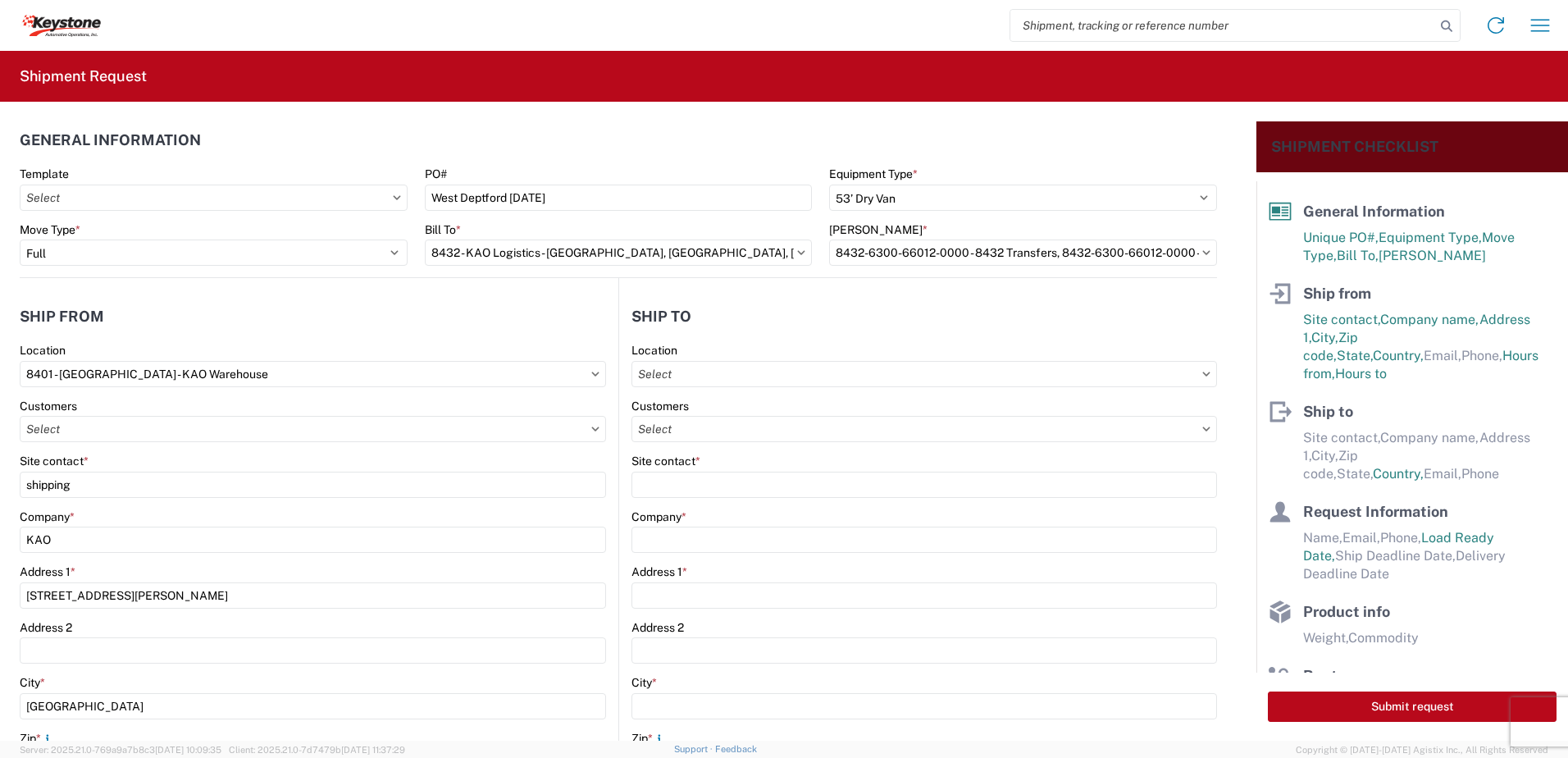
type input "[STREET_ADDRESS]"
type input "West Deptford"
type input "08086"
type input "07:00"
type input "17:00"
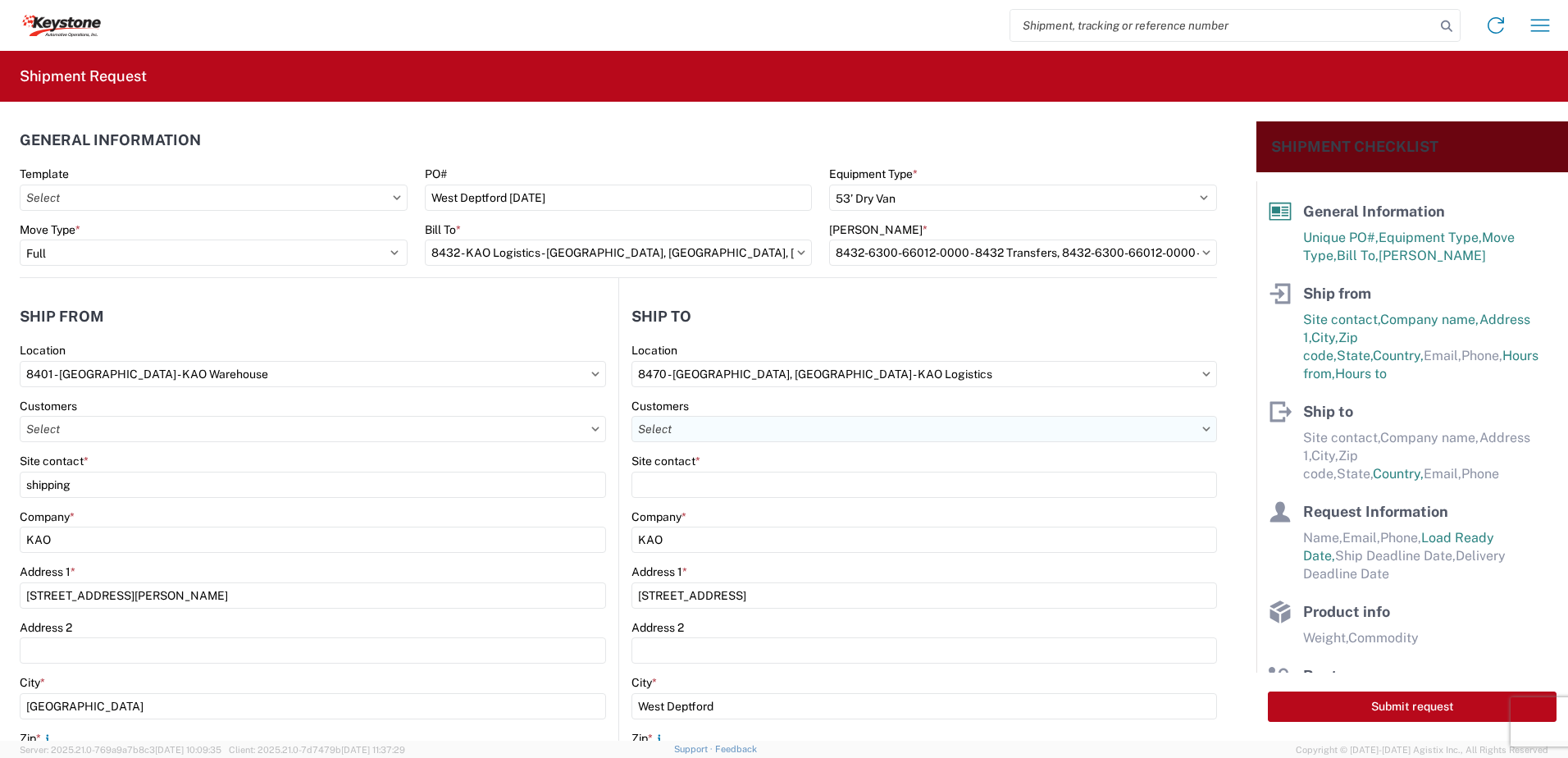
select select
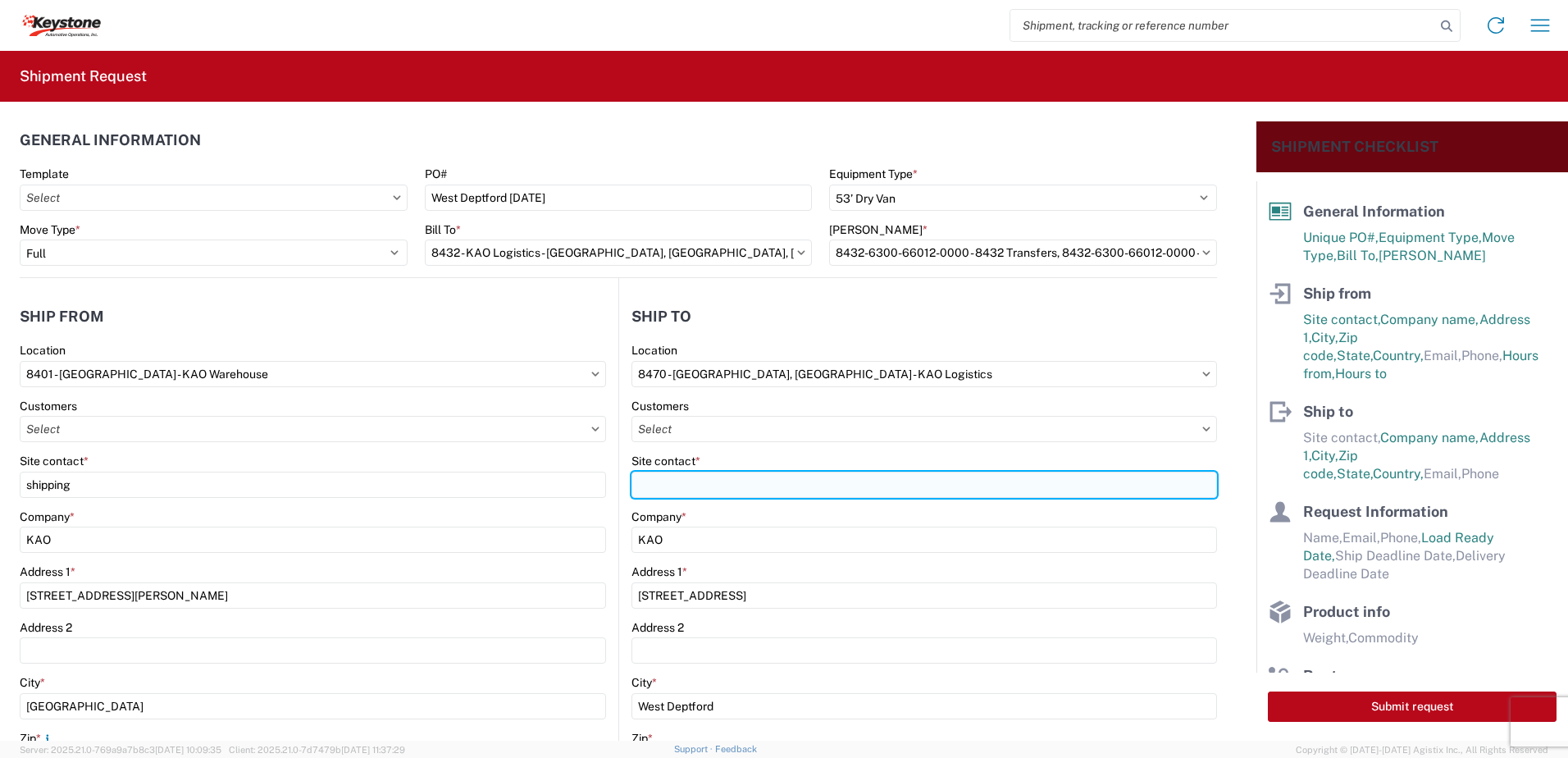
click at [656, 485] on input "Site contact *" at bounding box center [925, 484] width 586 height 26
type input "rececivng"
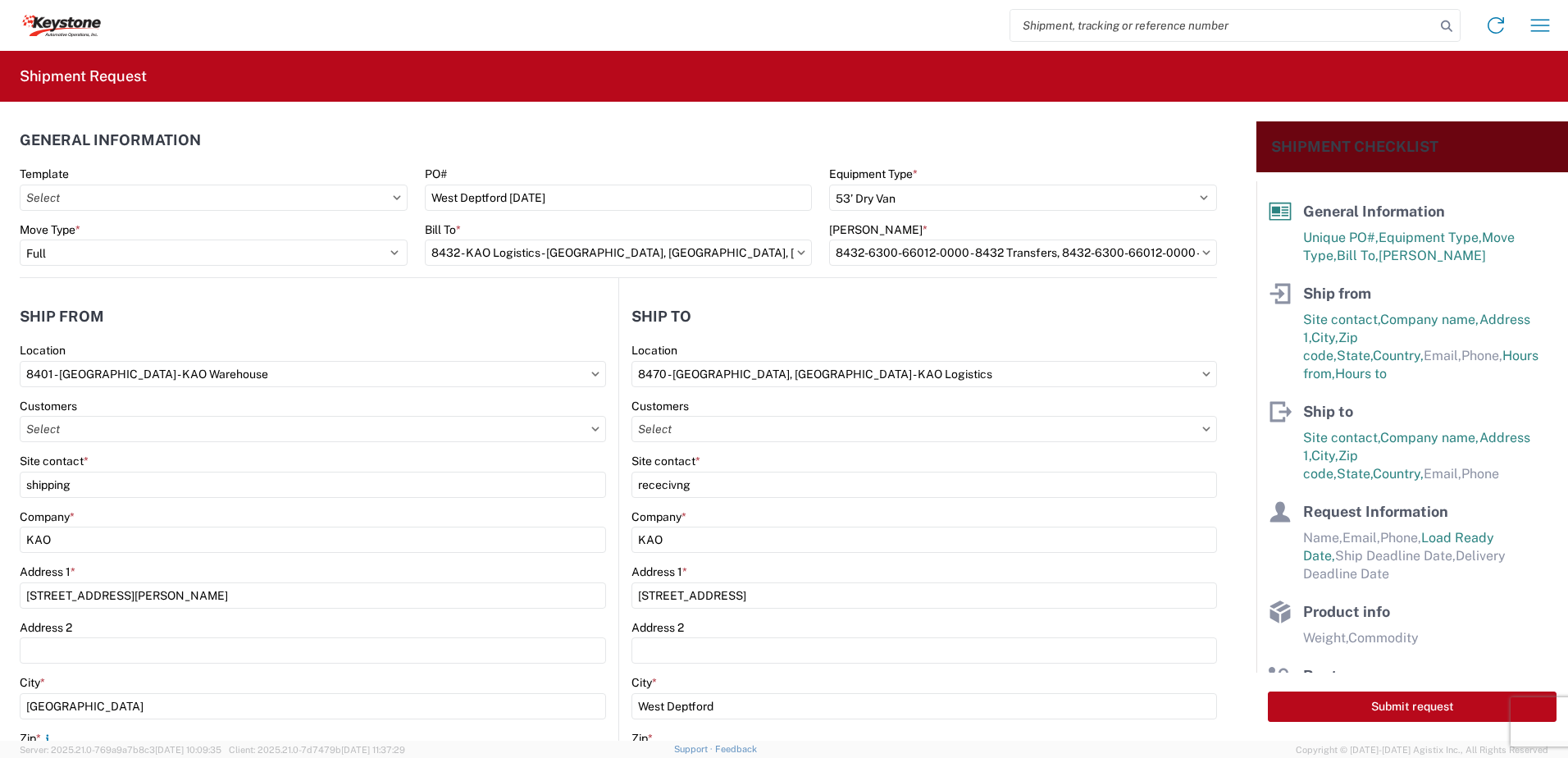
click at [784, 320] on header "Ship to" at bounding box center [918, 316] width 598 height 37
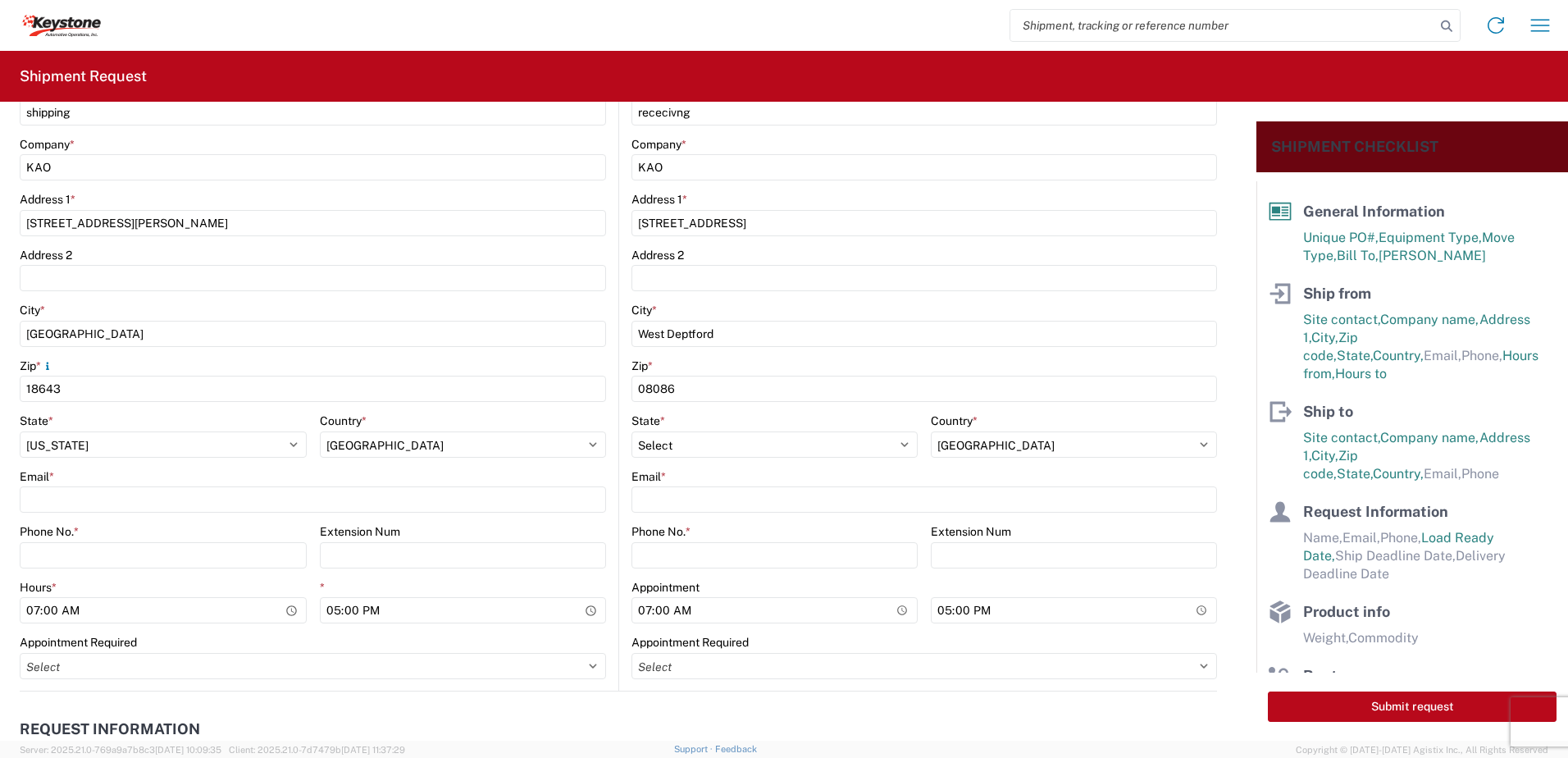
scroll to position [493, 0]
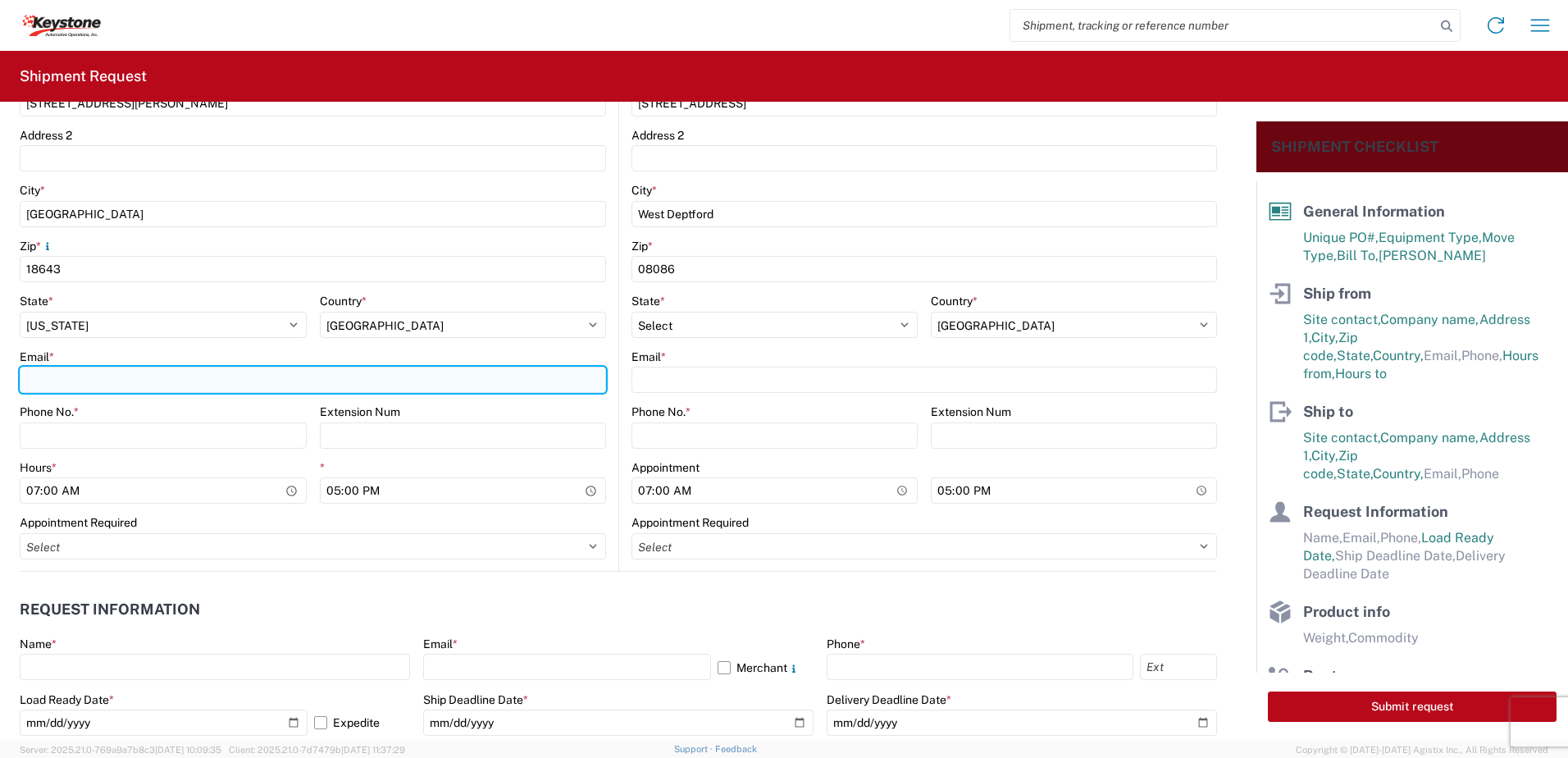
click at [151, 369] on input "Email *" at bounding box center [312, 380] width 587 height 26
type input "[EMAIL_ADDRESS][DOMAIN_NAME]"
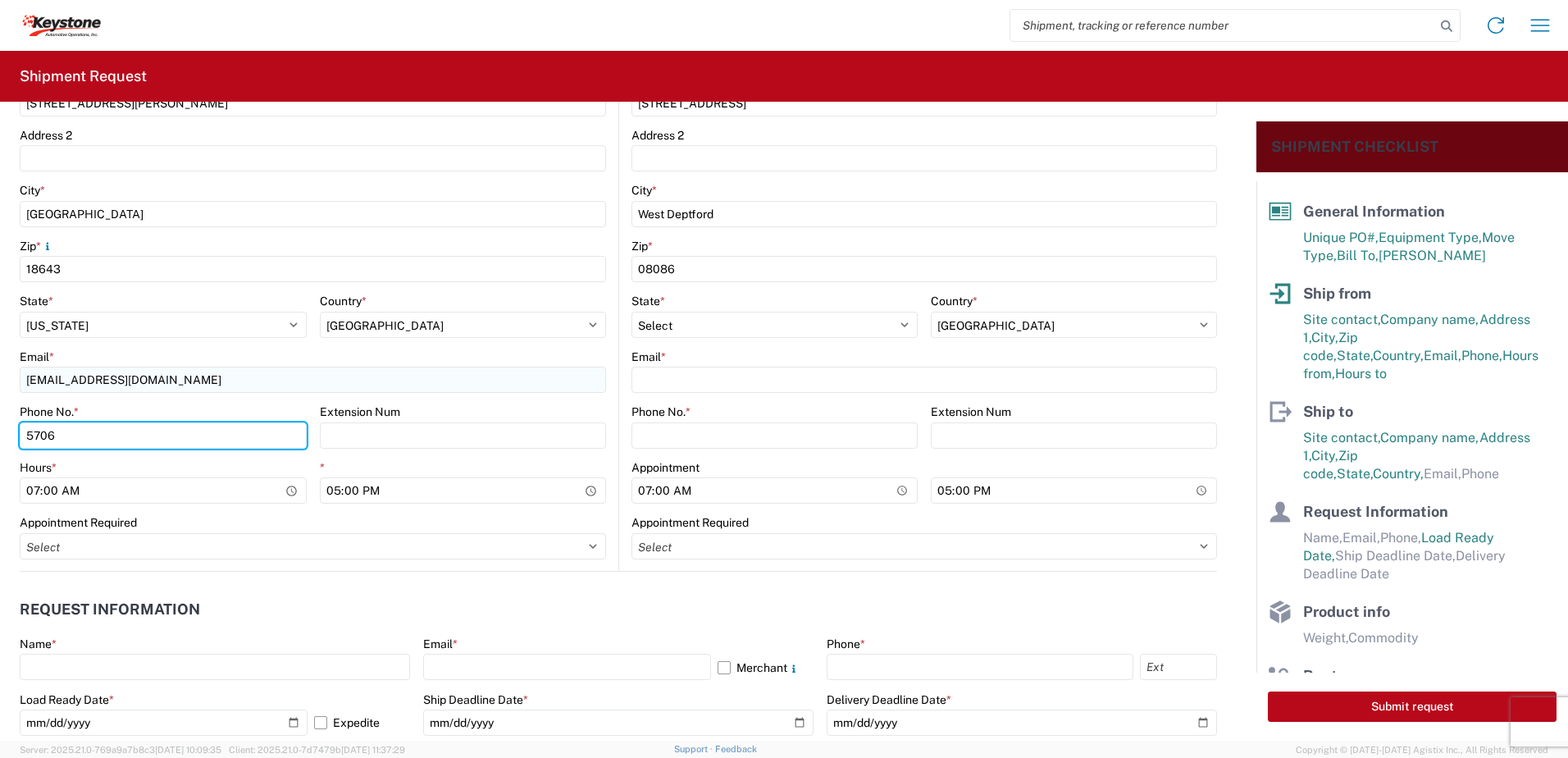
type input "5706554514"
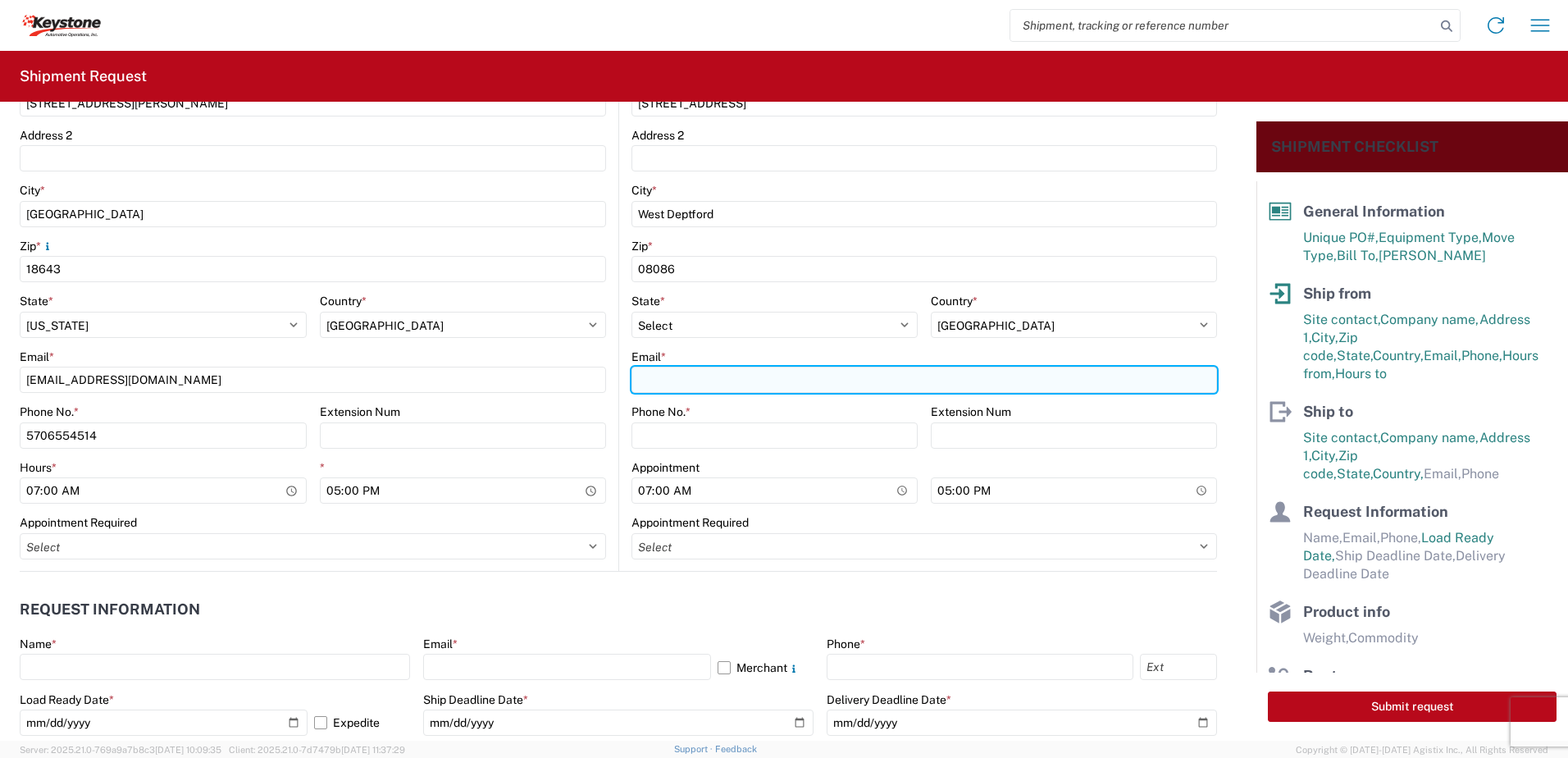
click at [692, 376] on input "Email *" at bounding box center [925, 380] width 586 height 26
type input "[EMAIL_ADDRESS][DOMAIN_NAME]"
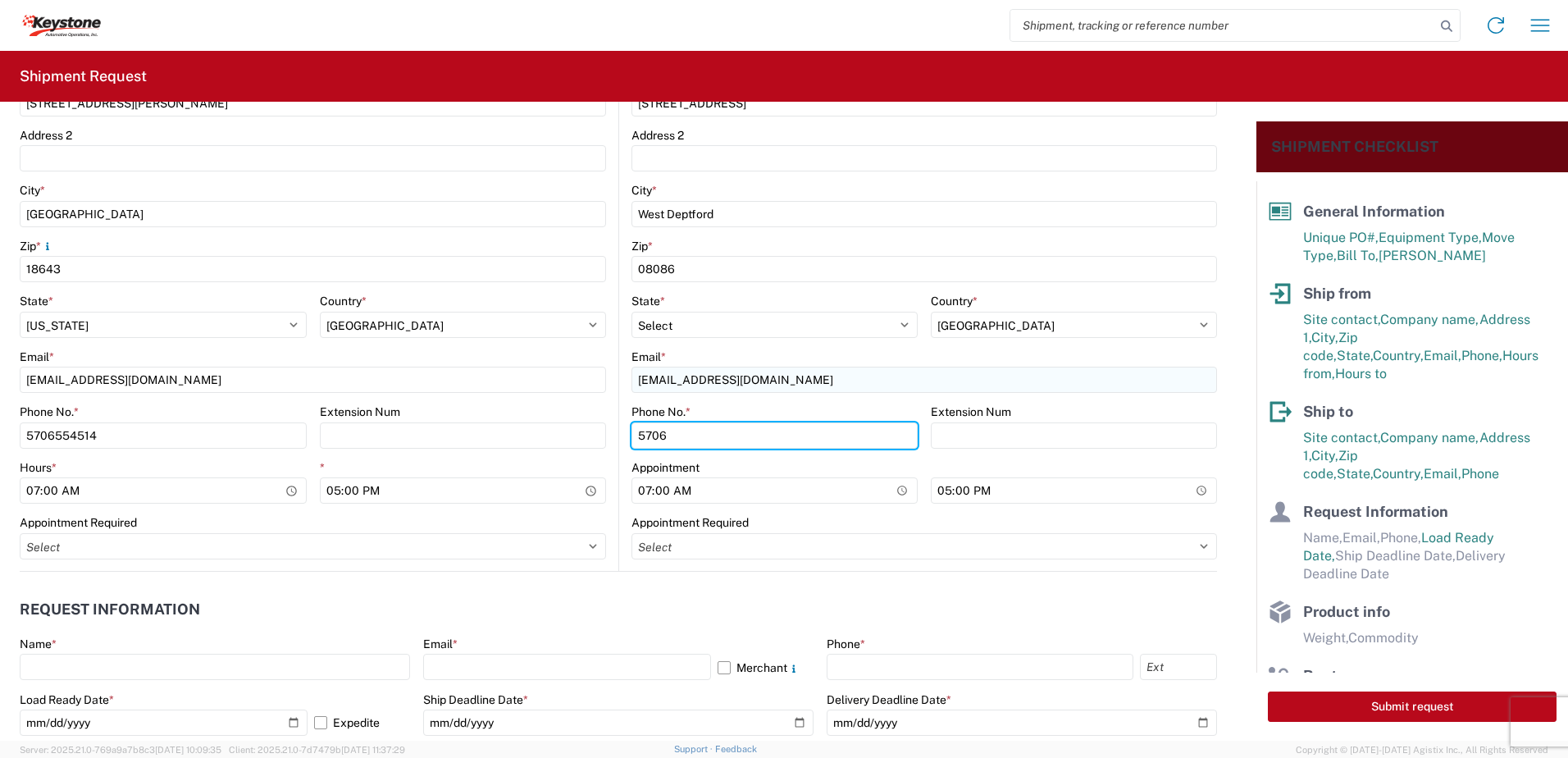
type input "5706554514"
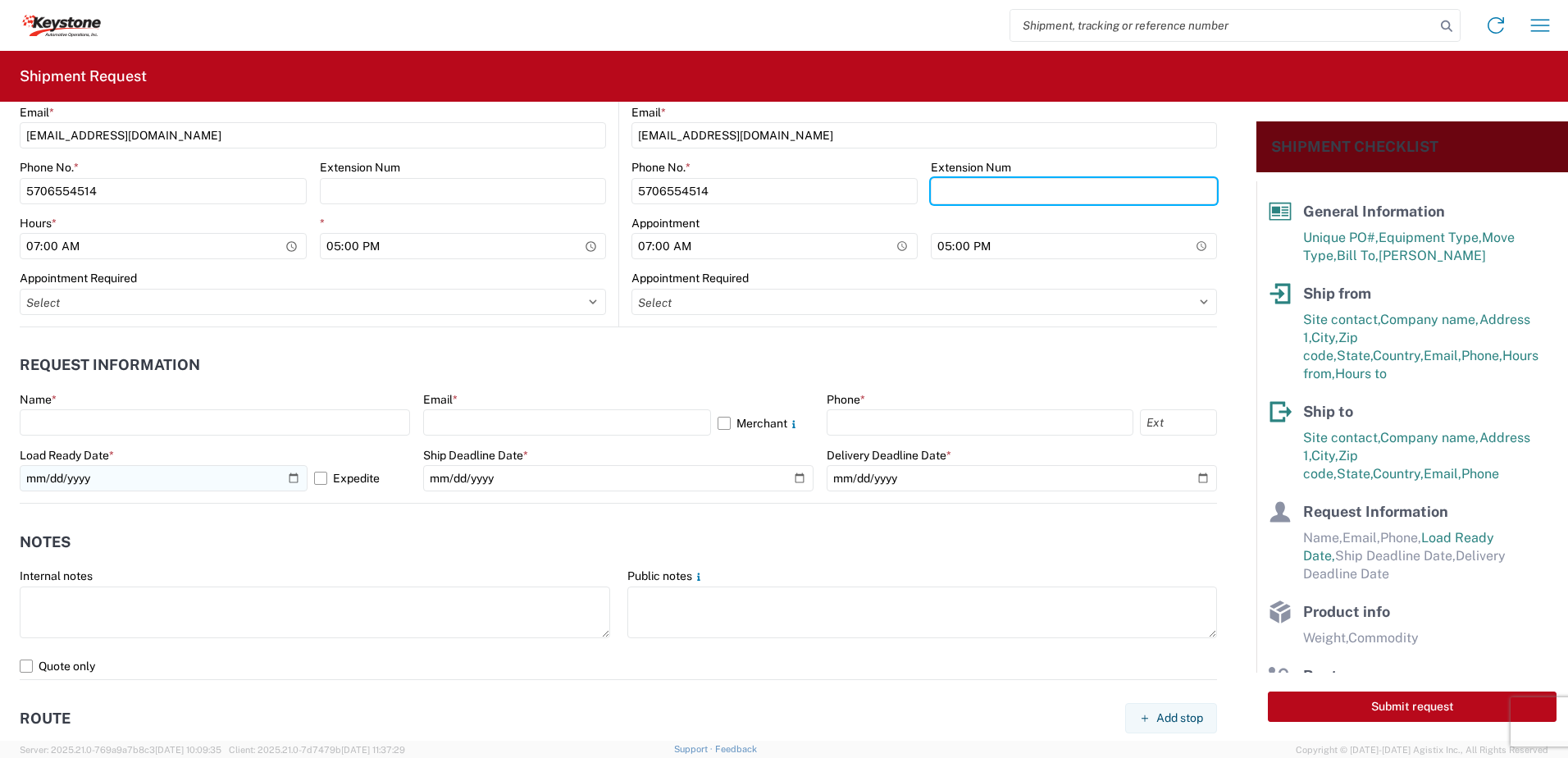
scroll to position [739, 0]
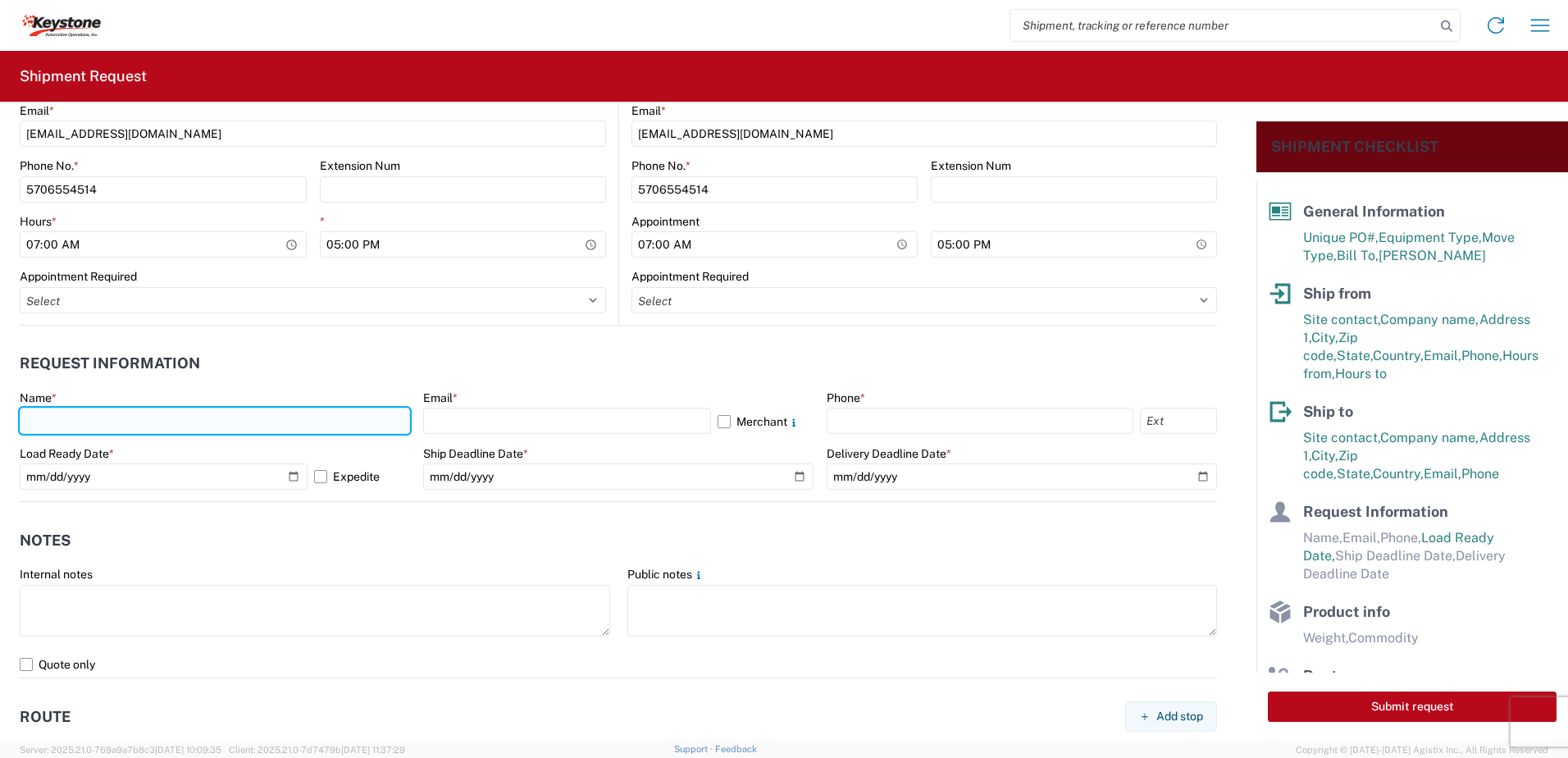
click at [85, 422] on input "text" at bounding box center [214, 421] width 391 height 26
type input "[PERSON_NAME]"
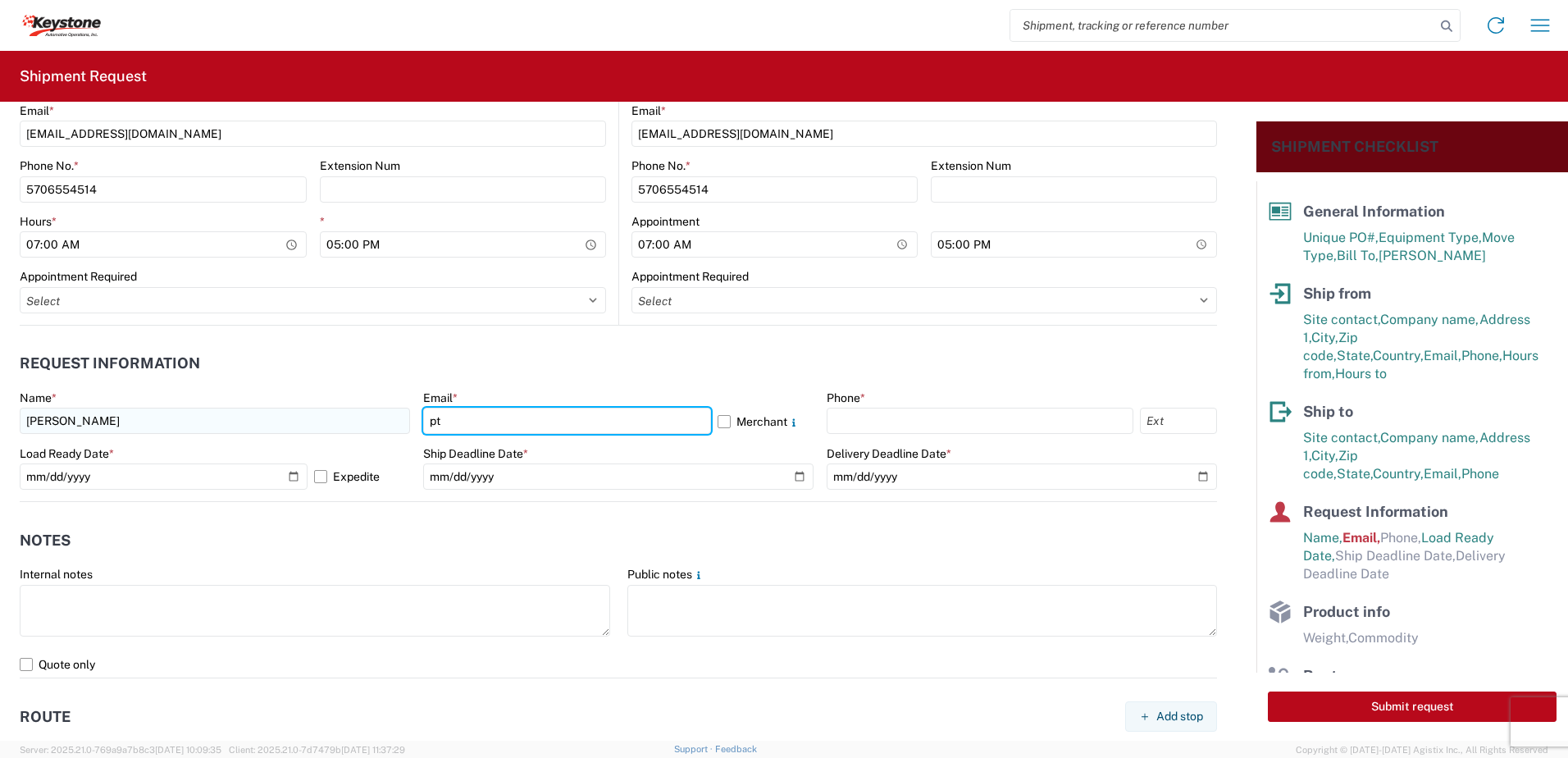
type input "[EMAIL_ADDRESS][DOMAIN_NAME]"
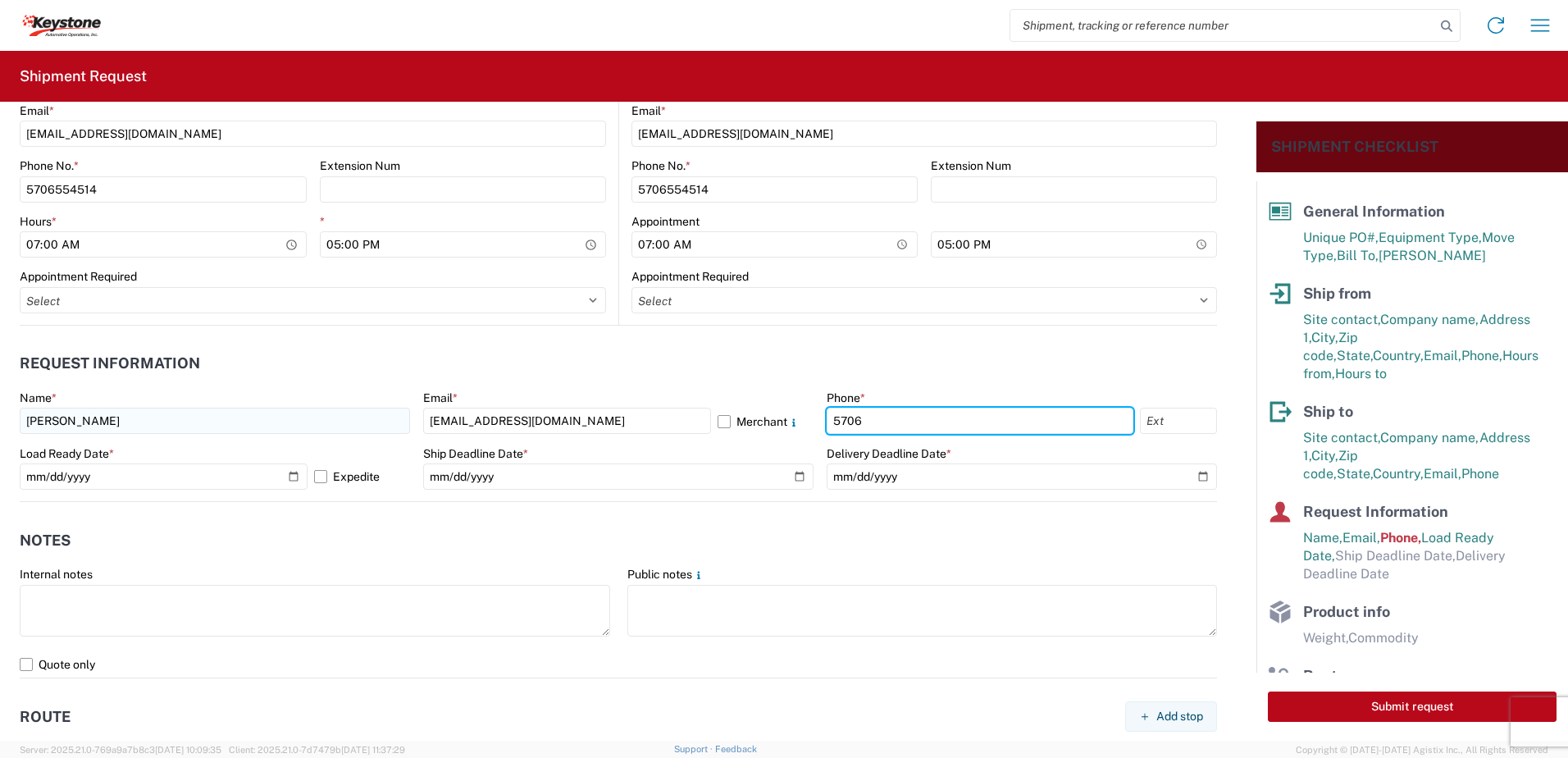
type input "5706554514"
click at [318, 479] on label "Expedite" at bounding box center [362, 477] width 96 height 26
click at [0, 0] on input "Expedite" at bounding box center [0, 0] width 0 height 0
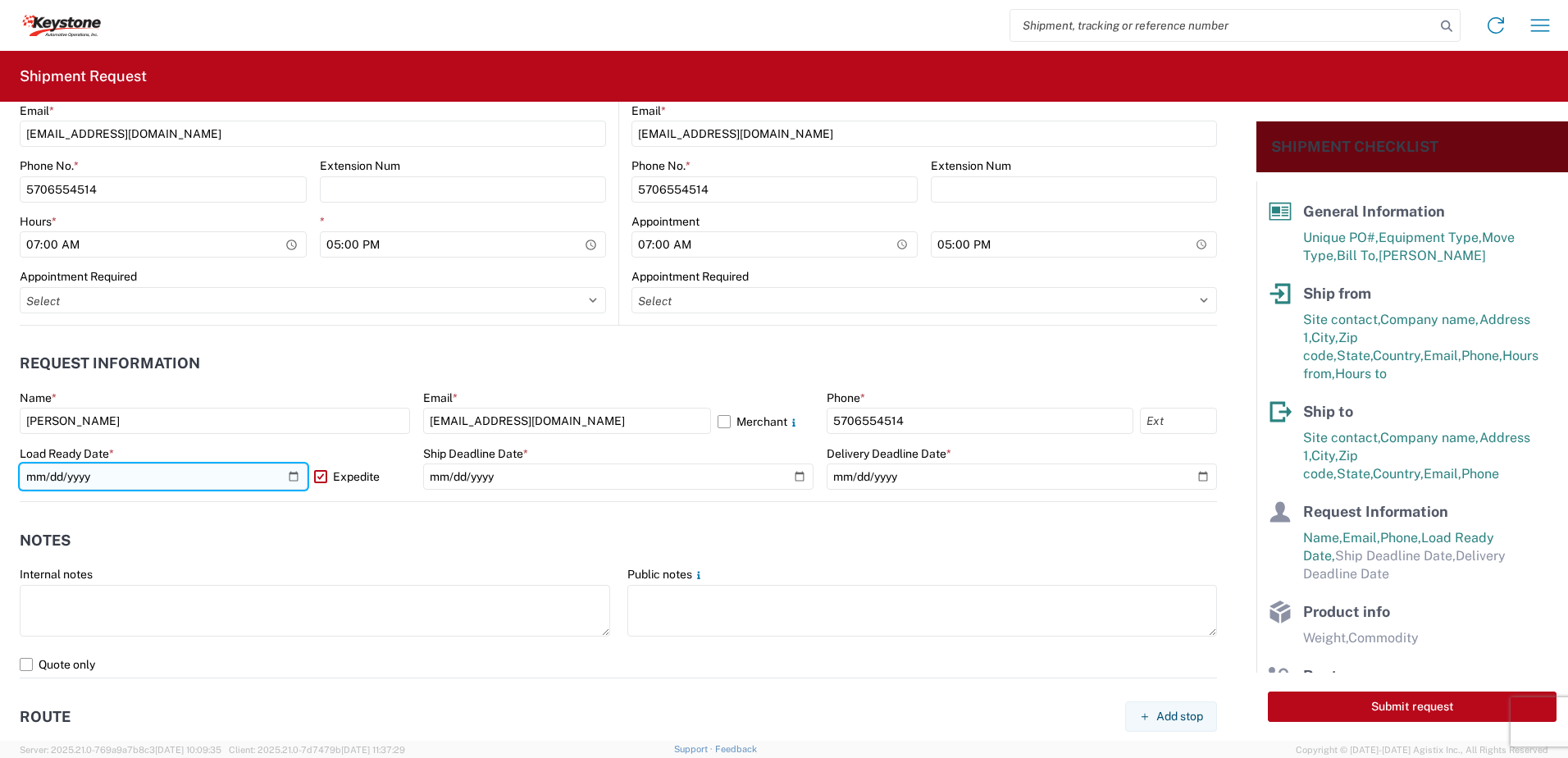
click at [293, 479] on input "[DATE]" at bounding box center [164, 477] width 288 height 26
type input "[DATE]"
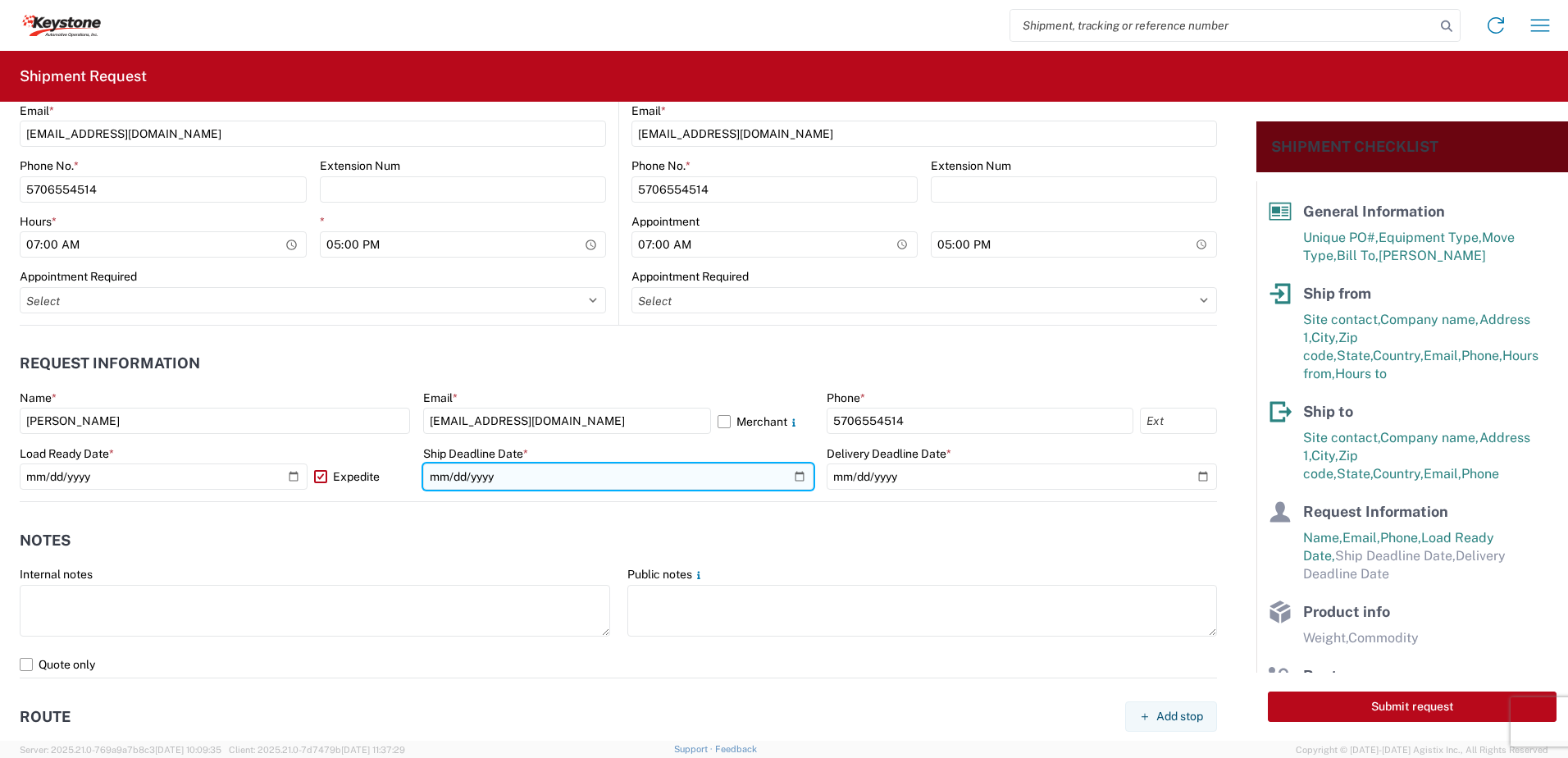
click at [797, 479] on input "date" at bounding box center [618, 477] width 391 height 26
type input "[DATE]"
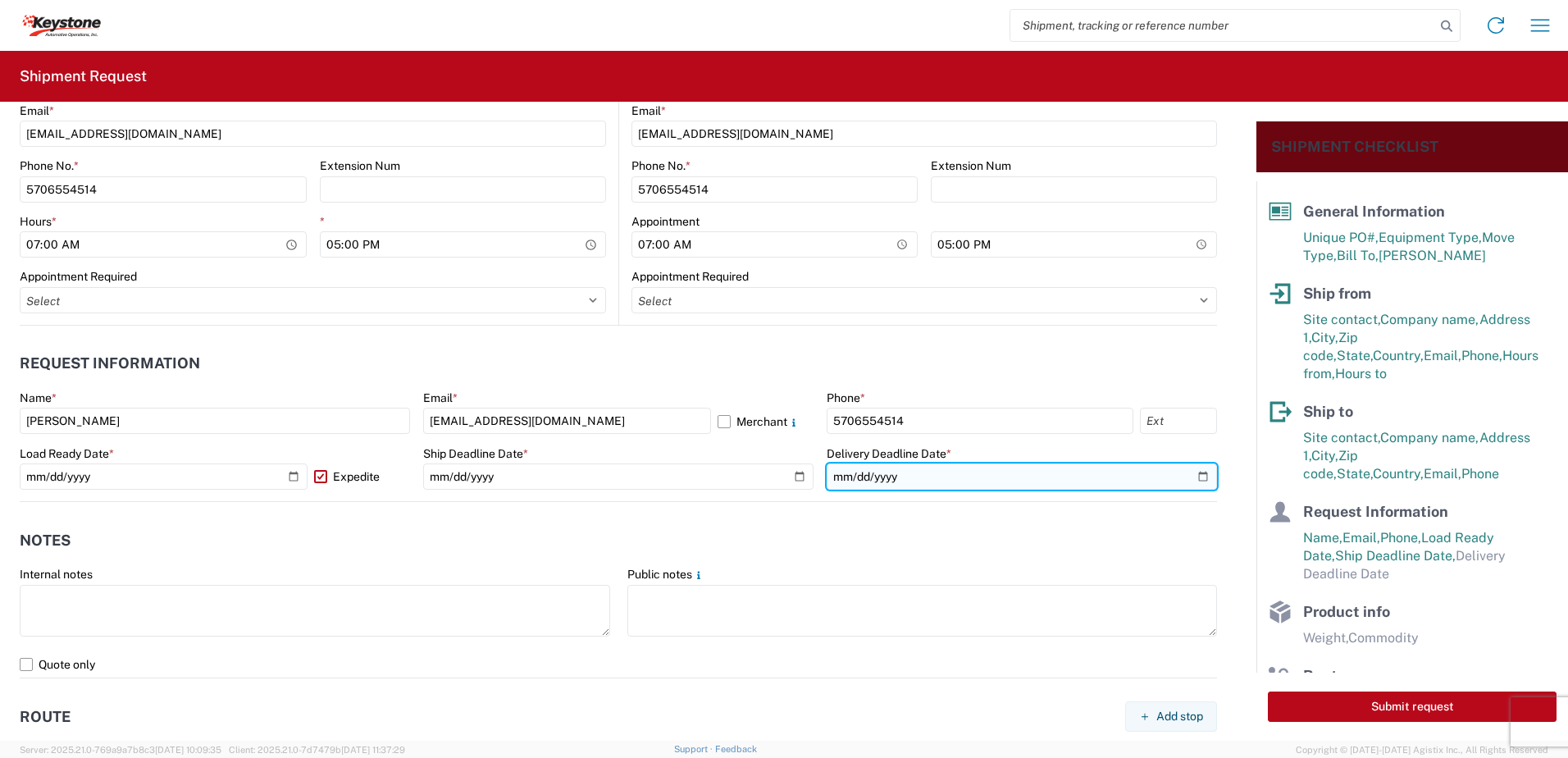
click at [1194, 479] on input "date" at bounding box center [1022, 477] width 391 height 26
type input "[DATE]"
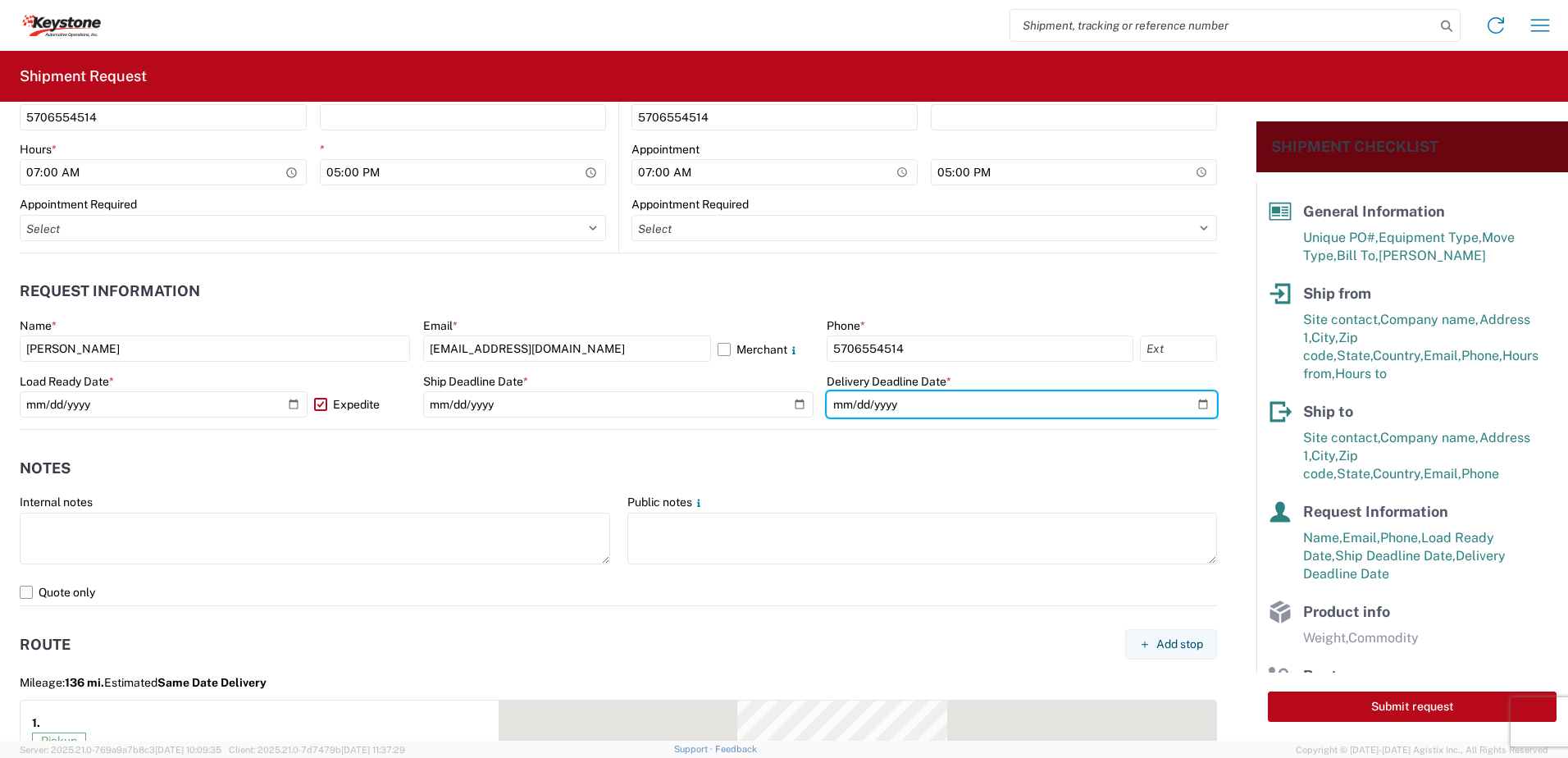
scroll to position [903, 0]
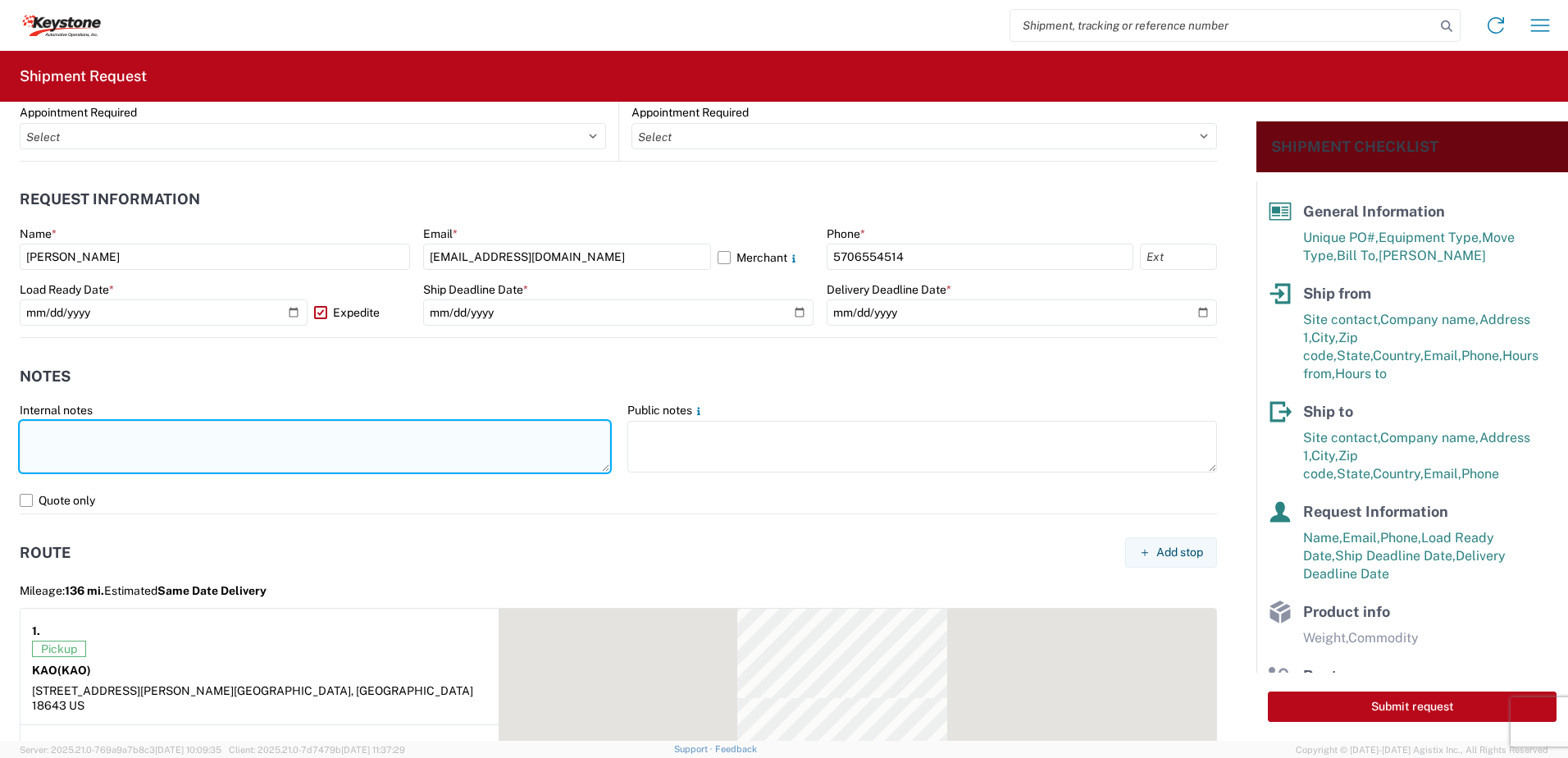
click at [217, 442] on textarea at bounding box center [314, 446] width 590 height 52
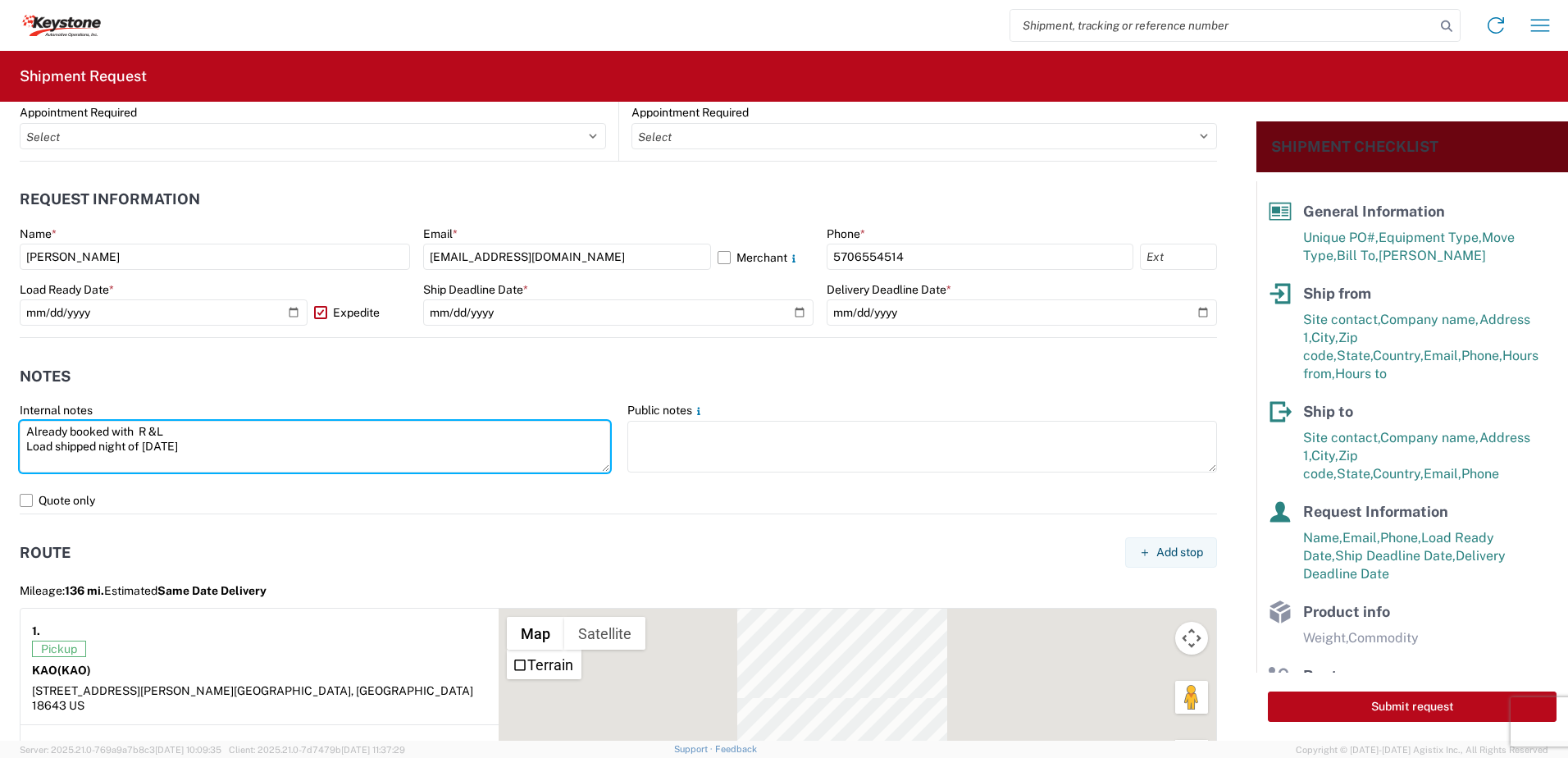
type textarea "Already booked with R &L Load shipped night of [DATE]"
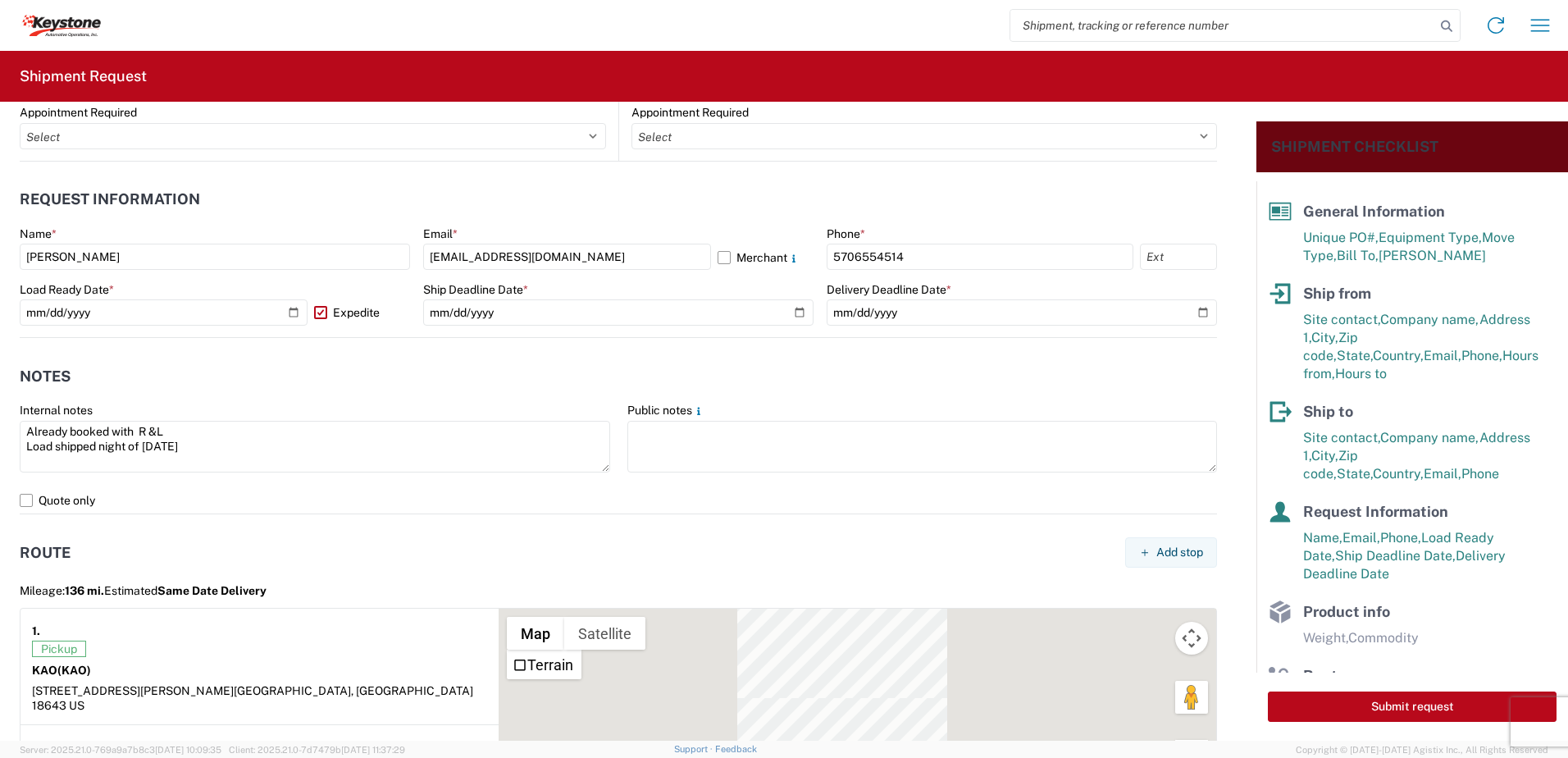
click at [167, 552] on header "Route Add stop" at bounding box center [618, 553] width 1197 height 37
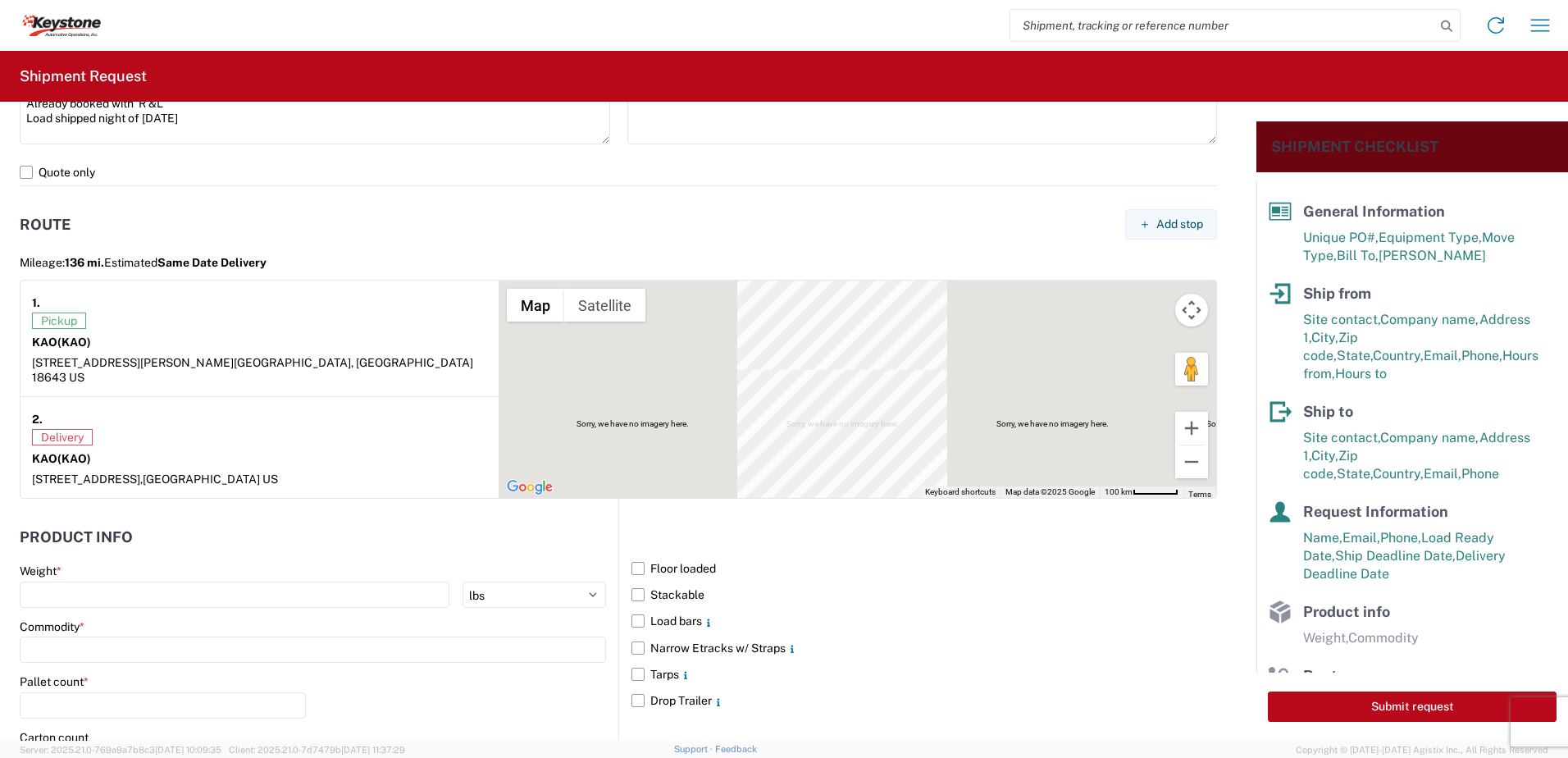
scroll to position [1395, 0]
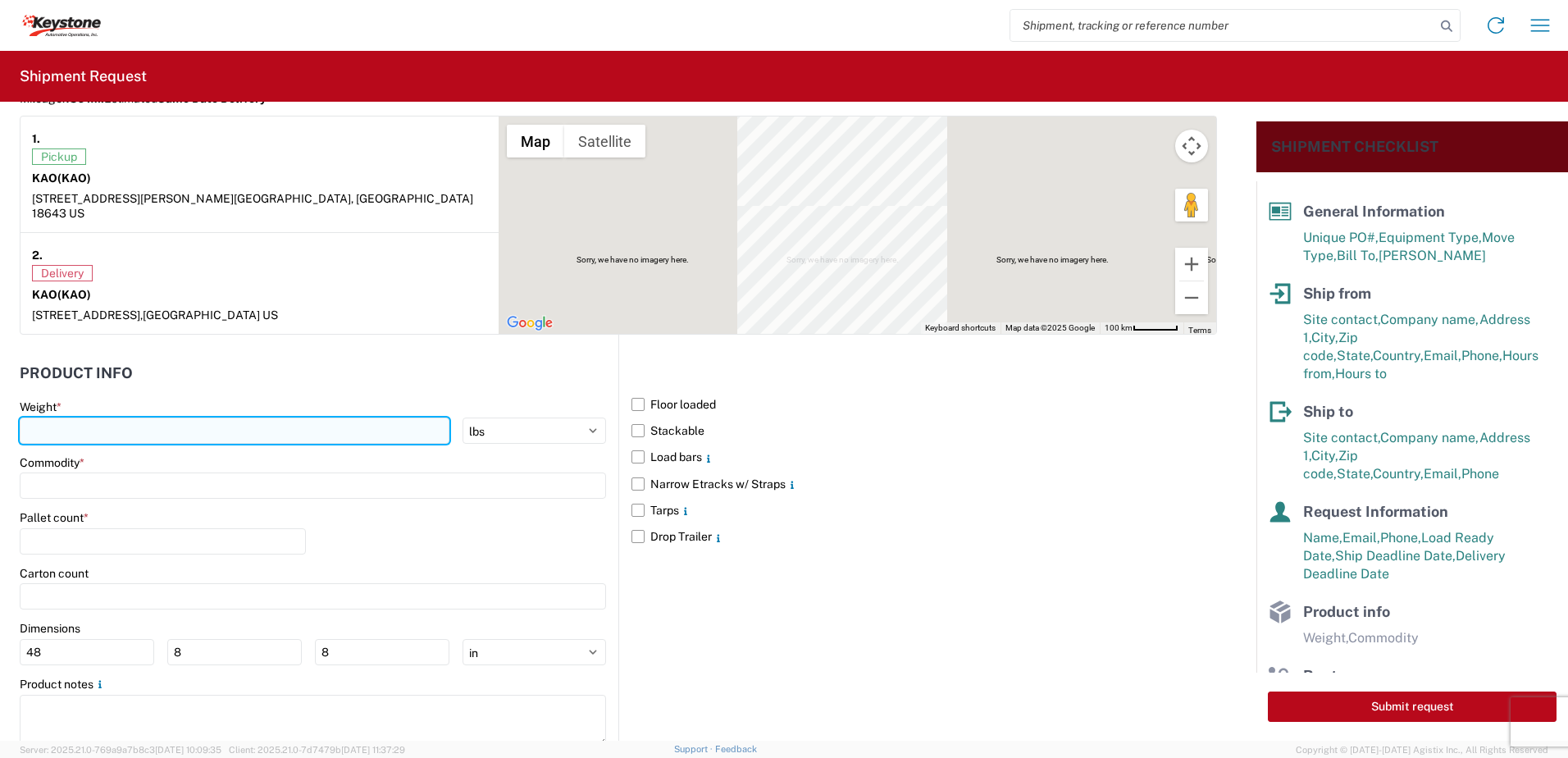
click at [128, 420] on input "number" at bounding box center [234, 431] width 430 height 26
type input "28000"
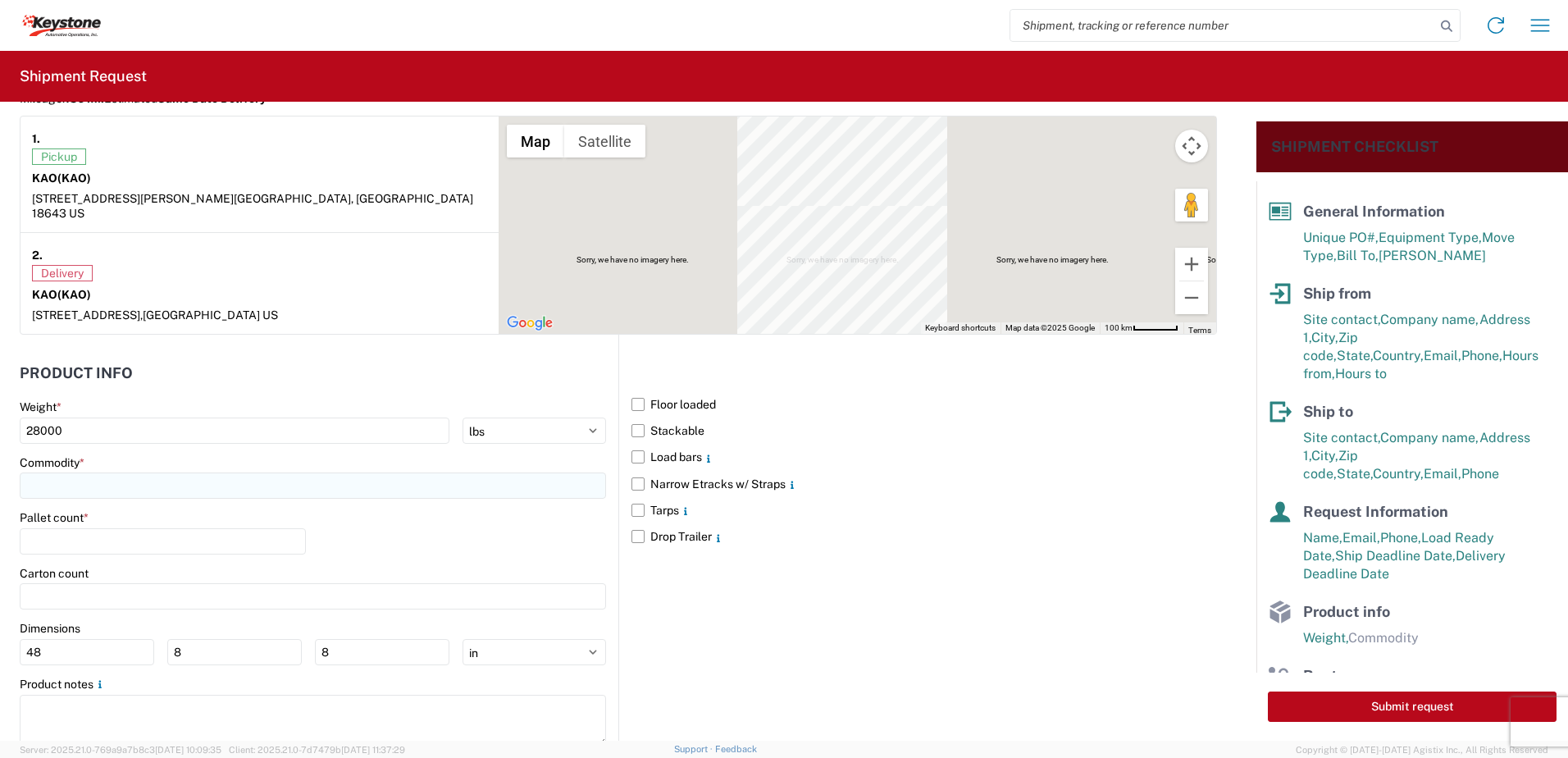
click at [134, 472] on input at bounding box center [312, 485] width 587 height 26
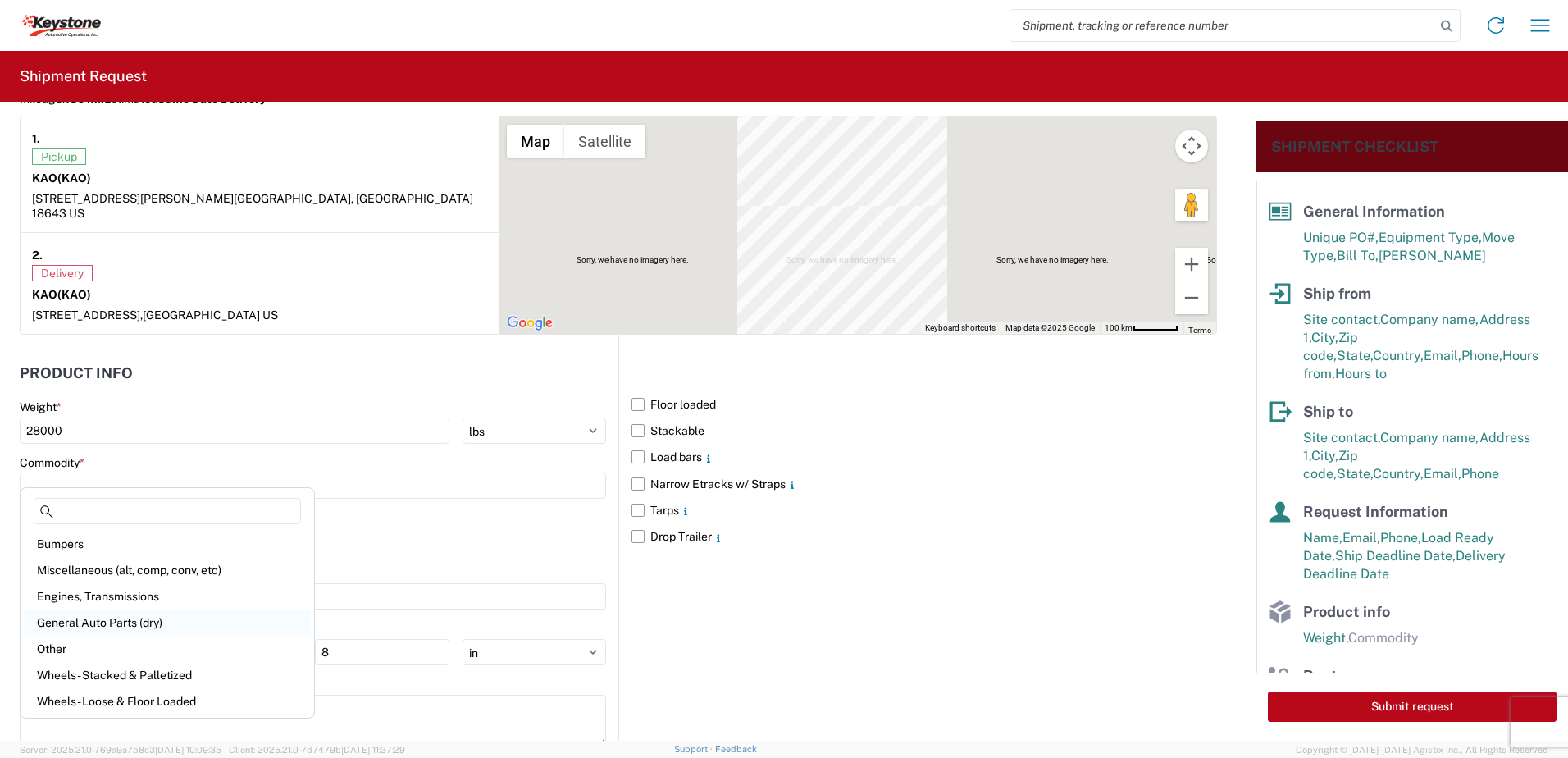
click at [116, 620] on div "General Auto Parts (dry)" at bounding box center [167, 623] width 287 height 26
type input "General Auto Parts (dry)"
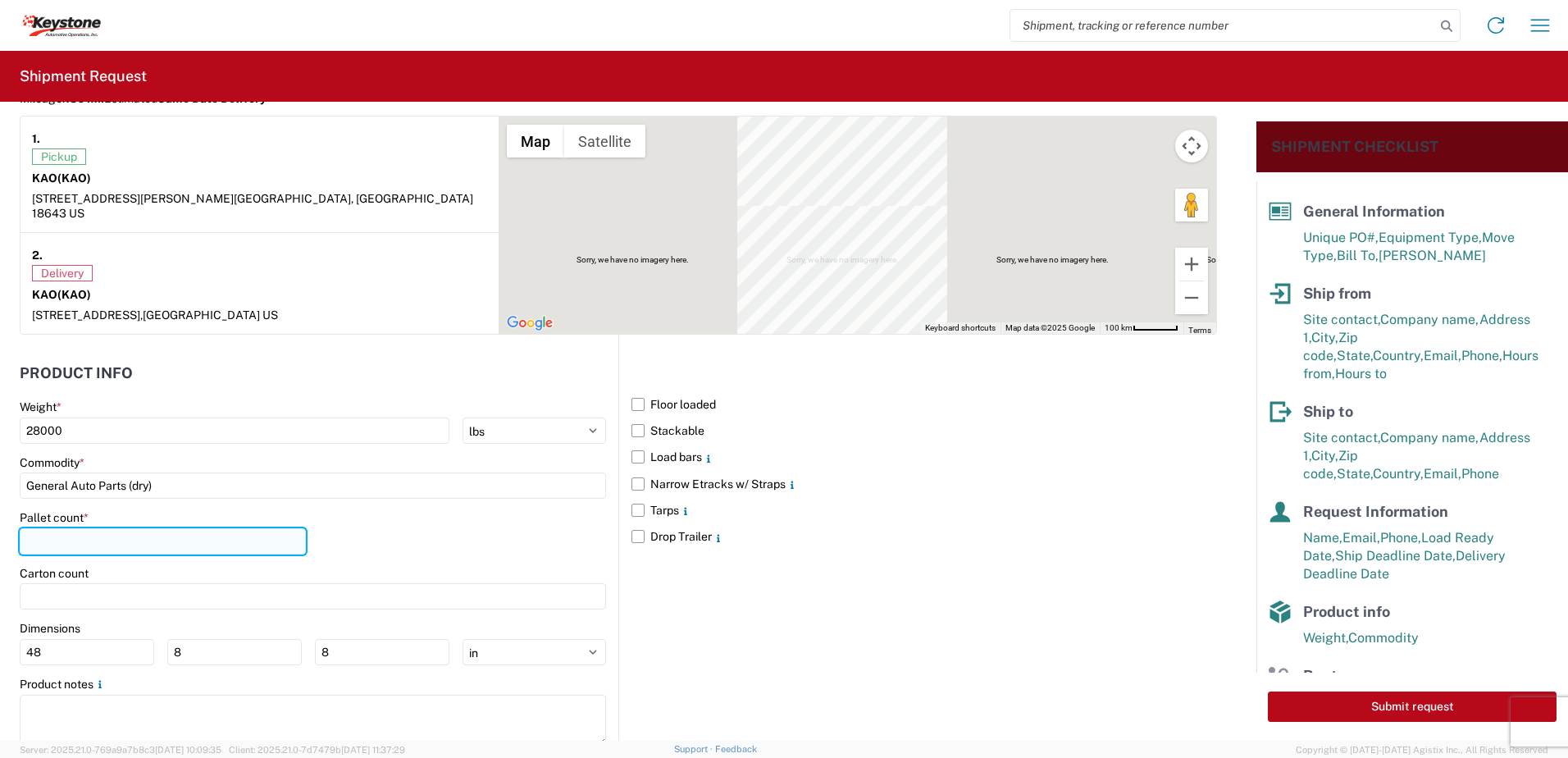
click at [91, 530] on input "number" at bounding box center [163, 542] width 286 height 26
type input "22"
drag, startPoint x: 0, startPoint y: 584, endPoint x: 388, endPoint y: 532, distance: 391.5
click at [388, 532] on div "Pallet count * 22" at bounding box center [312, 538] width 587 height 55
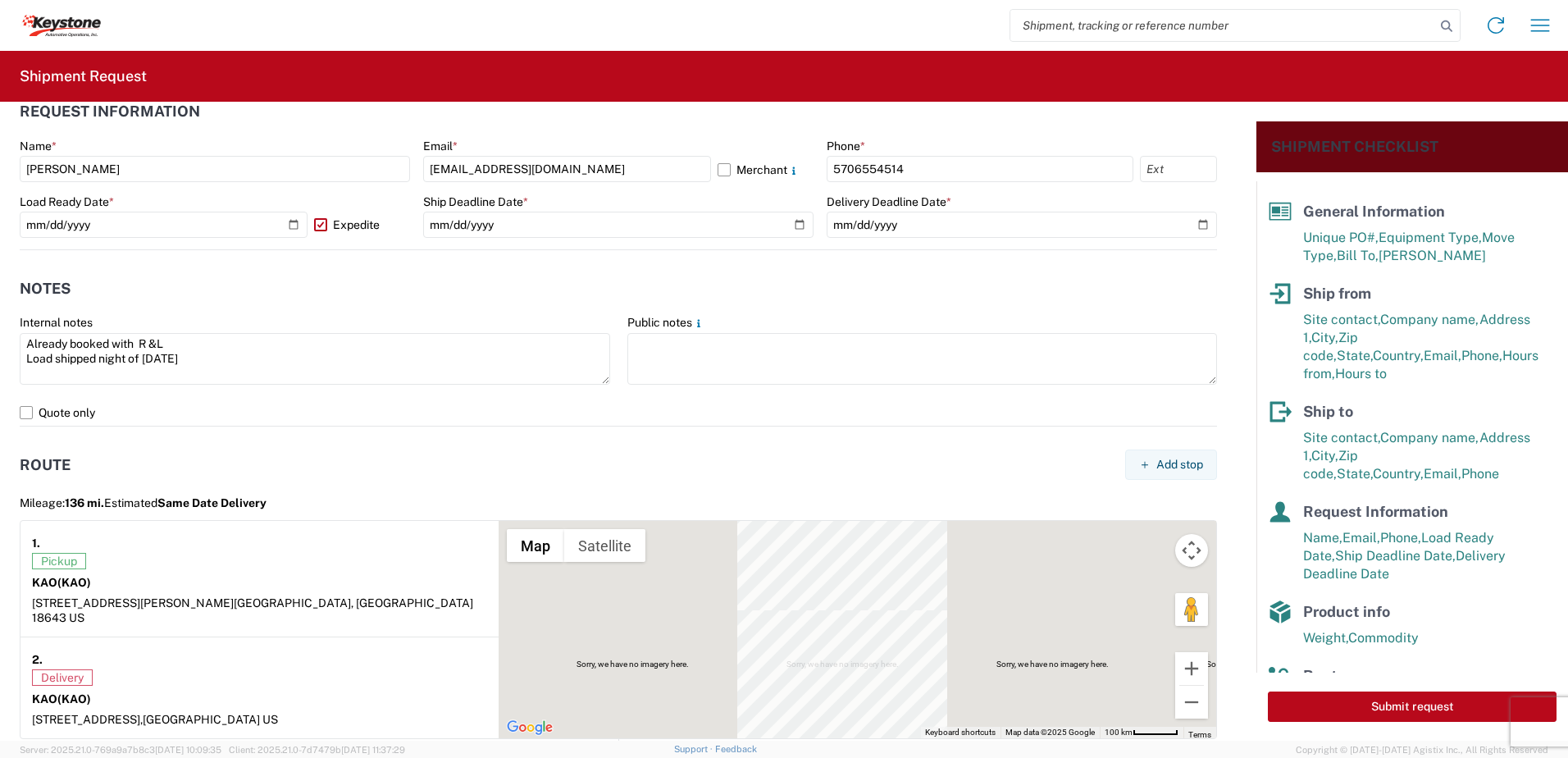
scroll to position [984, 0]
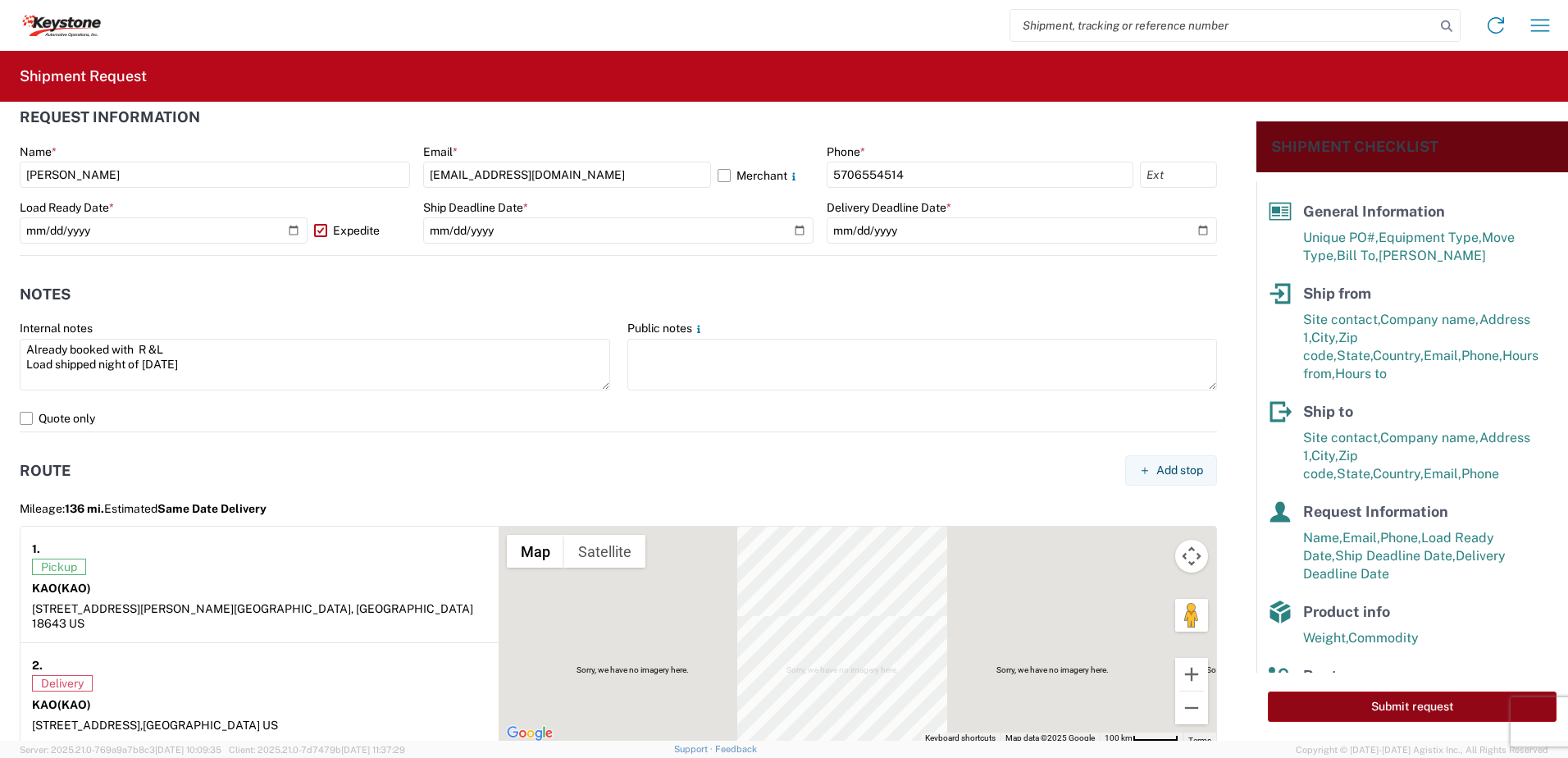
click at [1438, 703] on button "Submit request" at bounding box center [1412, 706] width 288 height 31
